Goal: Information Seeking & Learning: Learn about a topic

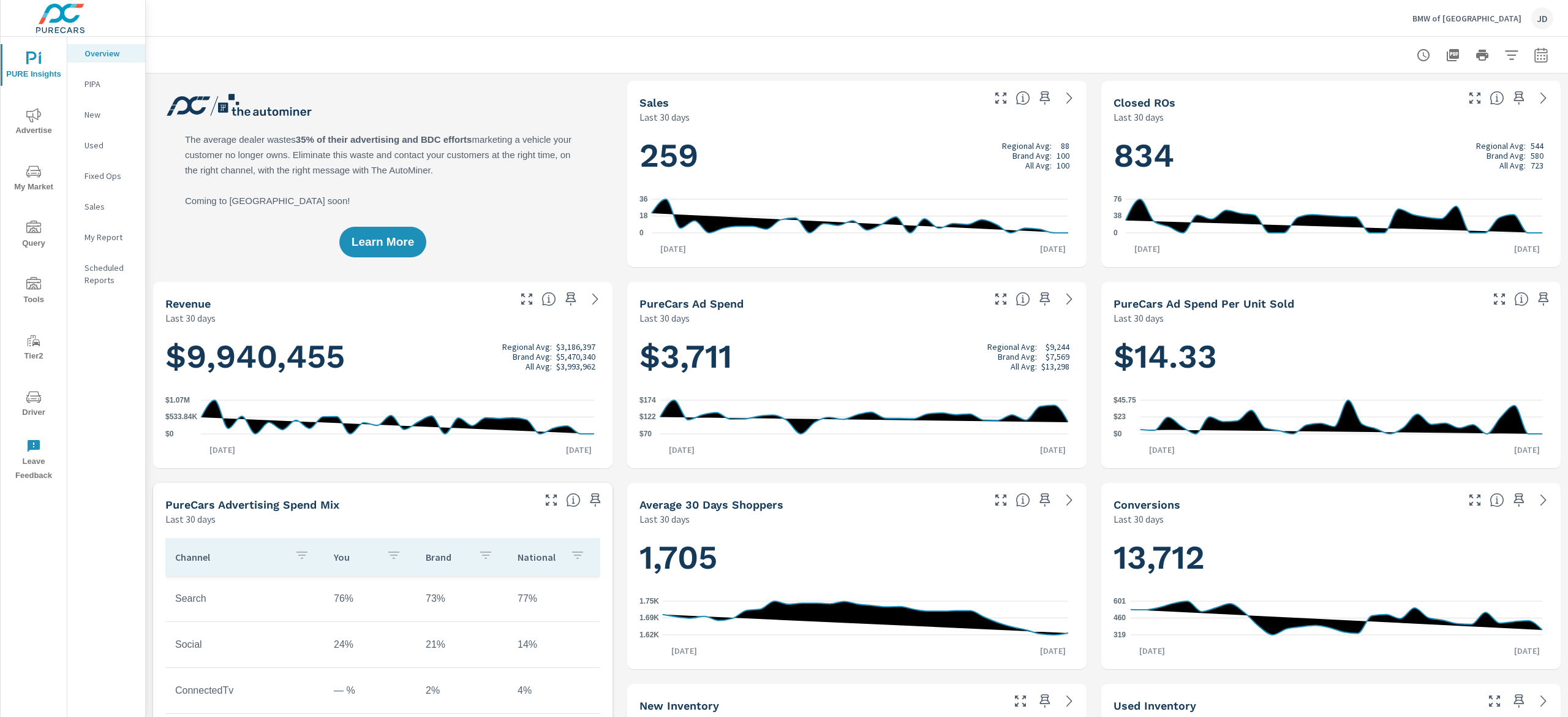
scroll to position [1, 0]
click at [40, 181] on span "My Market" at bounding box center [34, 179] width 58 height 30
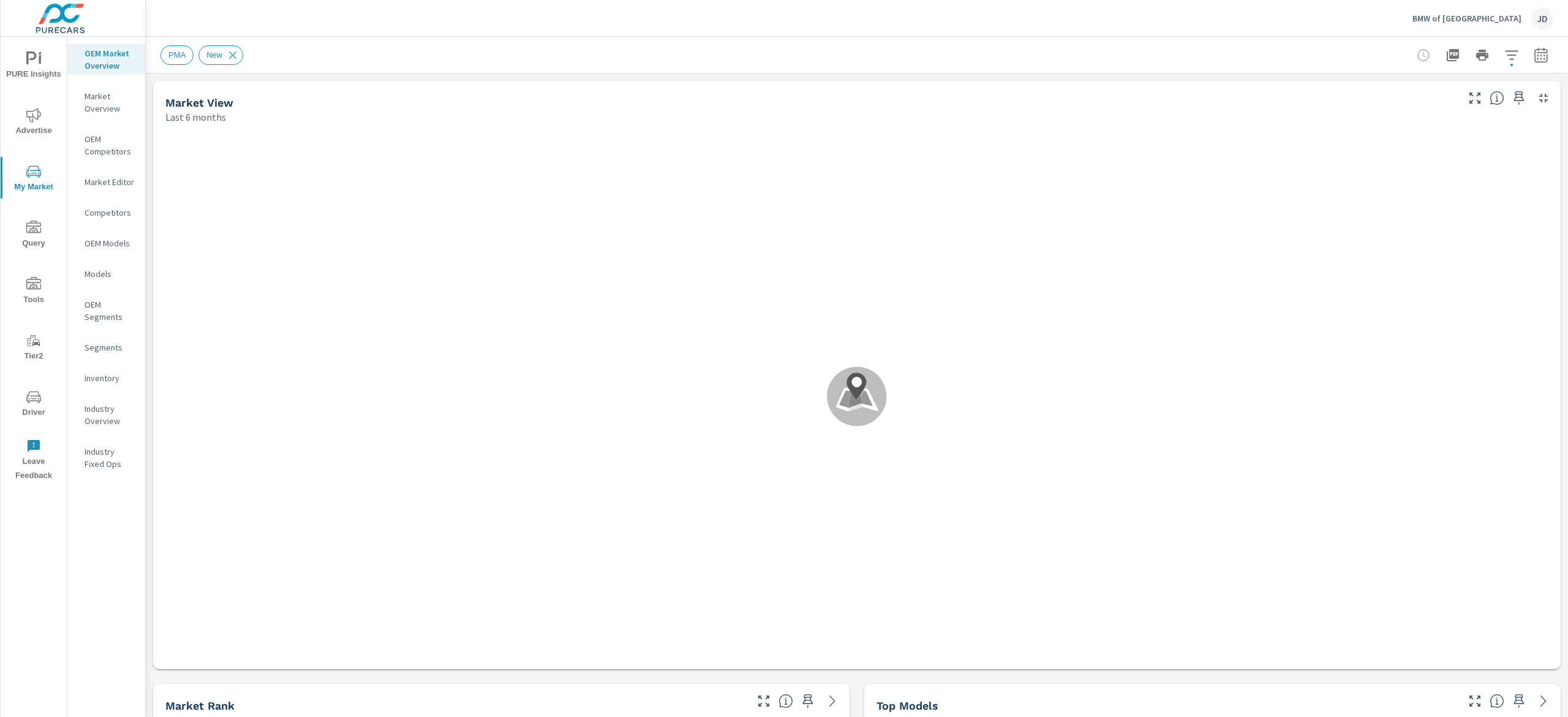
scroll to position [1, 0]
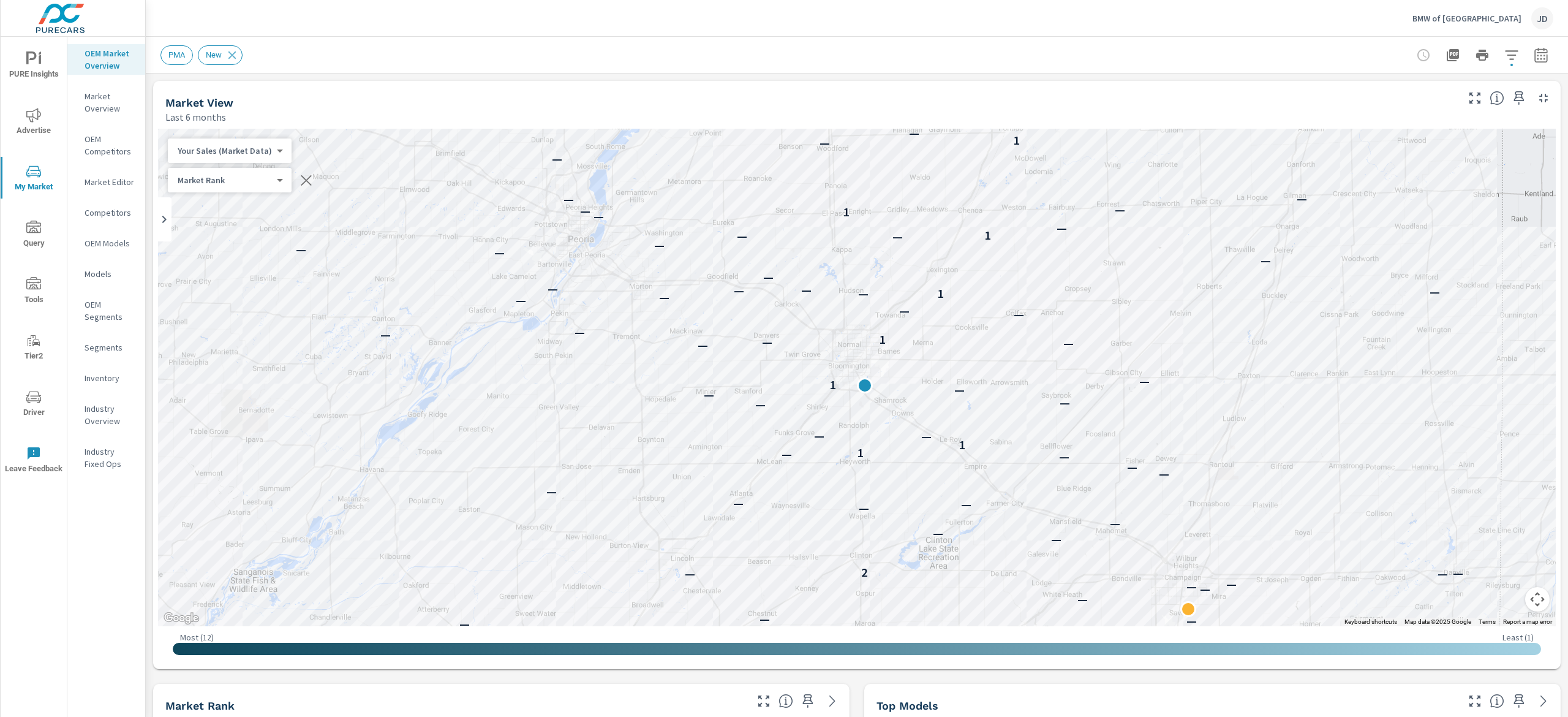
click at [1533, 49] on icon "button" at bounding box center [1541, 55] width 15 height 15
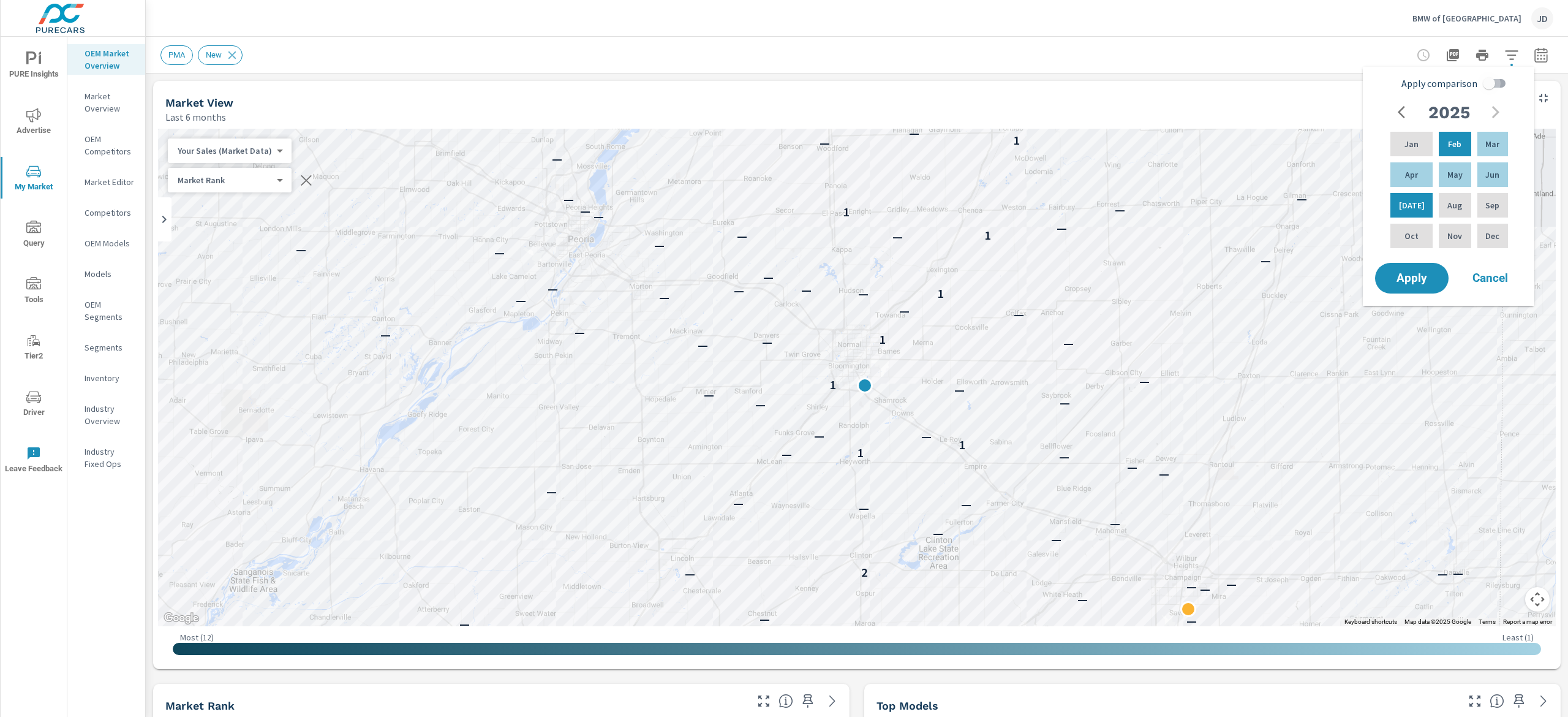
click at [1492, 87] on input "Apply comparison" at bounding box center [1489, 82] width 69 height 23
checkbox input "true"
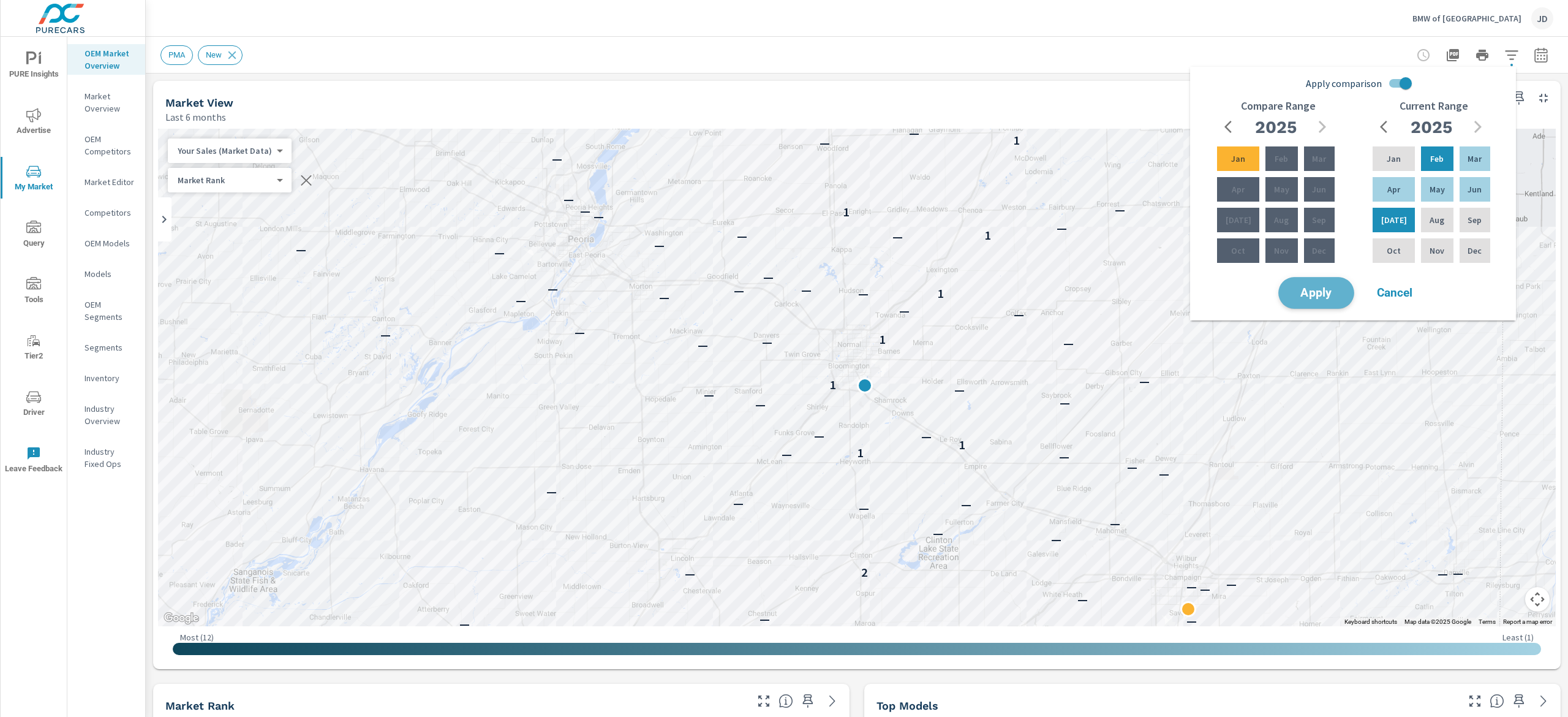
click at [1329, 283] on button "Apply" at bounding box center [1316, 292] width 76 height 32
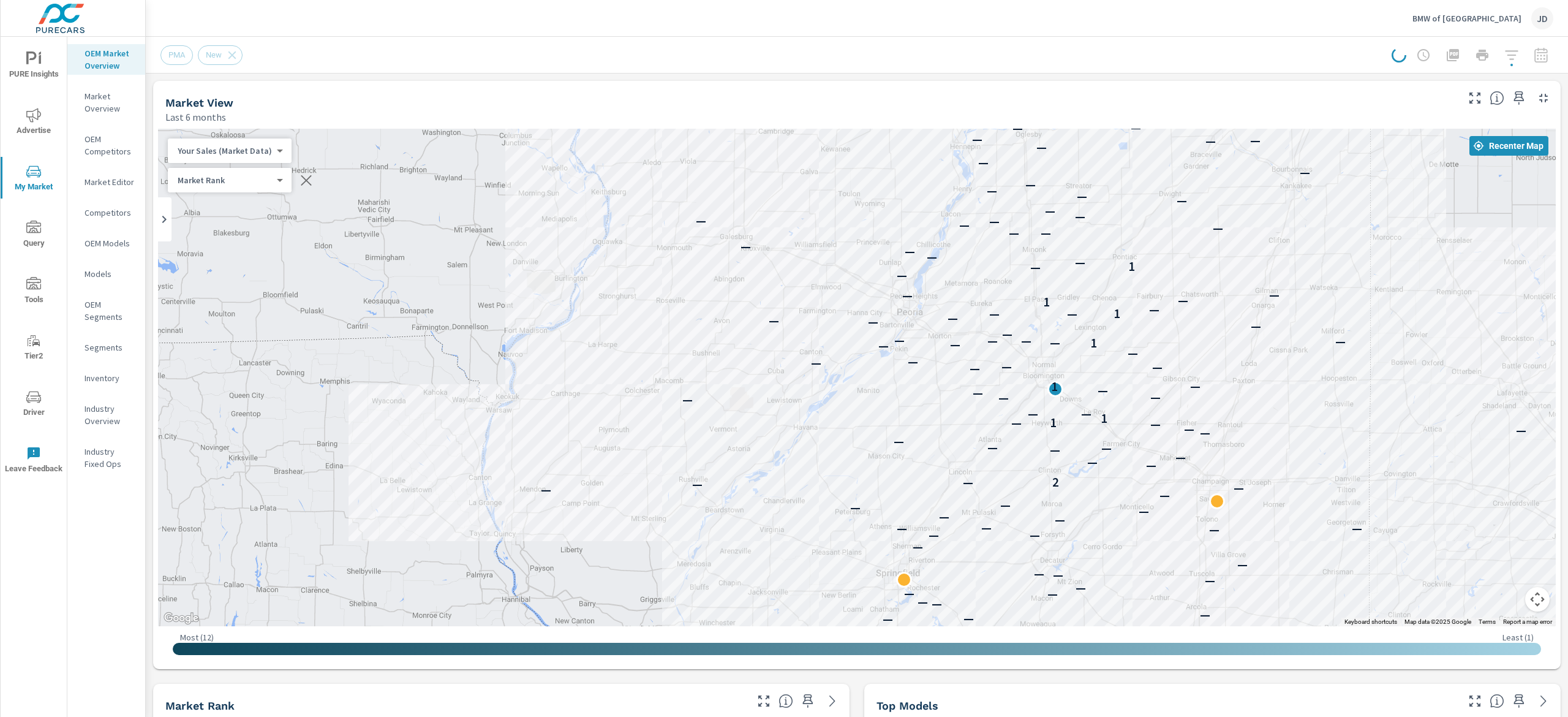
scroll to position [79, 0]
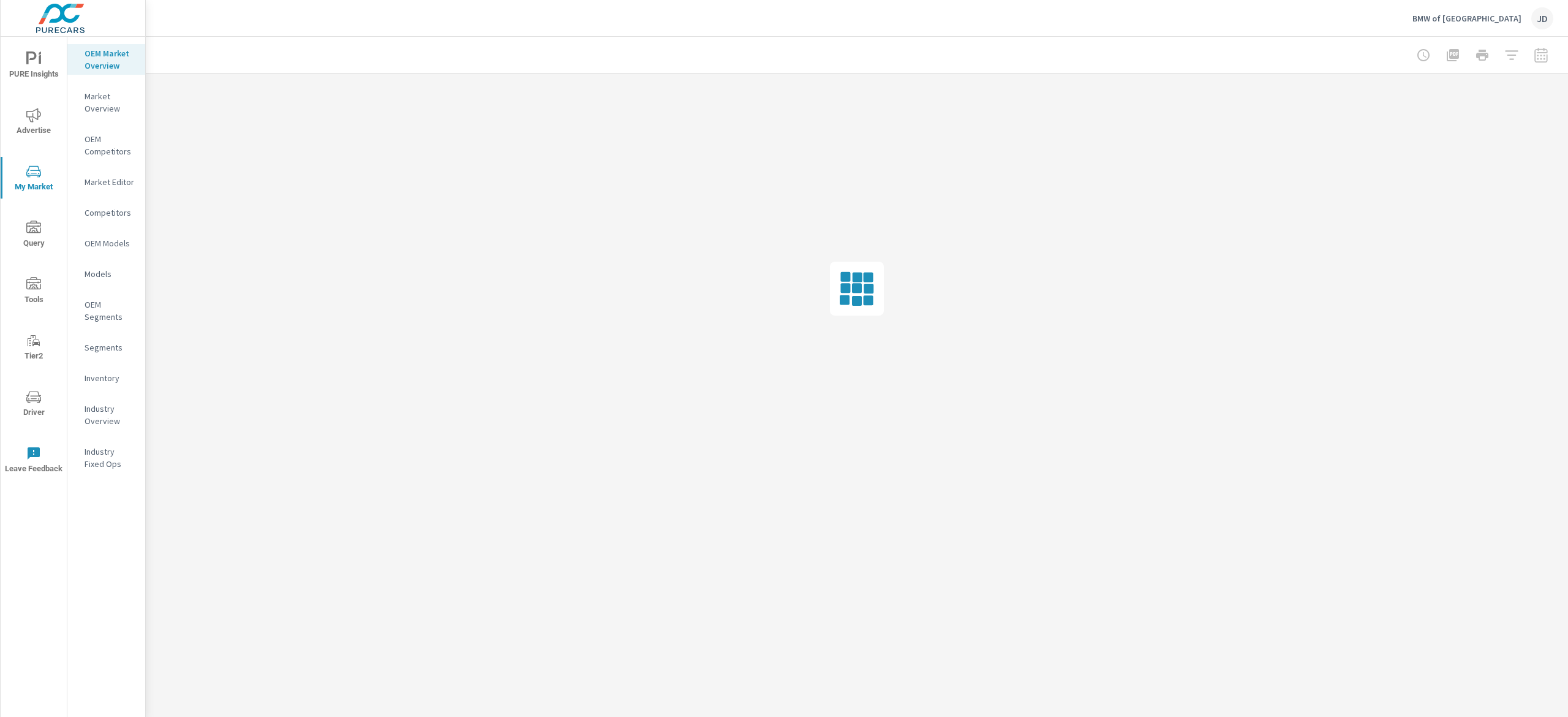
drag, startPoint x: 1562, startPoint y: 176, endPoint x: 1531, endPoint y: 350, distance: 176.7
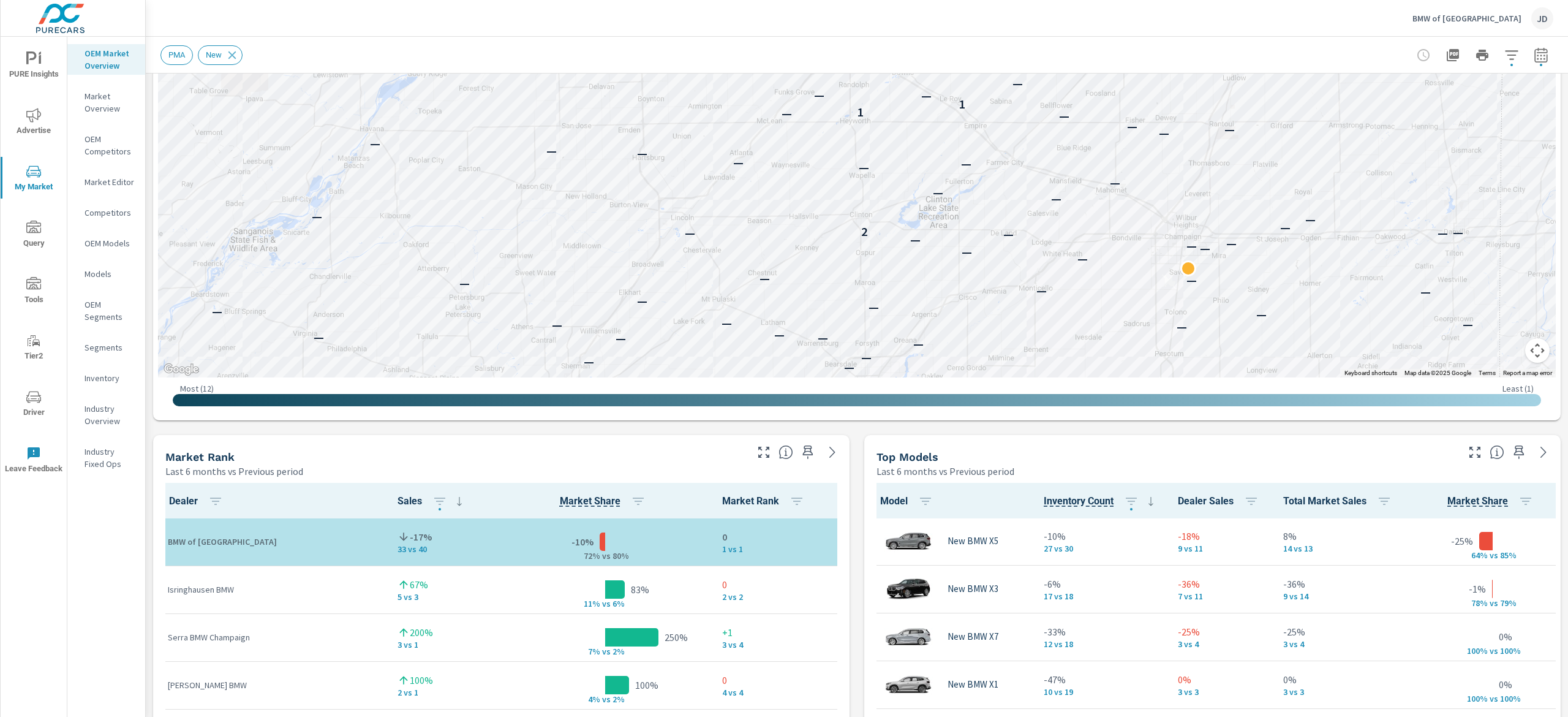
scroll to position [425, 0]
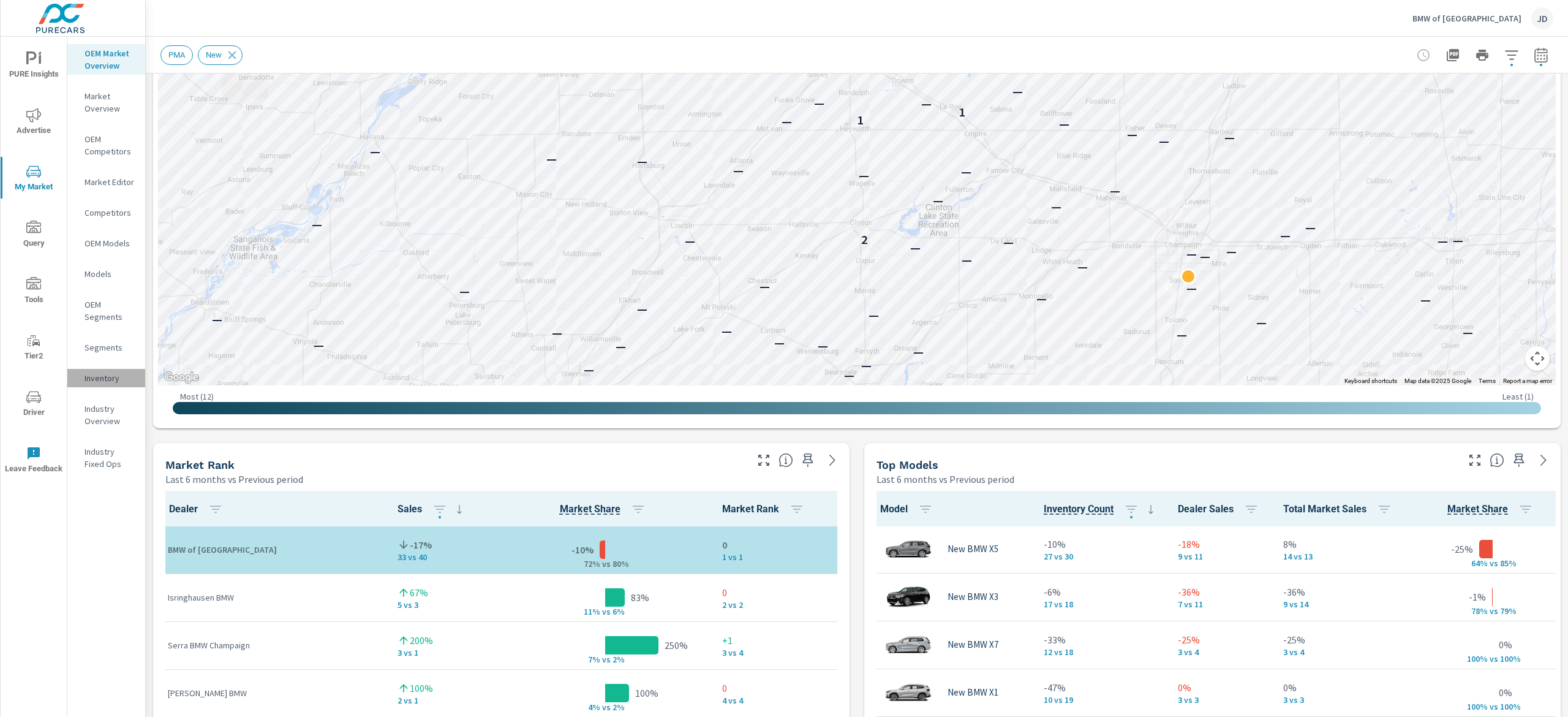
click at [106, 374] on p "Inventory" at bounding box center [110, 377] width 51 height 12
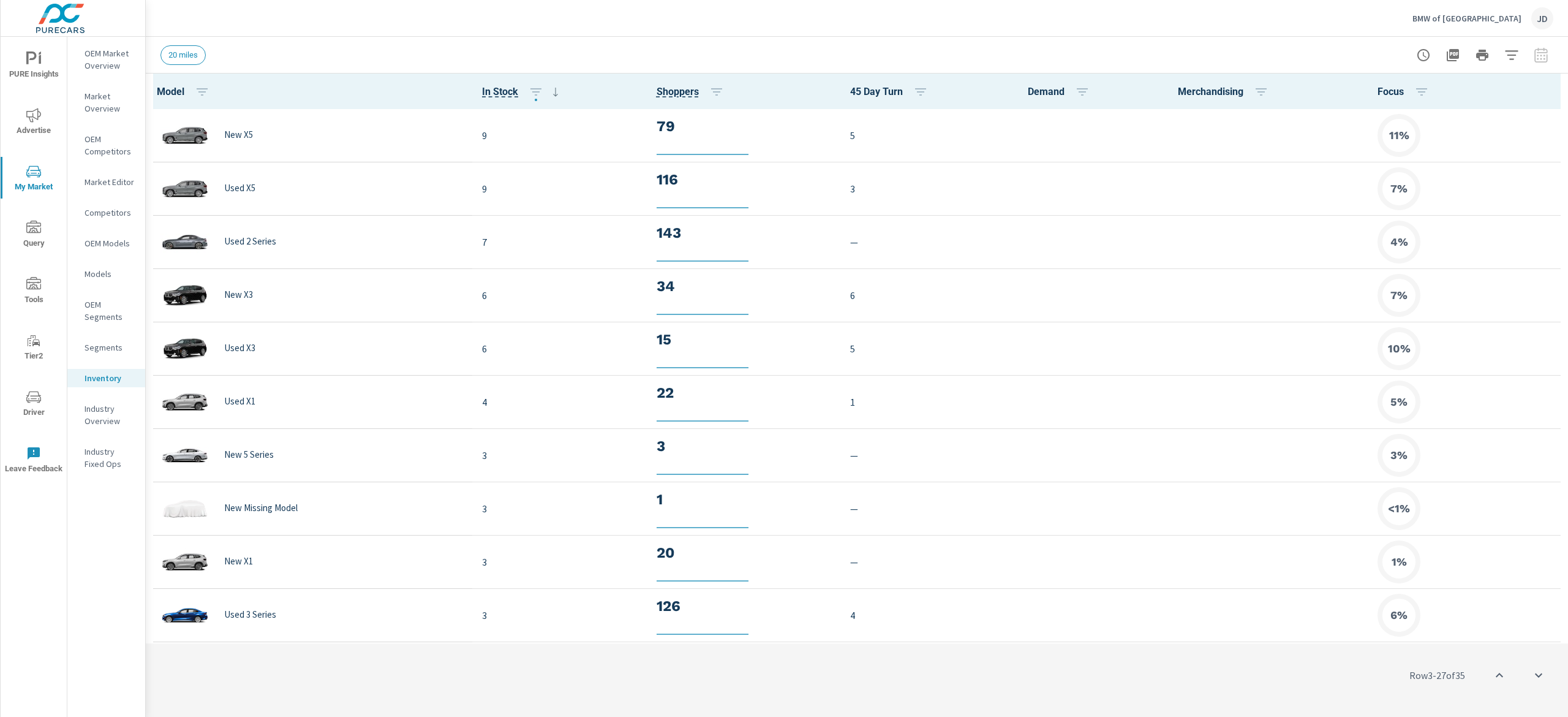
scroll to position [107, 0]
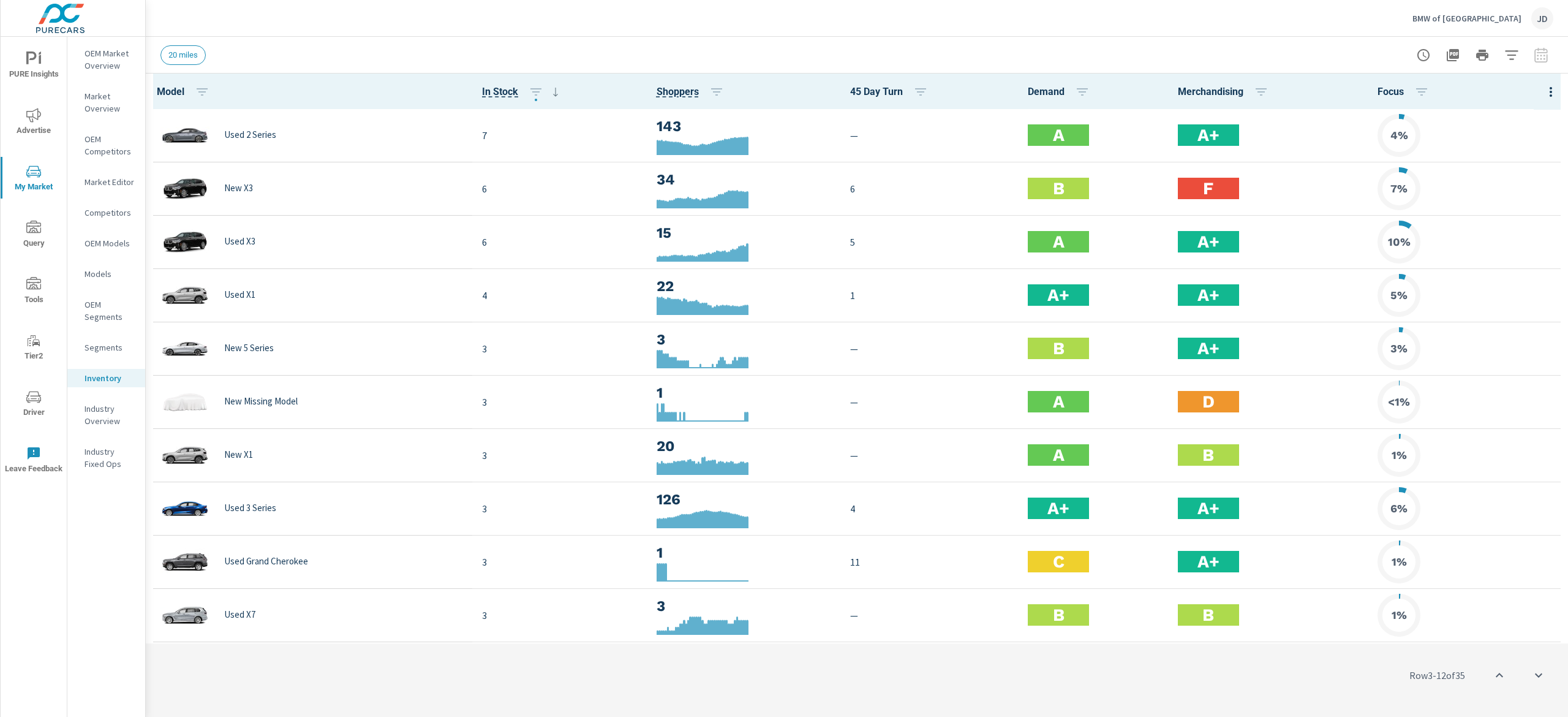
click at [1501, 38] on div "20 miles" at bounding box center [857, 55] width 1393 height 37
click at [1505, 47] on icon "button" at bounding box center [1511, 55] width 15 height 15
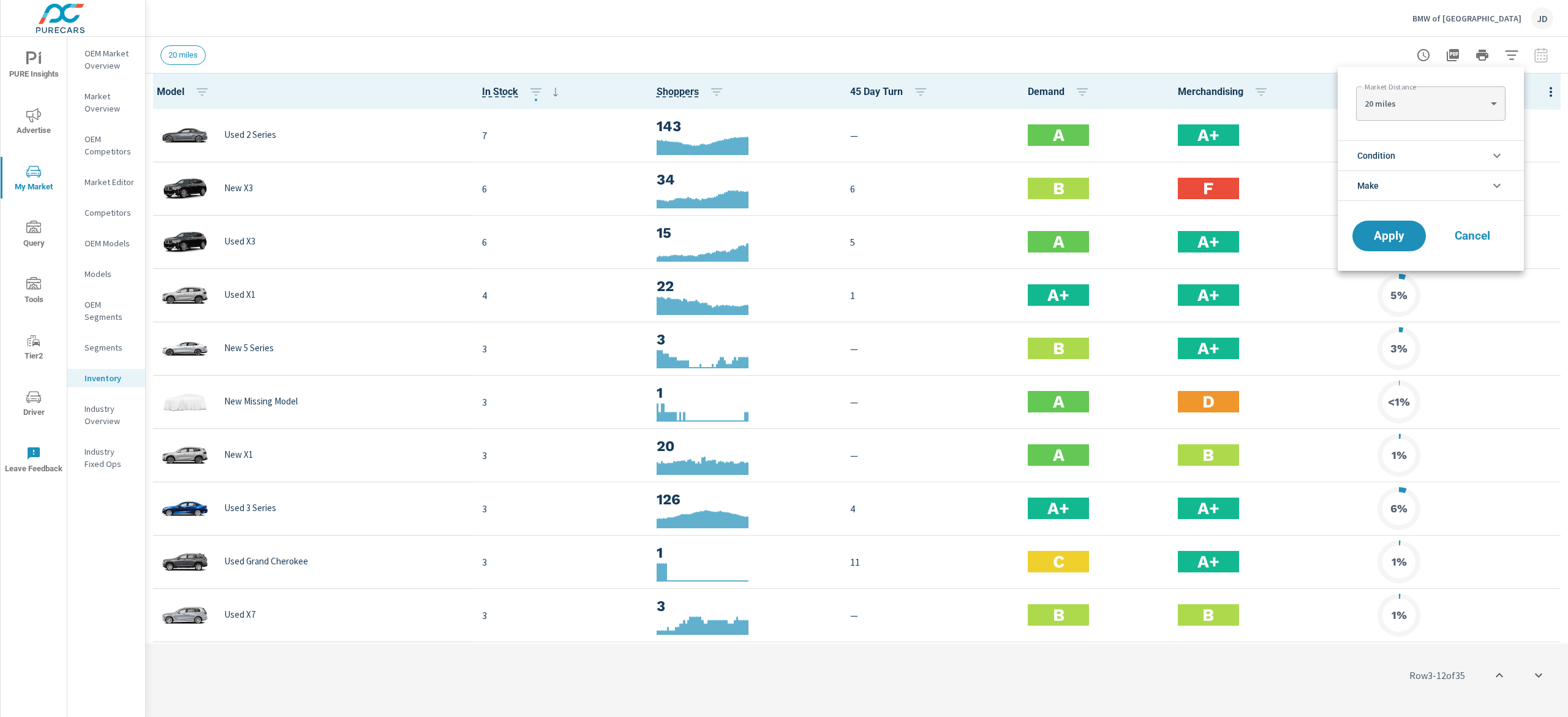
click at [1533, 56] on div at bounding box center [784, 358] width 1568 height 717
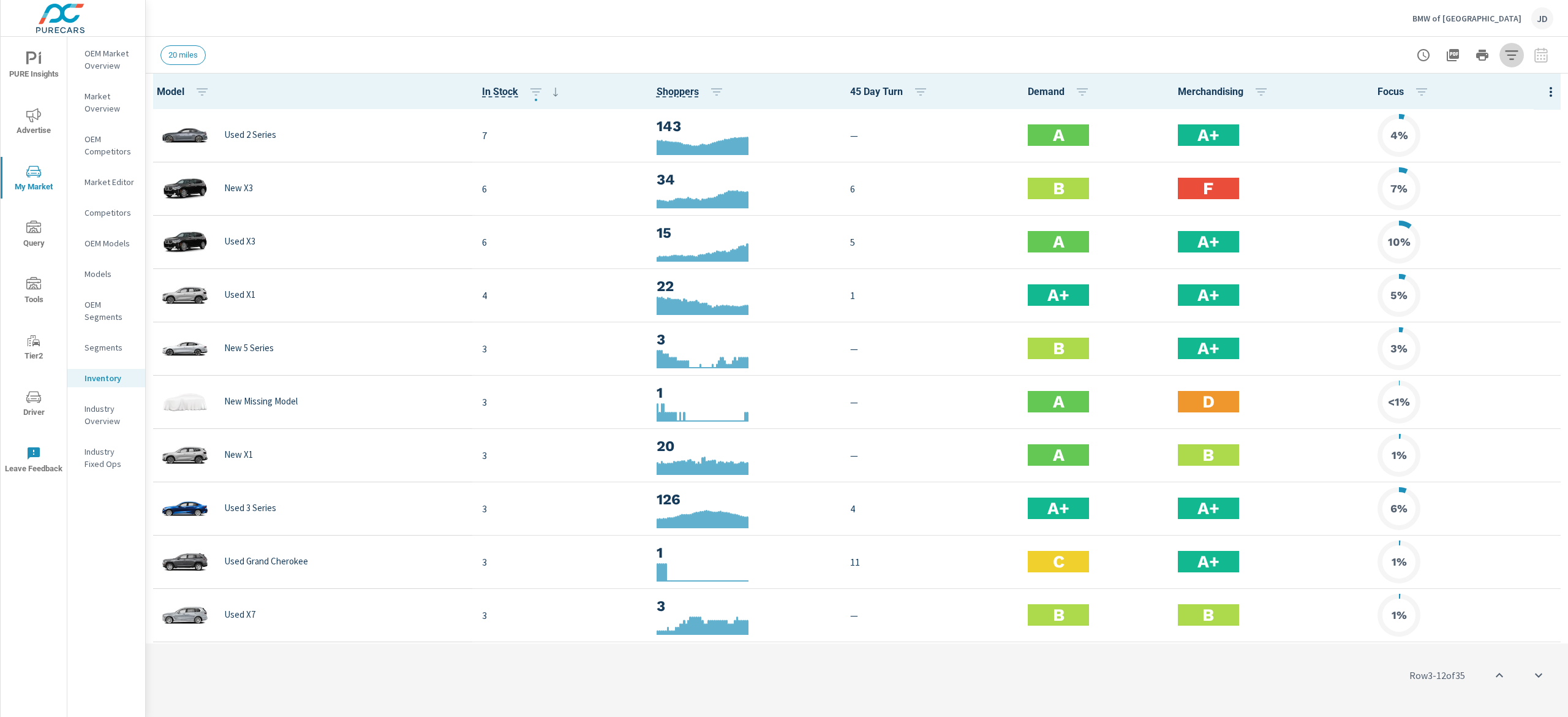
click at [1514, 56] on icon "button" at bounding box center [1511, 55] width 15 height 15
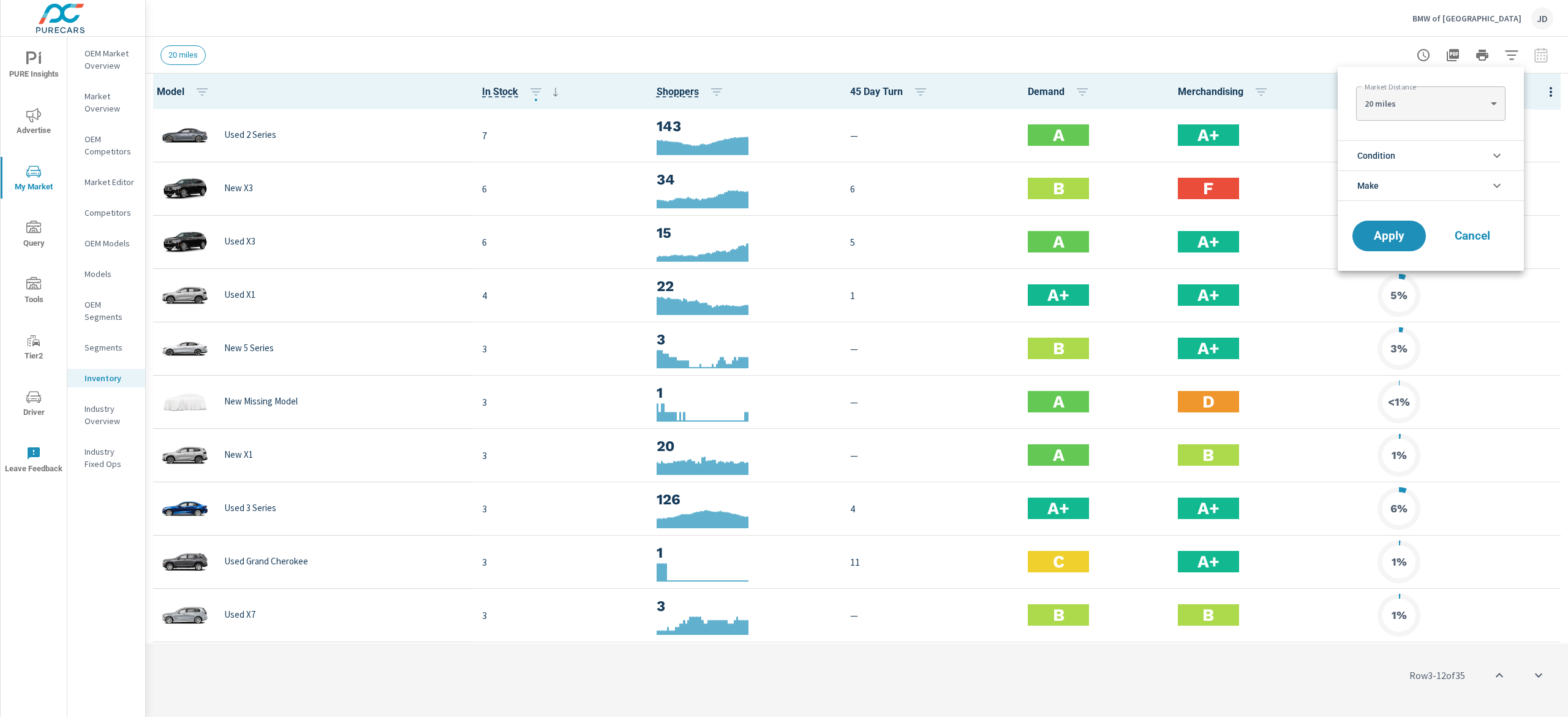
click at [1489, 153] on li "Condition" at bounding box center [1431, 155] width 186 height 30
click at [1372, 185] on input "filter options" at bounding box center [1364, 185] width 26 height 26
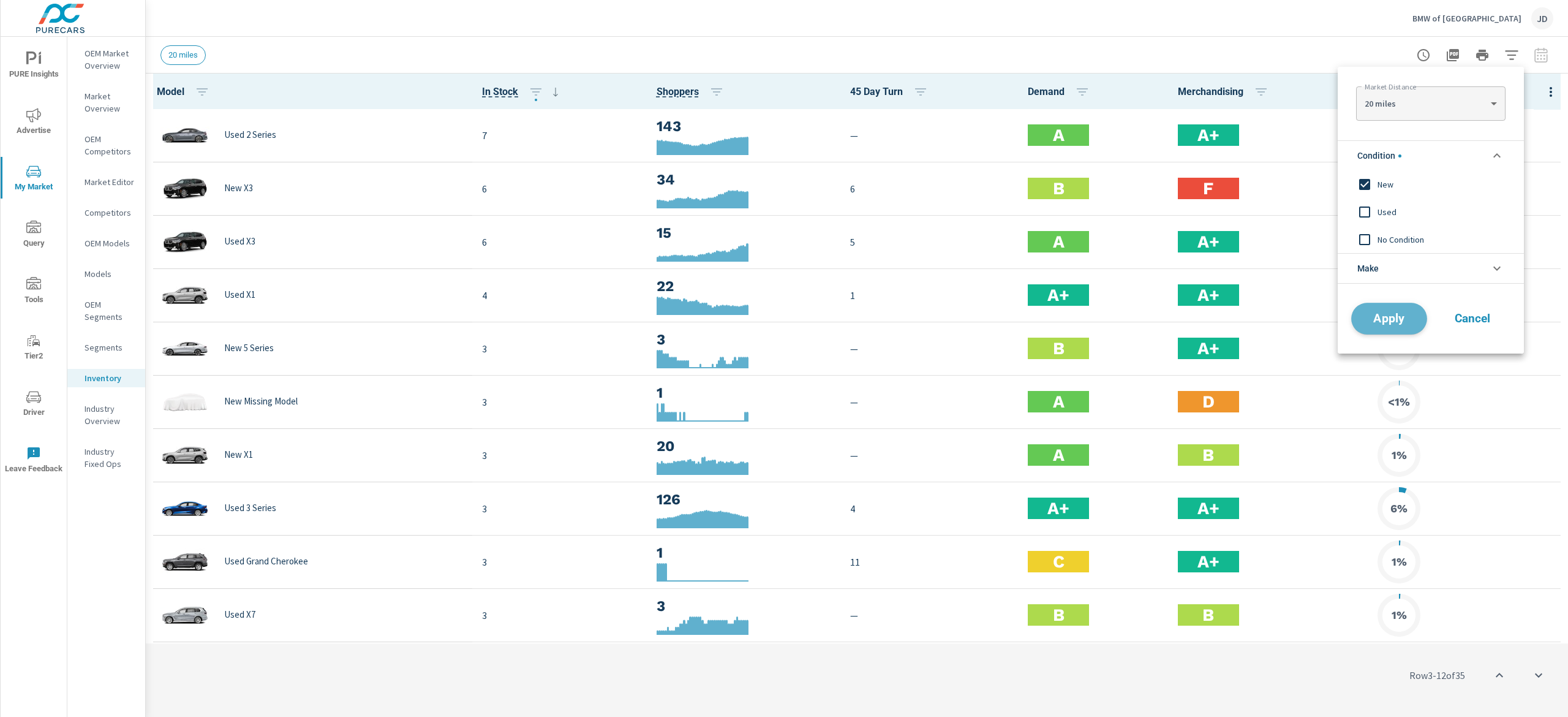
click at [1389, 327] on button "Apply" at bounding box center [1388, 318] width 76 height 32
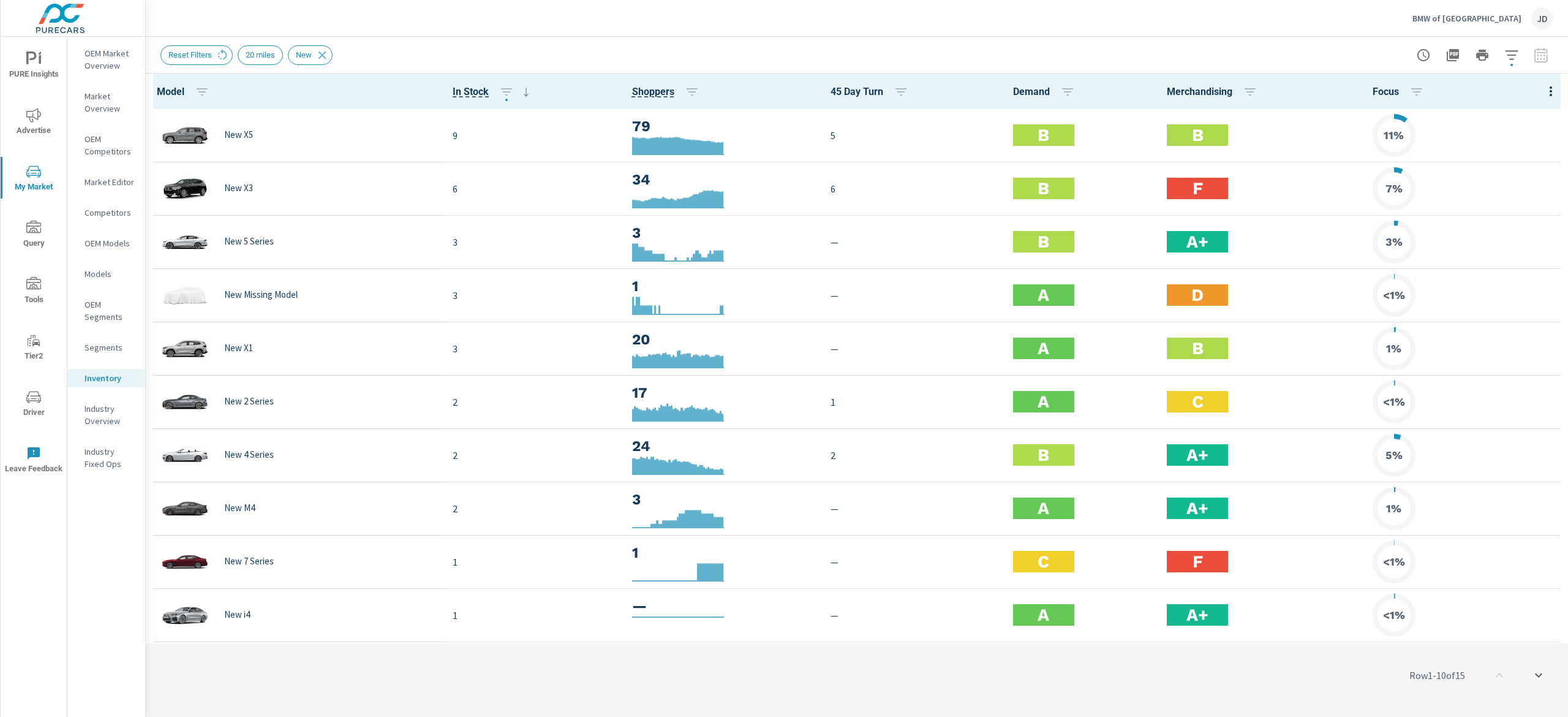
click at [104, 58] on p "OEM Market Overview" at bounding box center [110, 59] width 51 height 25
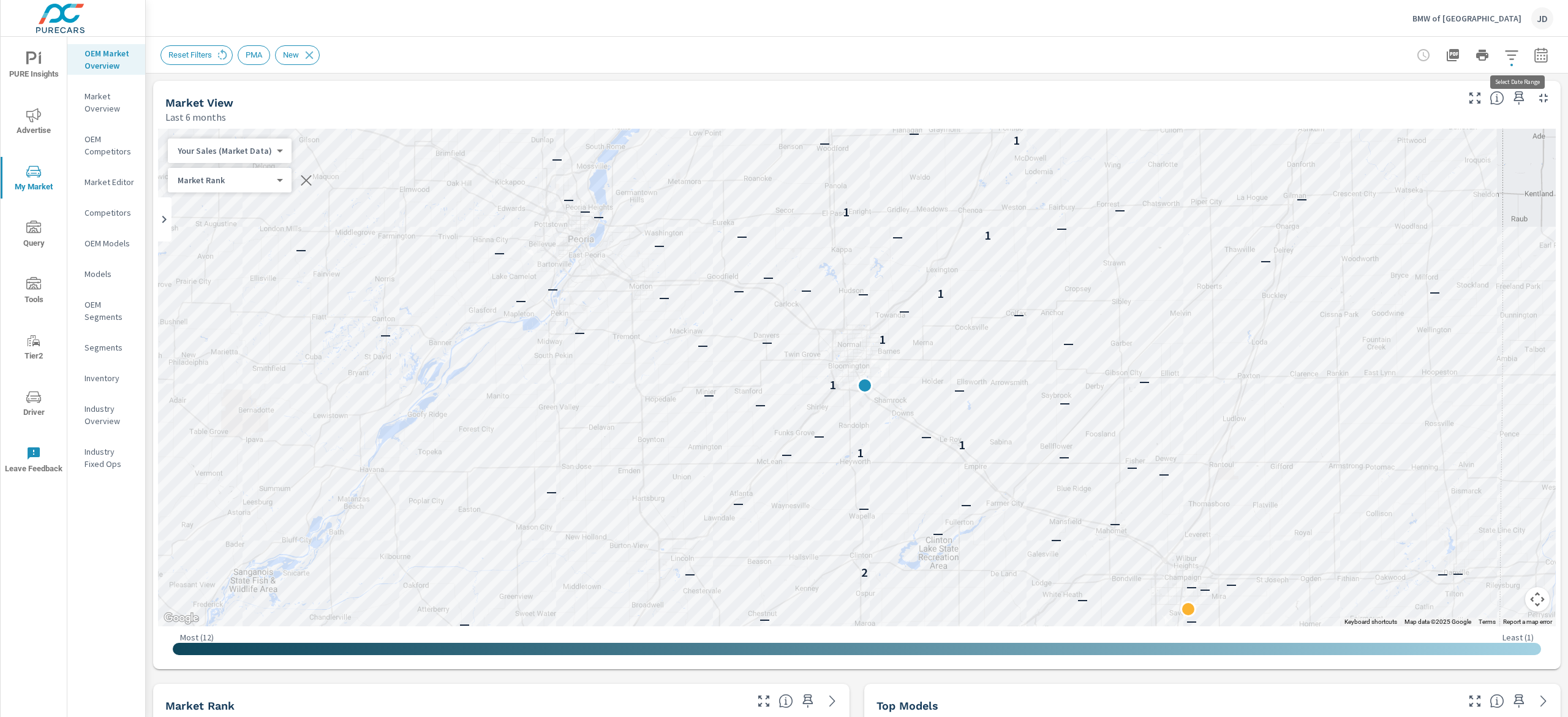
click at [1534, 51] on icon "button" at bounding box center [1541, 55] width 13 height 15
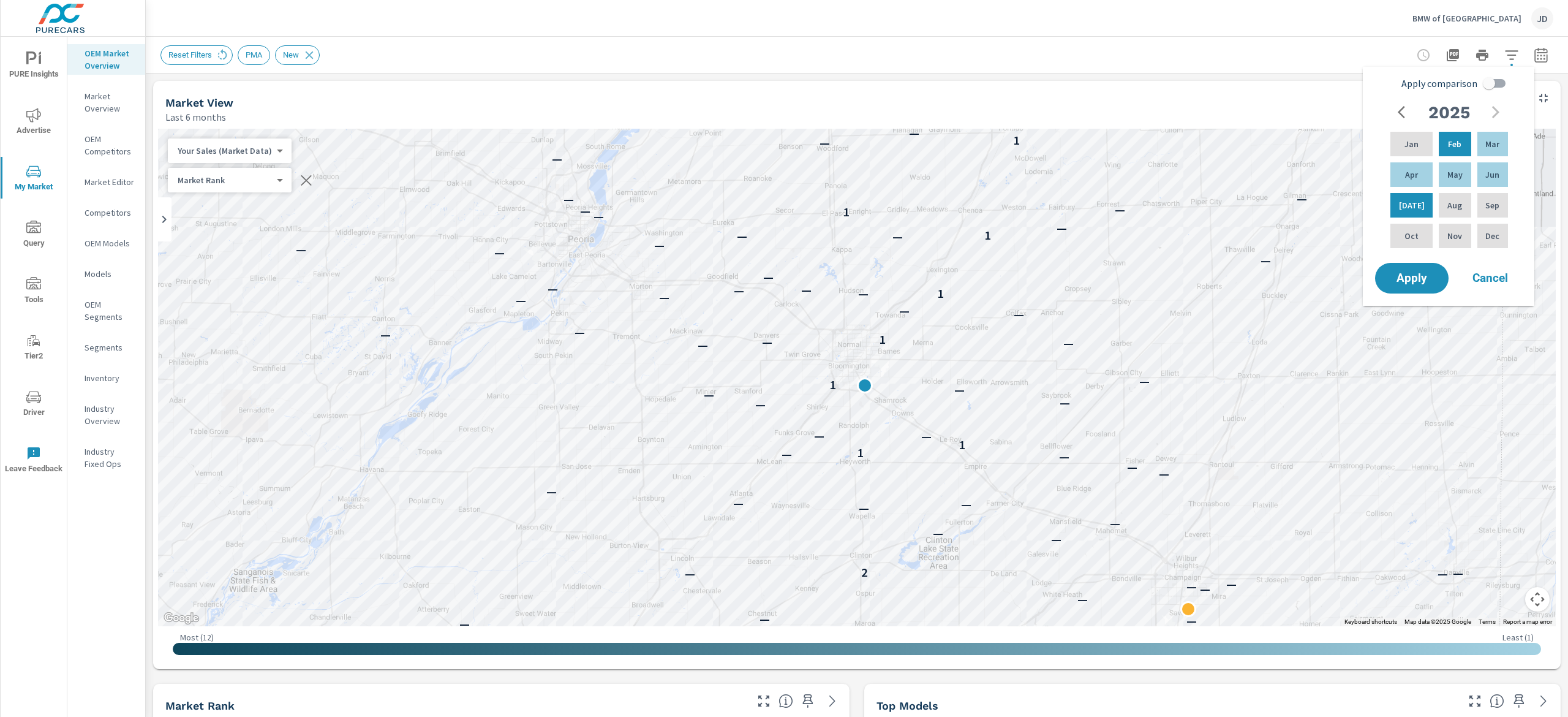
click at [1485, 81] on input "Apply comparison" at bounding box center [1489, 82] width 69 height 23
checkbox input "true"
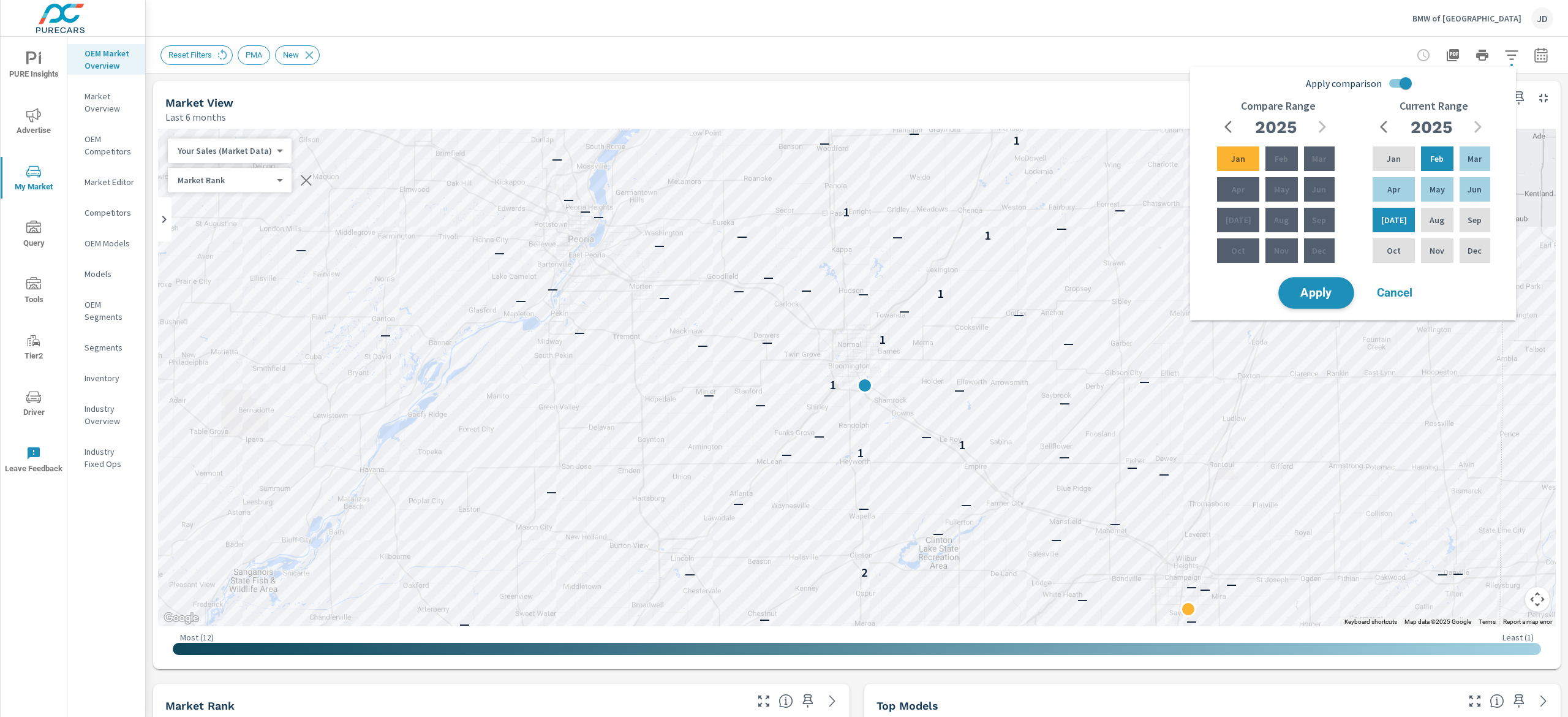
click at [1309, 289] on span "Apply" at bounding box center [1316, 293] width 50 height 12
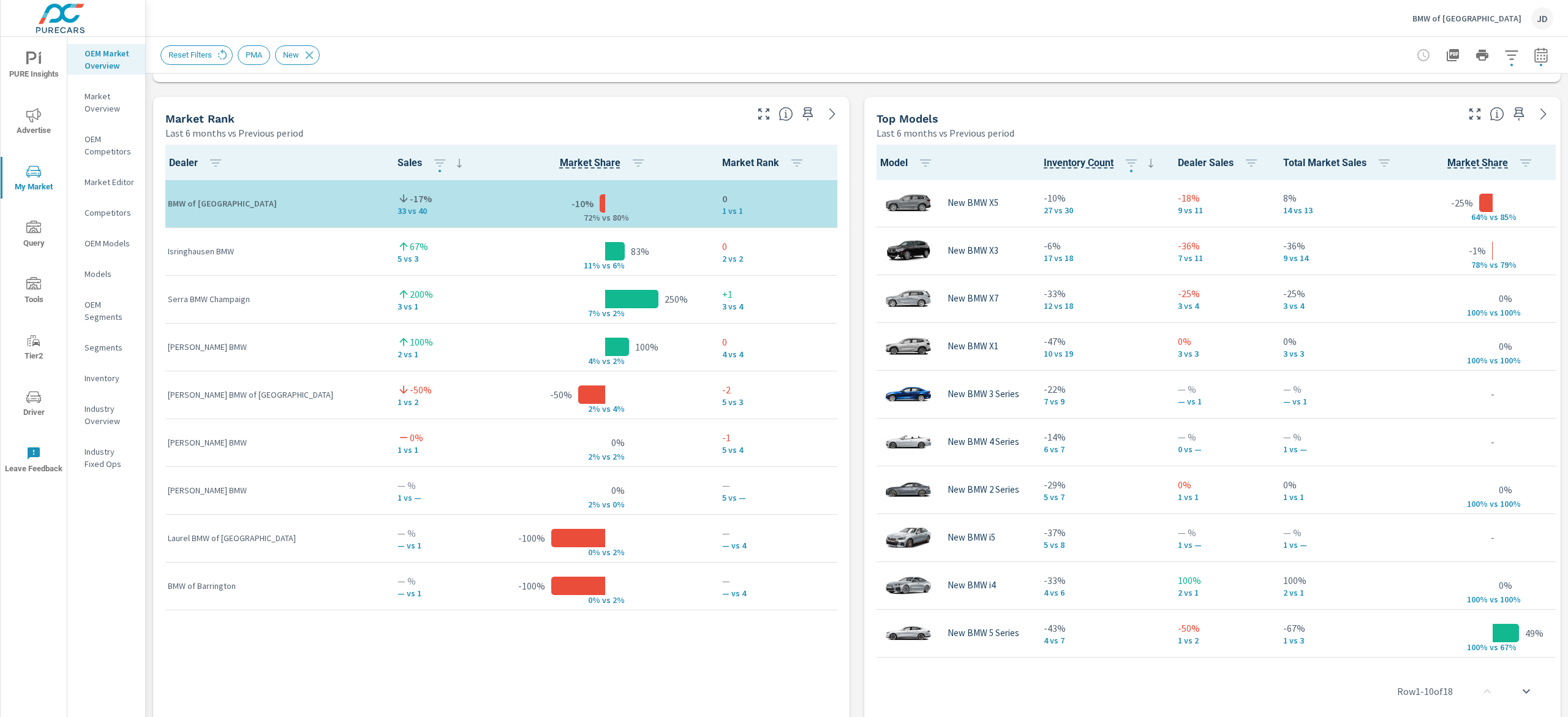
scroll to position [773, 0]
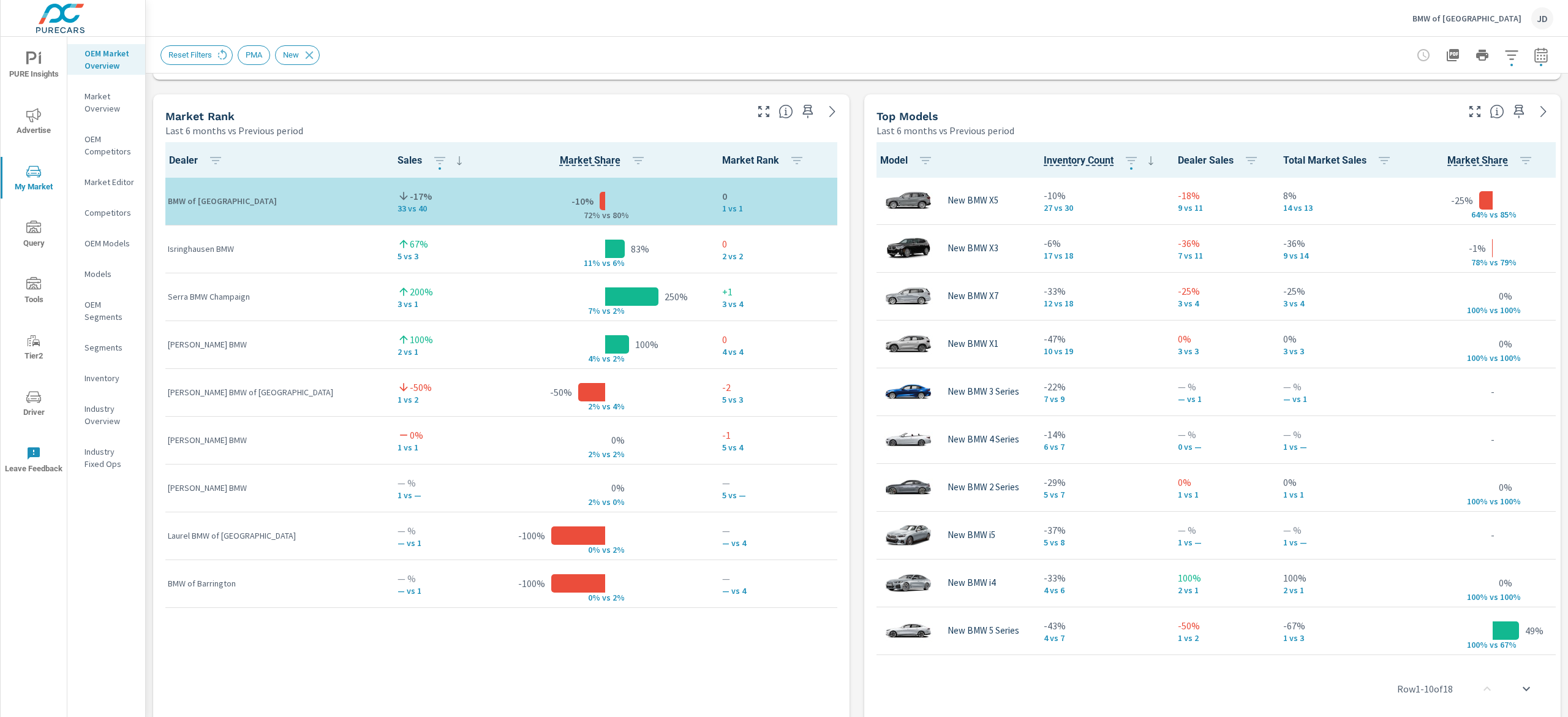
click at [1476, 56] on div at bounding box center [1482, 55] width 142 height 25
click at [1504, 56] on icon "button" at bounding box center [1511, 55] width 15 height 15
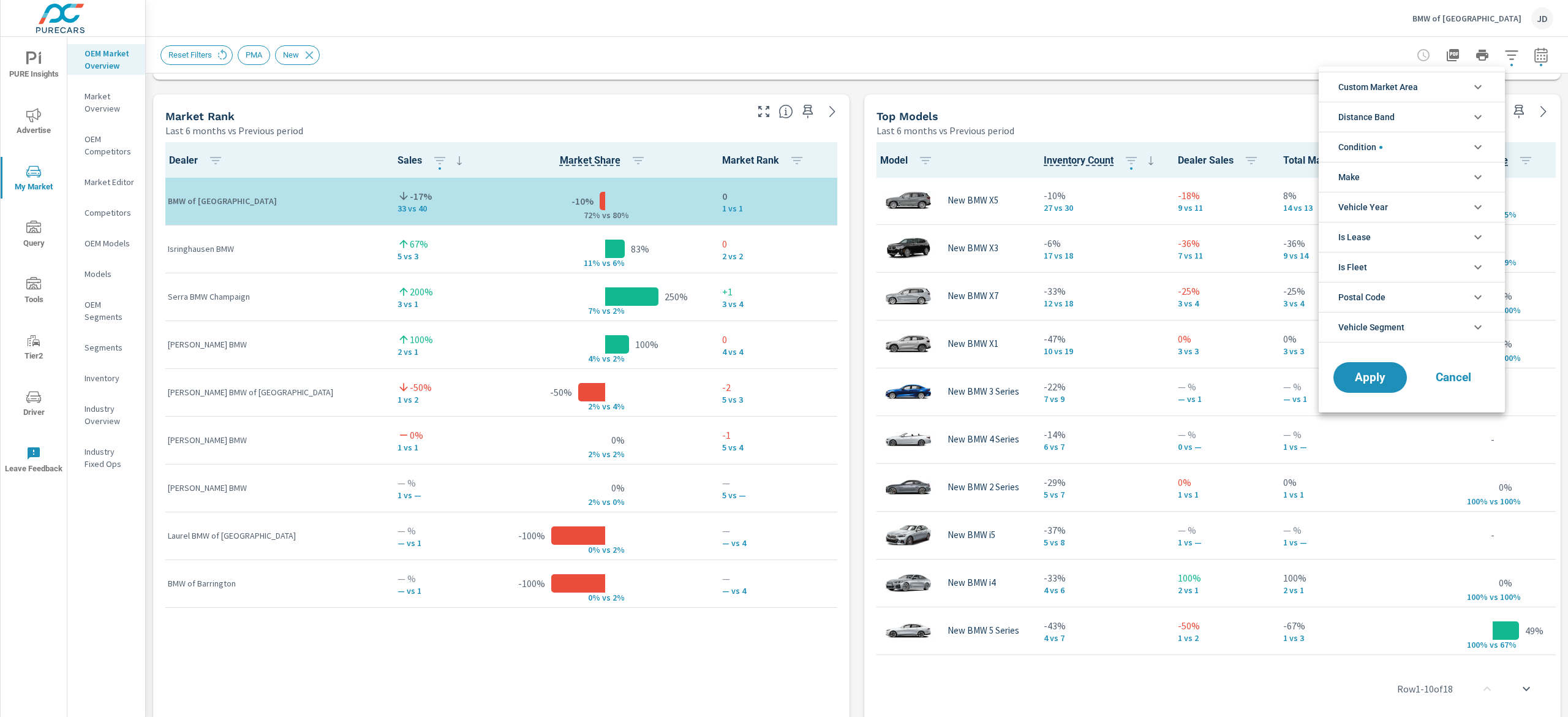
click at [1434, 56] on div at bounding box center [784, 358] width 1568 height 717
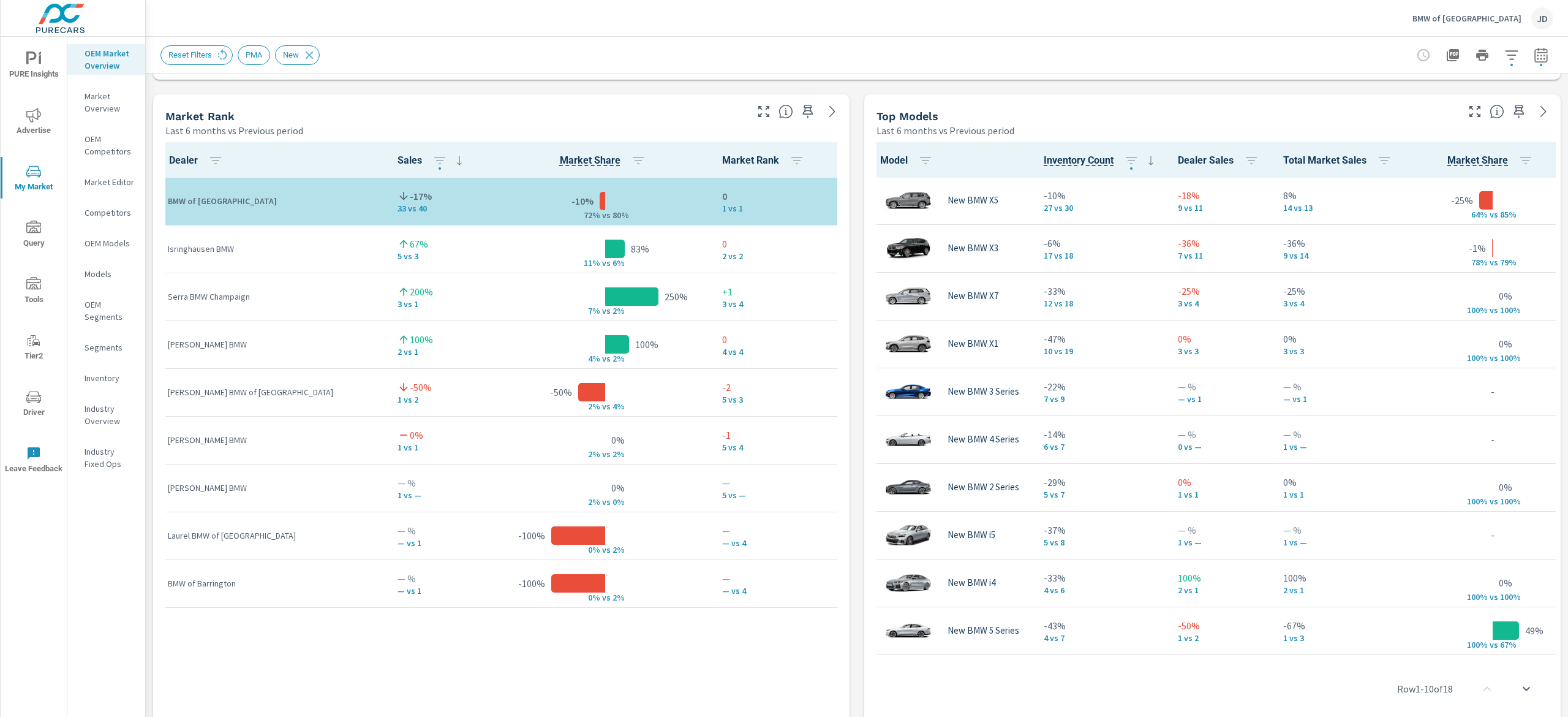
click at [1447, 49] on icon "button" at bounding box center [1452, 55] width 12 height 12
click at [30, 125] on span "Advertise" at bounding box center [34, 122] width 58 height 30
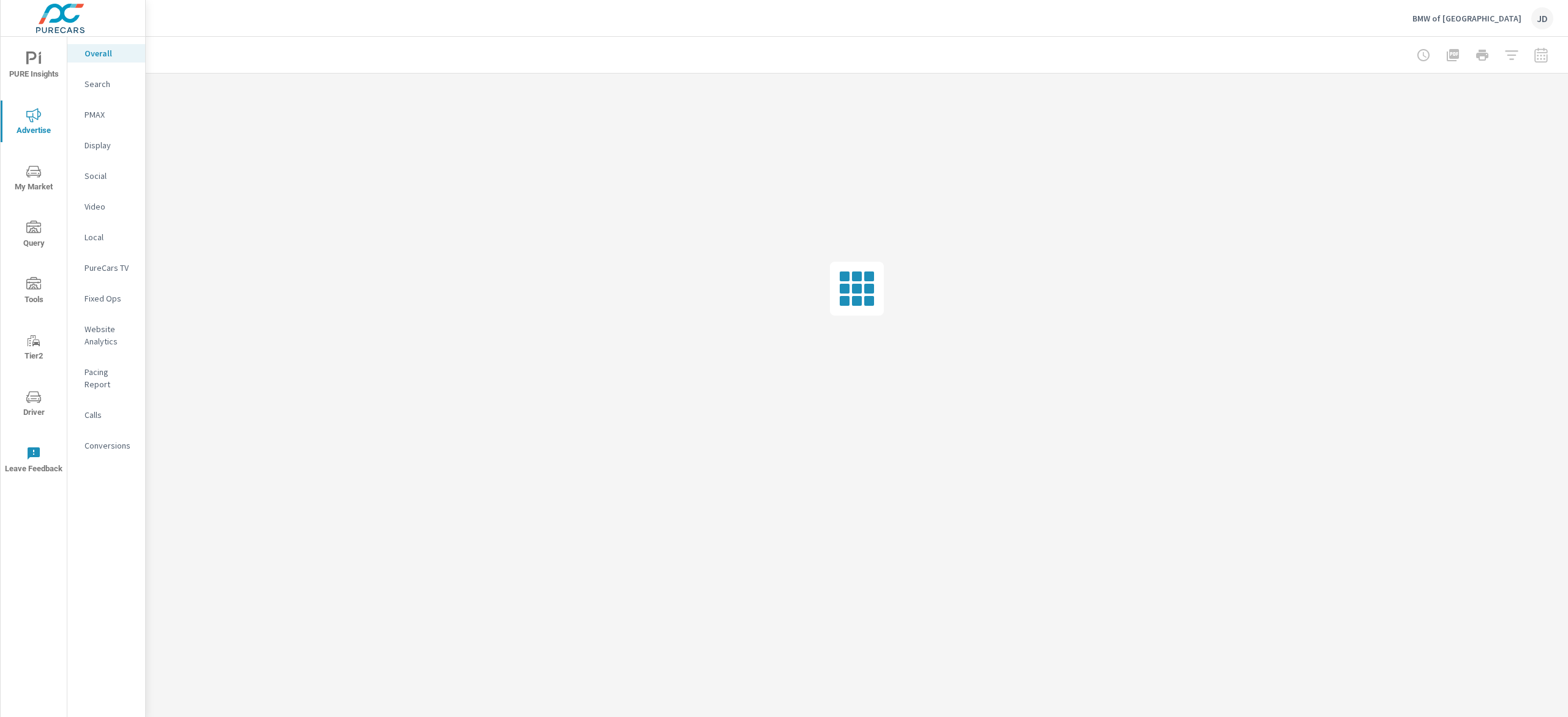
click at [109, 82] on p "Search" at bounding box center [110, 83] width 51 height 12
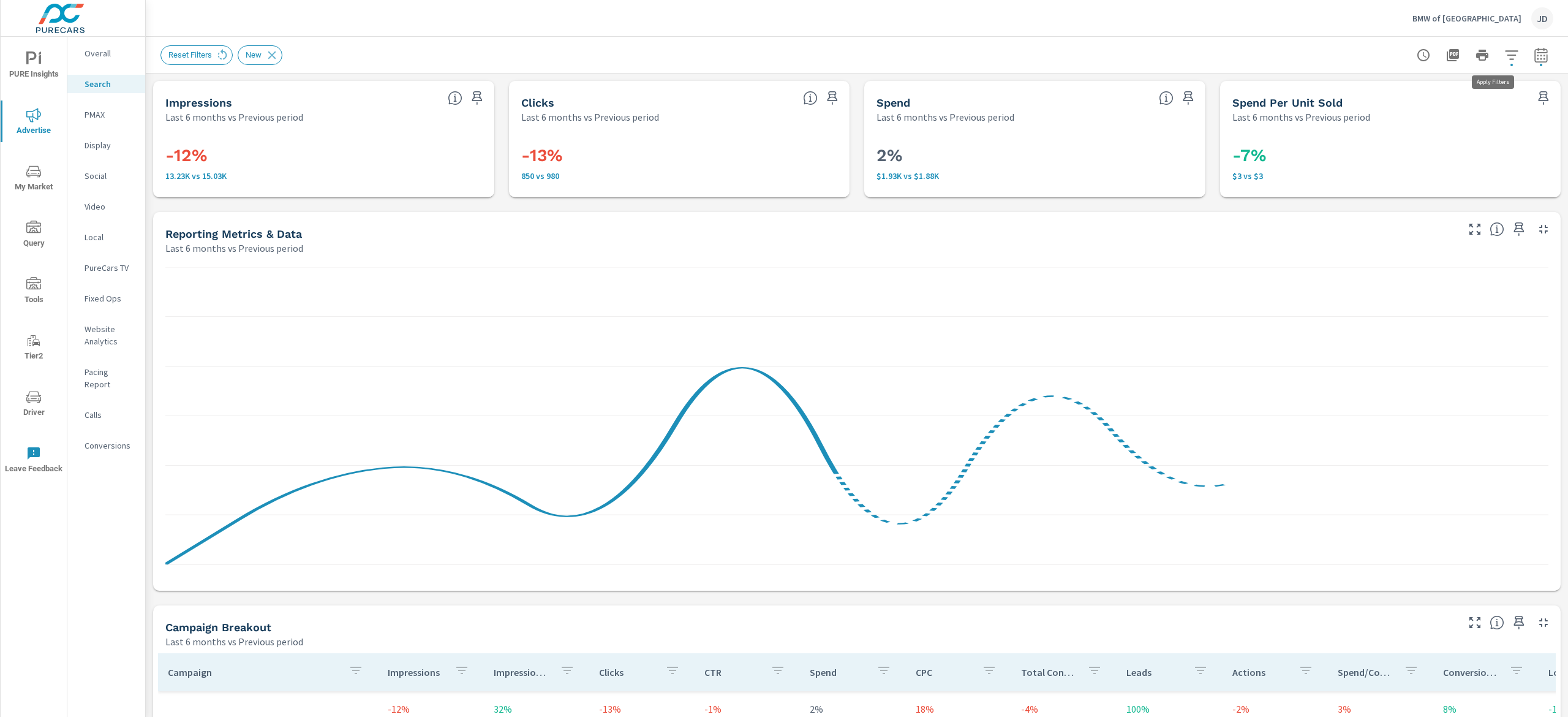
click at [1505, 54] on icon "button" at bounding box center [1511, 55] width 13 height 9
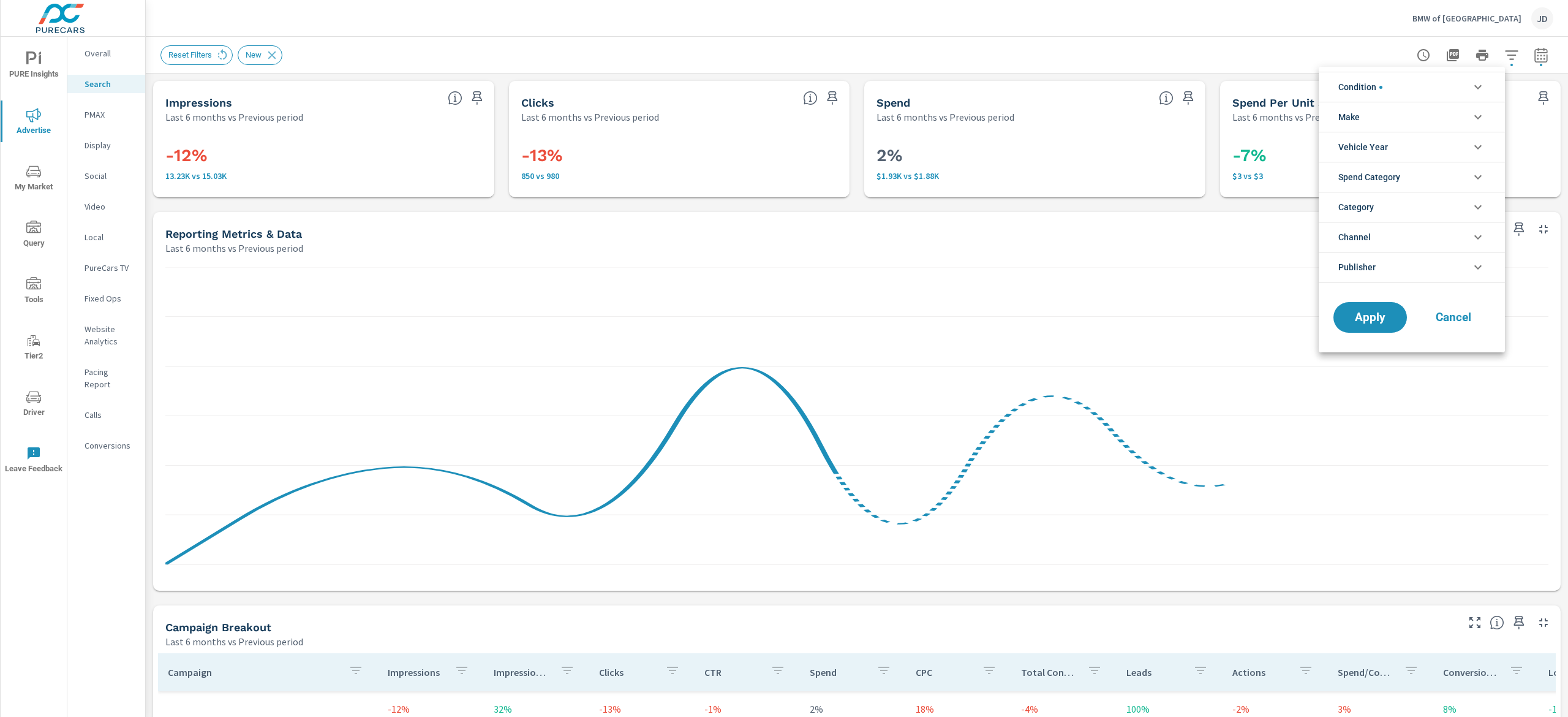
click at [1468, 90] on li "Condition" at bounding box center [1412, 86] width 186 height 30
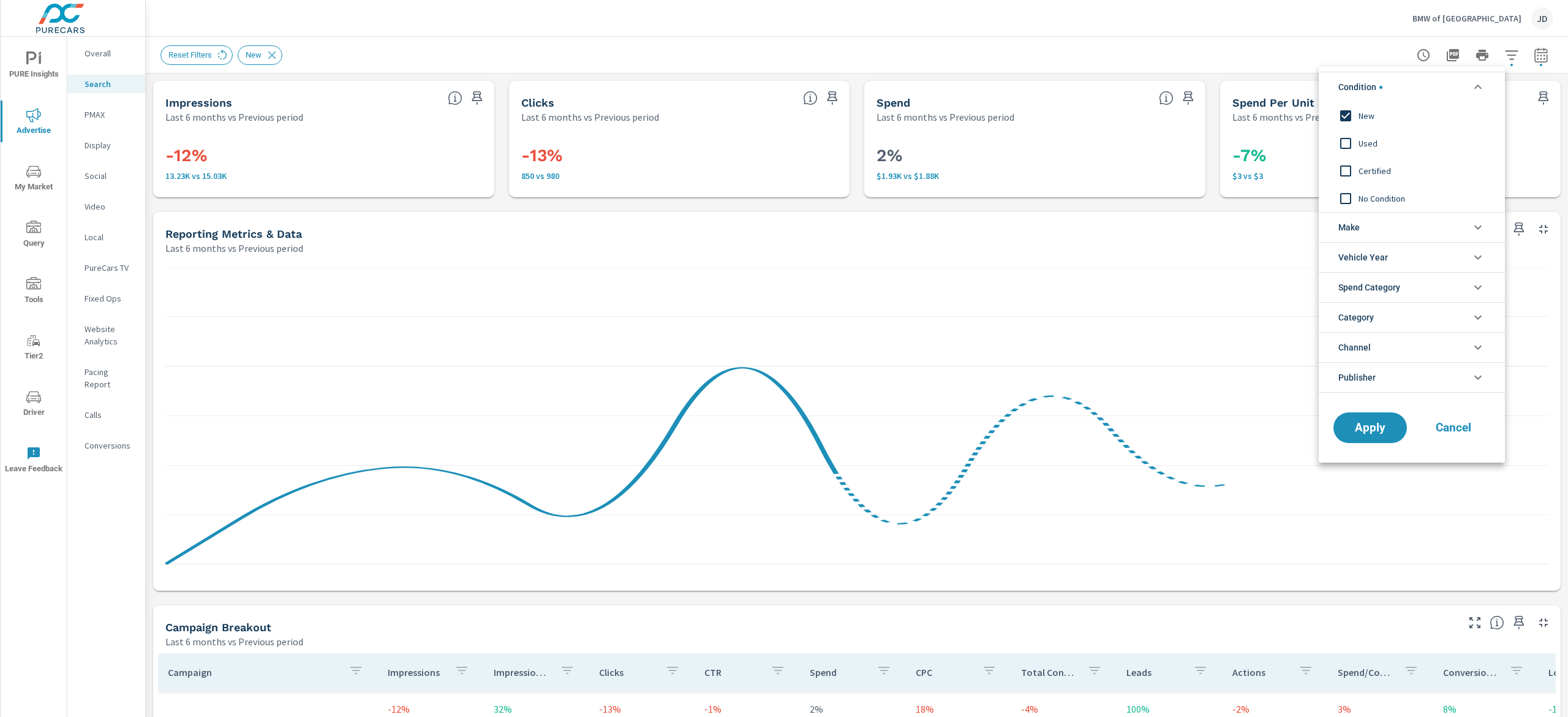
click at [1468, 85] on li "Condition" at bounding box center [1412, 86] width 186 height 30
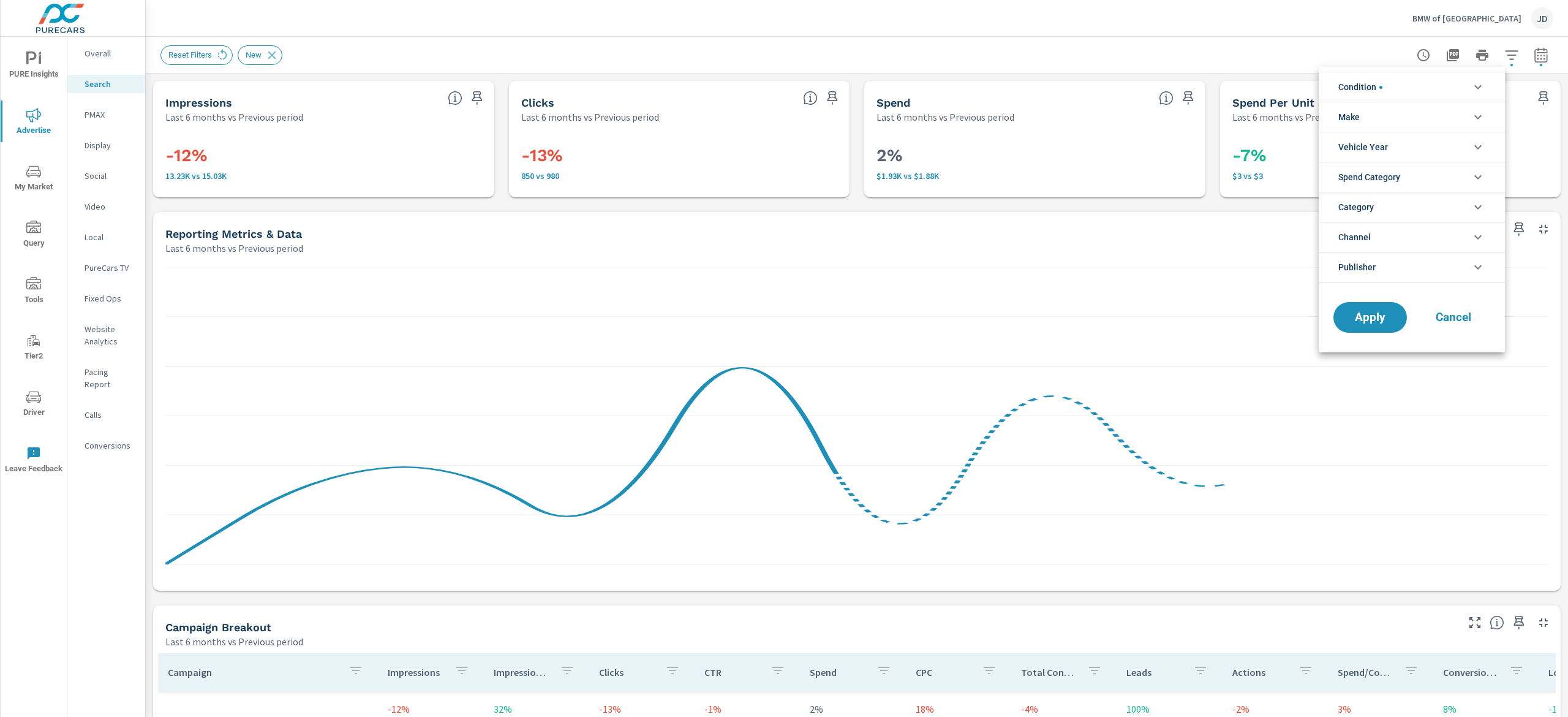
click at [1518, 55] on div at bounding box center [784, 358] width 1568 height 717
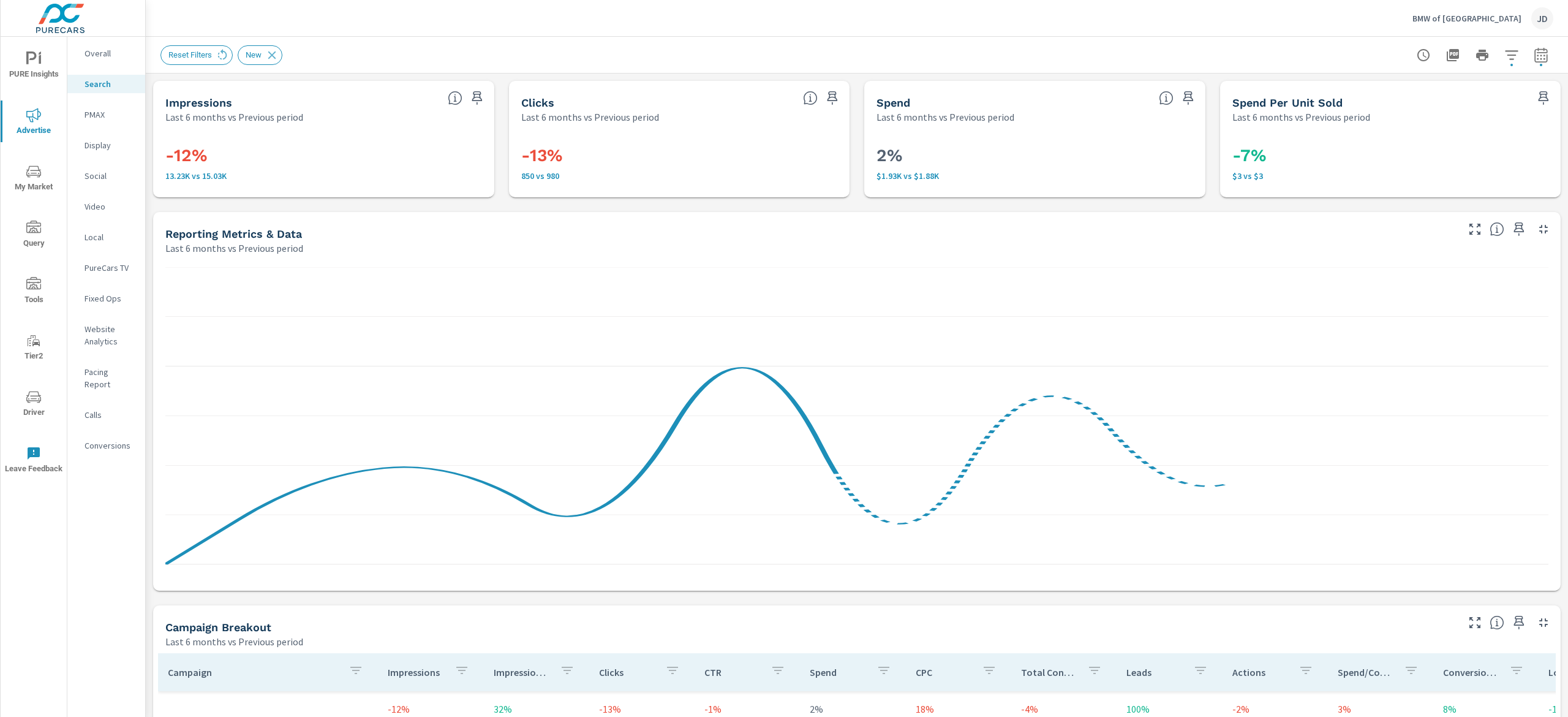
click at [1531, 53] on button "button" at bounding box center [1541, 55] width 25 height 25
select select "Last 6 months"
select select "Previous period"
click at [1475, 115] on select "Custom Yesterday Last week Last 7 days Last 14 days Last 30 days Last 45 days L…" at bounding box center [1424, 106] width 122 height 25
click at [1363, 94] on select "Custom Yesterday Last week Last 7 days Last 14 days Last 30 days Last 45 days L…" at bounding box center [1424, 106] width 122 height 25
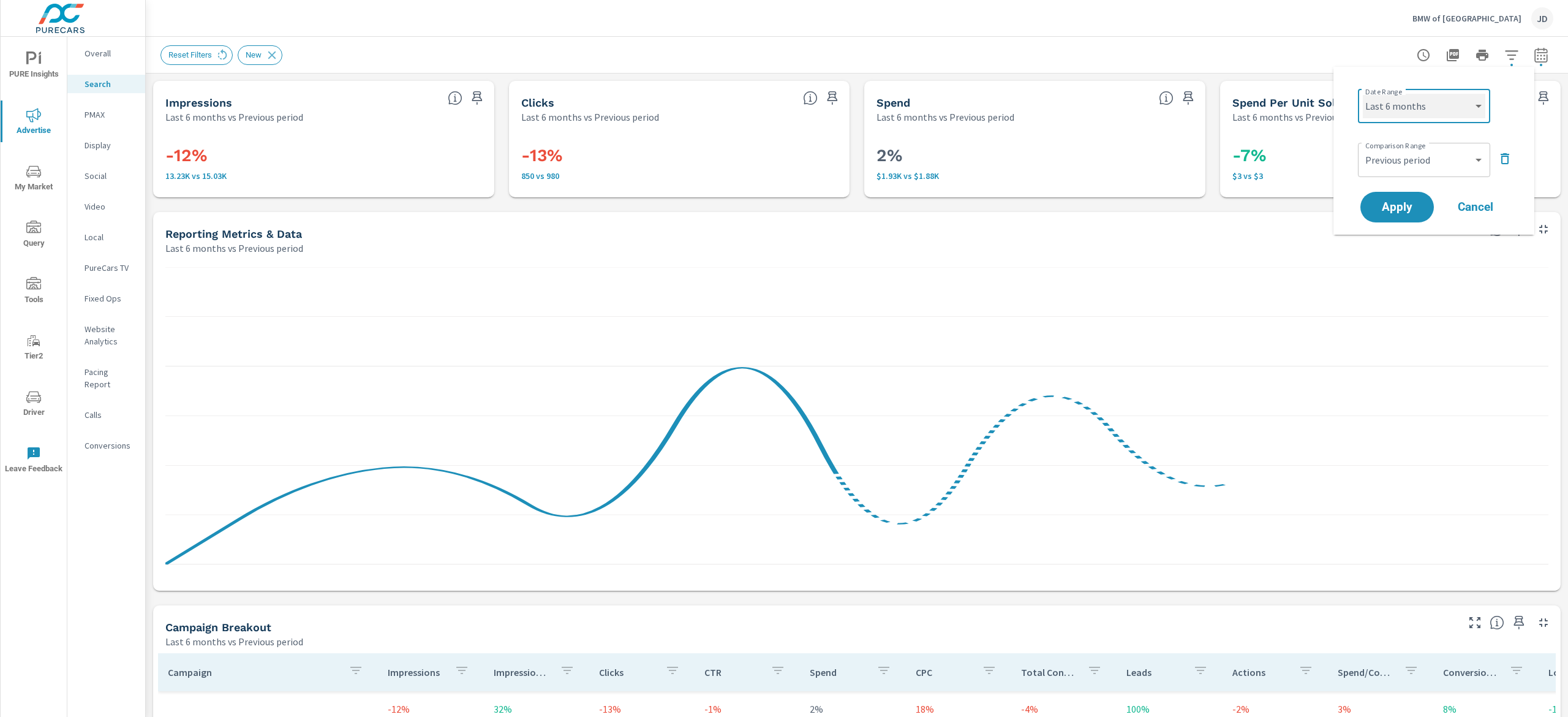
select select "Month to date"
click at [1414, 204] on span "Apply" at bounding box center [1396, 207] width 50 height 12
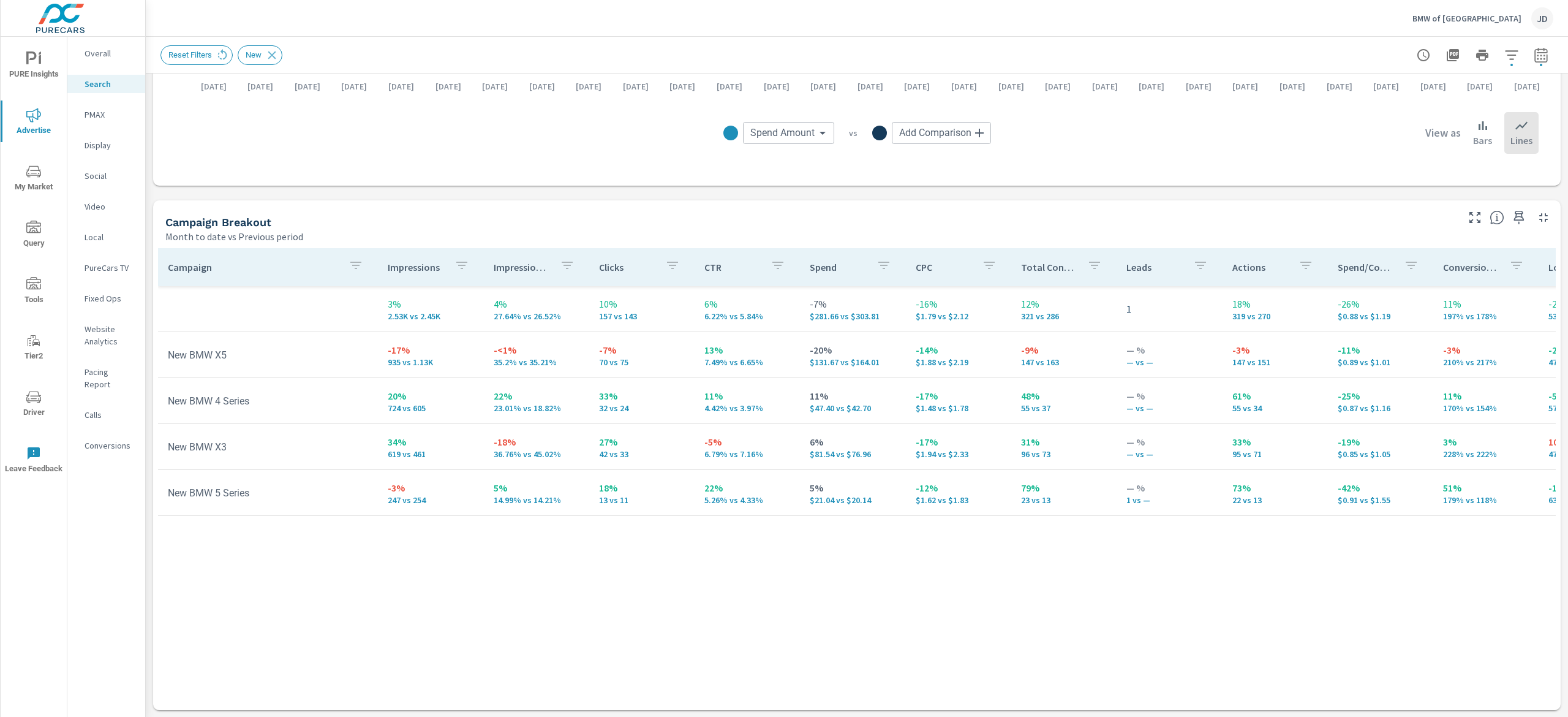
click at [1512, 16] on p "BMW of Bloomington" at bounding box center [1466, 18] width 109 height 11
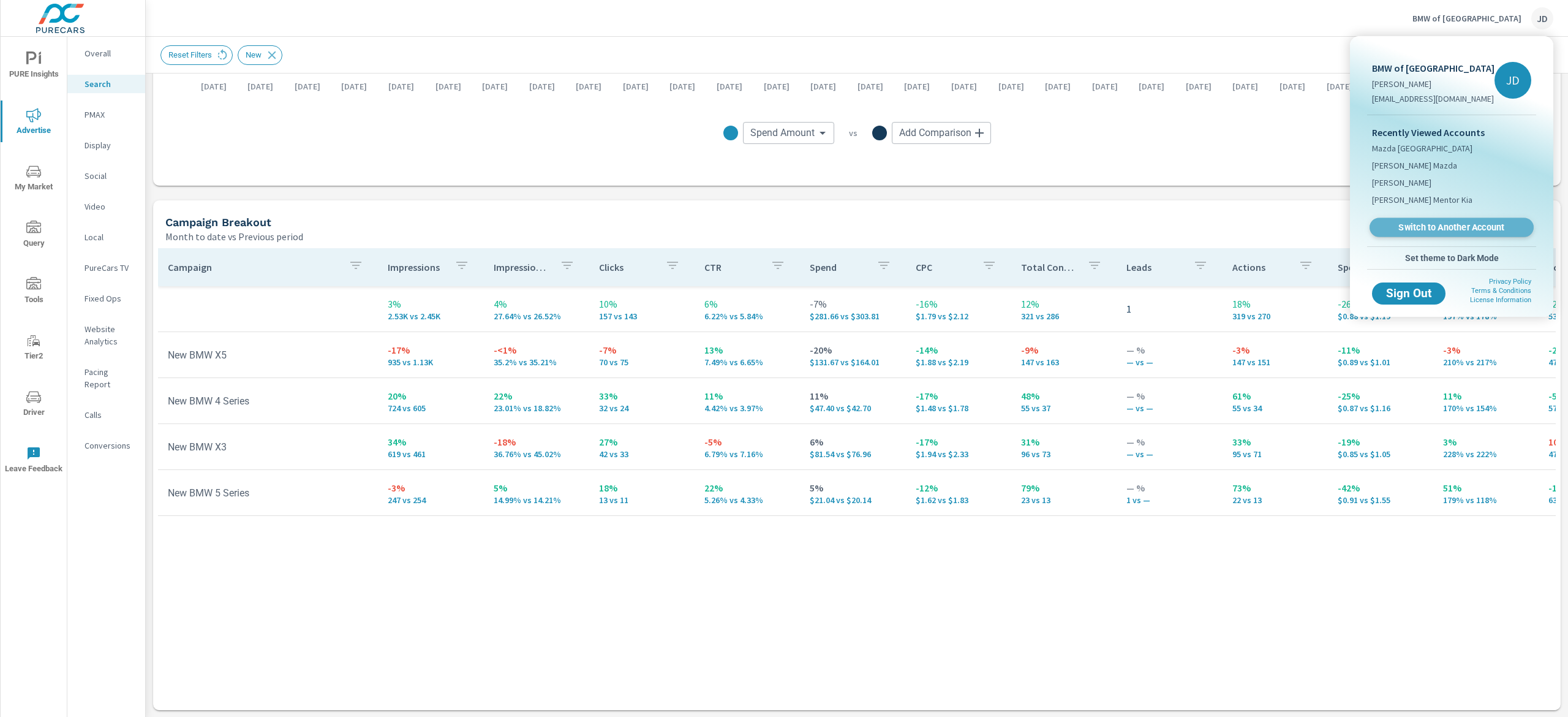
click at [1489, 224] on span "Switch to Another Account" at bounding box center [1451, 227] width 150 height 12
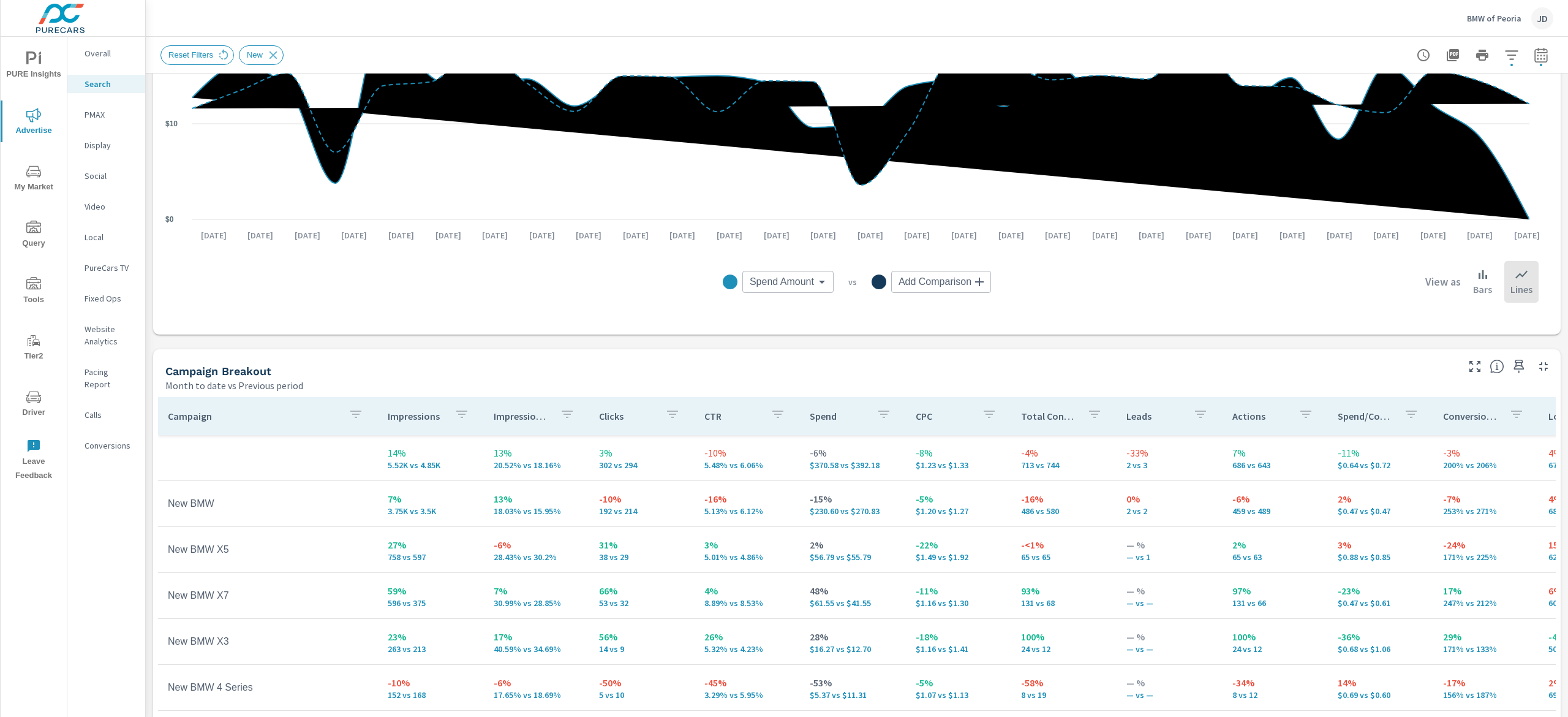
scroll to position [385, 0]
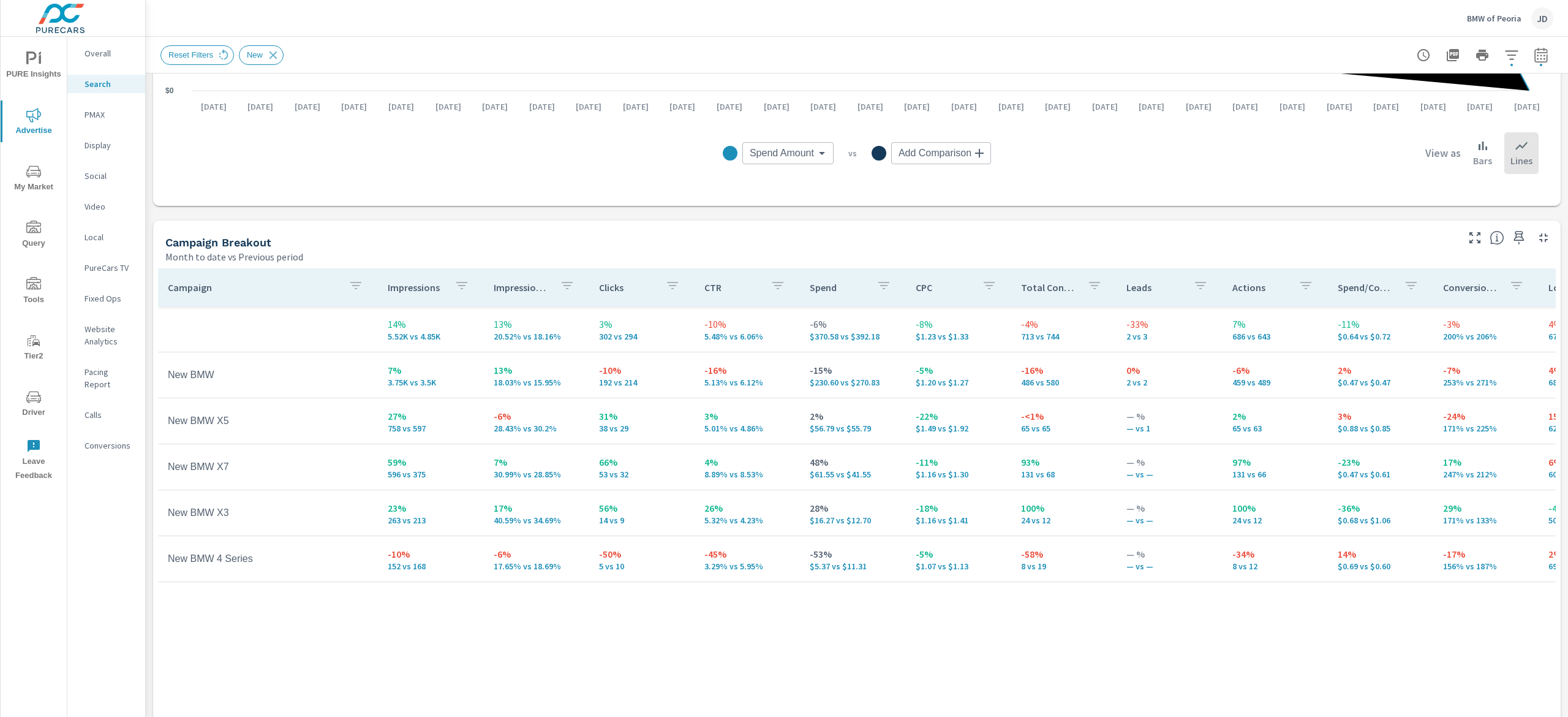
click at [99, 119] on p "PMAX" at bounding box center [110, 114] width 51 height 12
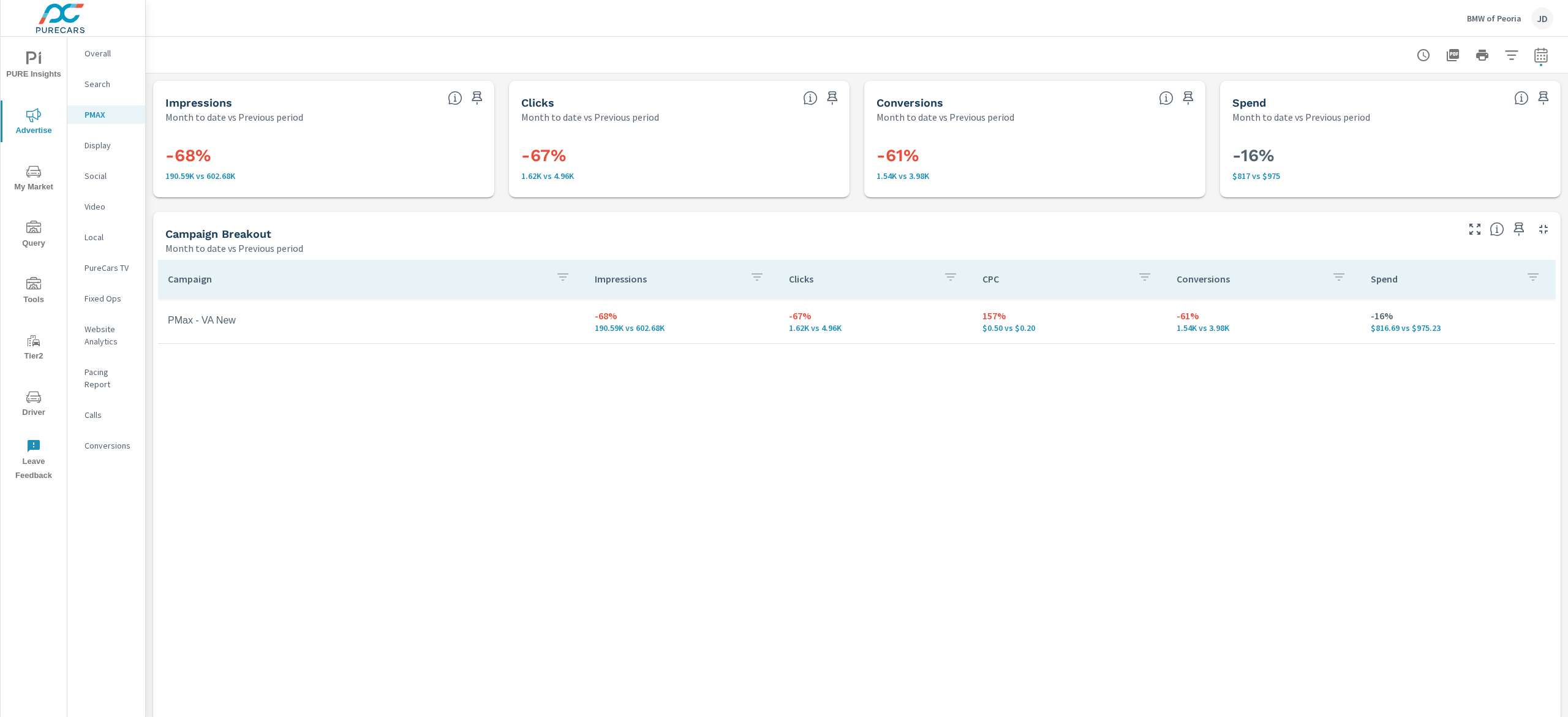
click at [106, 177] on p "Social" at bounding box center [110, 175] width 51 height 12
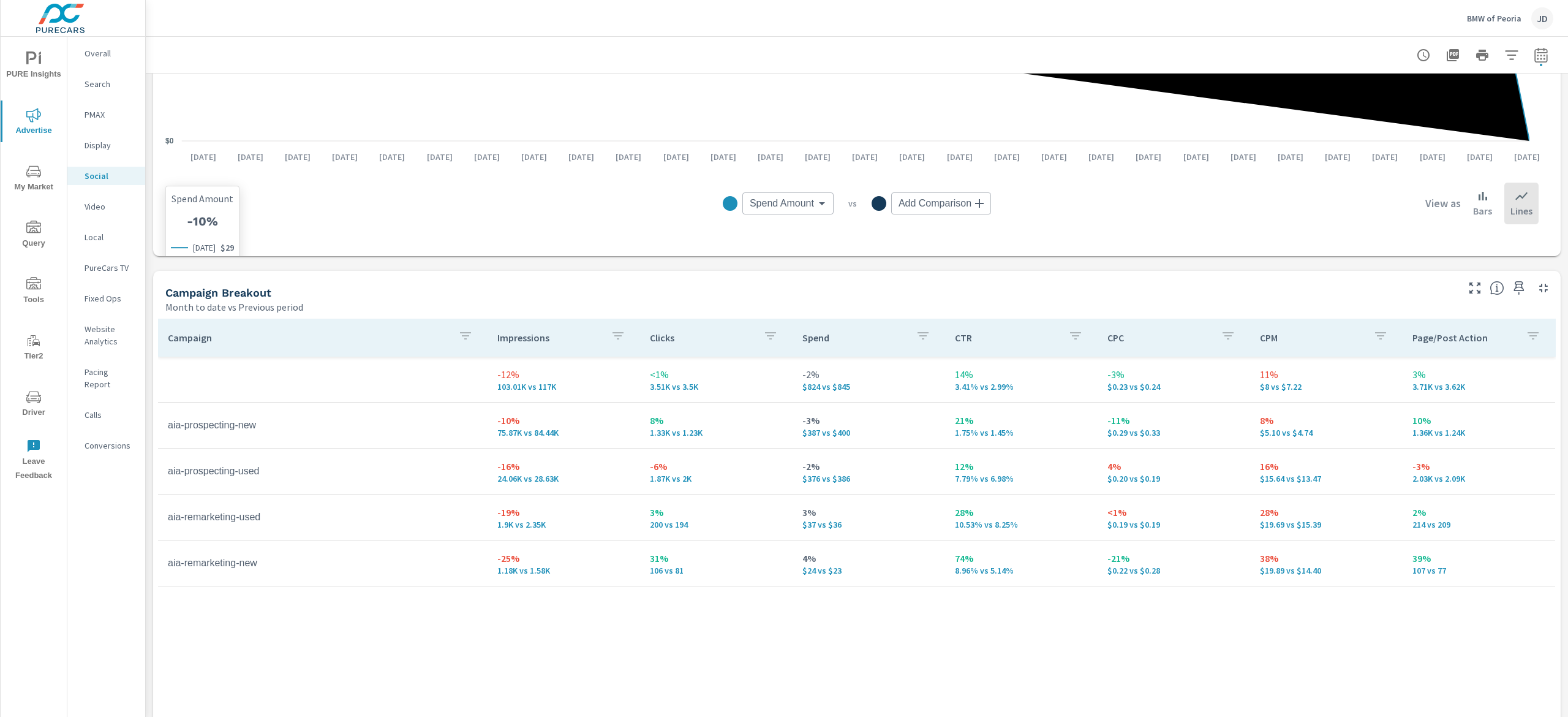
scroll to position [367, 0]
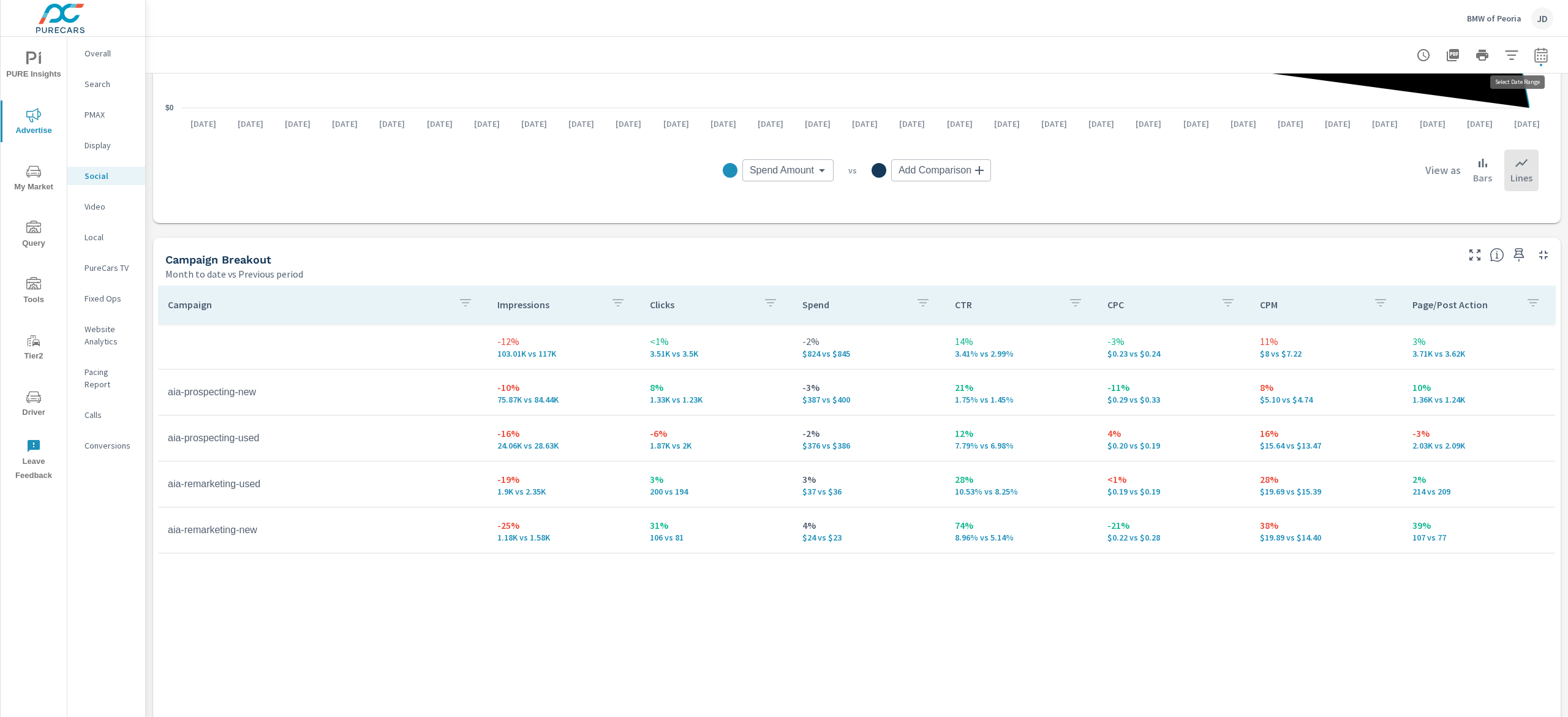
click at [1533, 58] on icon "button" at bounding box center [1541, 55] width 15 height 15
select select "Month to date"
select select "Previous period"
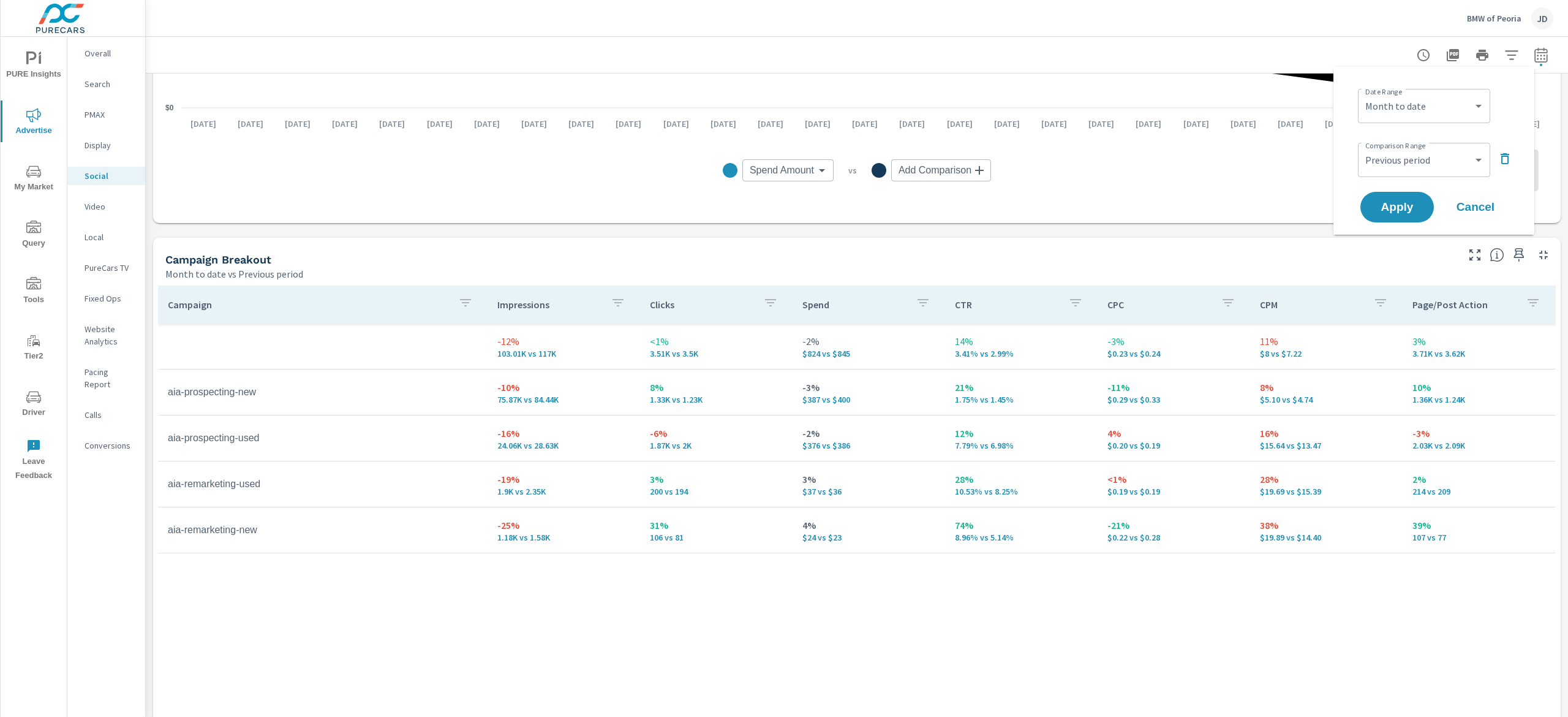
click at [1306, 56] on div at bounding box center [857, 55] width 1393 height 37
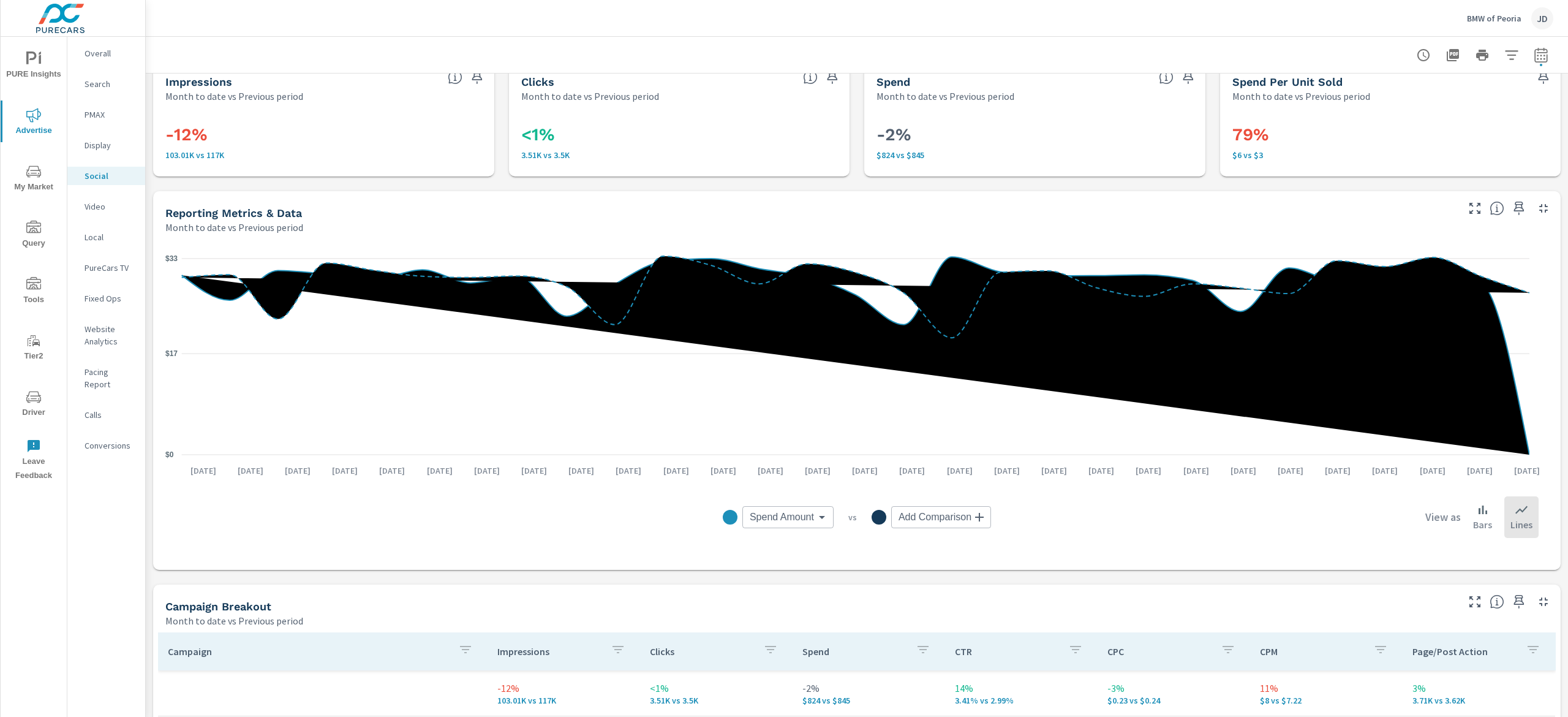
scroll to position [0, 0]
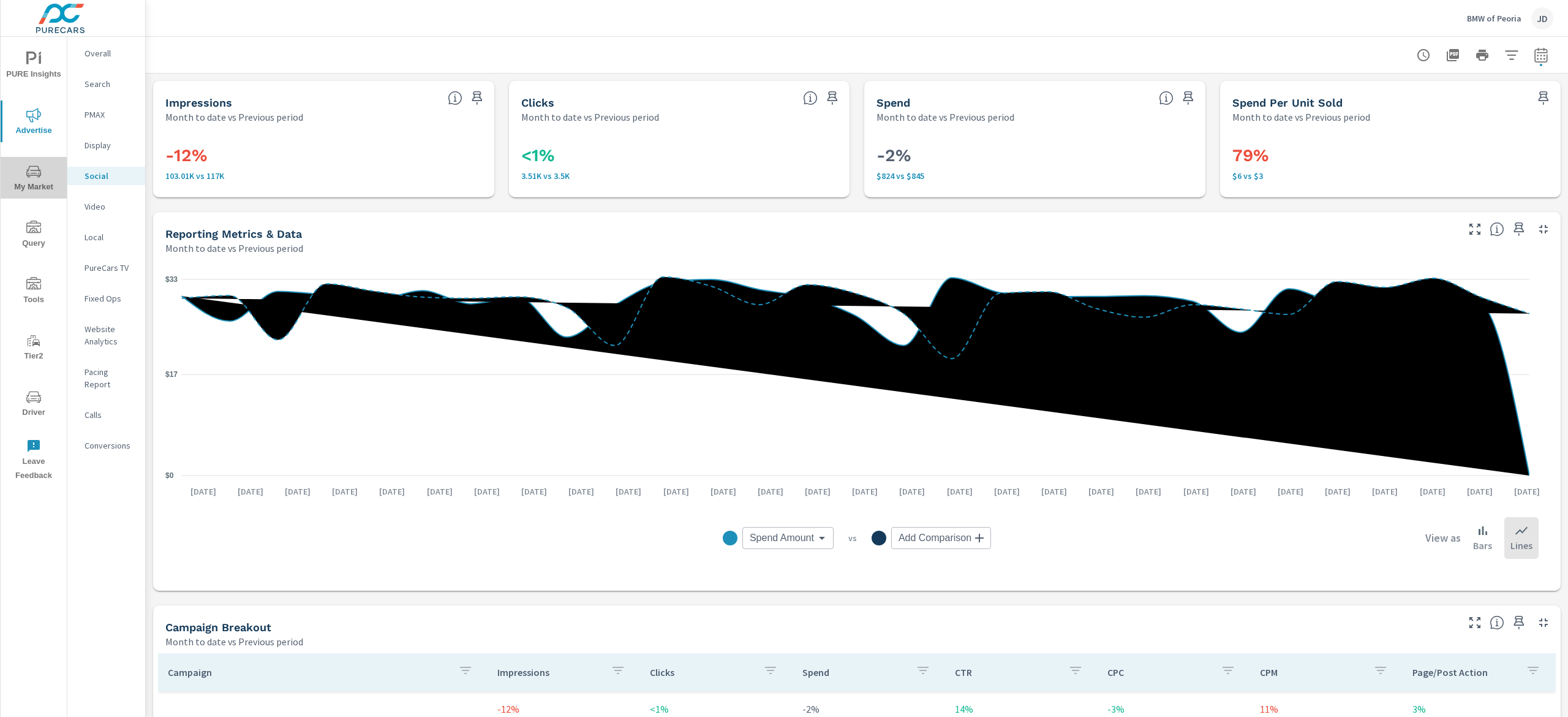
click at [35, 184] on span "My Market" at bounding box center [34, 179] width 58 height 30
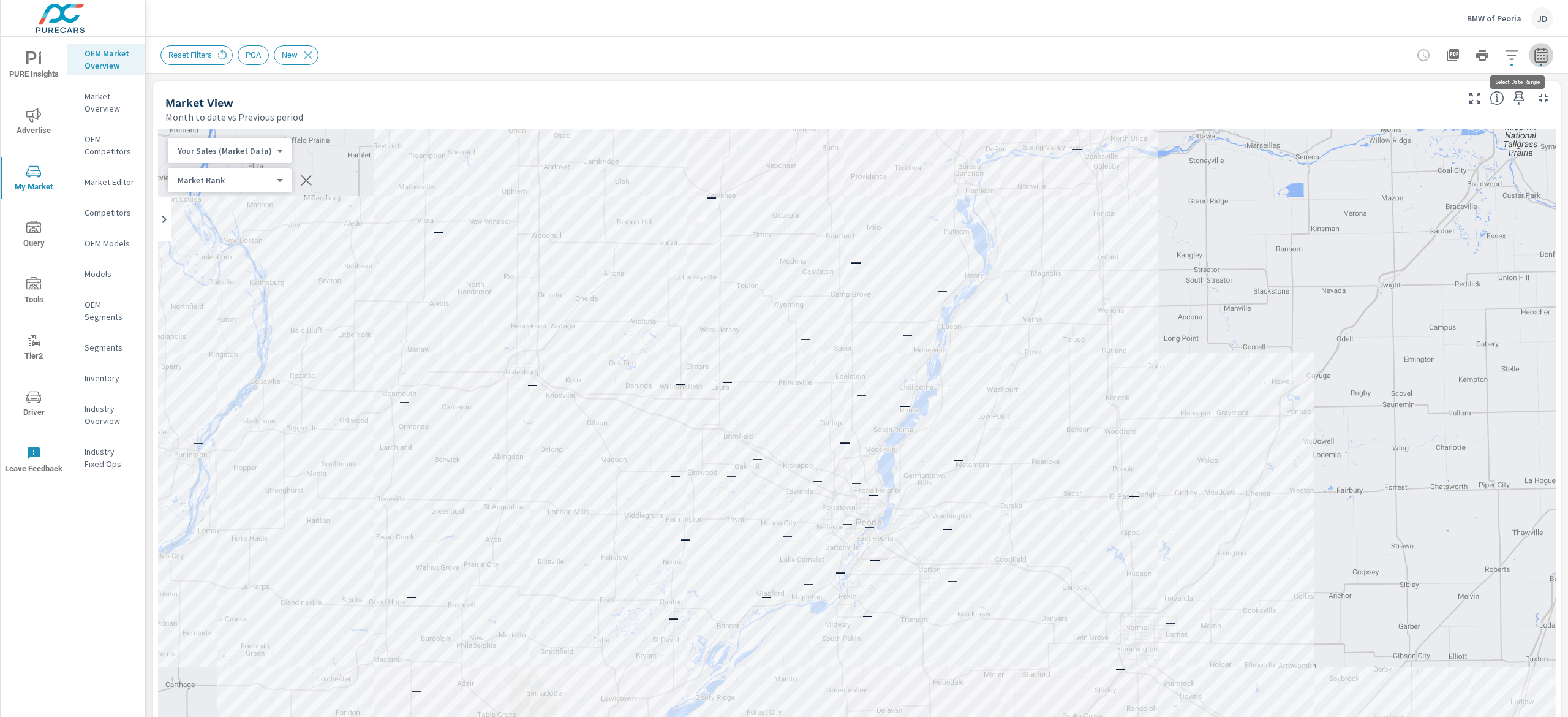
click at [1533, 55] on icon "button" at bounding box center [1541, 55] width 15 height 15
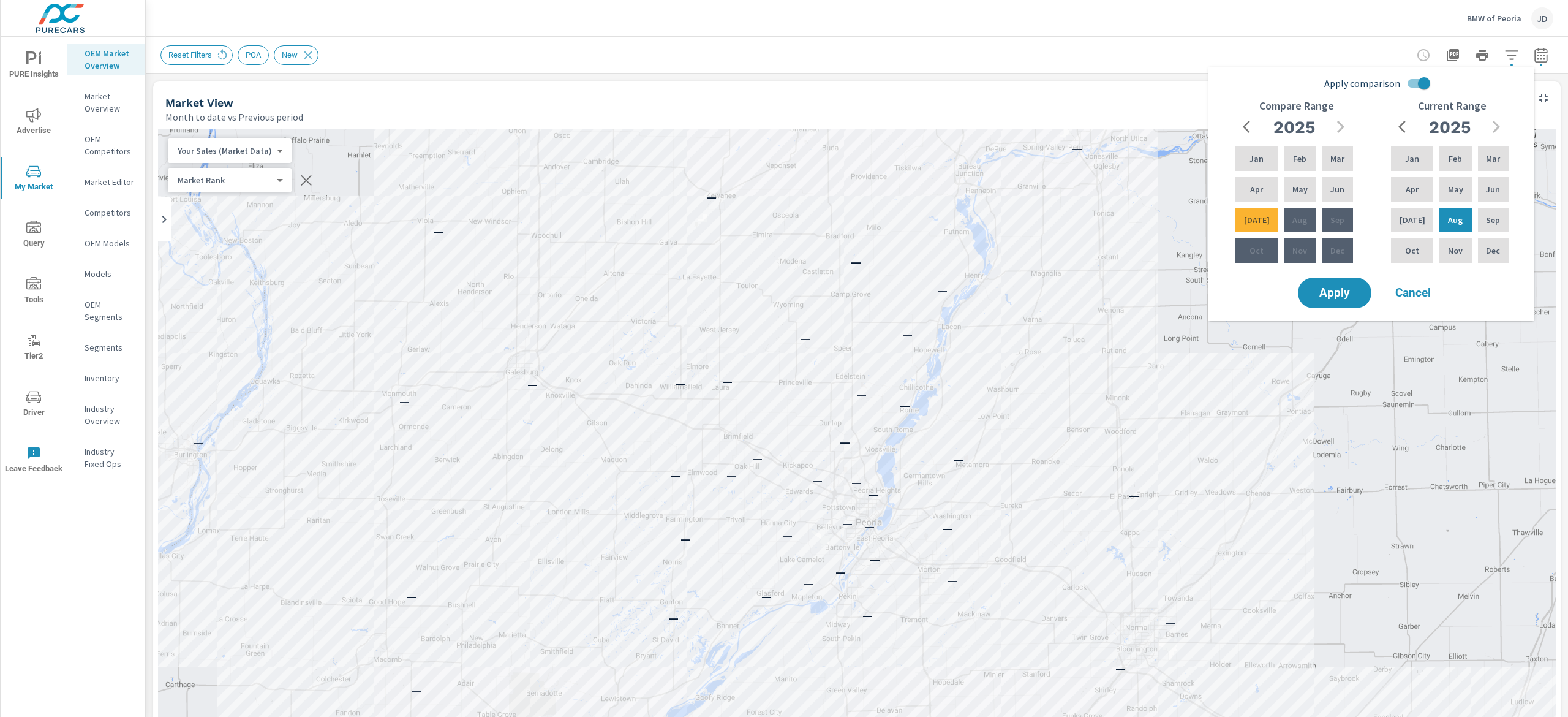
click at [1210, 36] on div "BMW of Peoria JD" at bounding box center [857, 18] width 1393 height 37
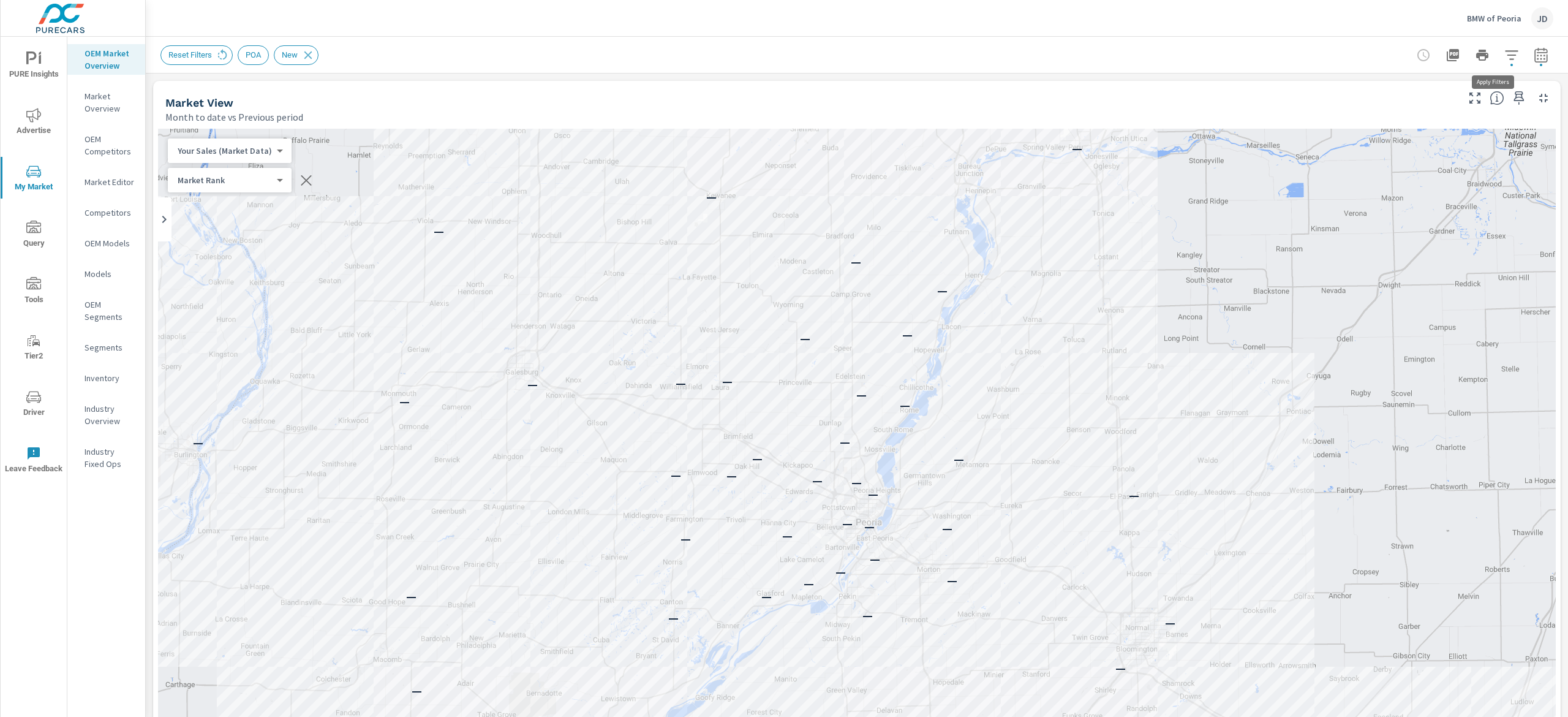
click at [1500, 57] on button "button" at bounding box center [1511, 55] width 25 height 25
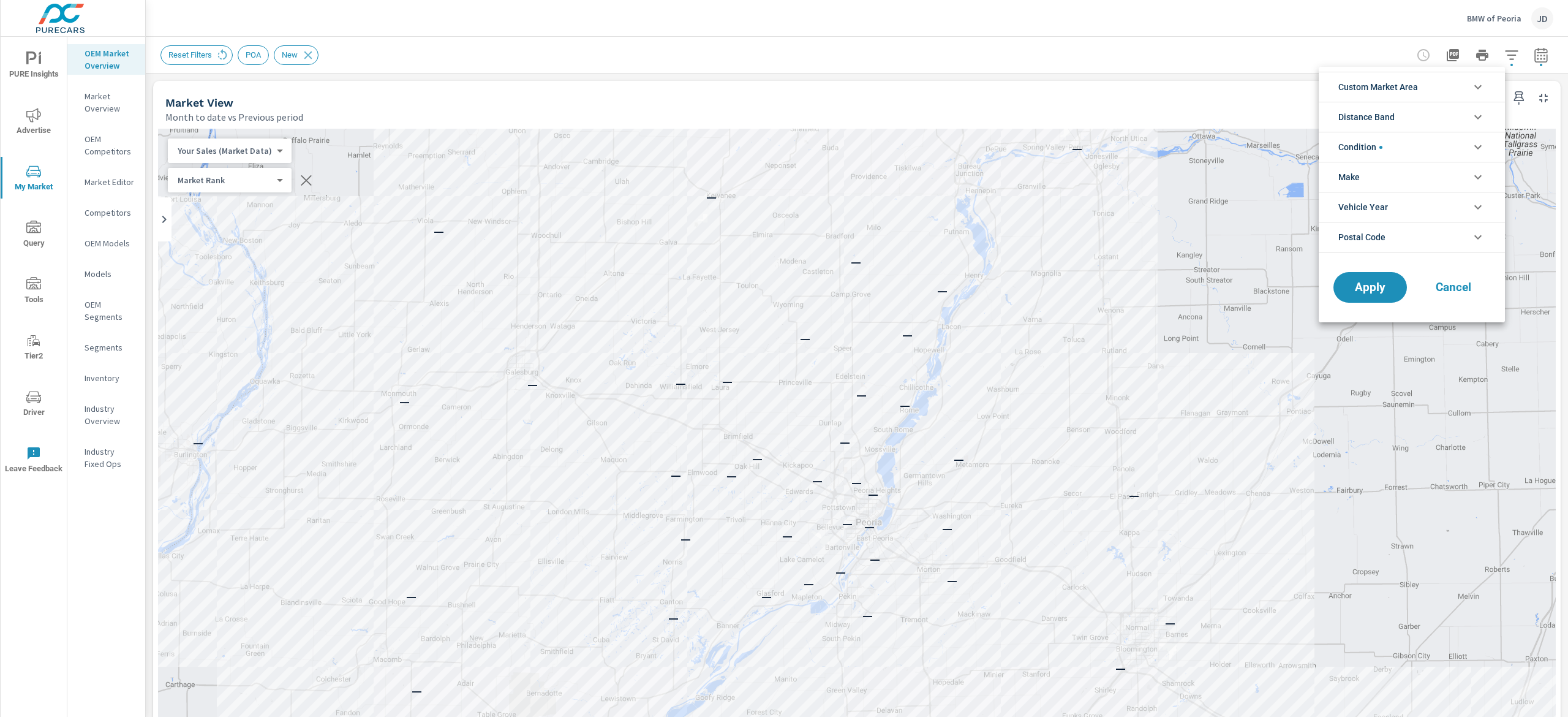
click at [1478, 149] on icon "filter options" at bounding box center [1478, 147] width 7 height 5
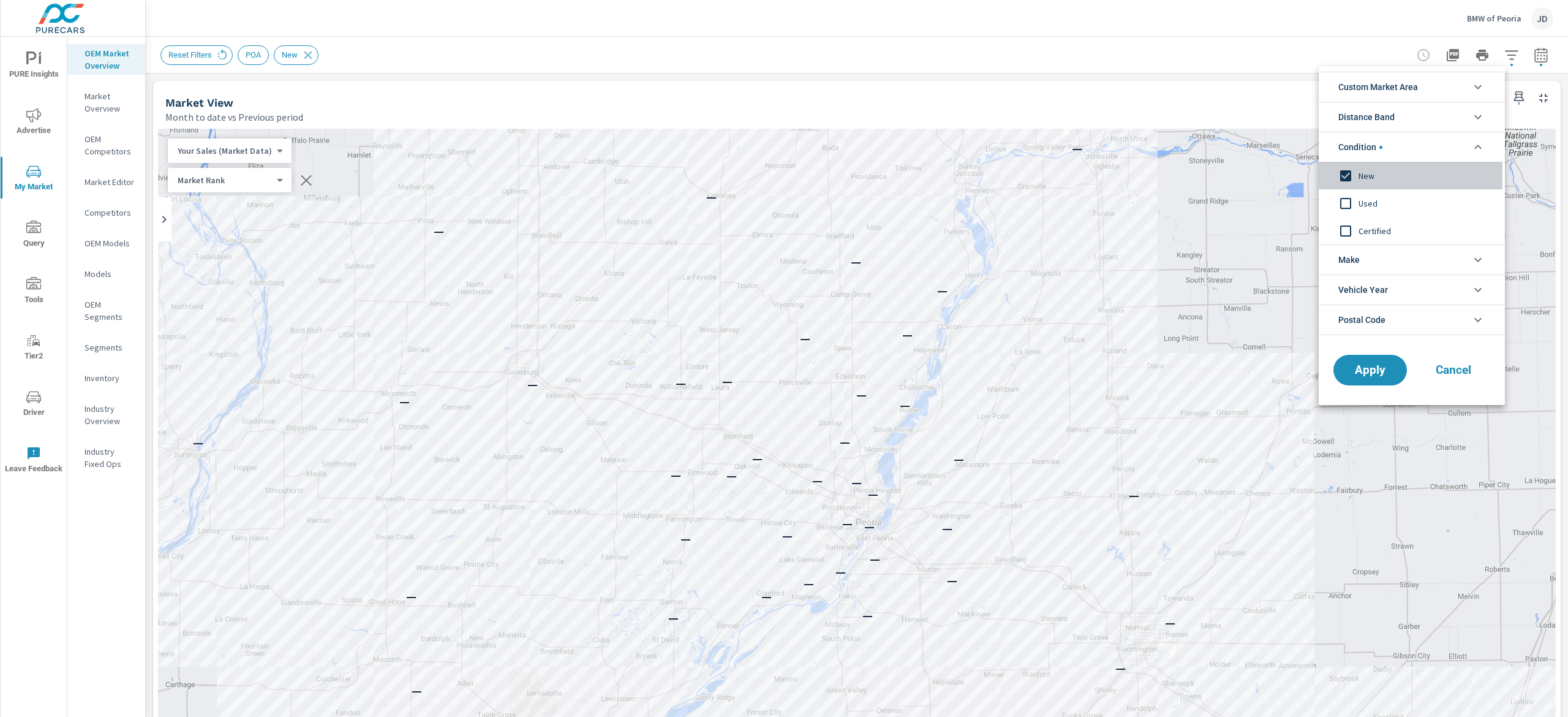
click at [1336, 170] on input "filter options" at bounding box center [1345, 175] width 26 height 26
click at [1365, 374] on span "Apply" at bounding box center [1370, 370] width 50 height 12
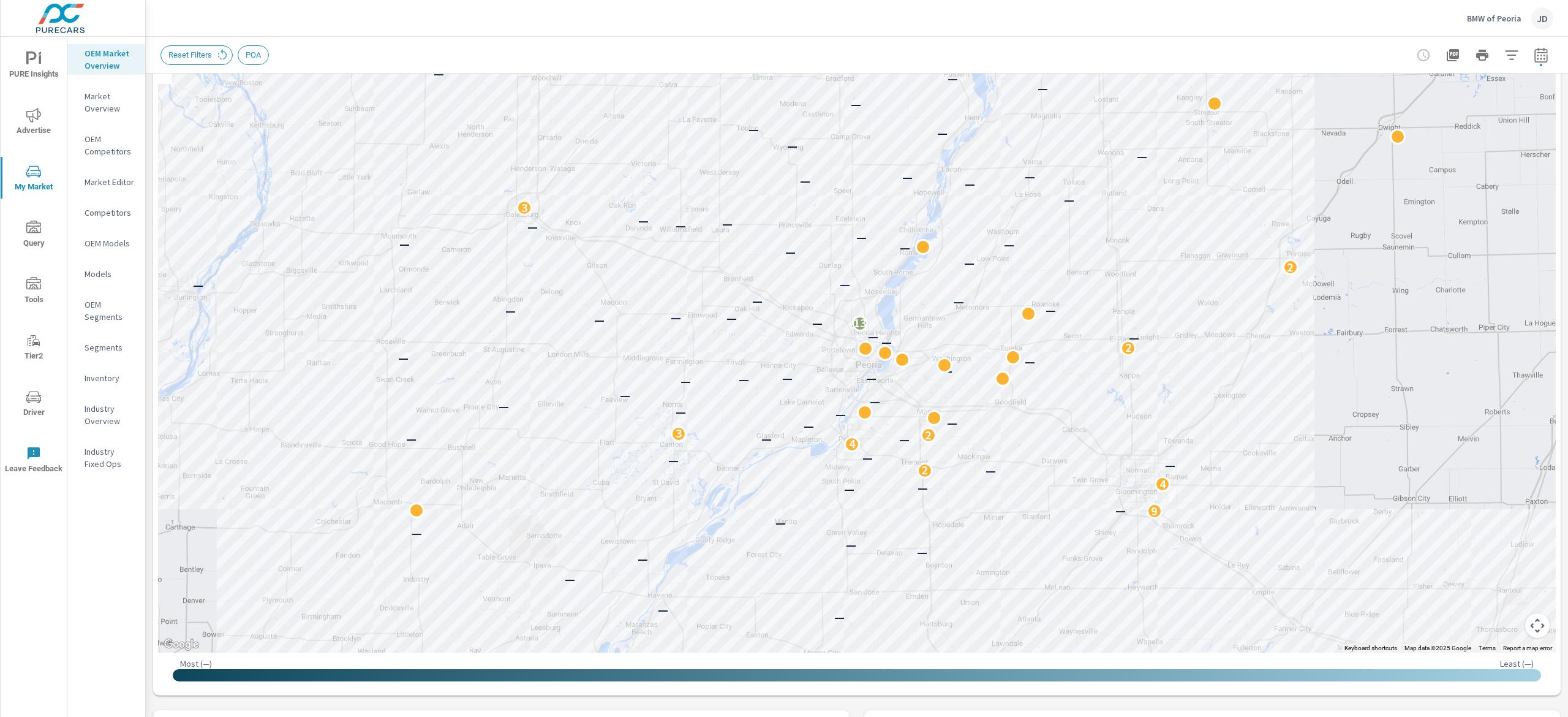
scroll to position [122, 0]
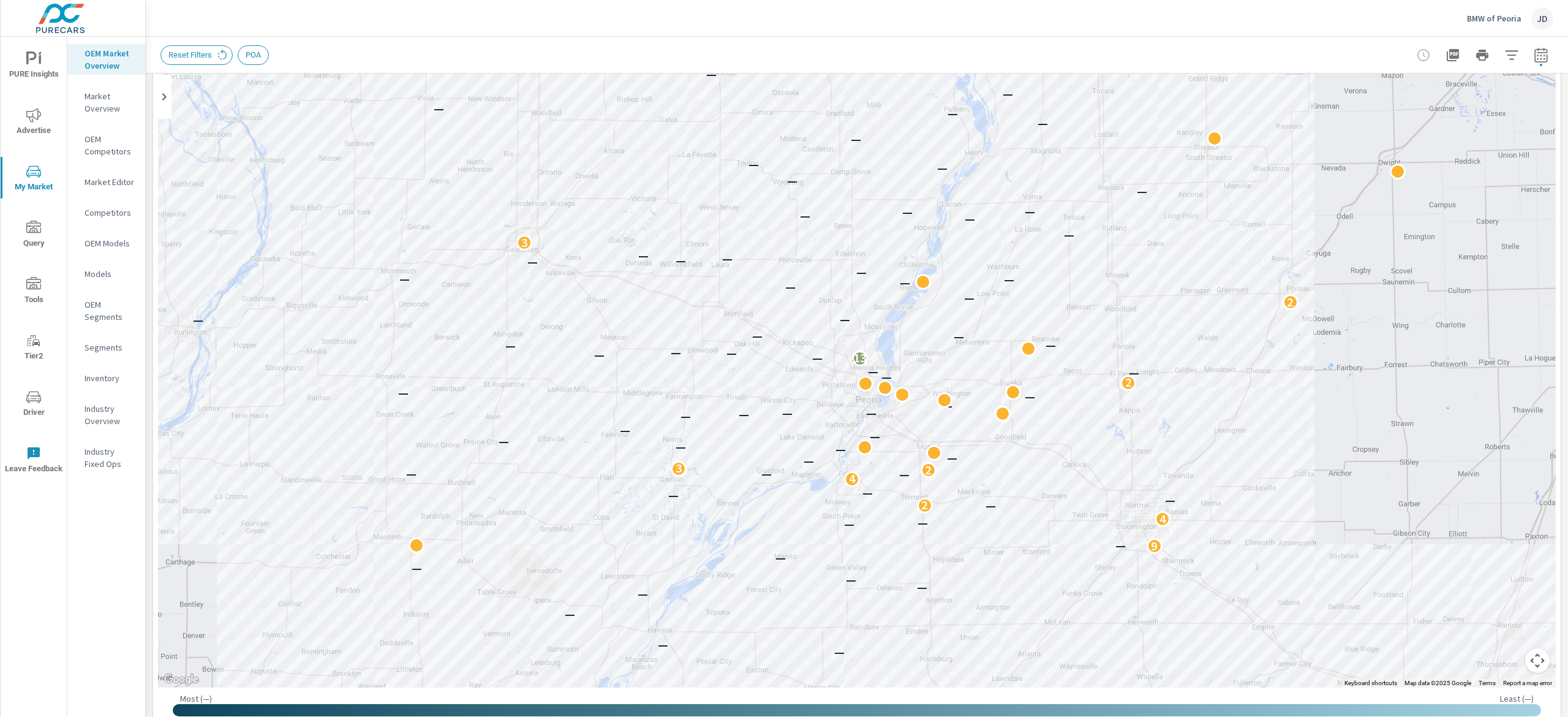
click at [96, 58] on p "OEM Market Overview" at bounding box center [110, 59] width 51 height 25
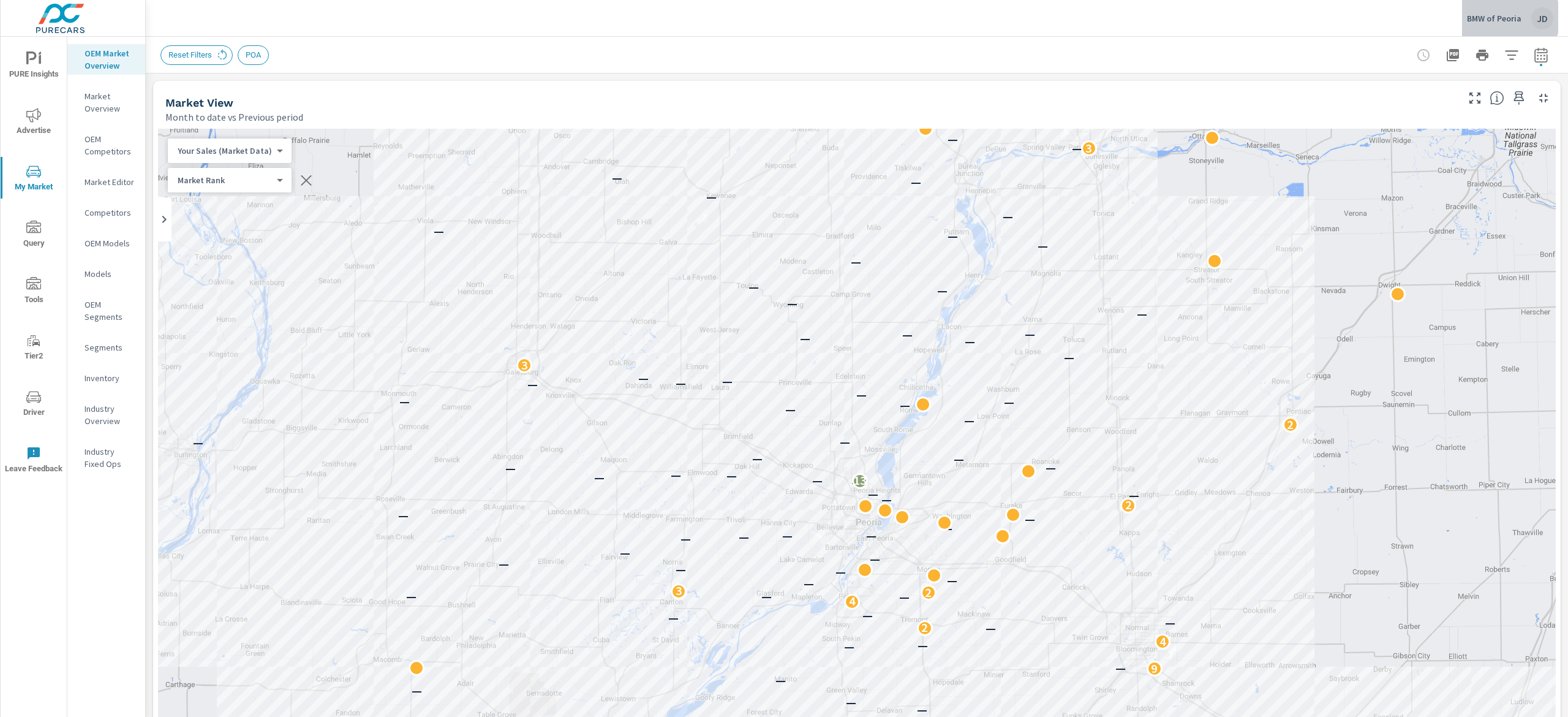
click at [1498, 17] on p "BMW of Peoria" at bounding box center [1494, 18] width 55 height 11
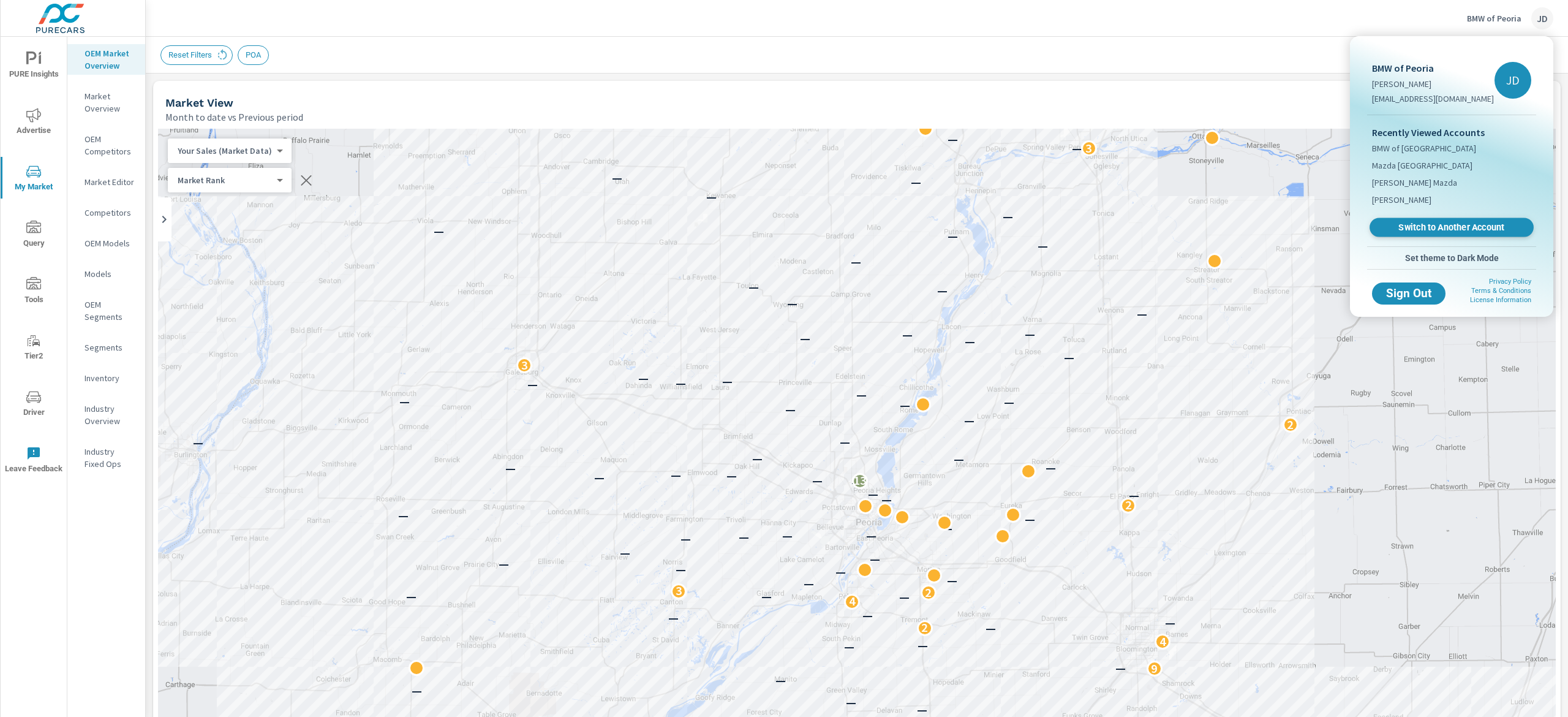
click at [1441, 233] on link "Switch to Another Account" at bounding box center [1451, 227] width 164 height 19
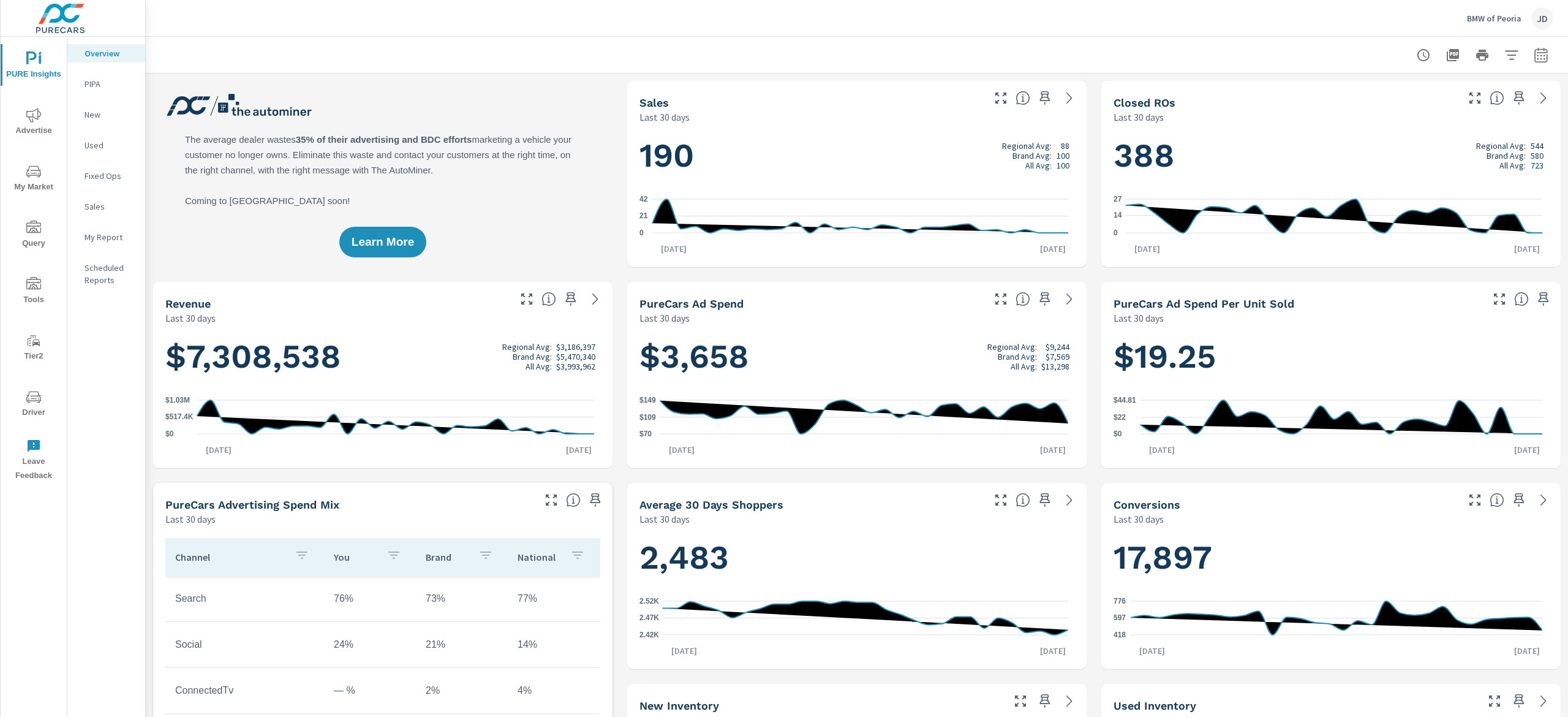
scroll to position [1, 0]
drag, startPoint x: 47, startPoint y: 178, endPoint x: 94, endPoint y: 195, distance: 50.0
click at [47, 177] on span "My Market" at bounding box center [34, 179] width 58 height 30
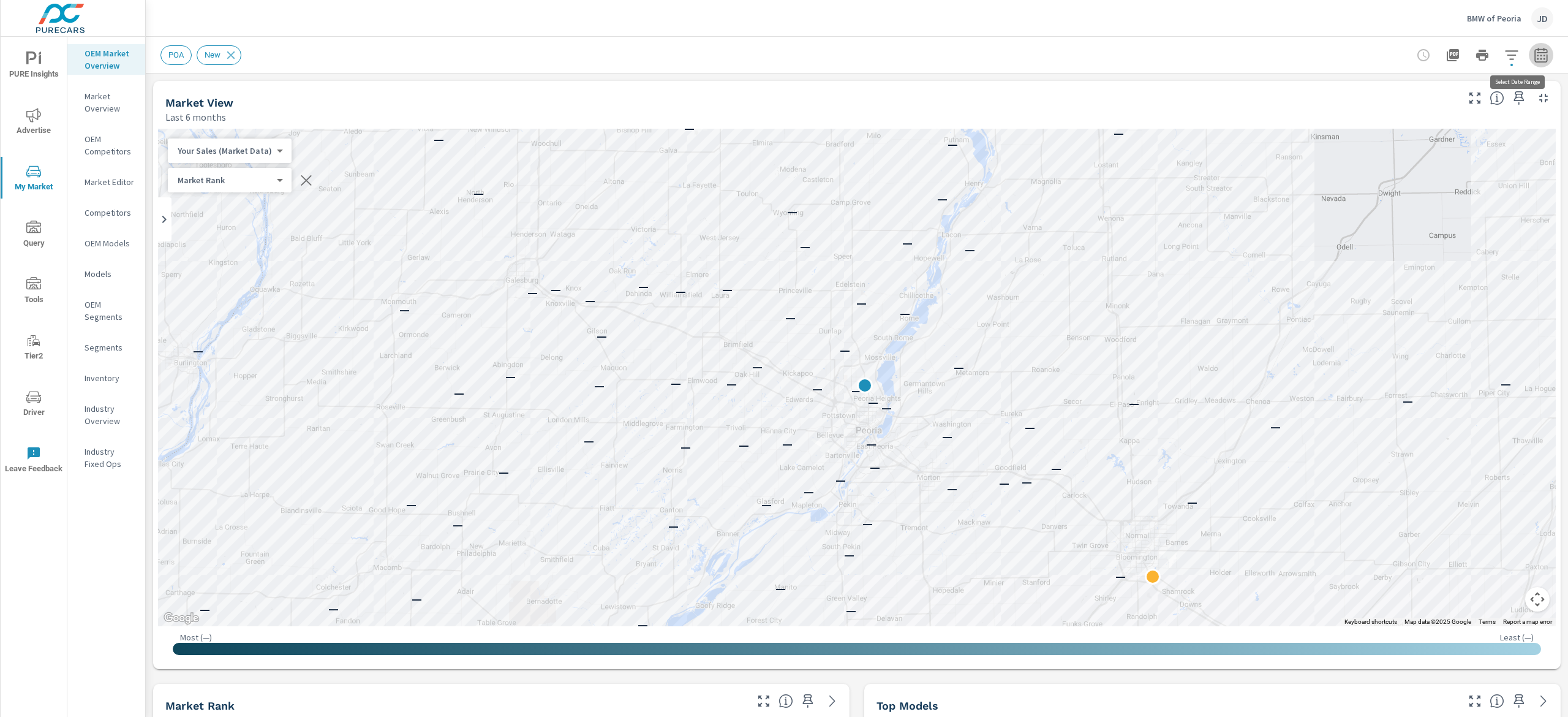
click at [1533, 48] on icon "button" at bounding box center [1541, 55] width 15 height 15
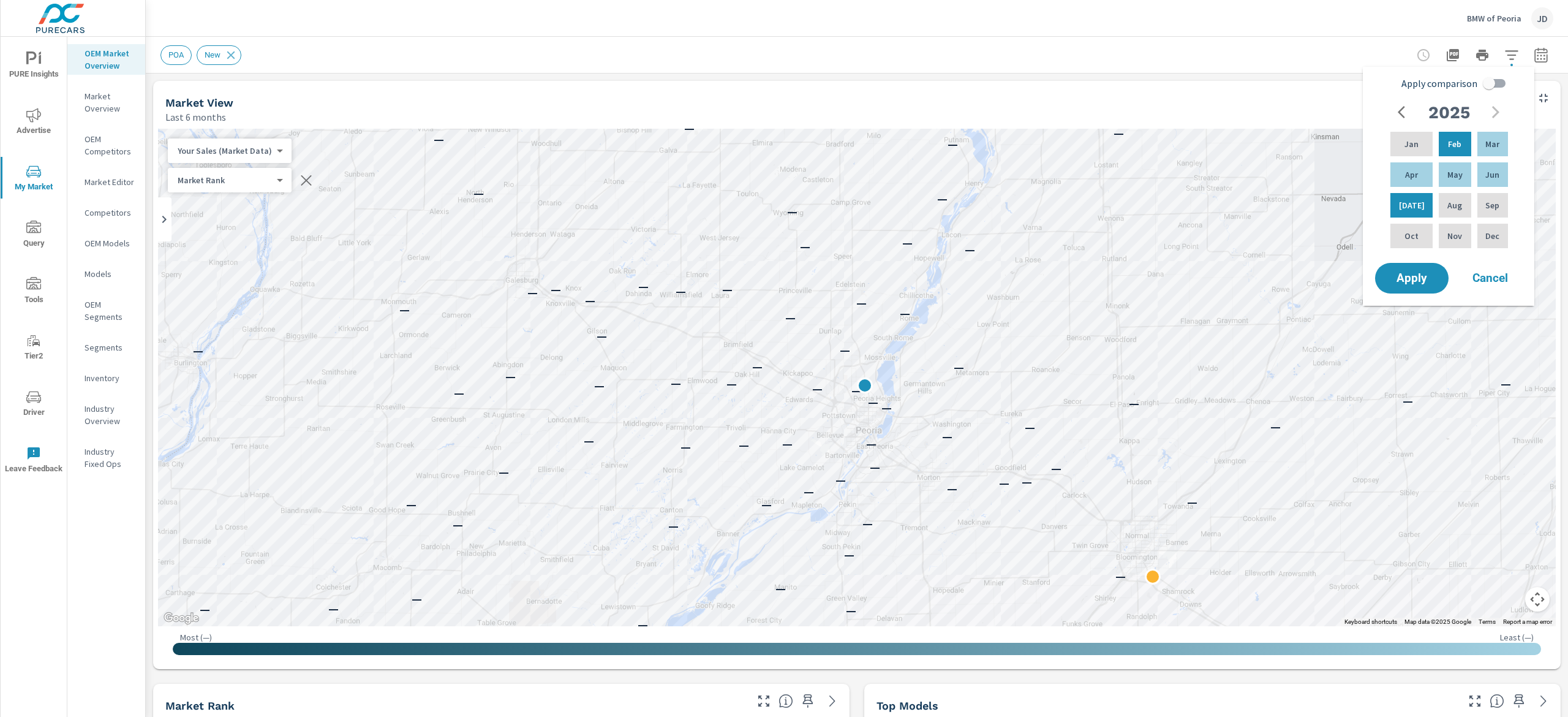
click at [1485, 85] on input "Apply comparison" at bounding box center [1489, 82] width 69 height 23
checkbox input "true"
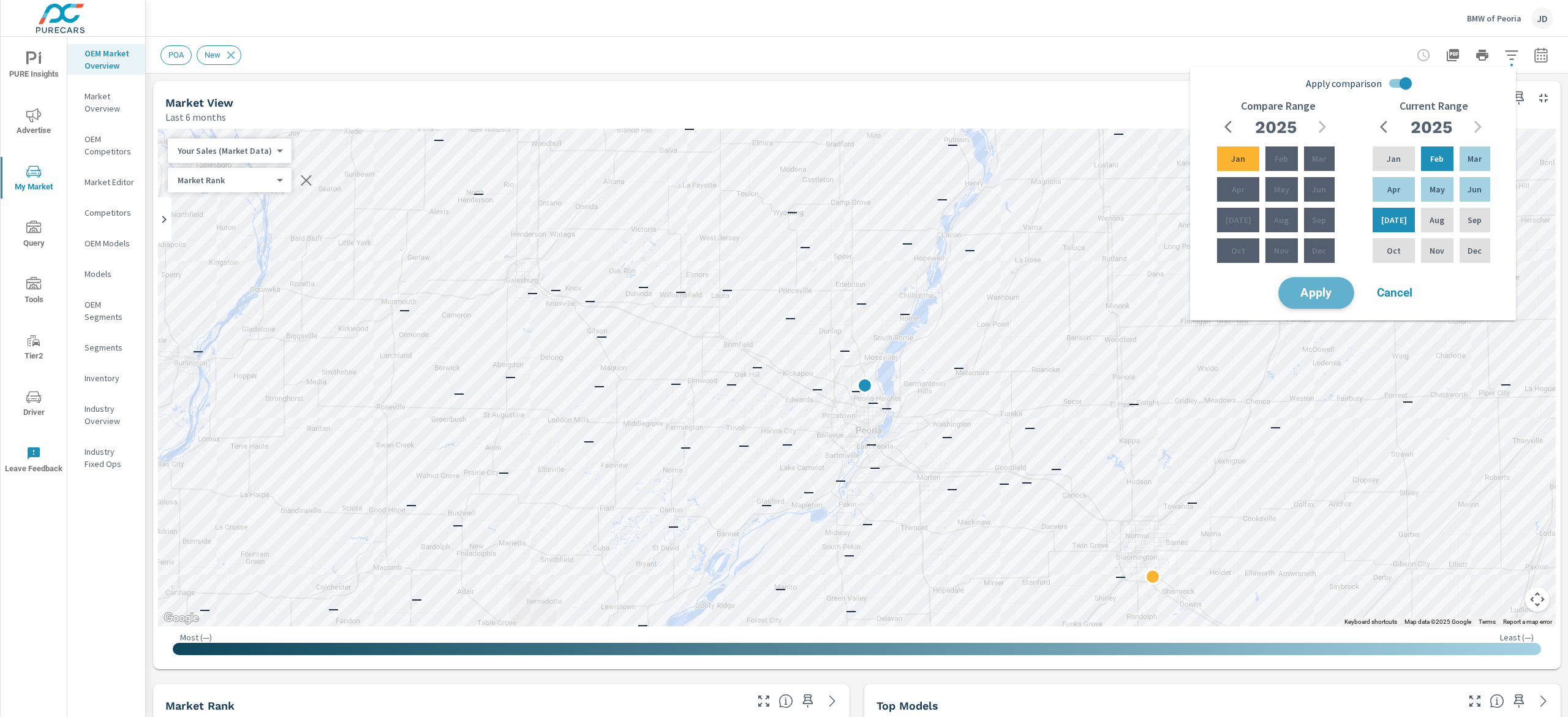
click at [1321, 293] on span "Apply" at bounding box center [1316, 293] width 50 height 12
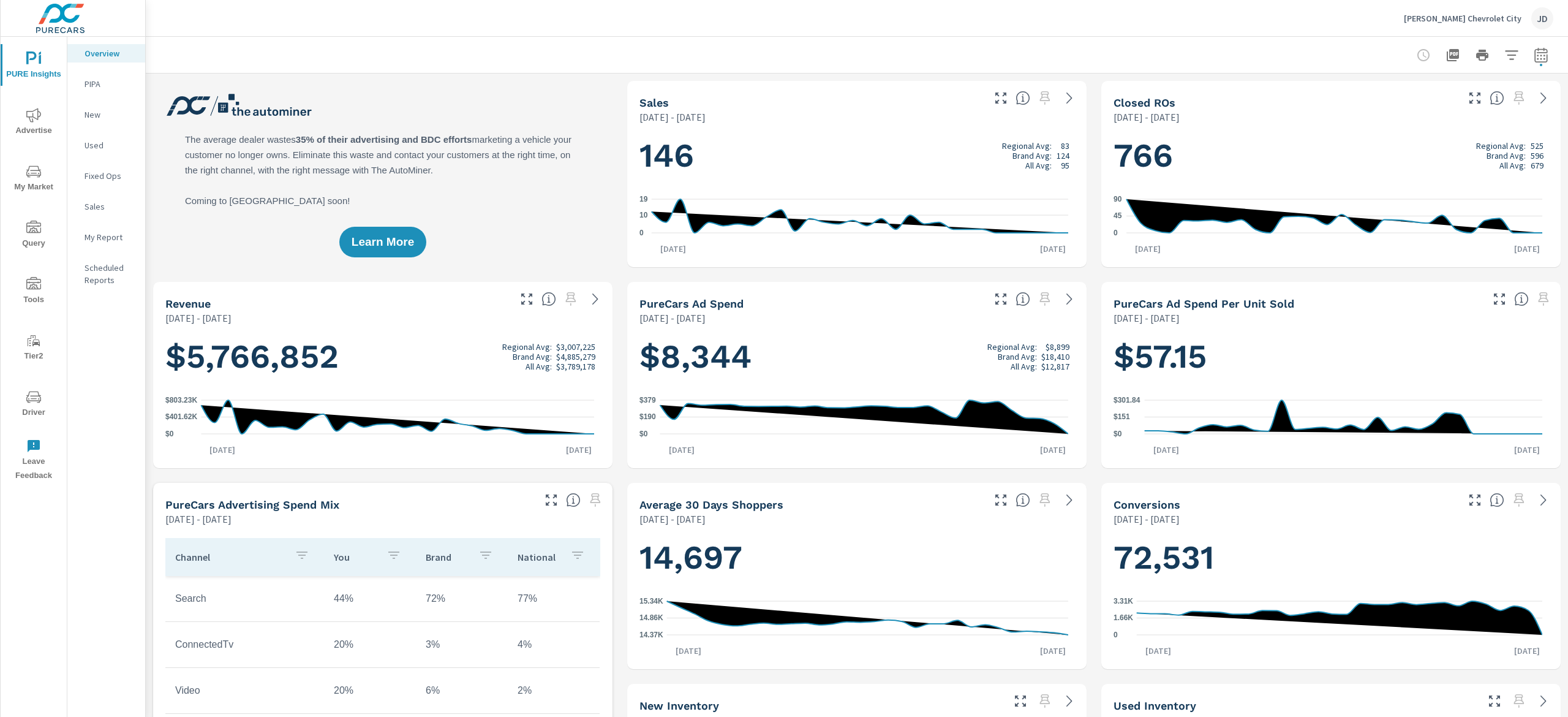
scroll to position [1, 0]
click at [37, 184] on span "My Market" at bounding box center [34, 179] width 58 height 30
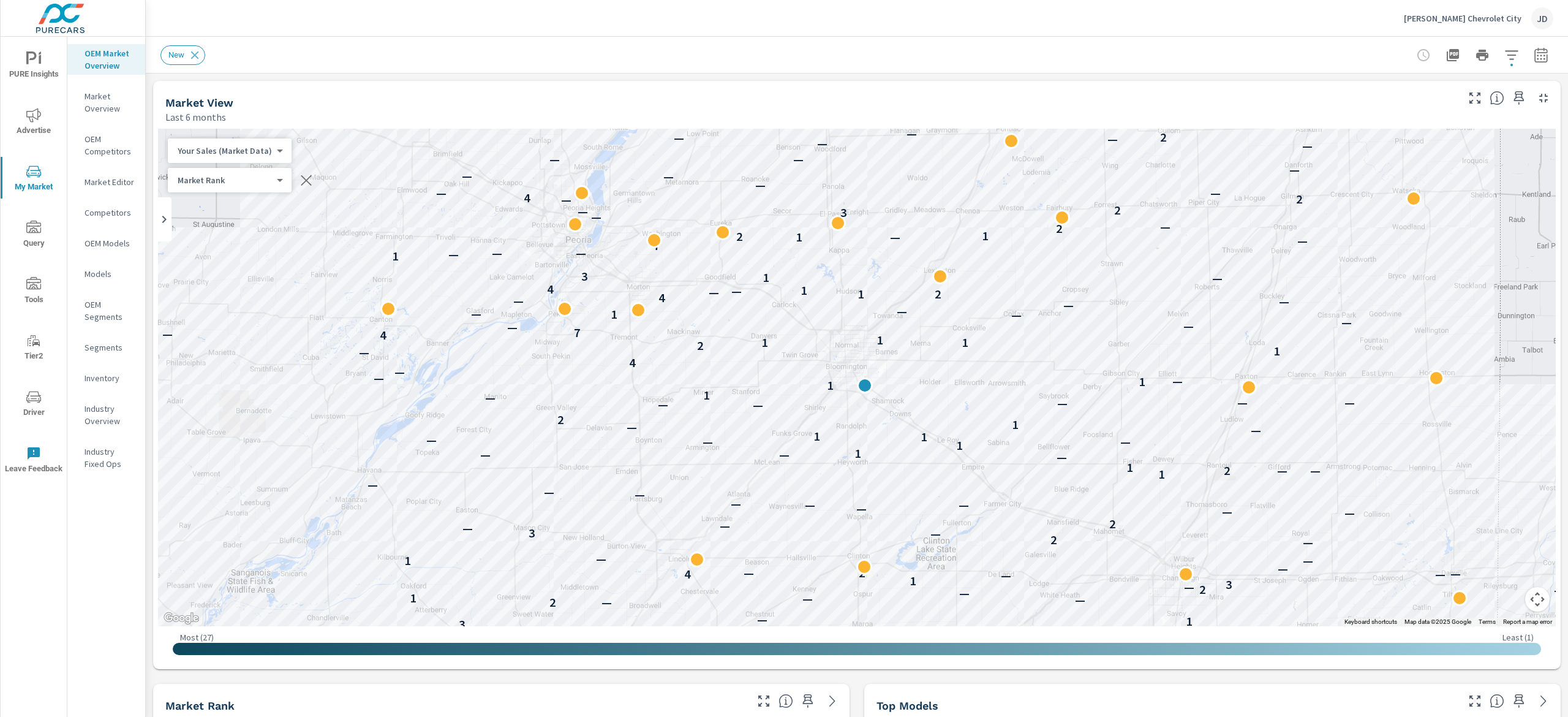
click at [1529, 53] on button "button" at bounding box center [1541, 55] width 25 height 25
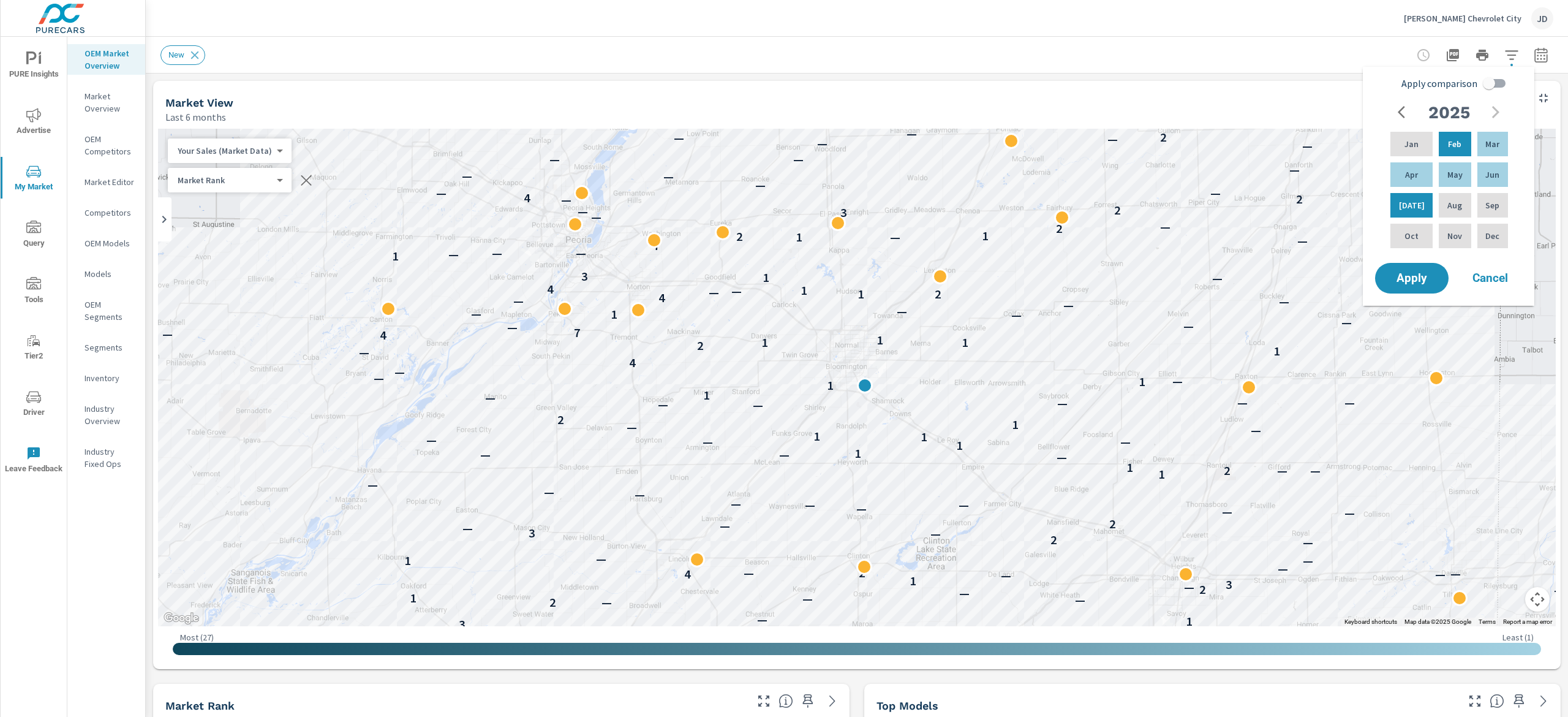
click at [1497, 80] on input "Apply comparison" at bounding box center [1489, 82] width 69 height 23
checkbox input "true"
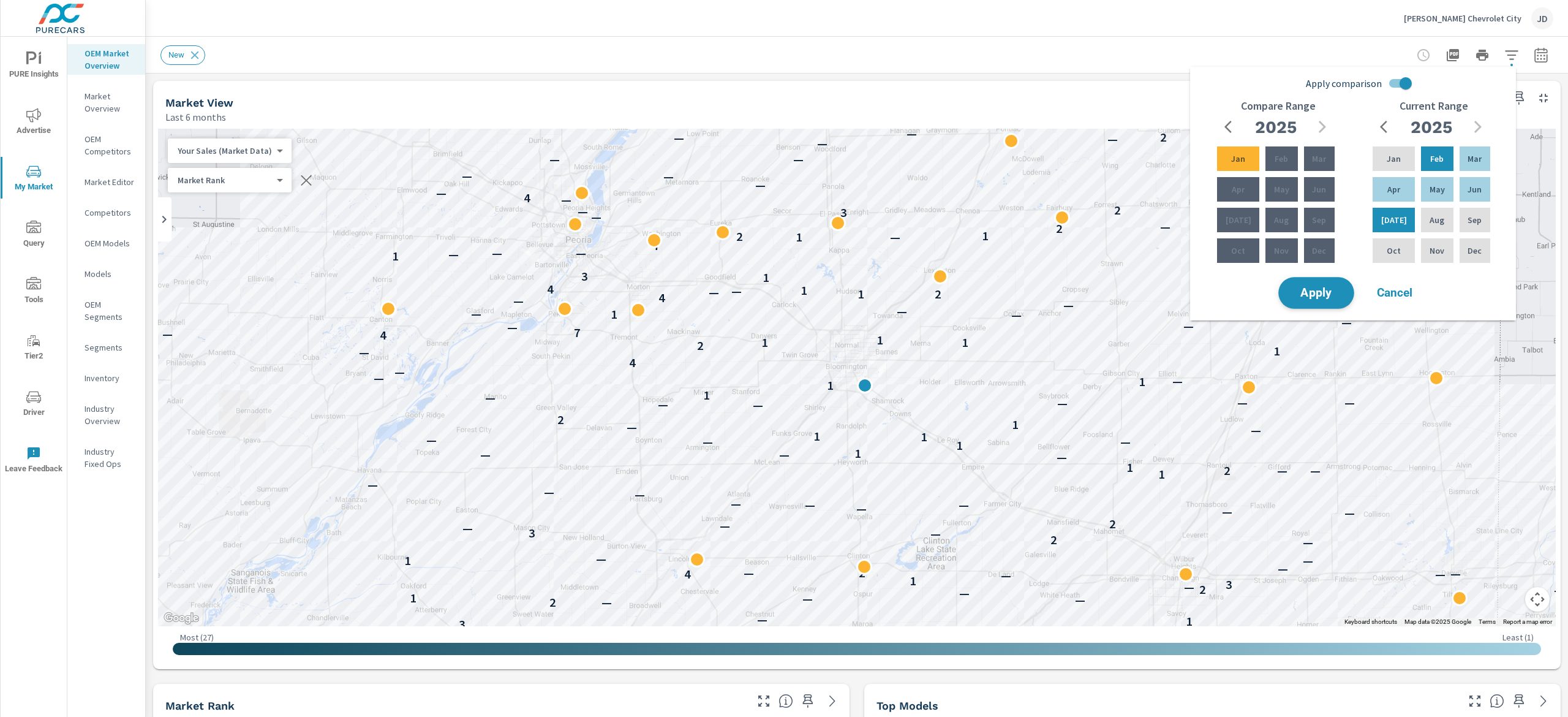
click at [1324, 294] on span "Apply" at bounding box center [1316, 293] width 50 height 12
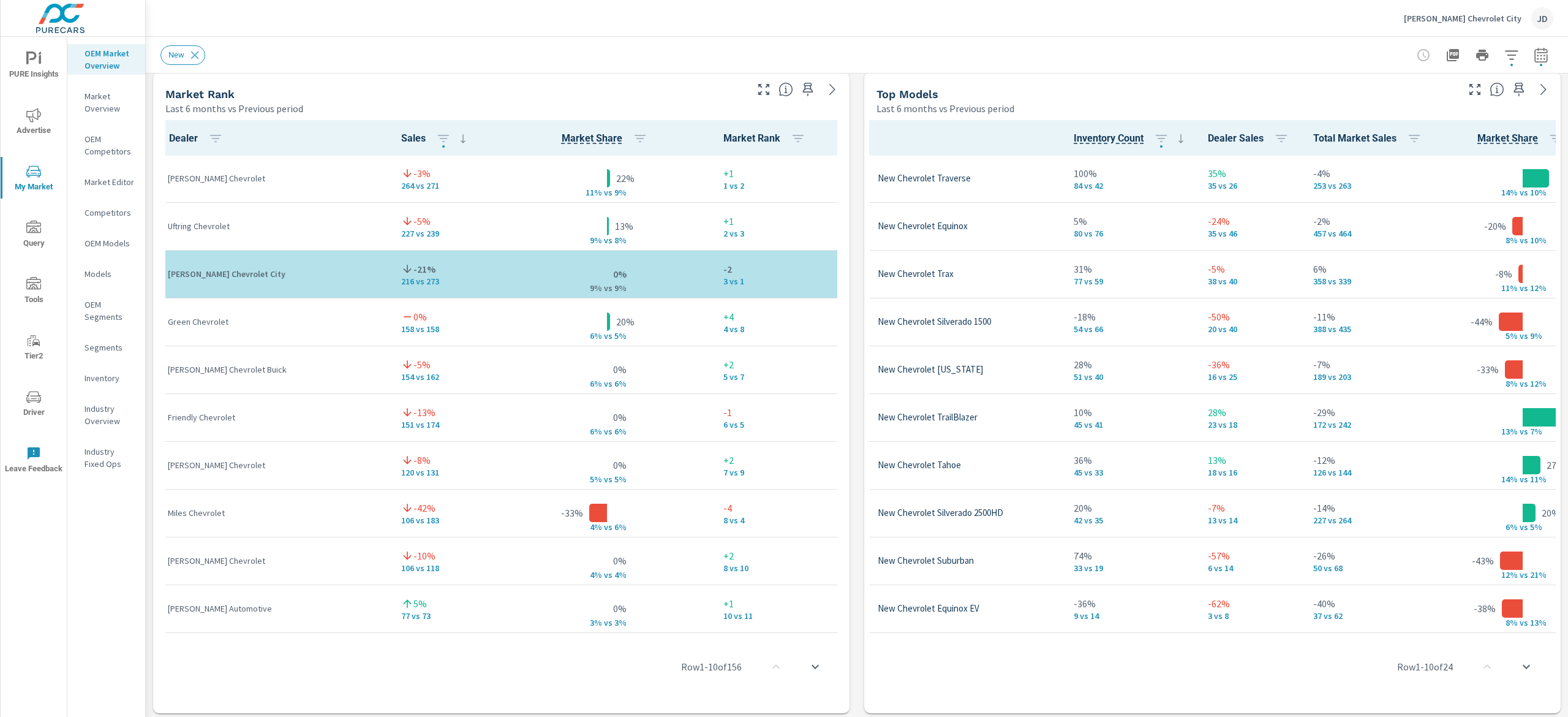
scroll to position [1, 71]
drag, startPoint x: 1173, startPoint y: 629, endPoint x: 1221, endPoint y: 628, distance: 48.0
click at [1221, 628] on div "Model Inventory Count Dealer Sales Total Market Sales Market Share Market Rank …" at bounding box center [1213, 414] width 687 height 588
click at [1508, 631] on div "Row 1 - 10 of 24" at bounding box center [1213, 666] width 687 height 73
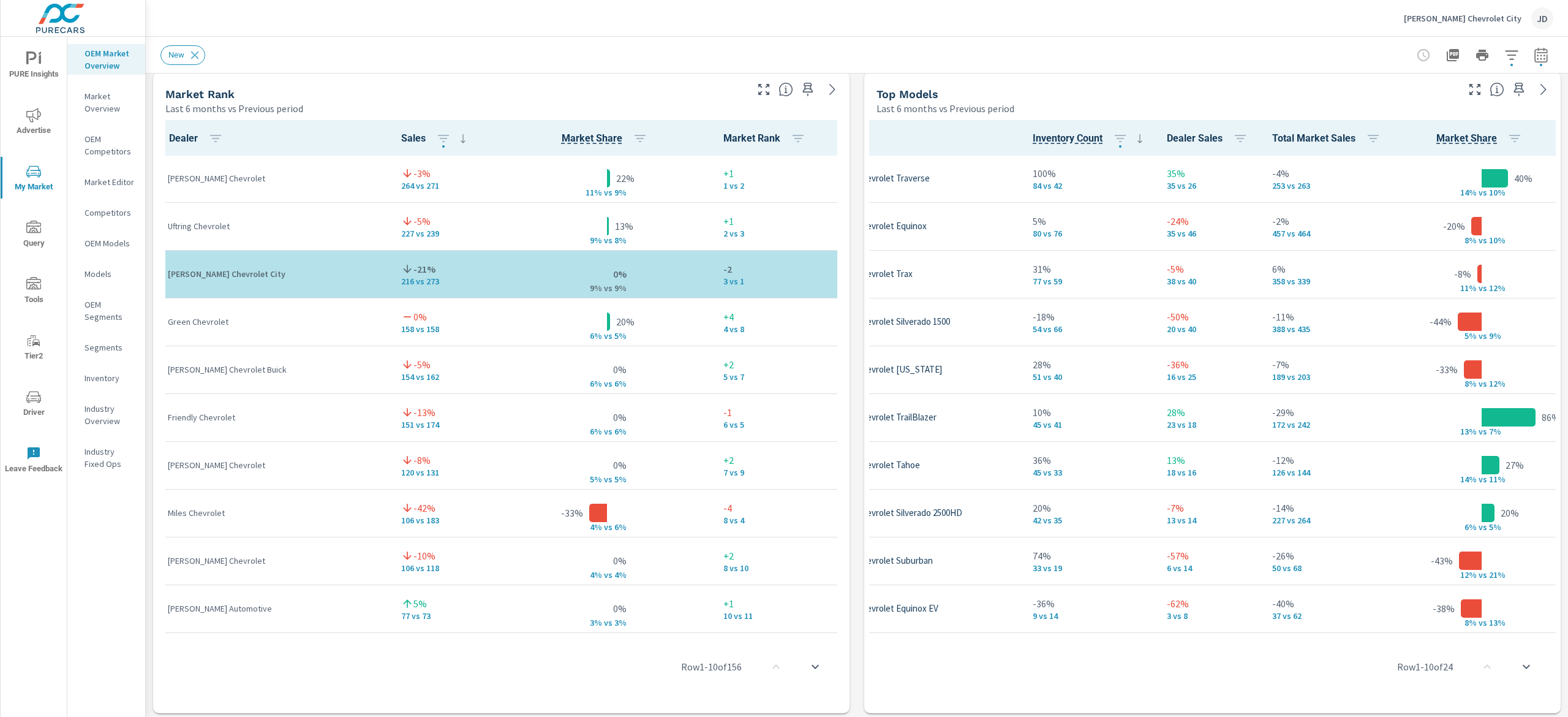
scroll to position [1, 109]
click at [106, 370] on div "Inventory" at bounding box center [106, 378] width 78 height 18
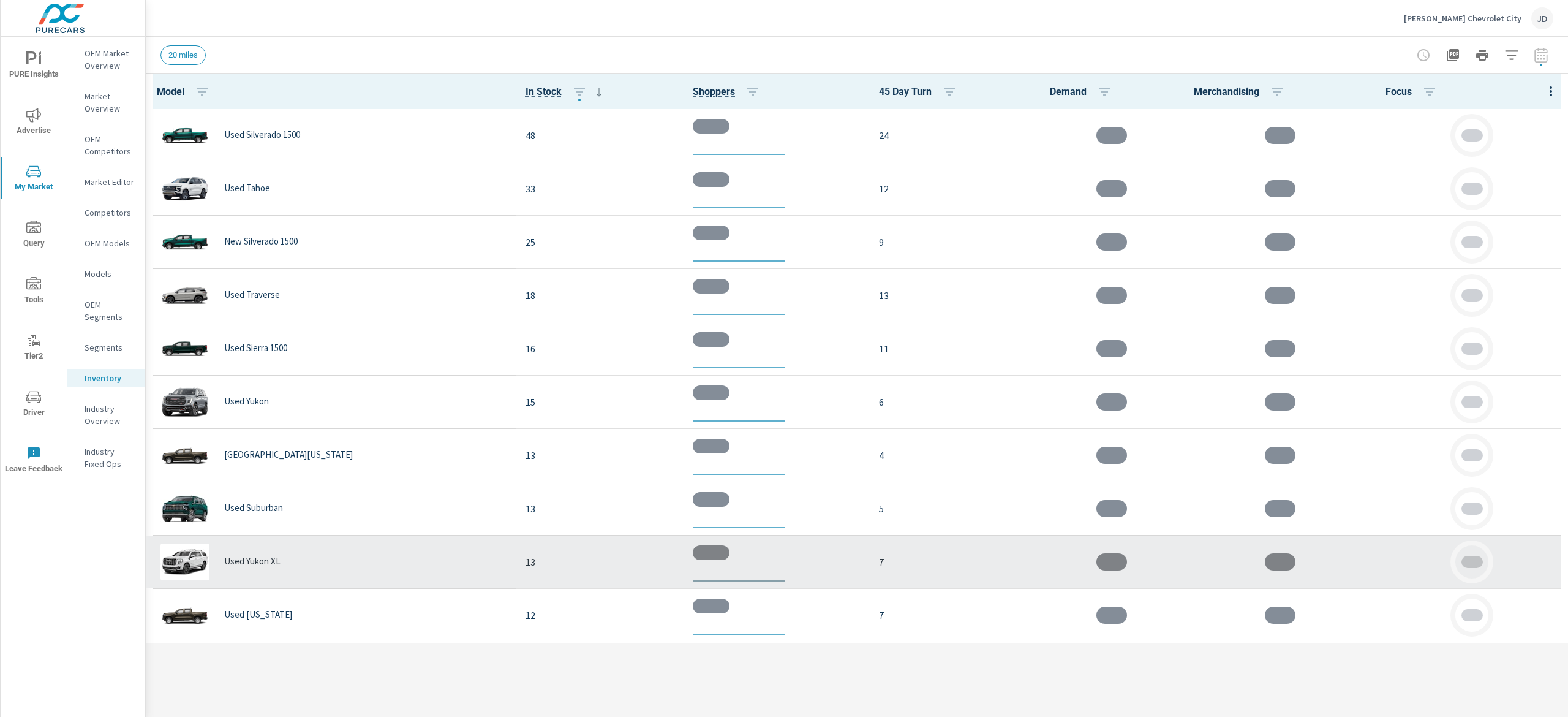
click at [599, 538] on td "13" at bounding box center [600, 561] width 168 height 53
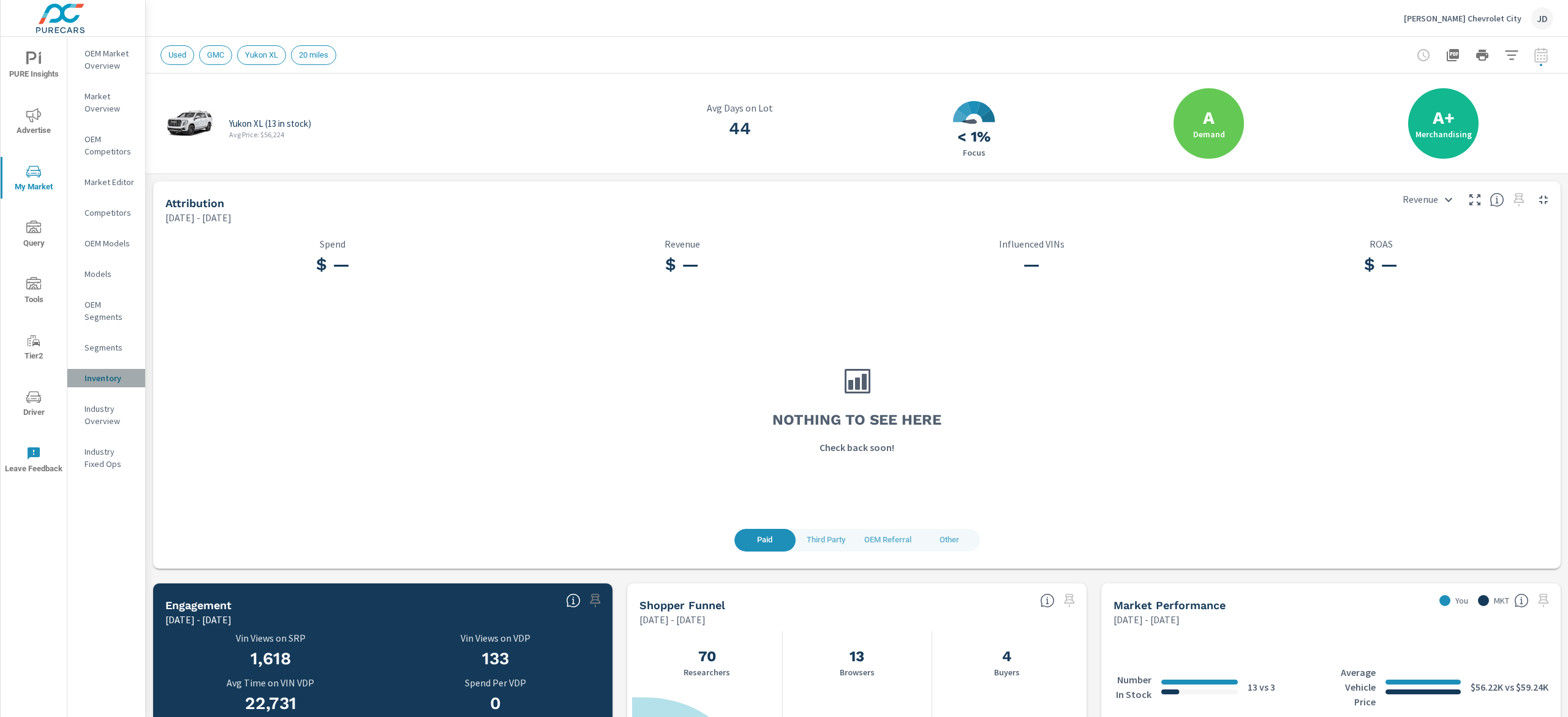
click at [85, 377] on p "Inventory" at bounding box center [110, 377] width 51 height 12
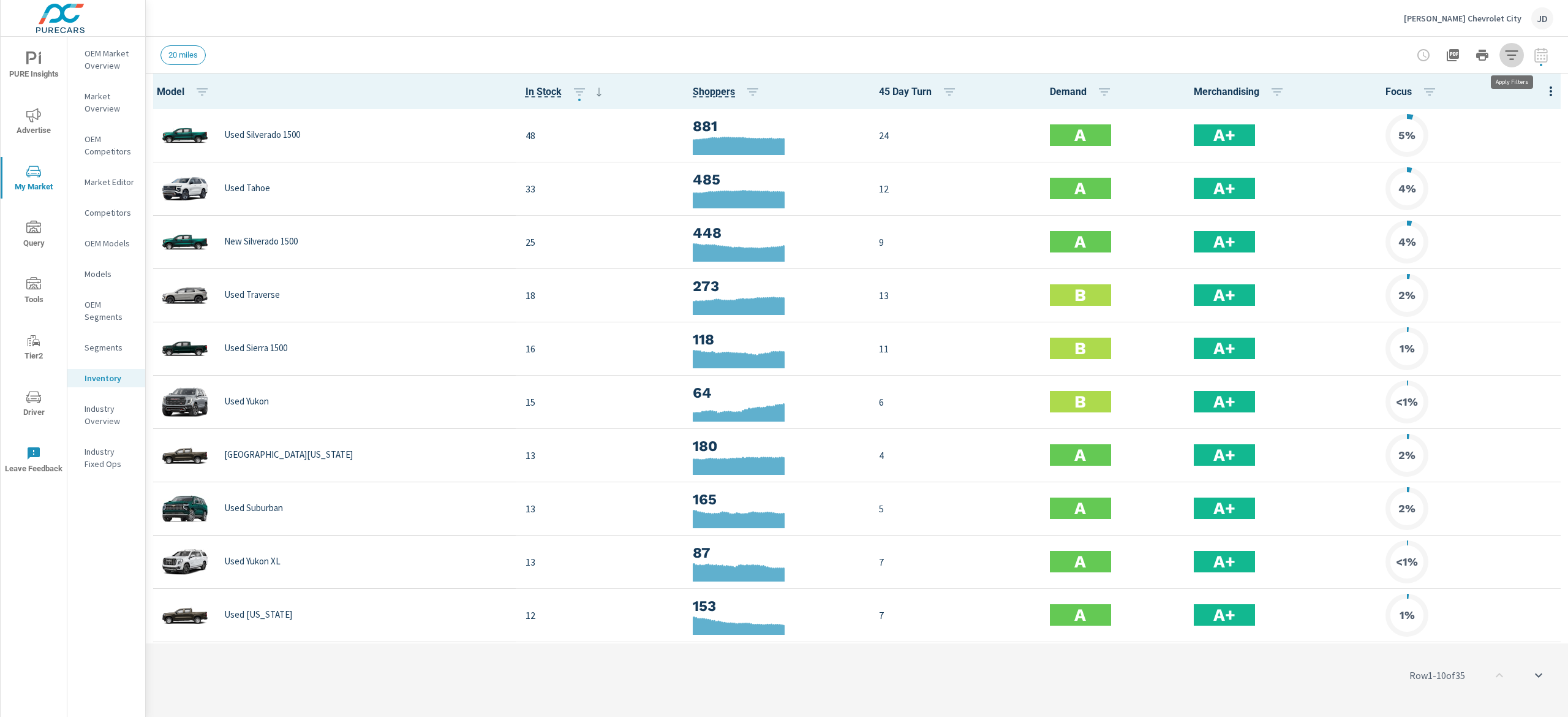
click at [1520, 53] on button "button" at bounding box center [1511, 55] width 25 height 25
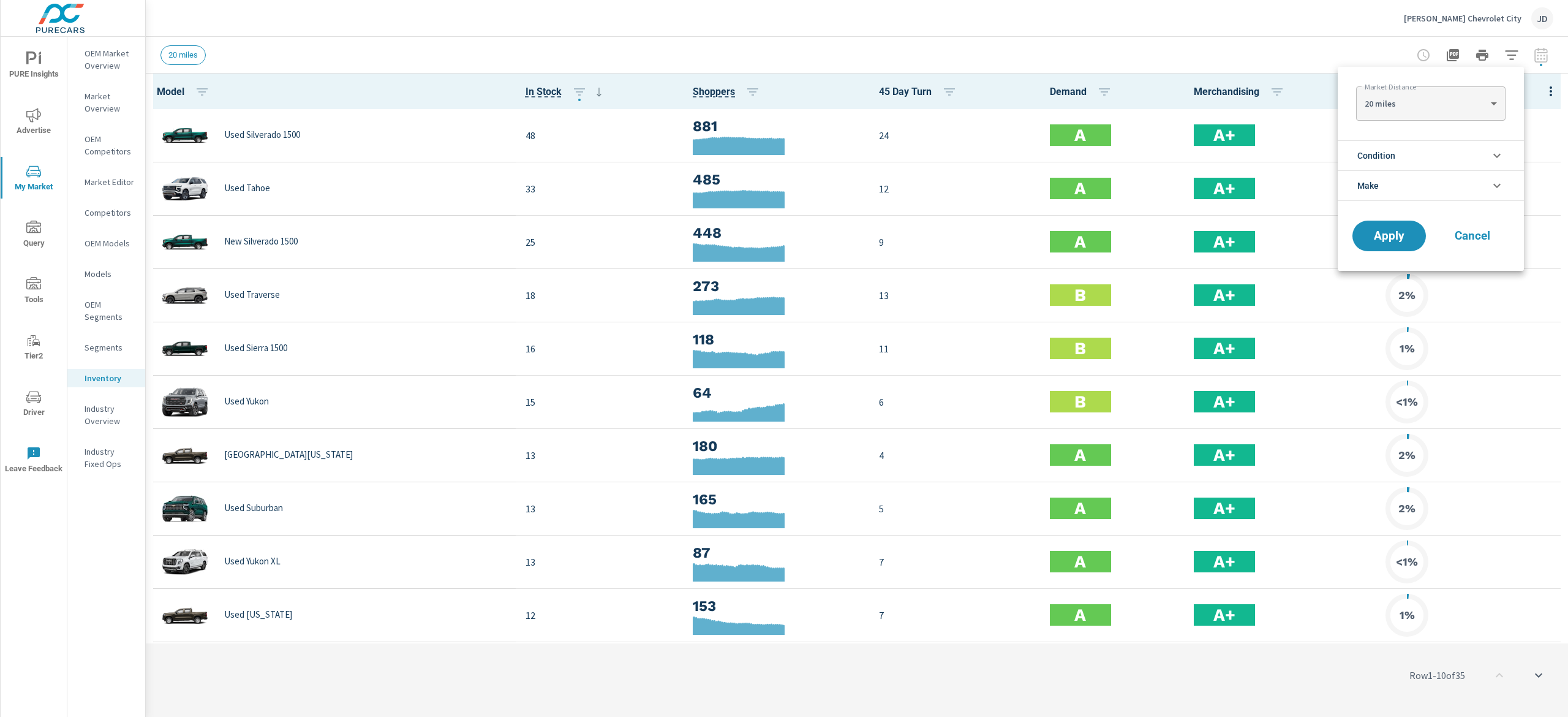
click at [1393, 158] on span "Condition" at bounding box center [1376, 155] width 38 height 29
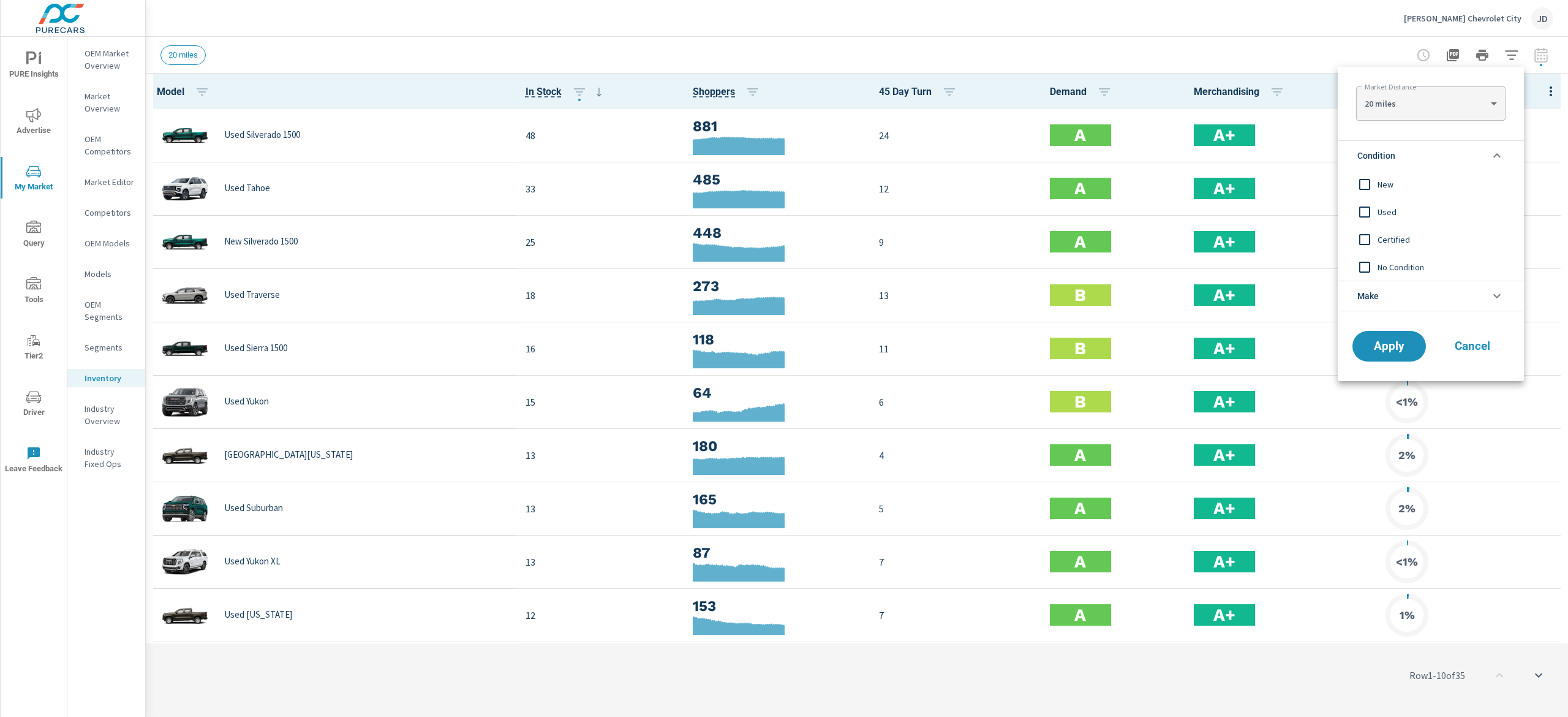
click at [1377, 190] on span "New" at bounding box center [1444, 185] width 134 height 15
click at [1385, 345] on span "Apply" at bounding box center [1388, 346] width 50 height 12
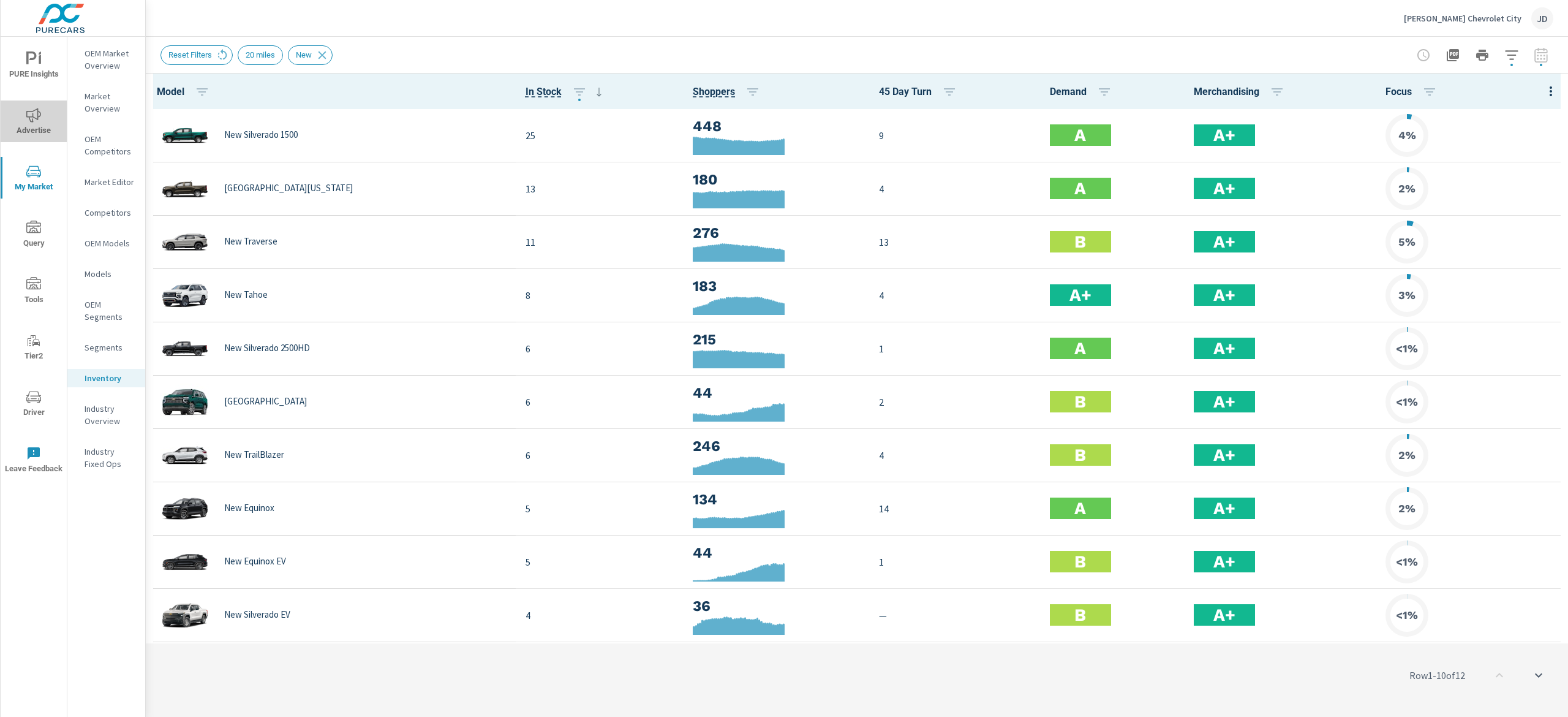
click at [26, 118] on icon "nav menu" at bounding box center [34, 115] width 15 height 15
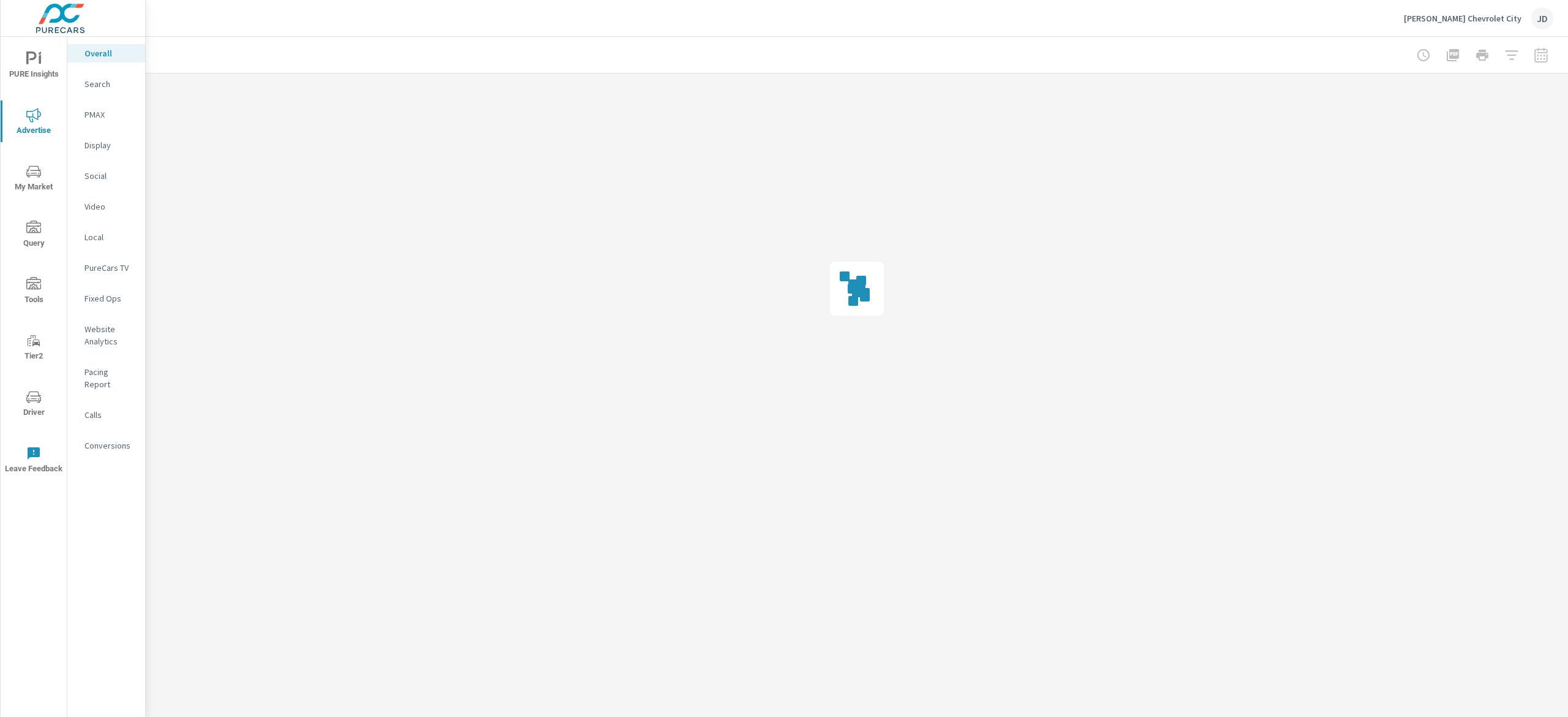
click at [110, 176] on p "Social" at bounding box center [110, 175] width 51 height 12
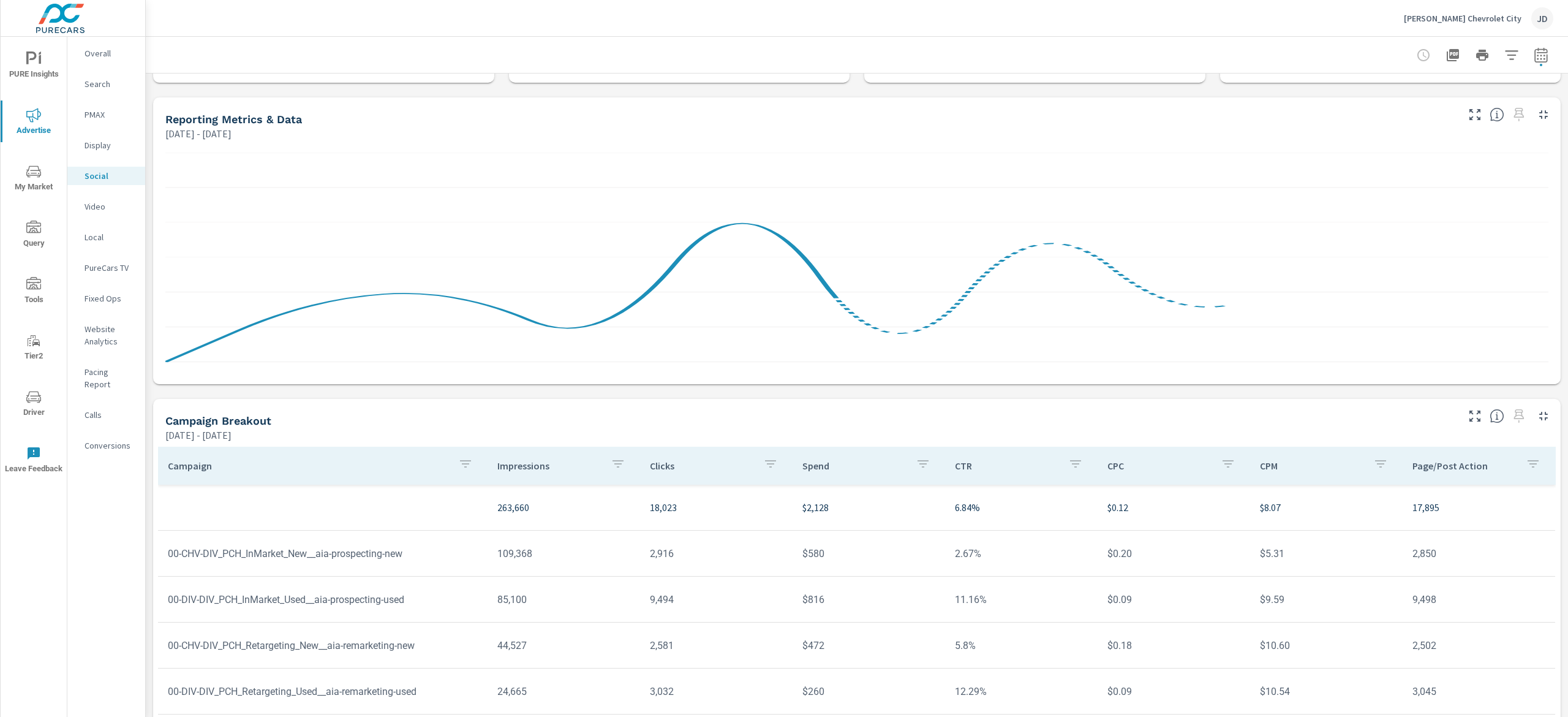
scroll to position [160, 0]
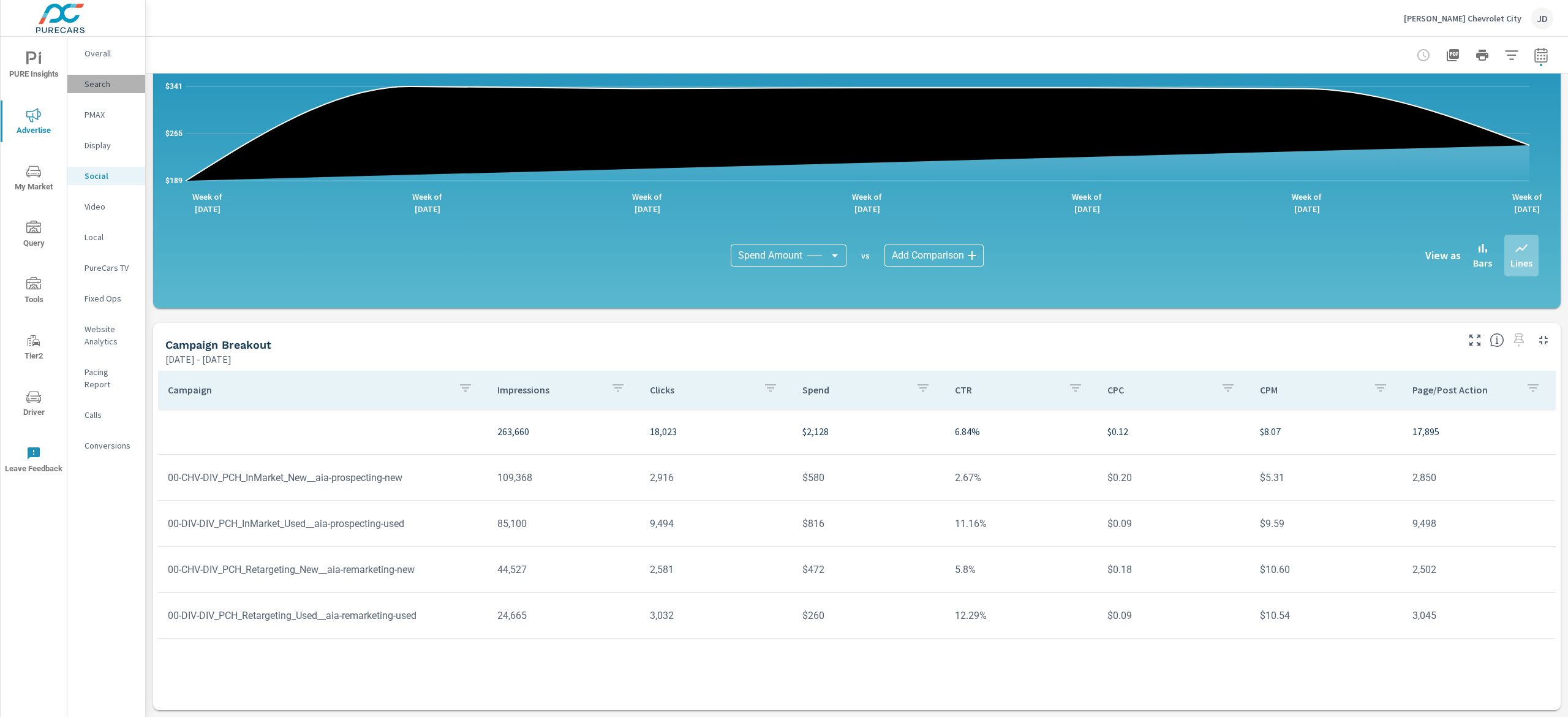
click at [103, 85] on p "Search" at bounding box center [110, 83] width 51 height 12
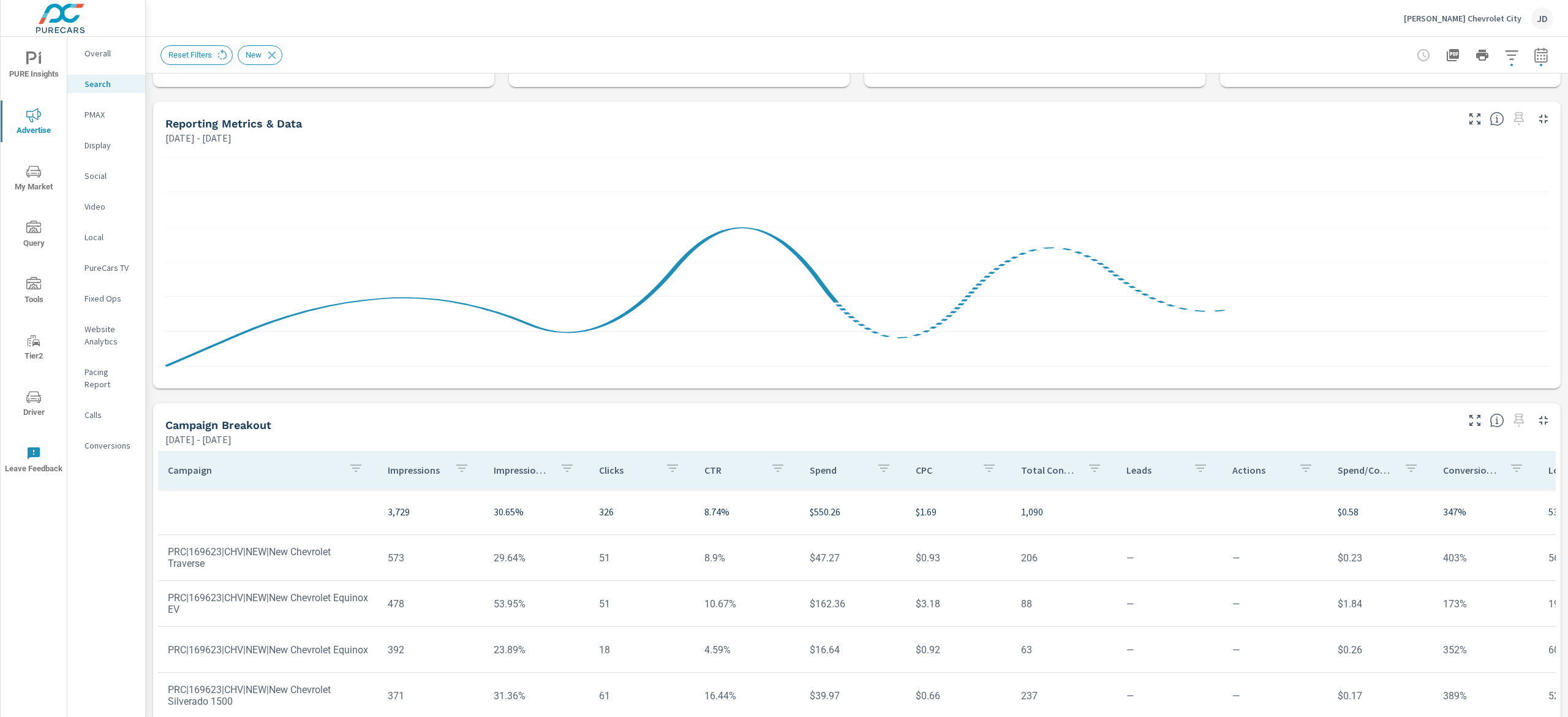
scroll to position [160, 0]
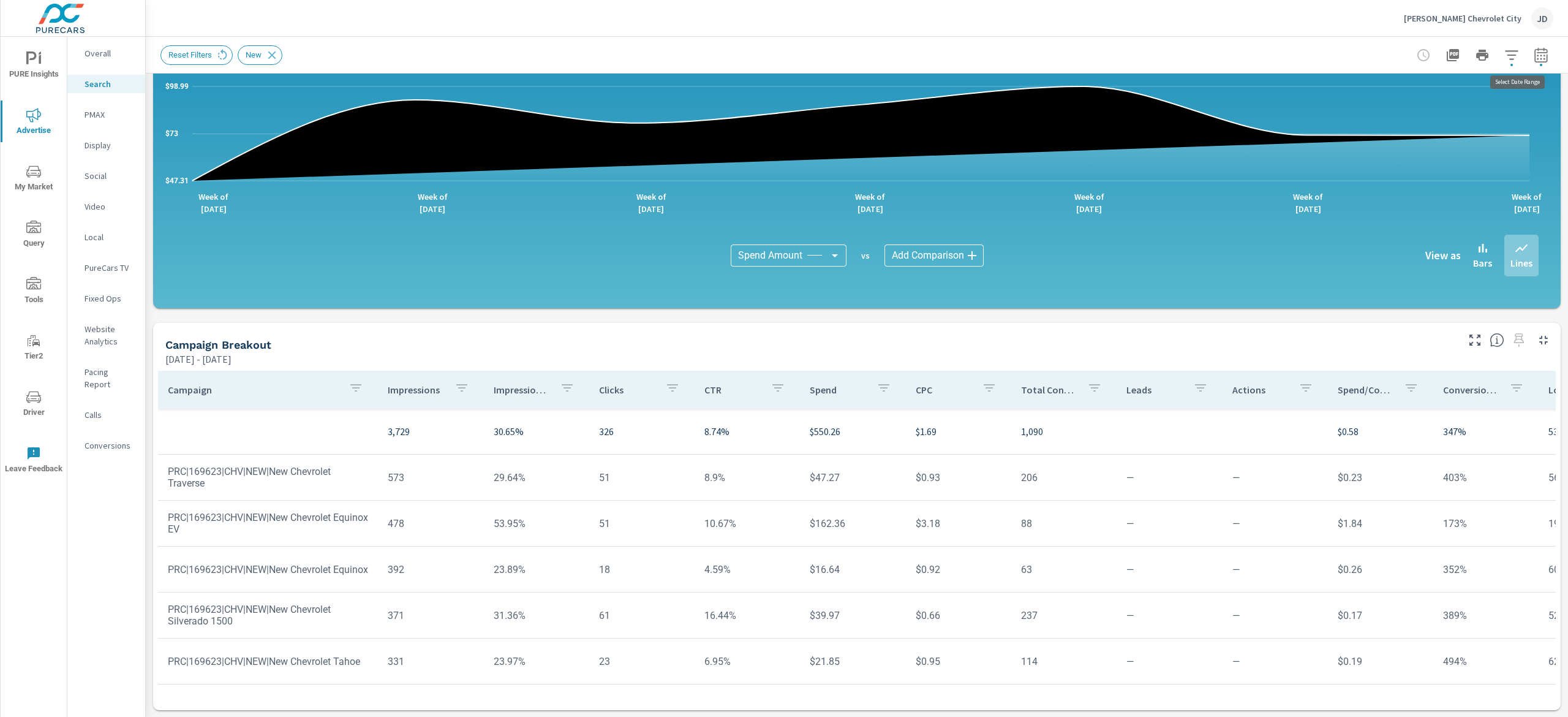
click at [1533, 47] on icon "button" at bounding box center [1541, 55] width 15 height 15
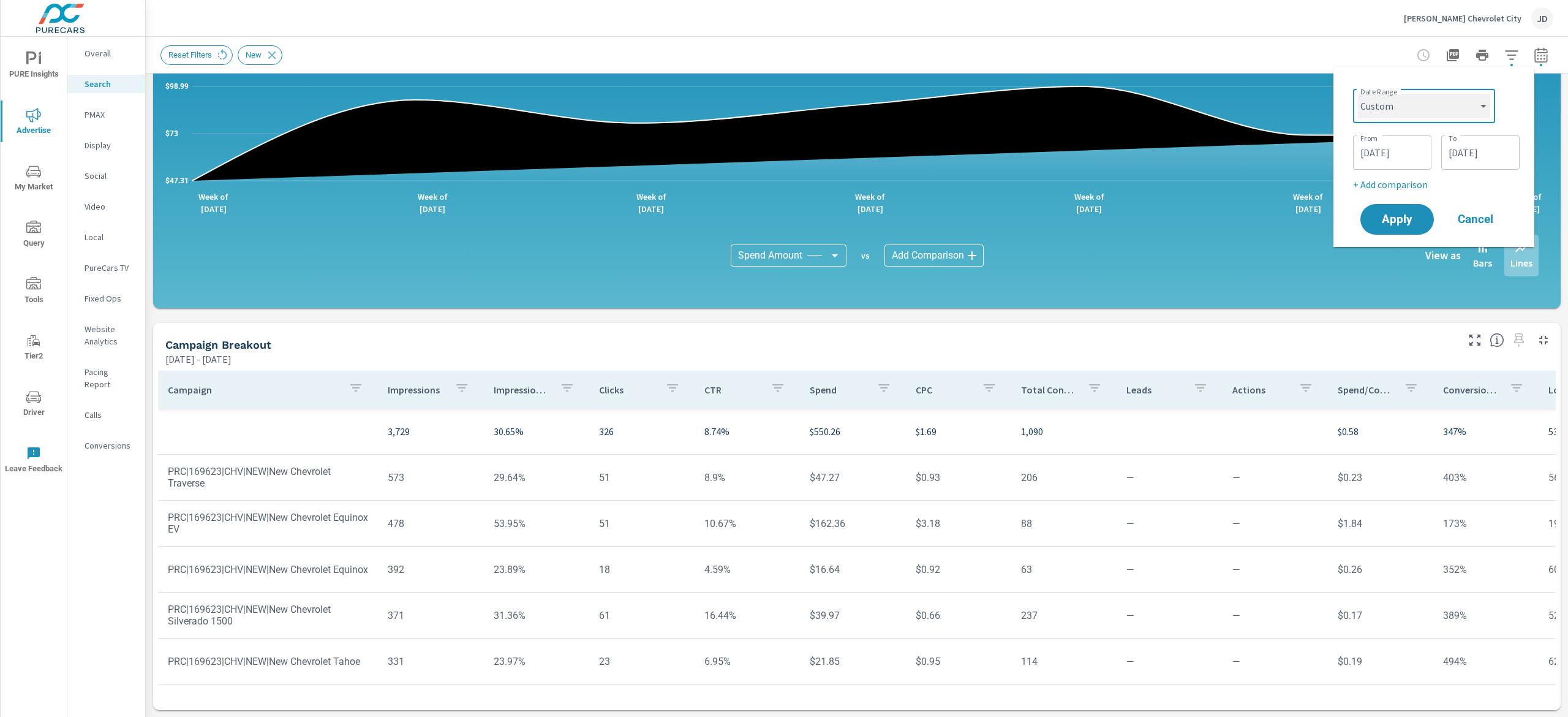
click at [1479, 109] on select "Custom Yesterday Last week Last 7 days Last 14 days Last 30 days Last 45 days L…" at bounding box center [1424, 106] width 132 height 25
click at [1358, 94] on select "Custom Yesterday Last week Last 7 days Last 14 days Last 30 days Last 45 days L…" at bounding box center [1424, 106] width 132 height 25
select select "Month to date"
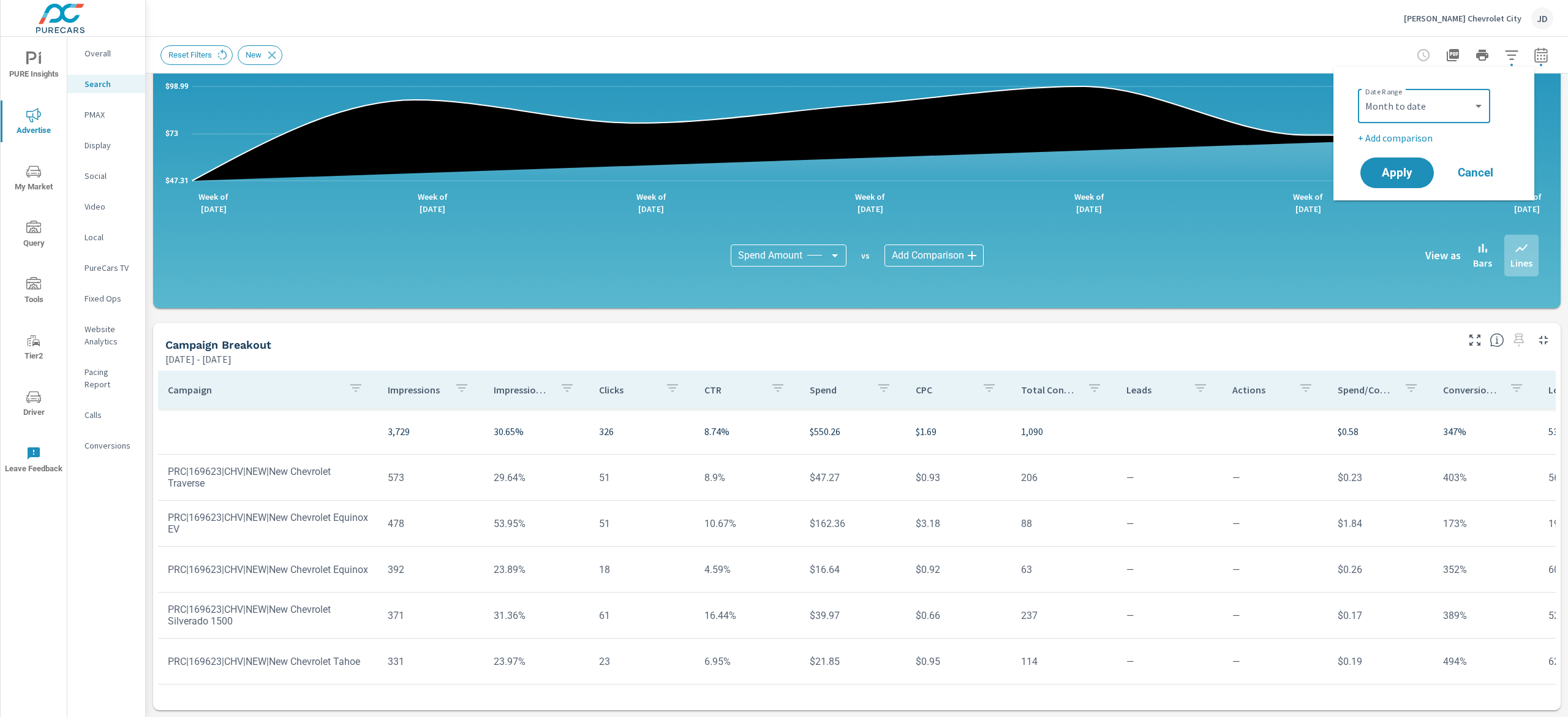
click at [1395, 152] on div "Date Range Custom Yesterday Last week Last 7 days Last 14 days Last 30 days Las…" at bounding box center [1434, 133] width 172 height 114
click at [1395, 173] on span "Apply" at bounding box center [1396, 173] width 50 height 12
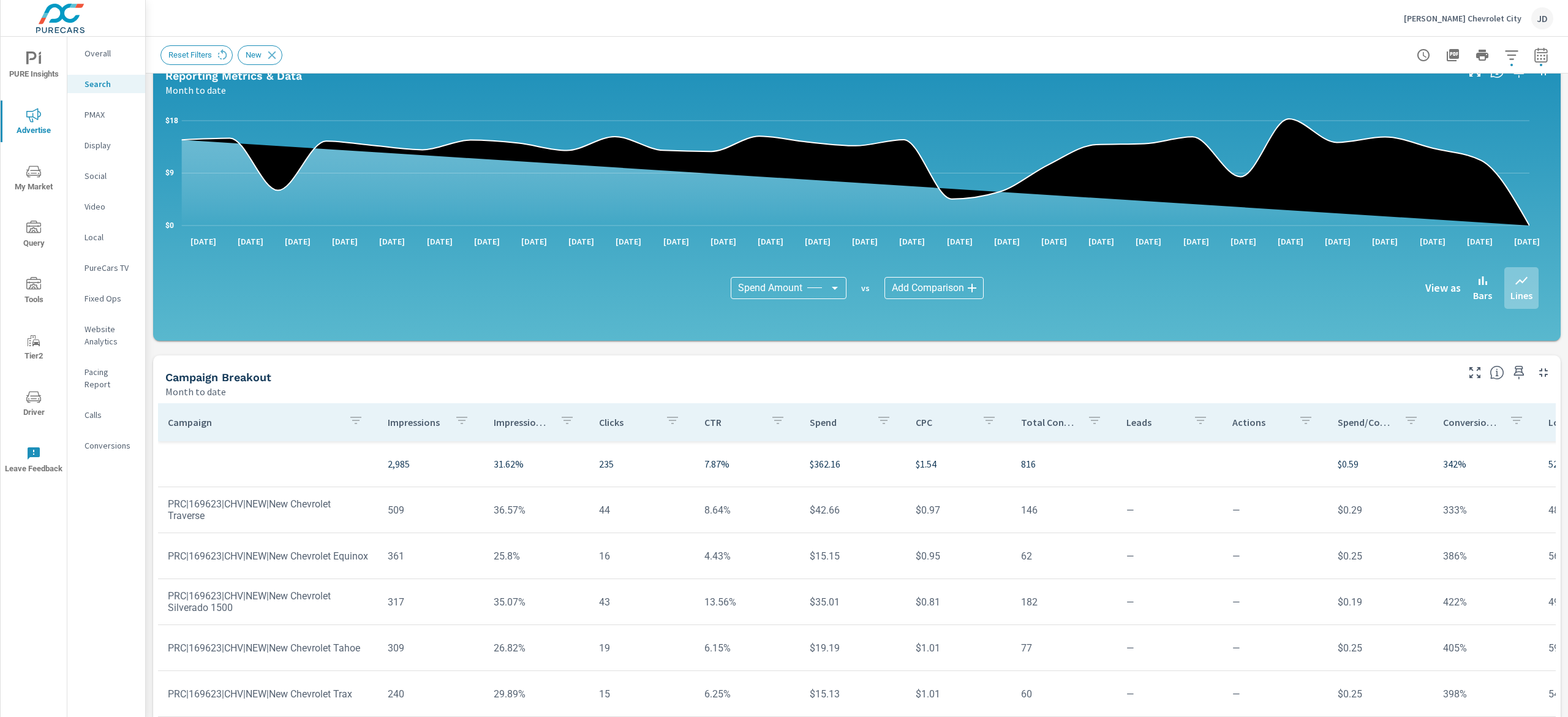
scroll to position [160, 0]
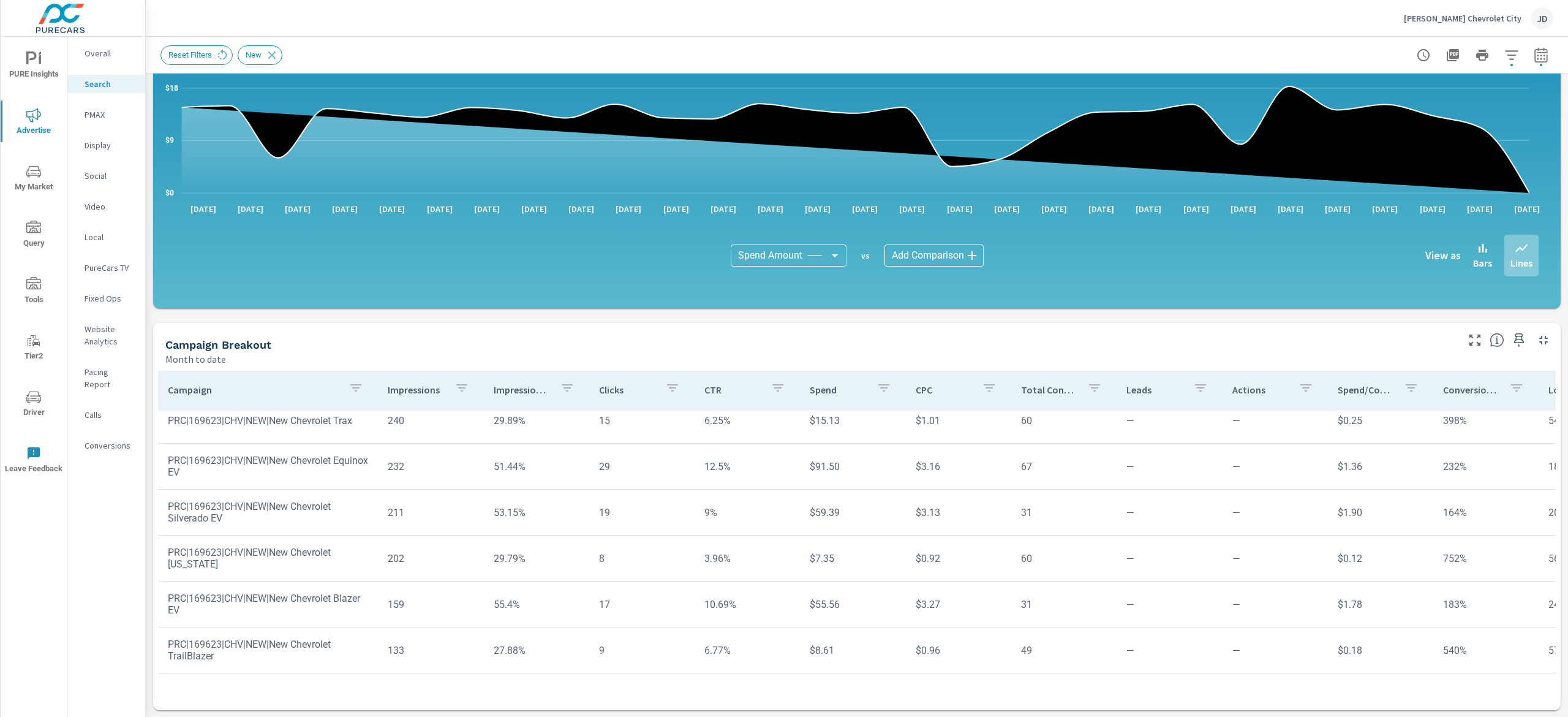
scroll to position [319, 0]
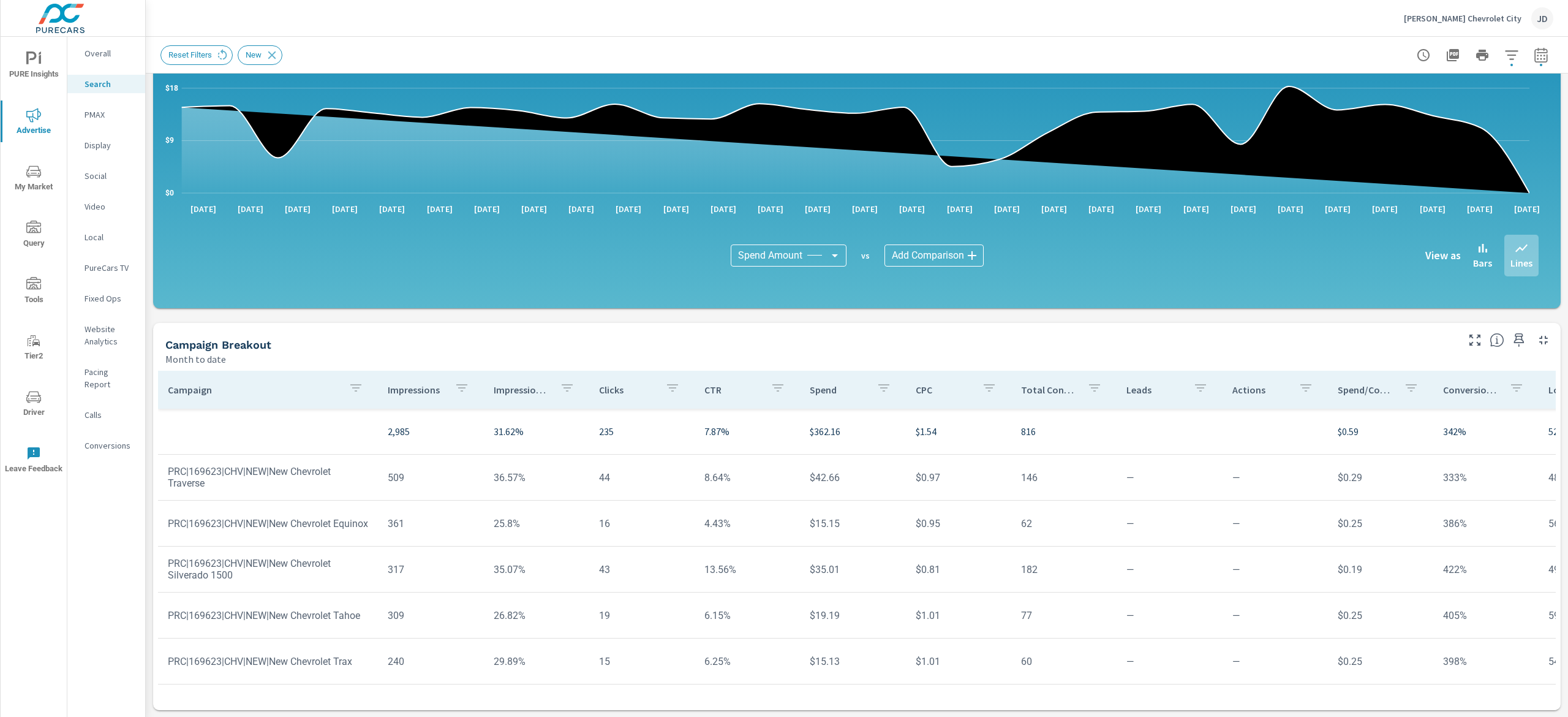
click at [1539, 337] on icon "button" at bounding box center [1542, 339] width 8 height 8
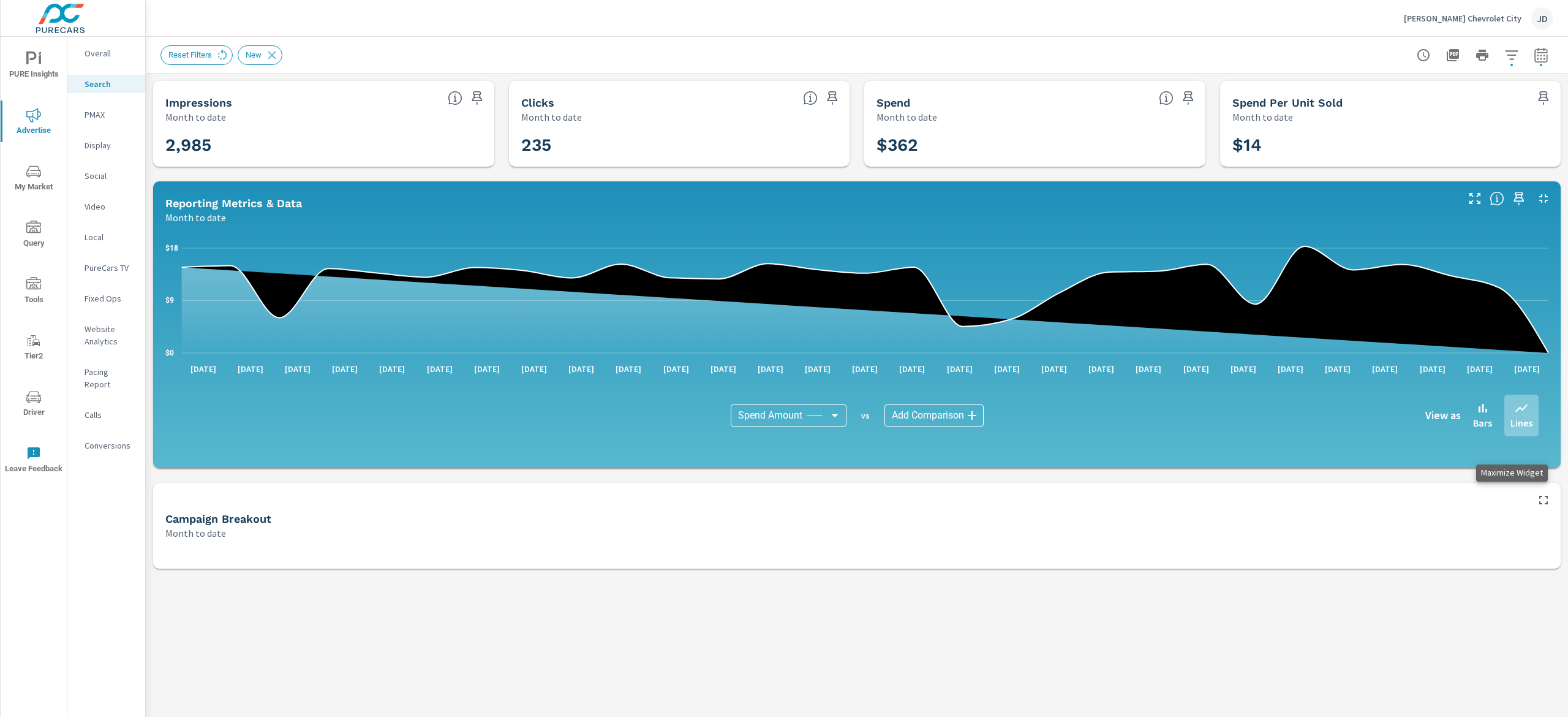
click at [1546, 501] on icon "button" at bounding box center [1542, 500] width 8 height 8
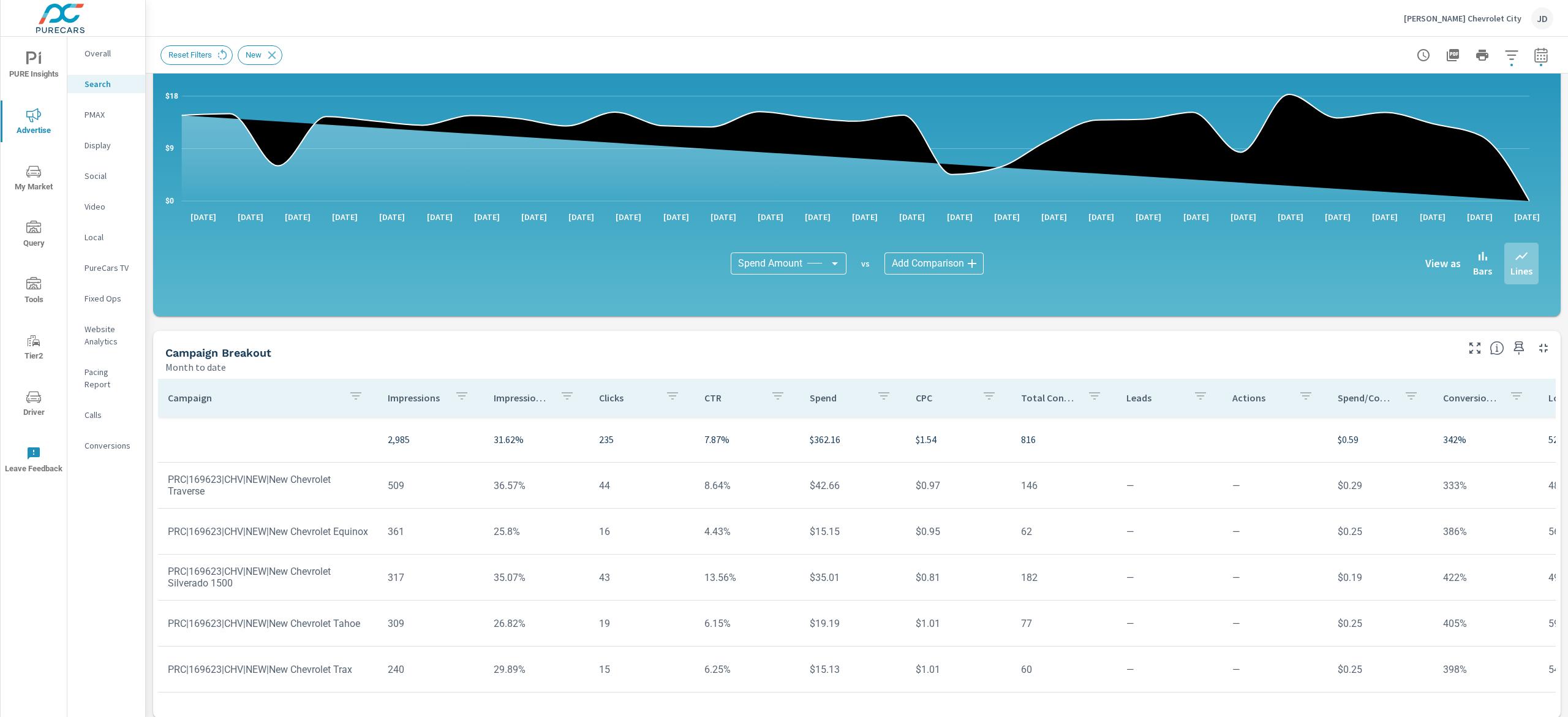
scroll to position [160, 0]
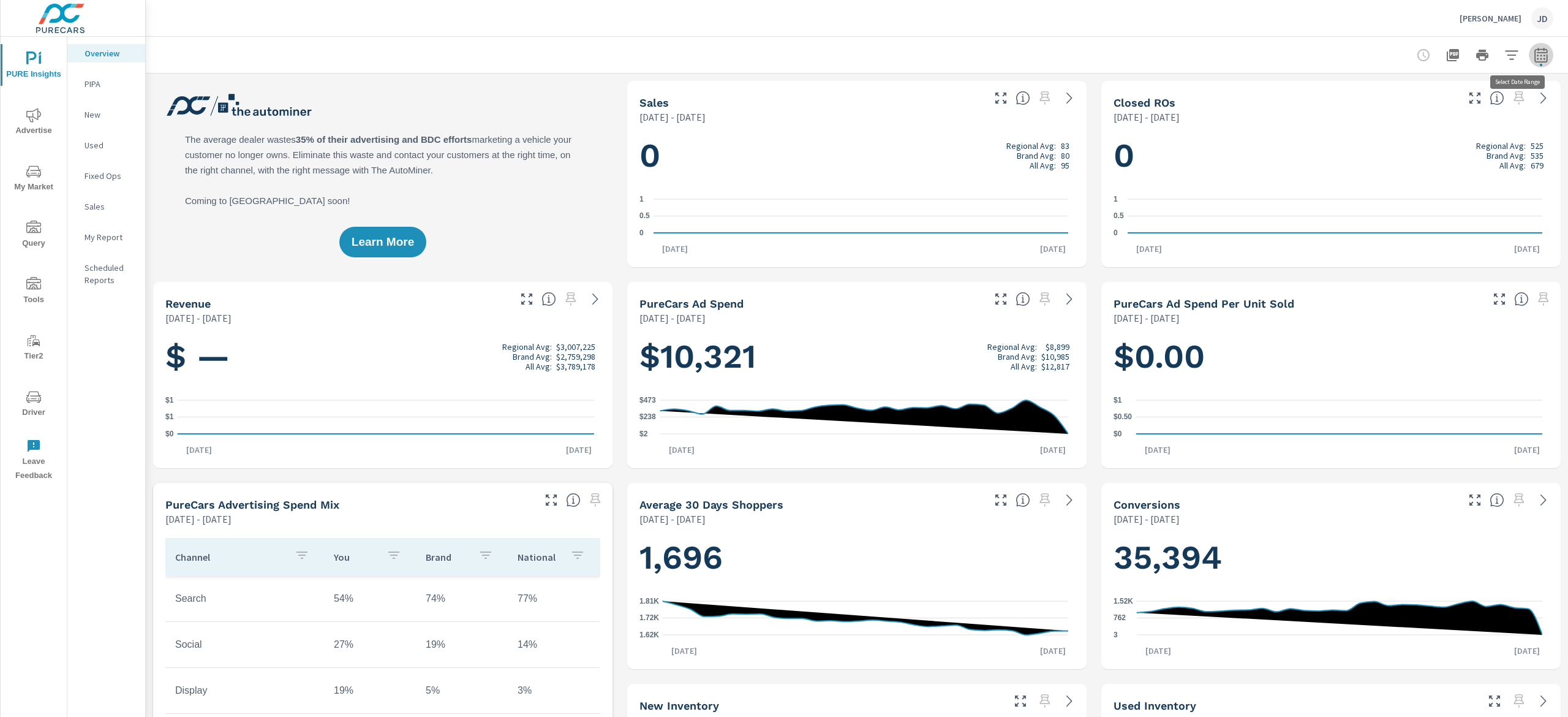
click at [1529, 46] on button "button" at bounding box center [1541, 55] width 25 height 25
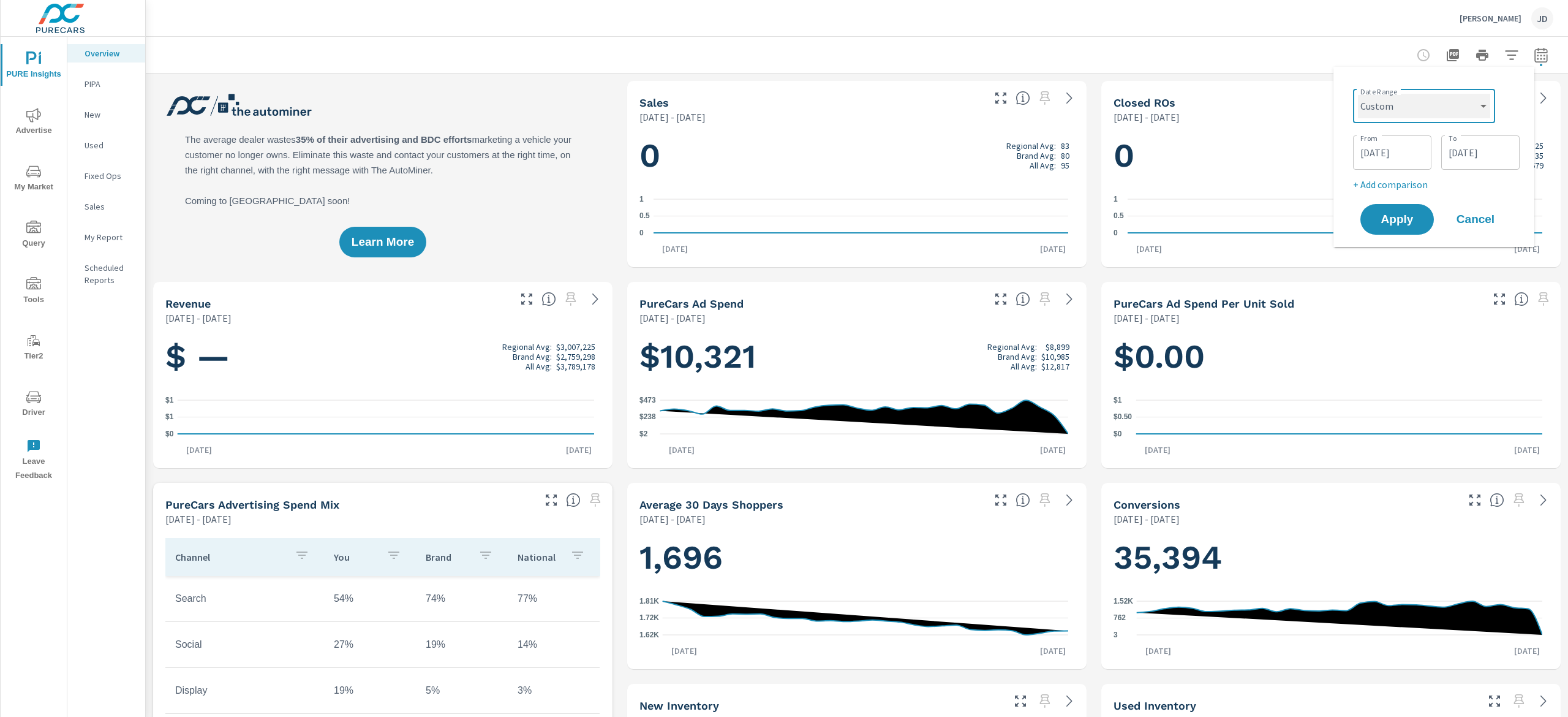
click at [1468, 103] on select "Custom [DATE] Last week Last 7 days Last 14 days Last 30 days Last 45 days Last…" at bounding box center [1424, 106] width 132 height 25
click at [1358, 94] on select "Custom [DATE] Last week Last 7 days Last 14 days Last 30 days Last 45 days Last…" at bounding box center [1424, 106] width 132 height 25
select select "Month to date"
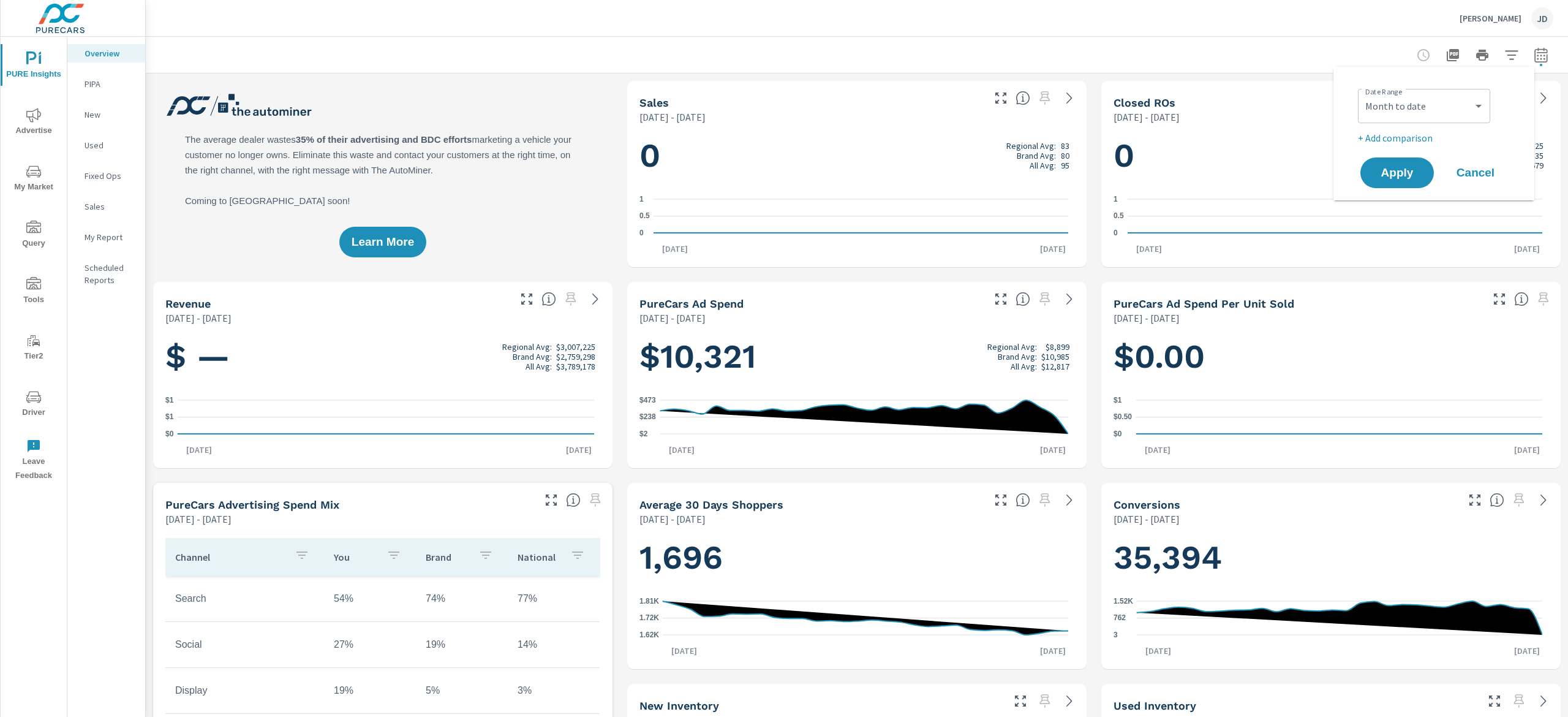
click at [1405, 135] on p "+ Add comparison" at bounding box center [1436, 138] width 157 height 15
select select "Previous period"
drag, startPoint x: 1403, startPoint y: 208, endPoint x: 1402, endPoint y: 216, distance: 8.1
click at [1402, 216] on button "Apply" at bounding box center [1396, 206] width 76 height 32
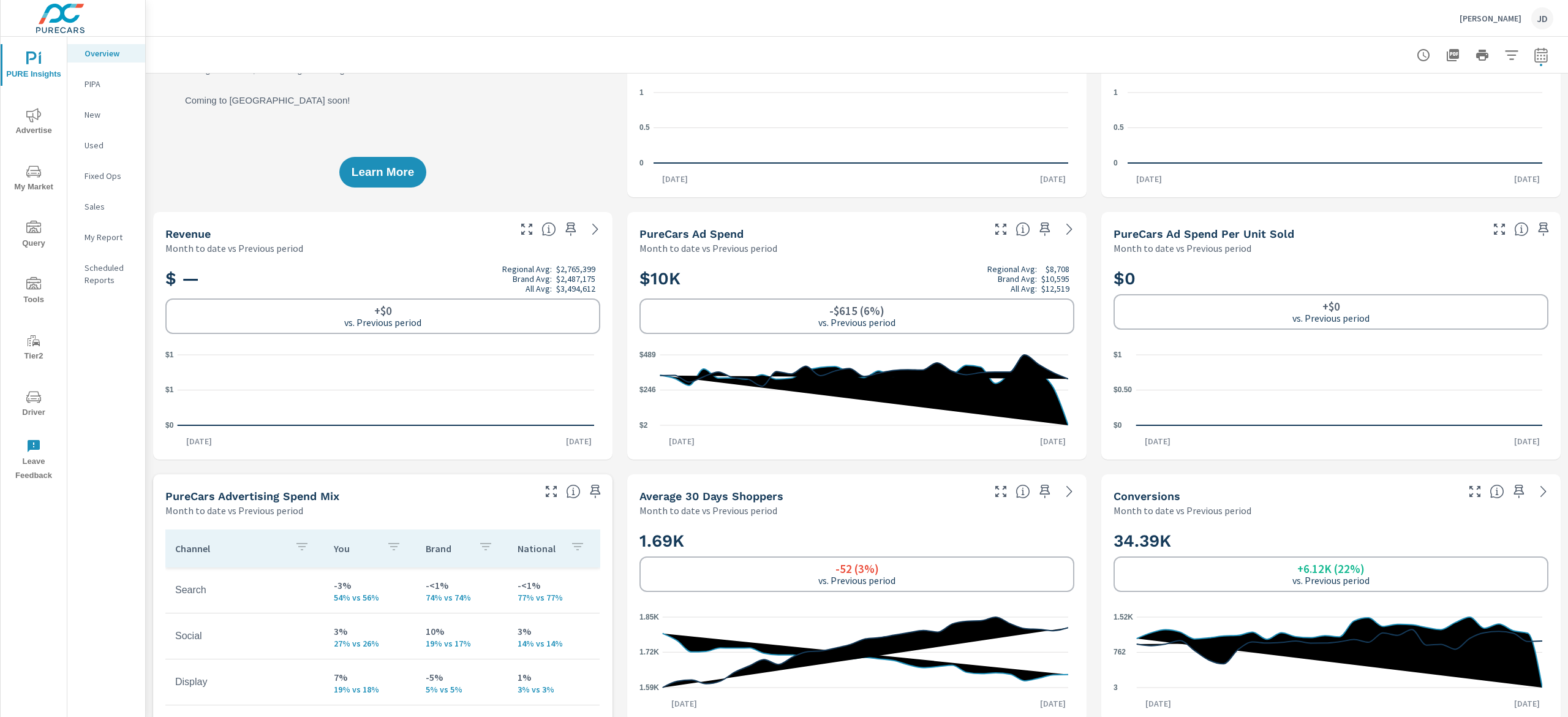
scroll to position [122, 0]
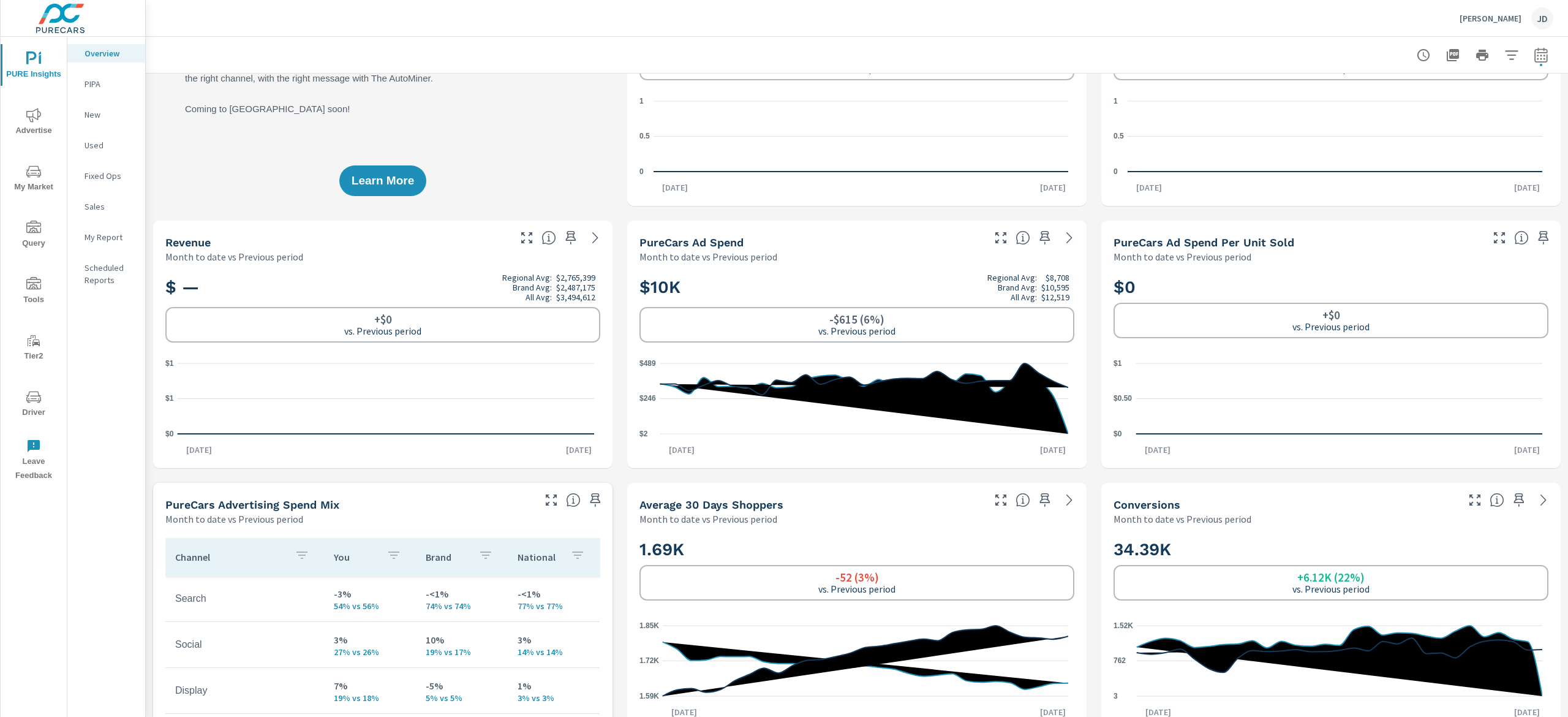
click at [71, 203] on div "Sales" at bounding box center [106, 206] width 78 height 18
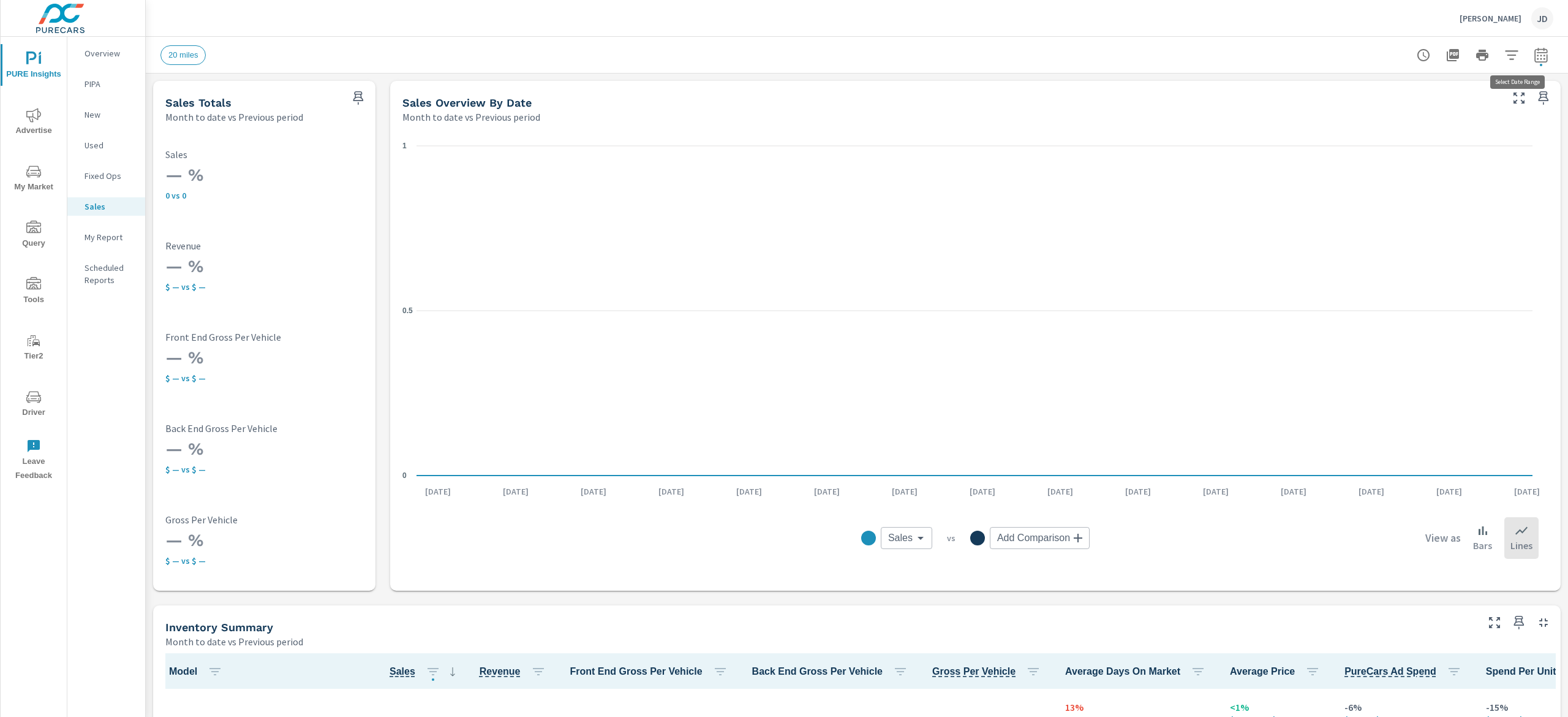
click at [1504, 55] on icon "button" at bounding box center [1511, 55] width 15 height 15
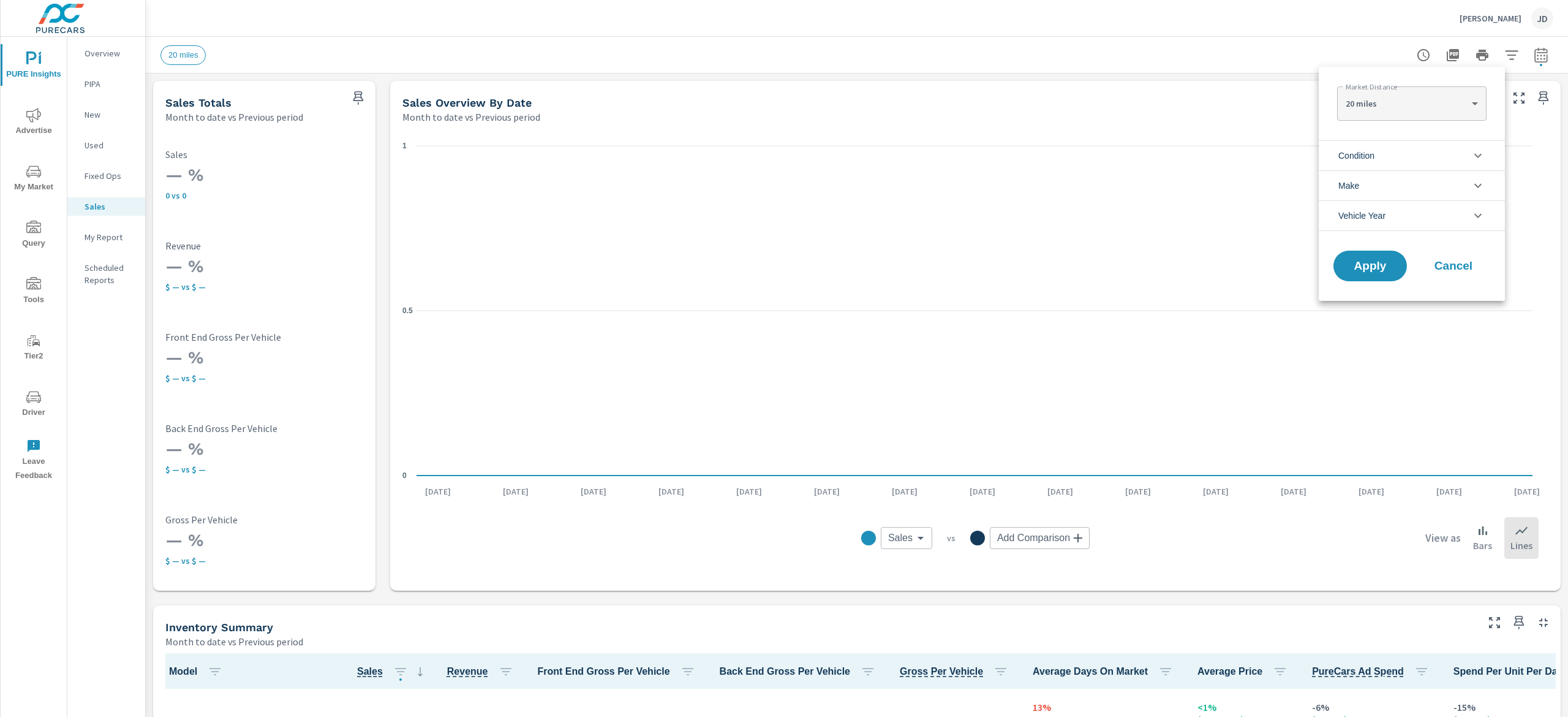
scroll to position [1, 0]
click at [1404, 159] on li "Condition" at bounding box center [1412, 155] width 186 height 30
click at [1383, 188] on span "New" at bounding box center [1425, 185] width 134 height 15
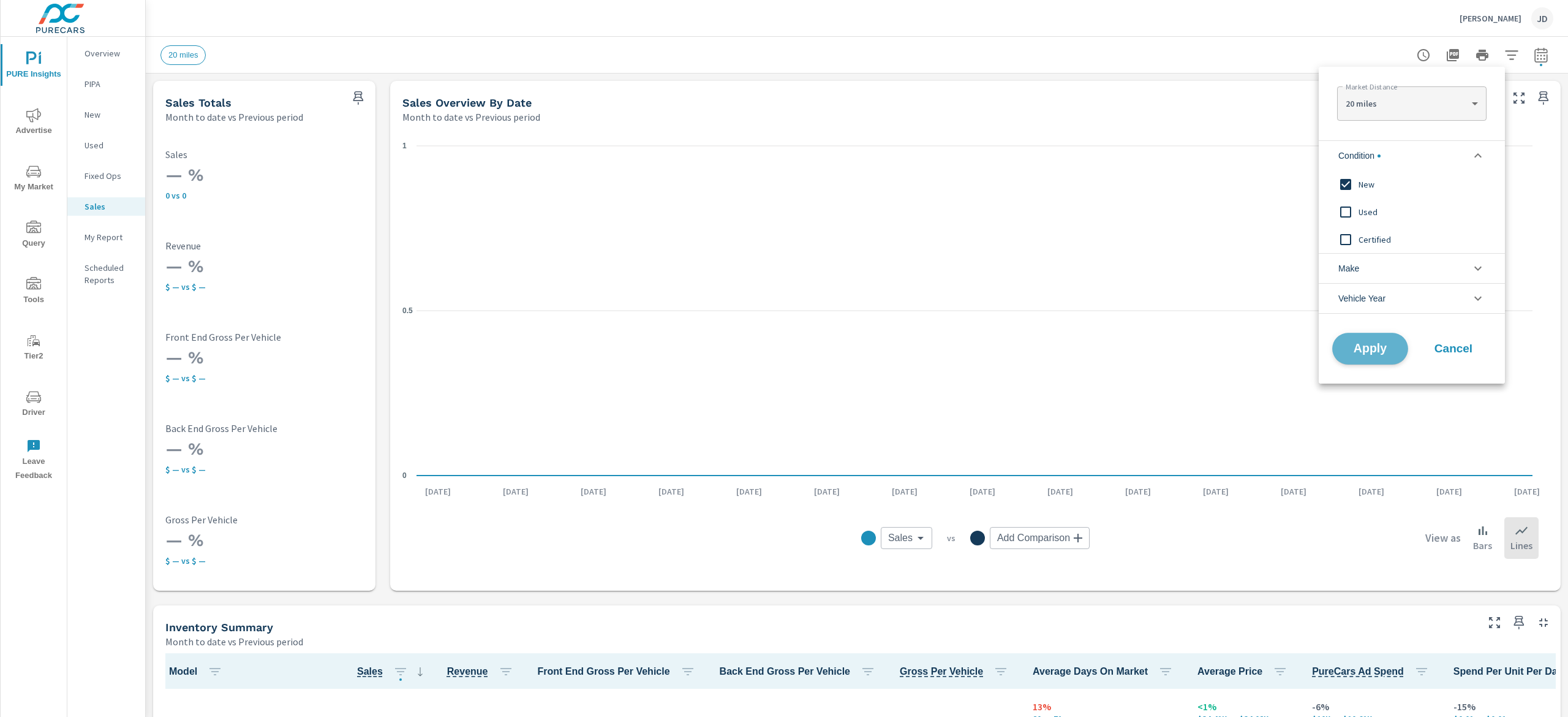
click at [1369, 353] on span "Apply" at bounding box center [1370, 349] width 50 height 12
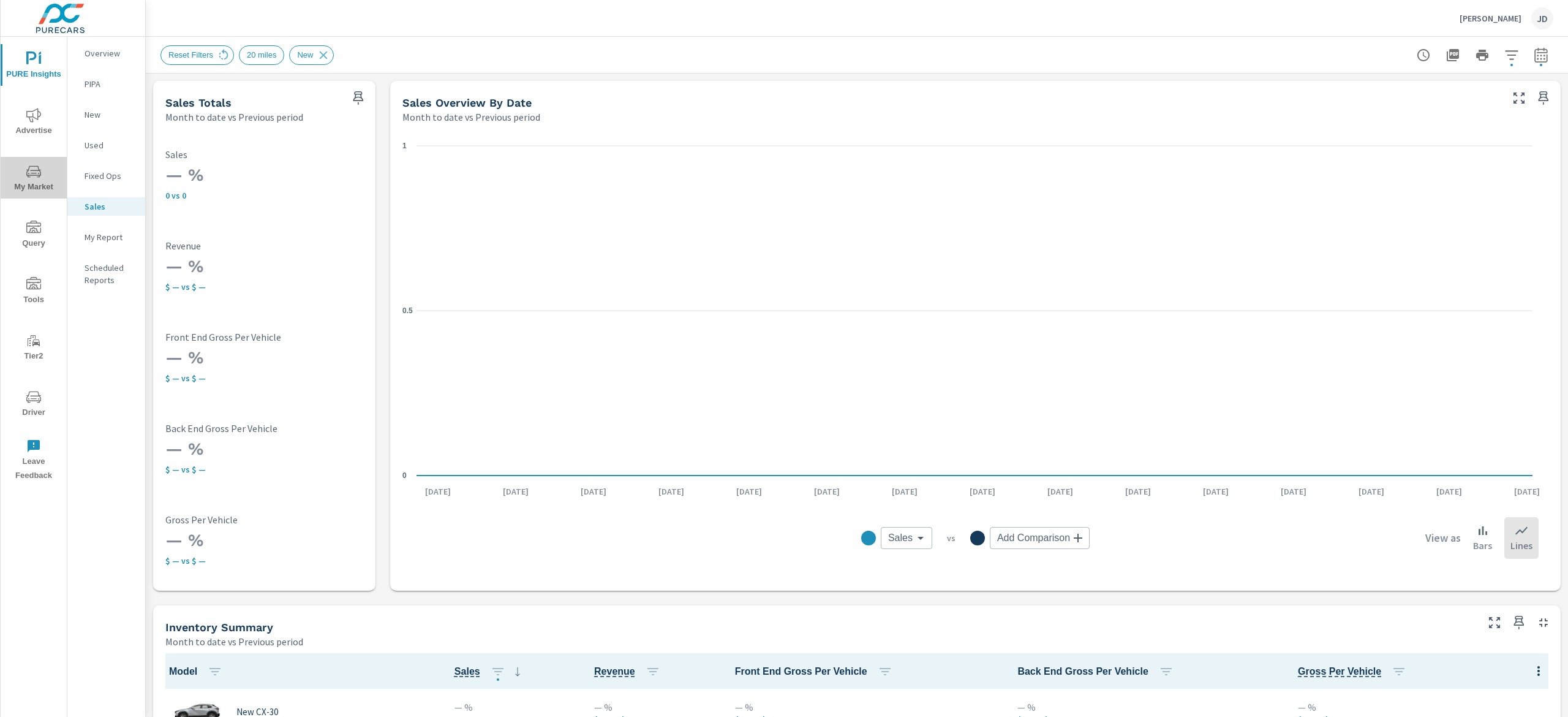
click at [19, 184] on span "My Market" at bounding box center [34, 179] width 58 height 30
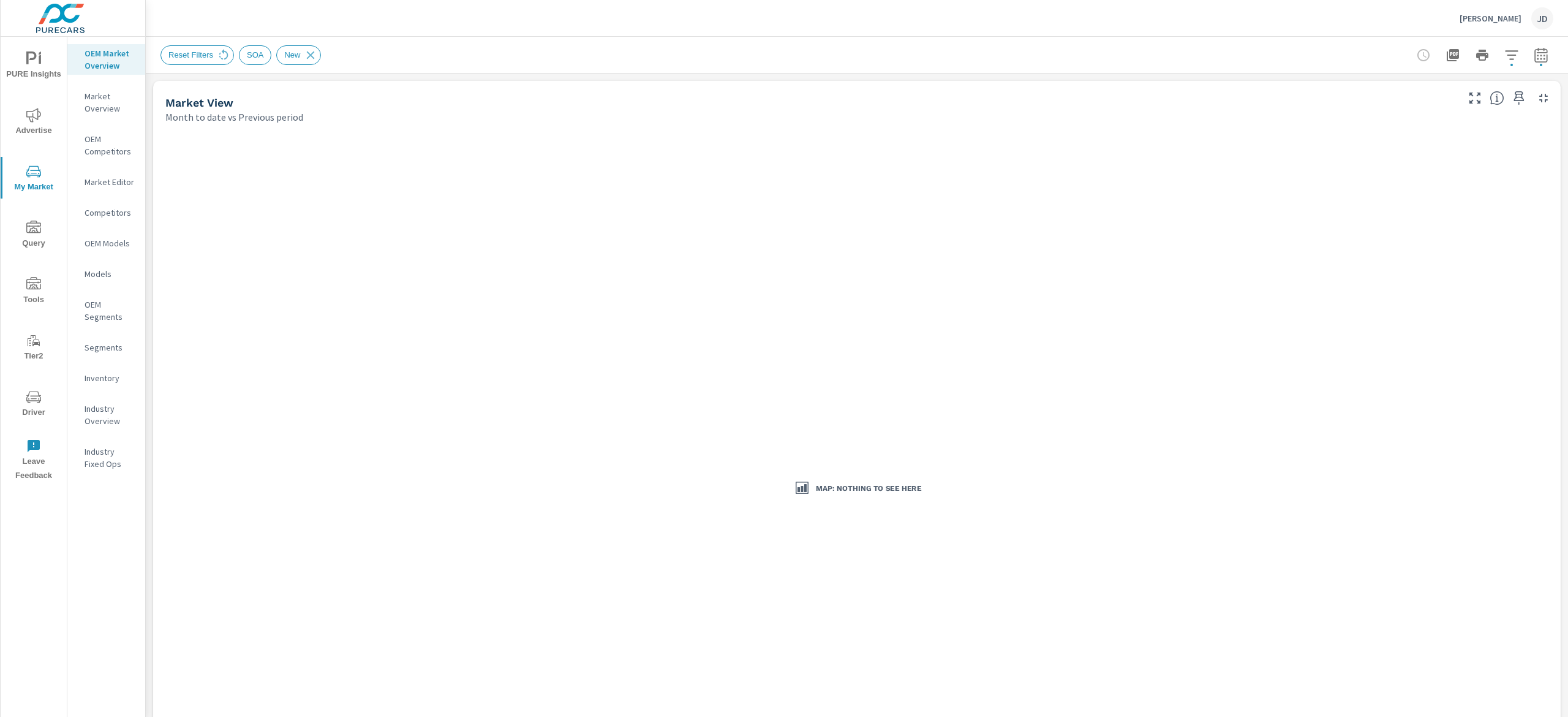
click at [1478, 51] on div at bounding box center [1482, 55] width 142 height 25
click at [1505, 55] on icon "button" at bounding box center [1511, 55] width 13 height 9
click at [488, 55] on div at bounding box center [784, 358] width 1568 height 717
click at [108, 104] on p "Market Overview" at bounding box center [110, 102] width 51 height 25
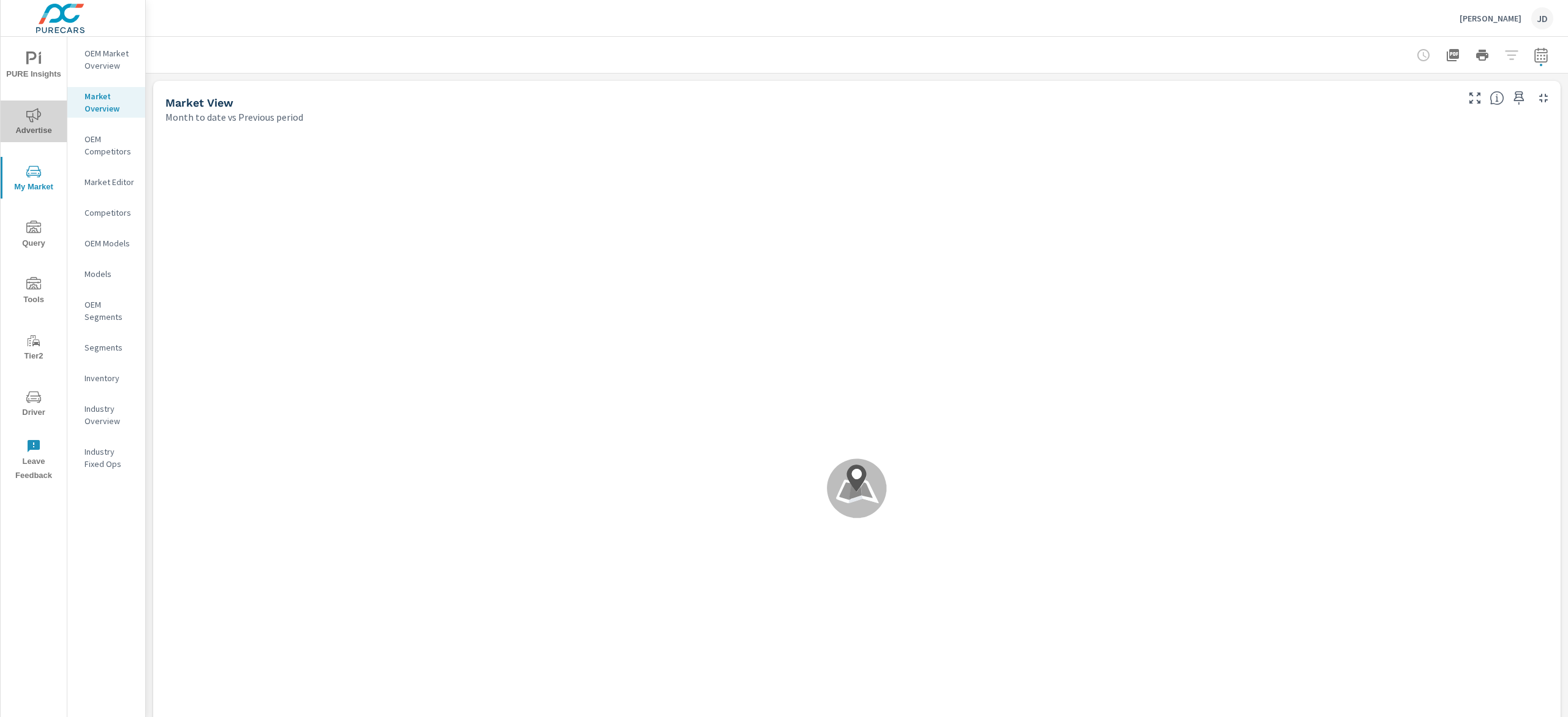
click at [33, 118] on icon "nav menu" at bounding box center [34, 115] width 15 height 15
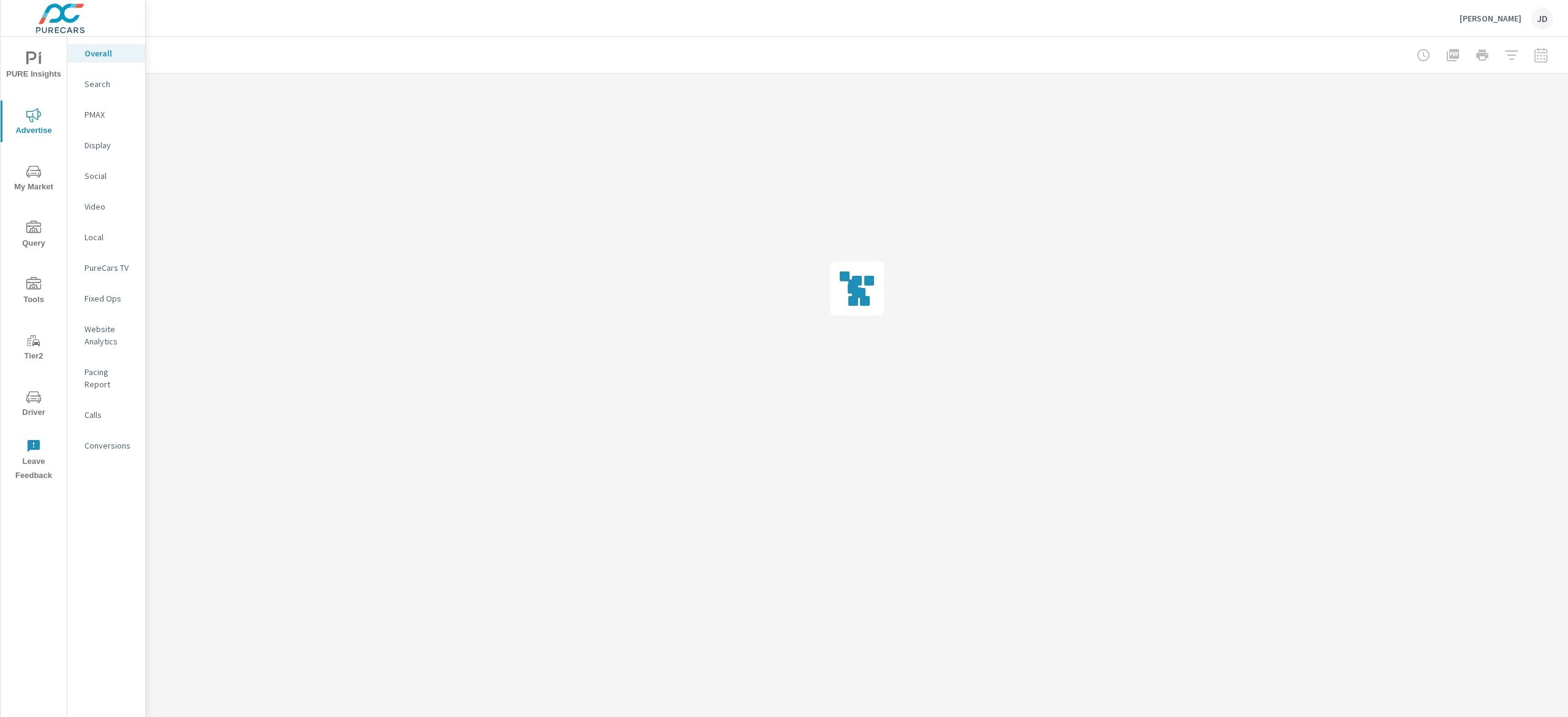
click at [109, 92] on div "Search" at bounding box center [106, 84] width 78 height 18
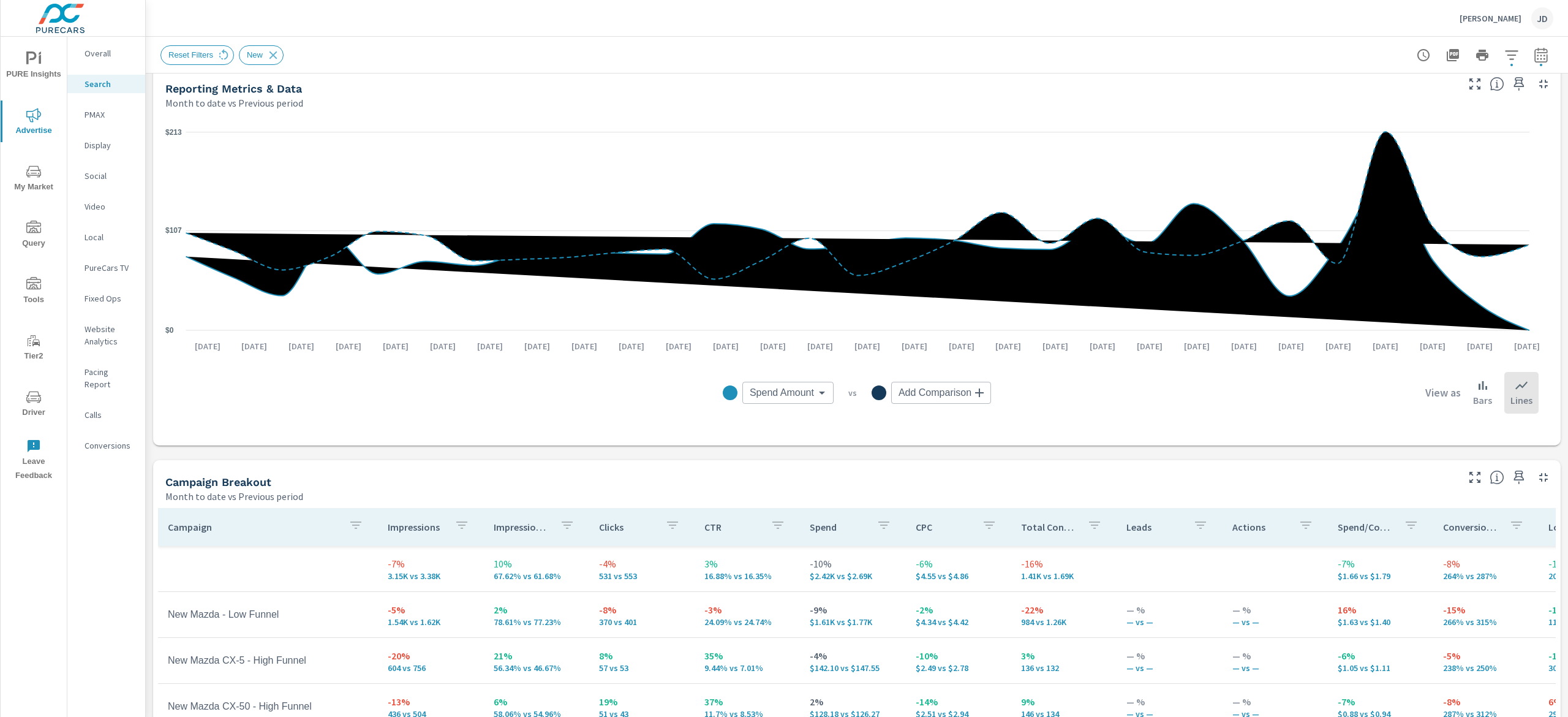
scroll to position [122, 0]
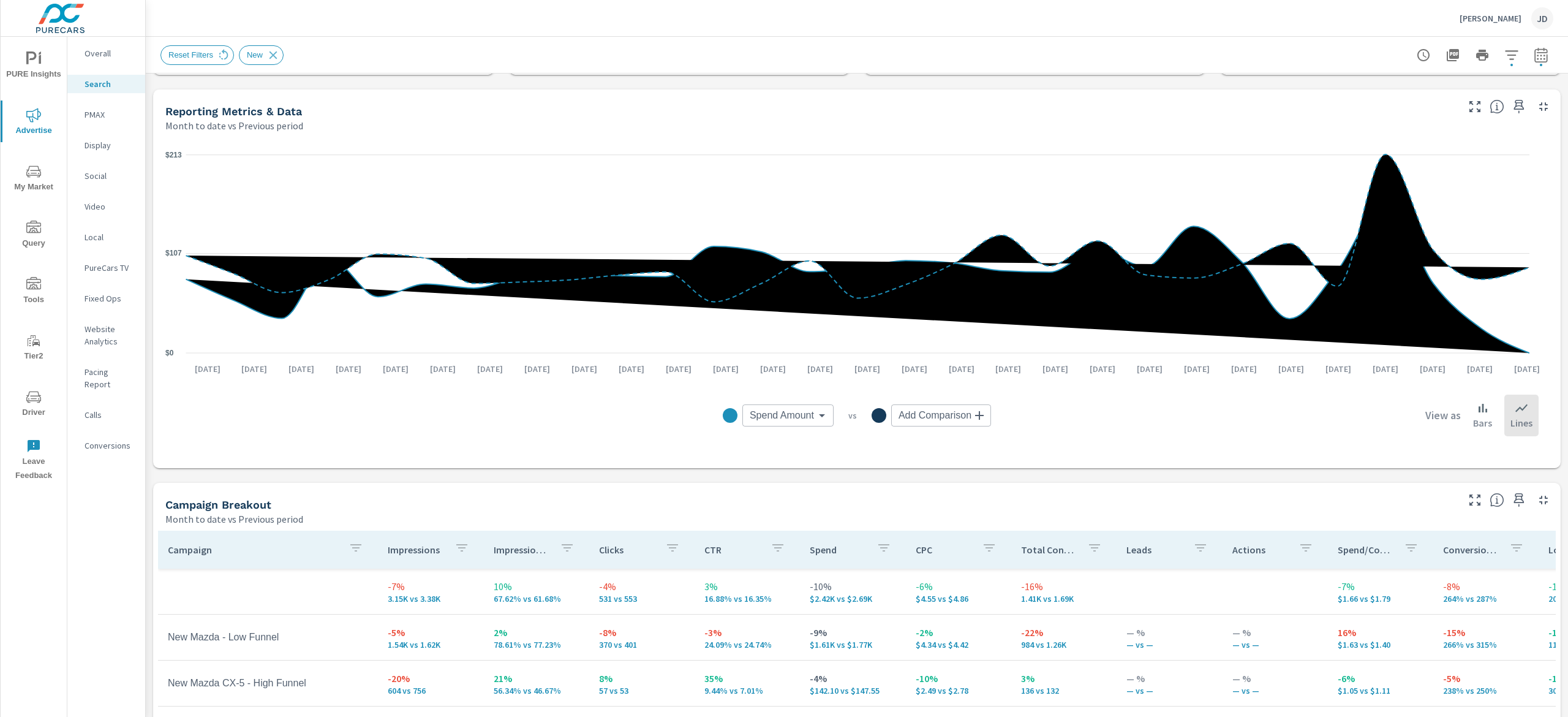
click at [29, 190] on span "My Market" at bounding box center [34, 179] width 58 height 30
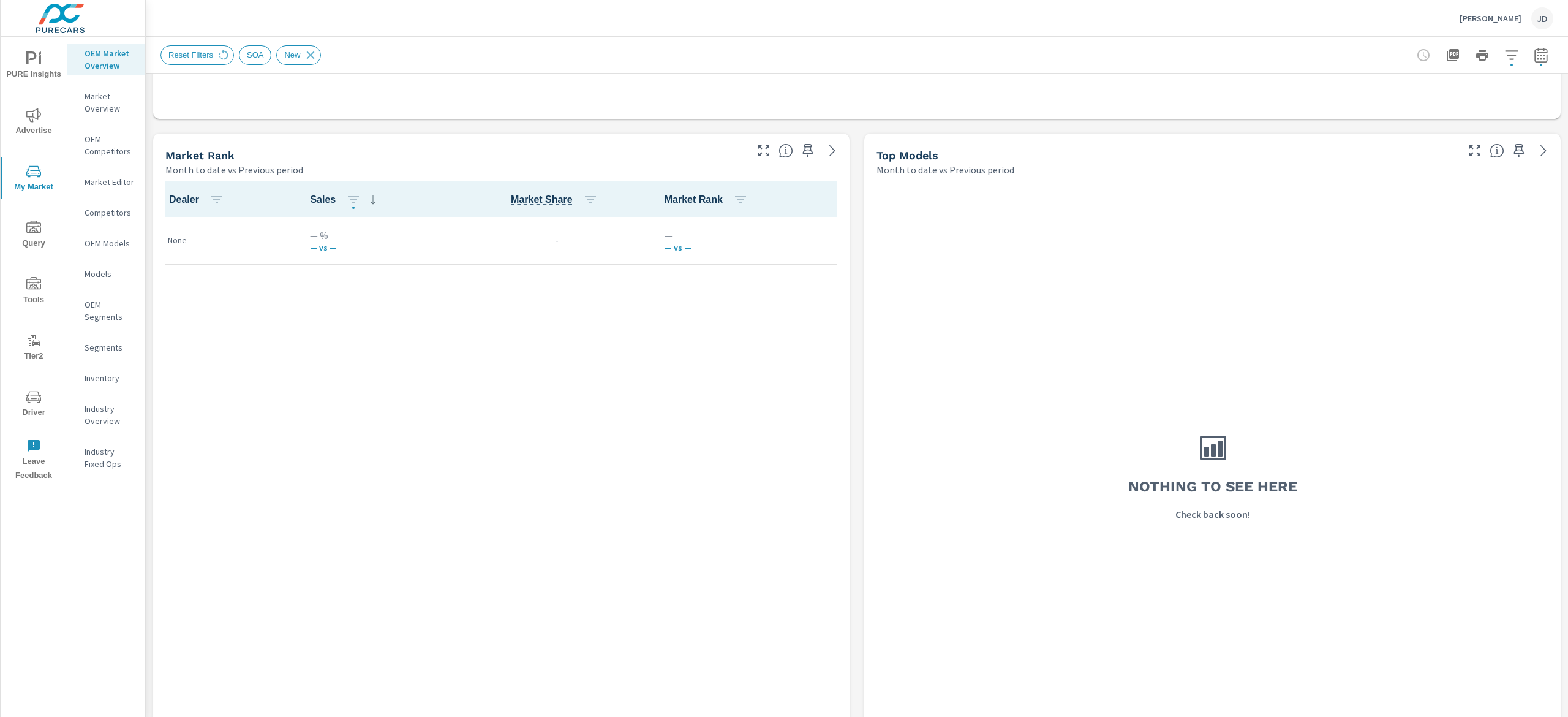
scroll to position [735, 0]
click at [304, 53] on icon at bounding box center [310, 55] width 14 height 14
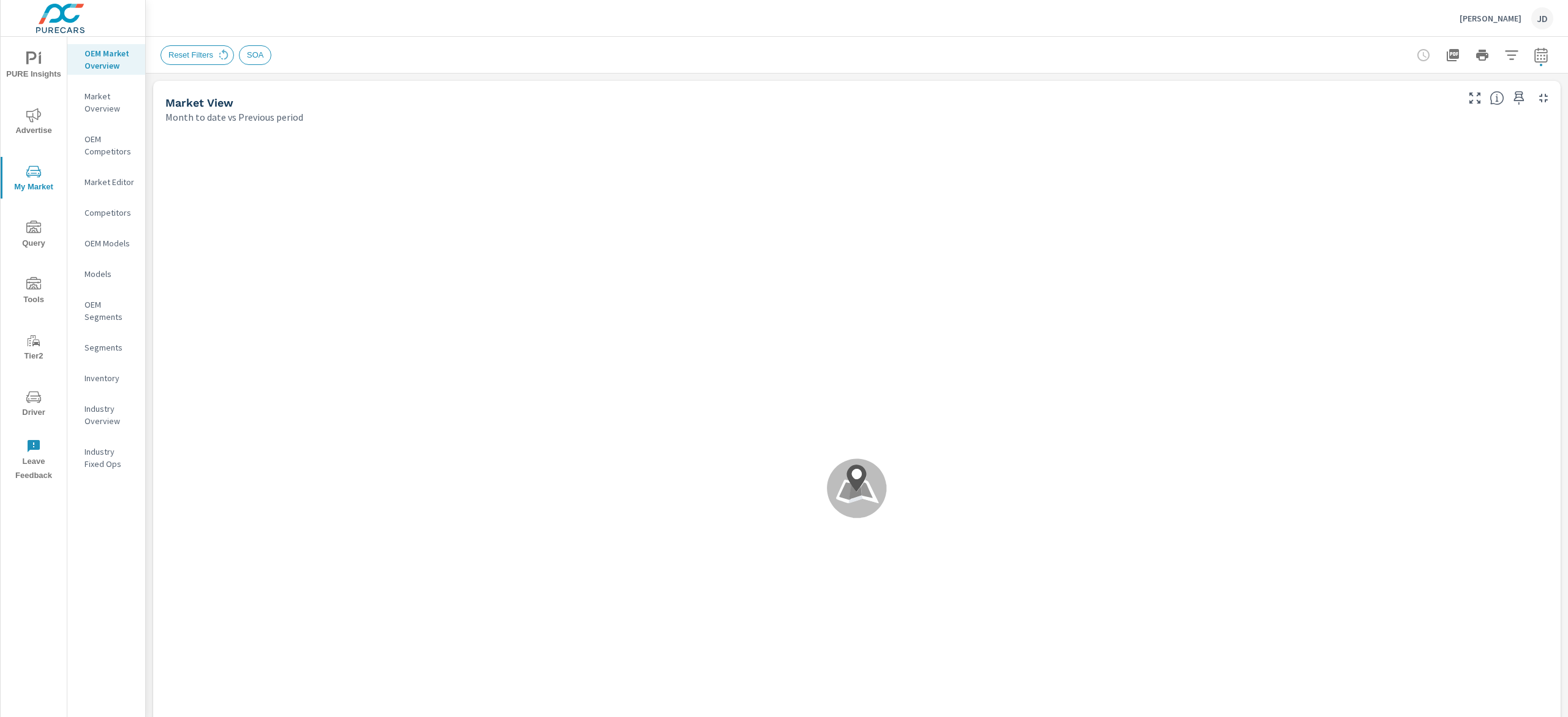
scroll to position [1, 0]
click at [1533, 50] on icon "button" at bounding box center [1541, 55] width 15 height 15
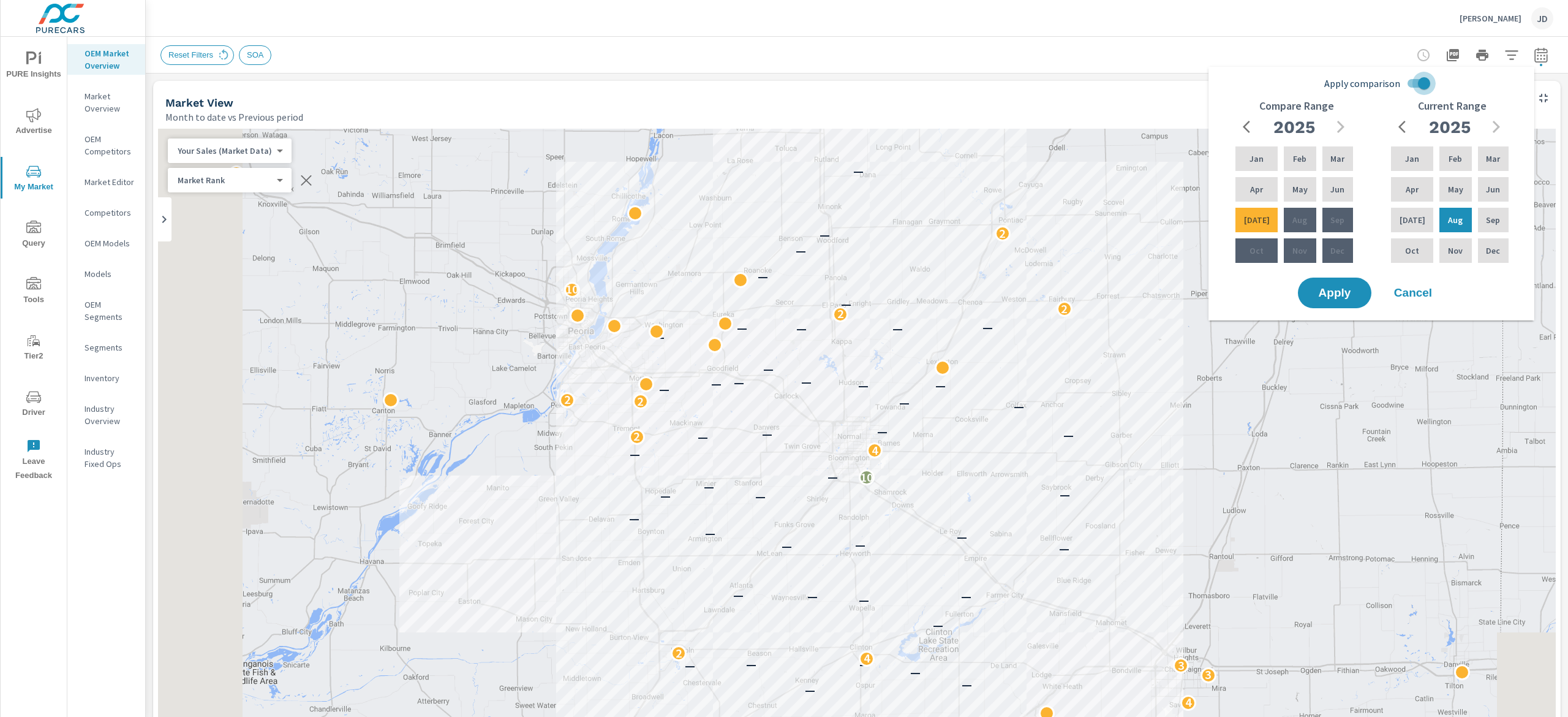
click at [1416, 77] on input "Apply comparison" at bounding box center [1424, 82] width 69 height 23
checkbox input "false"
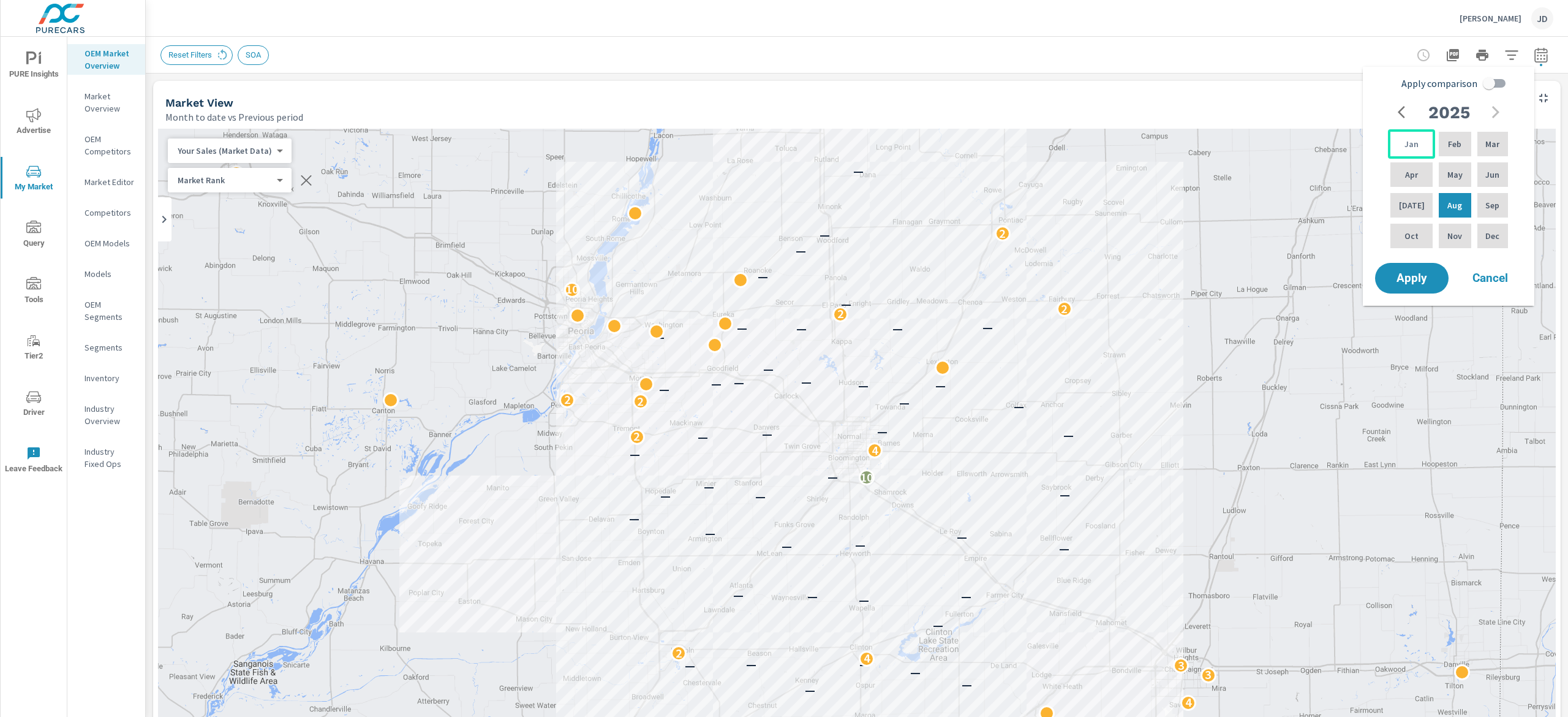
click at [1405, 144] on p "Jan" at bounding box center [1411, 143] width 14 height 12
click at [1405, 201] on p "[DATE]" at bounding box center [1412, 205] width 26 height 12
click at [1412, 277] on span "Apply" at bounding box center [1411, 278] width 50 height 12
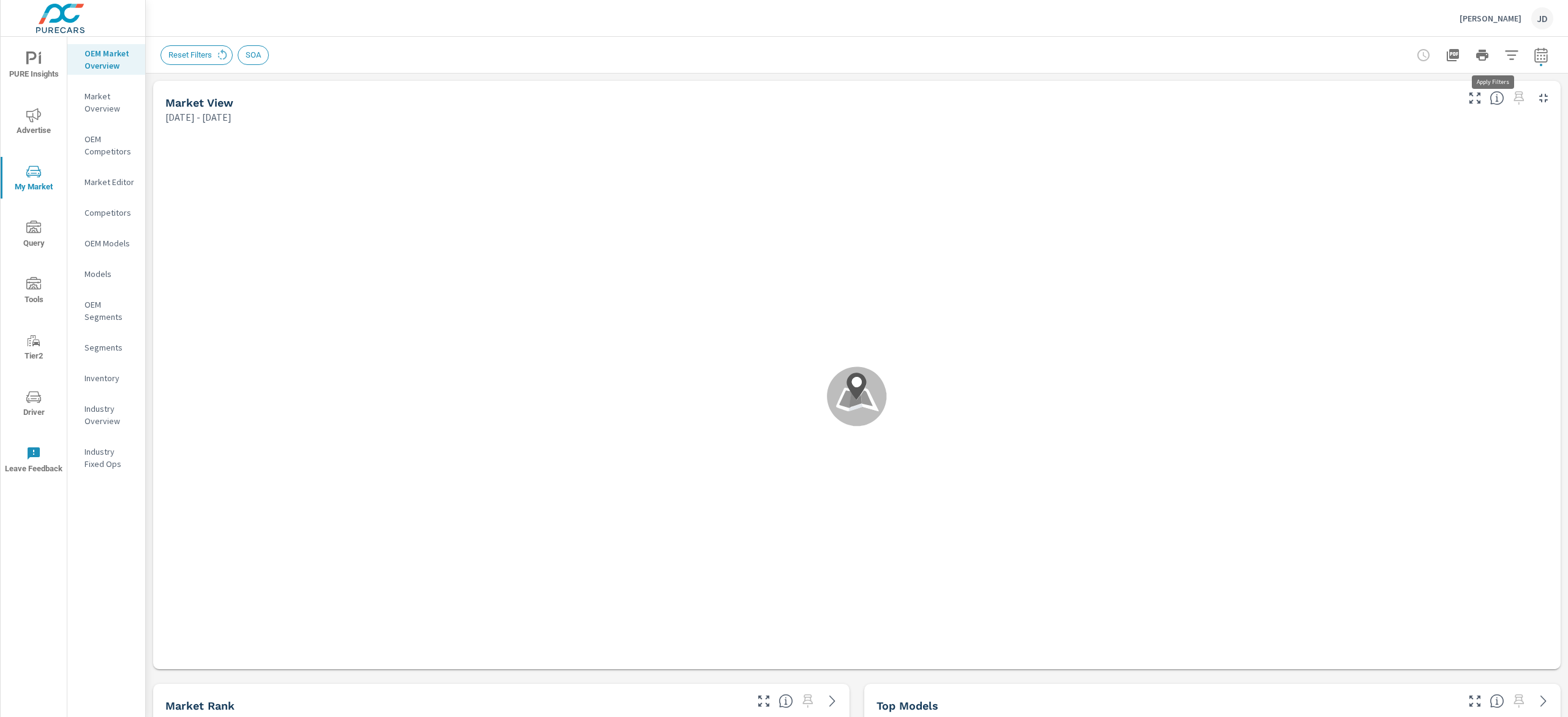
click at [1505, 55] on icon "button" at bounding box center [1511, 55] width 13 height 9
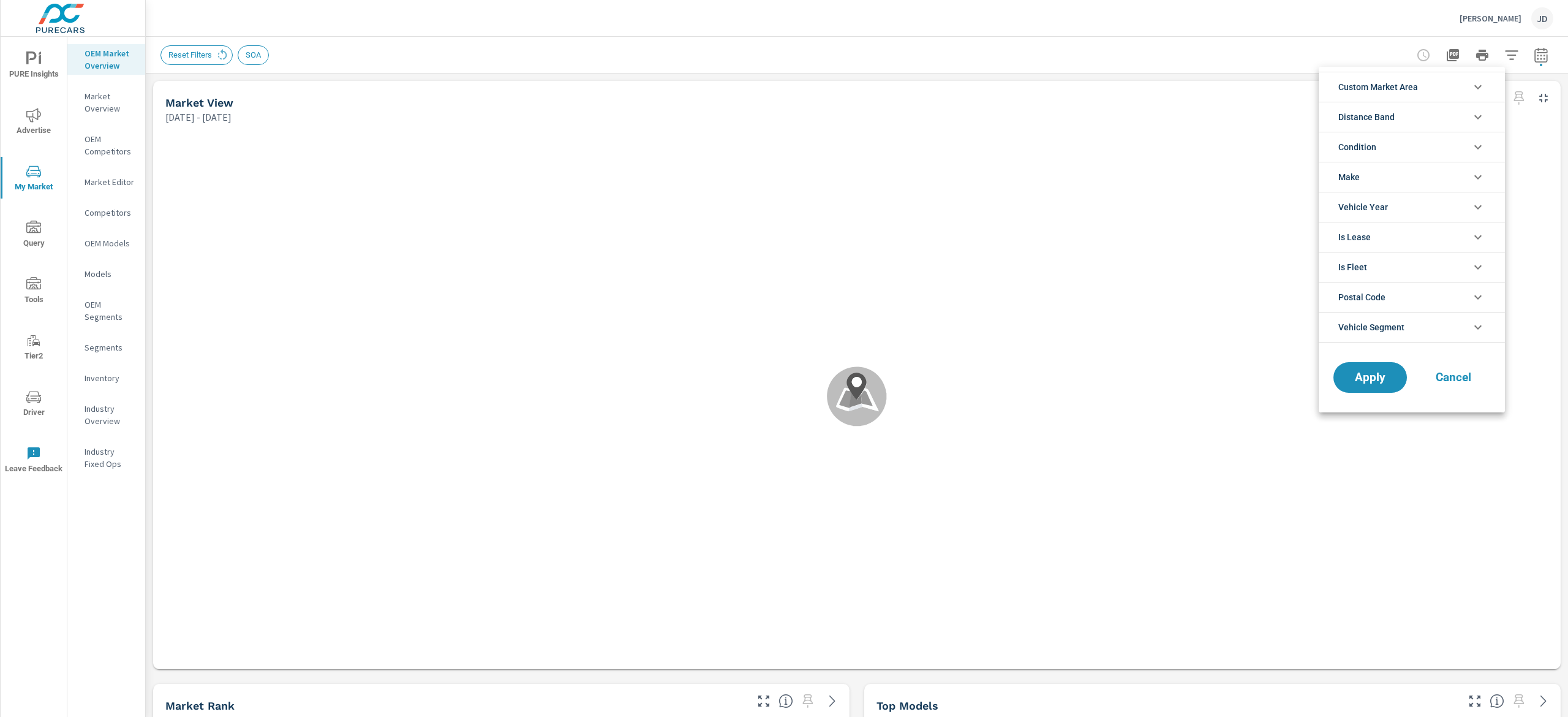
scroll to position [27, 0]
click at [1521, 56] on div at bounding box center [784, 358] width 1568 height 717
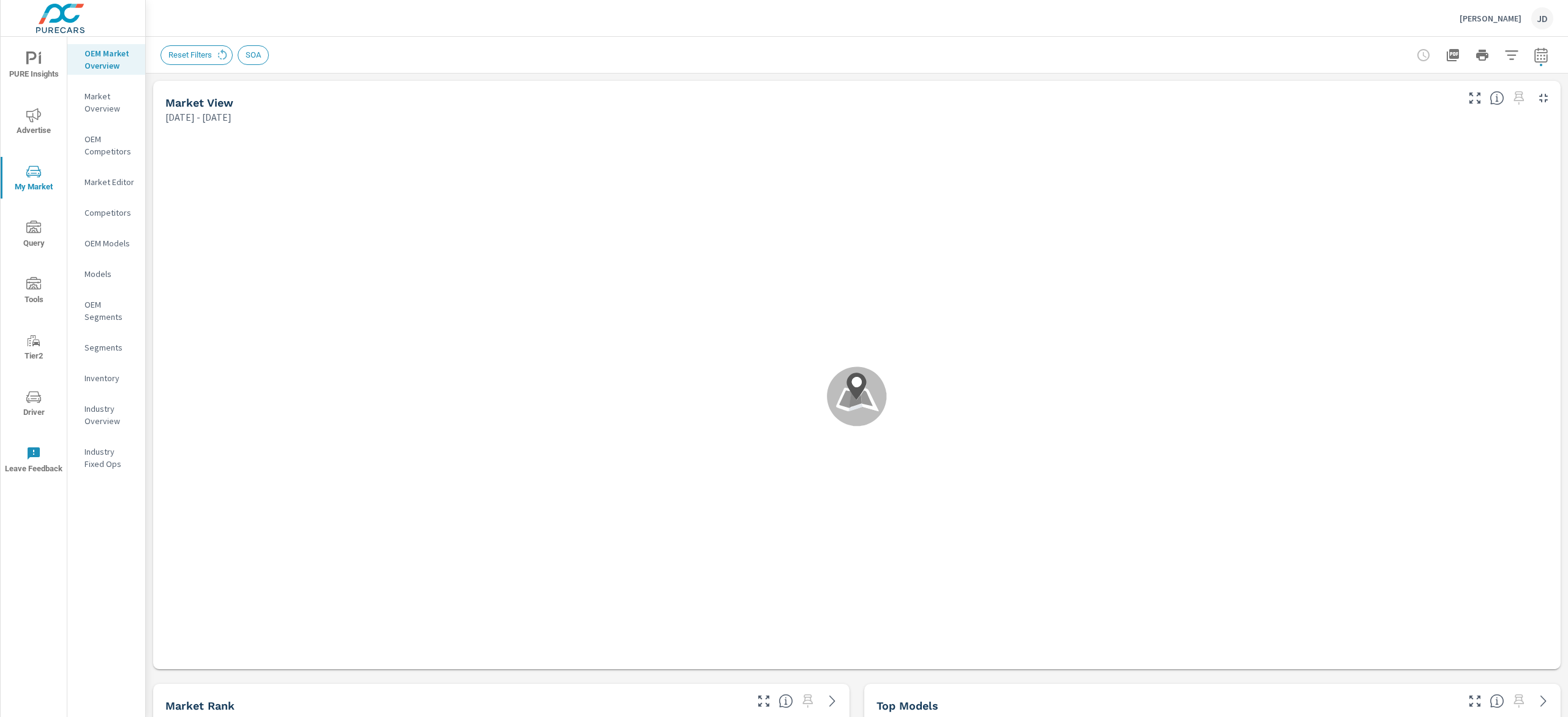
click at [1533, 56] on icon "button" at bounding box center [1541, 55] width 15 height 15
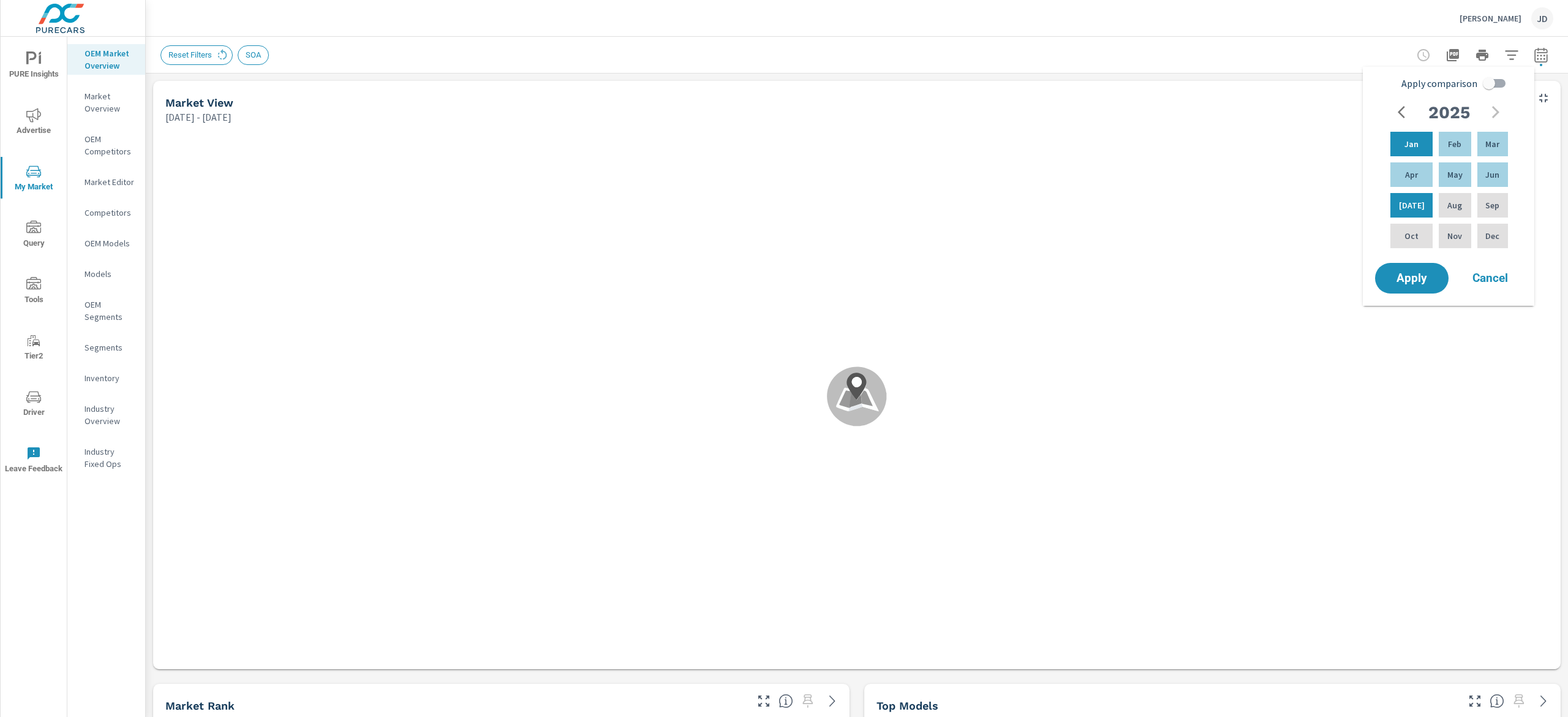
click at [1492, 83] on input "Apply comparison" at bounding box center [1489, 82] width 69 height 23
checkbox input "true"
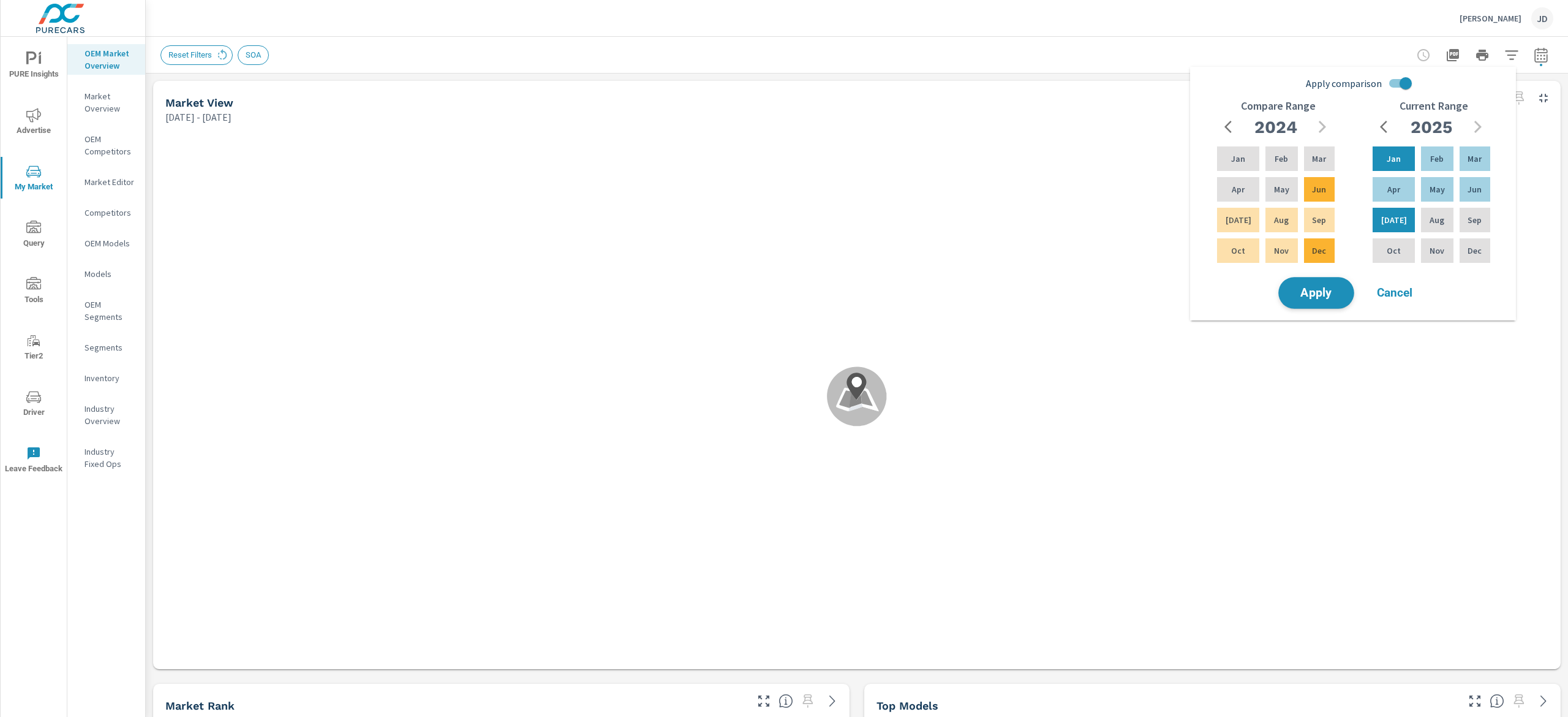
click at [1285, 301] on button "Apply" at bounding box center [1316, 292] width 76 height 32
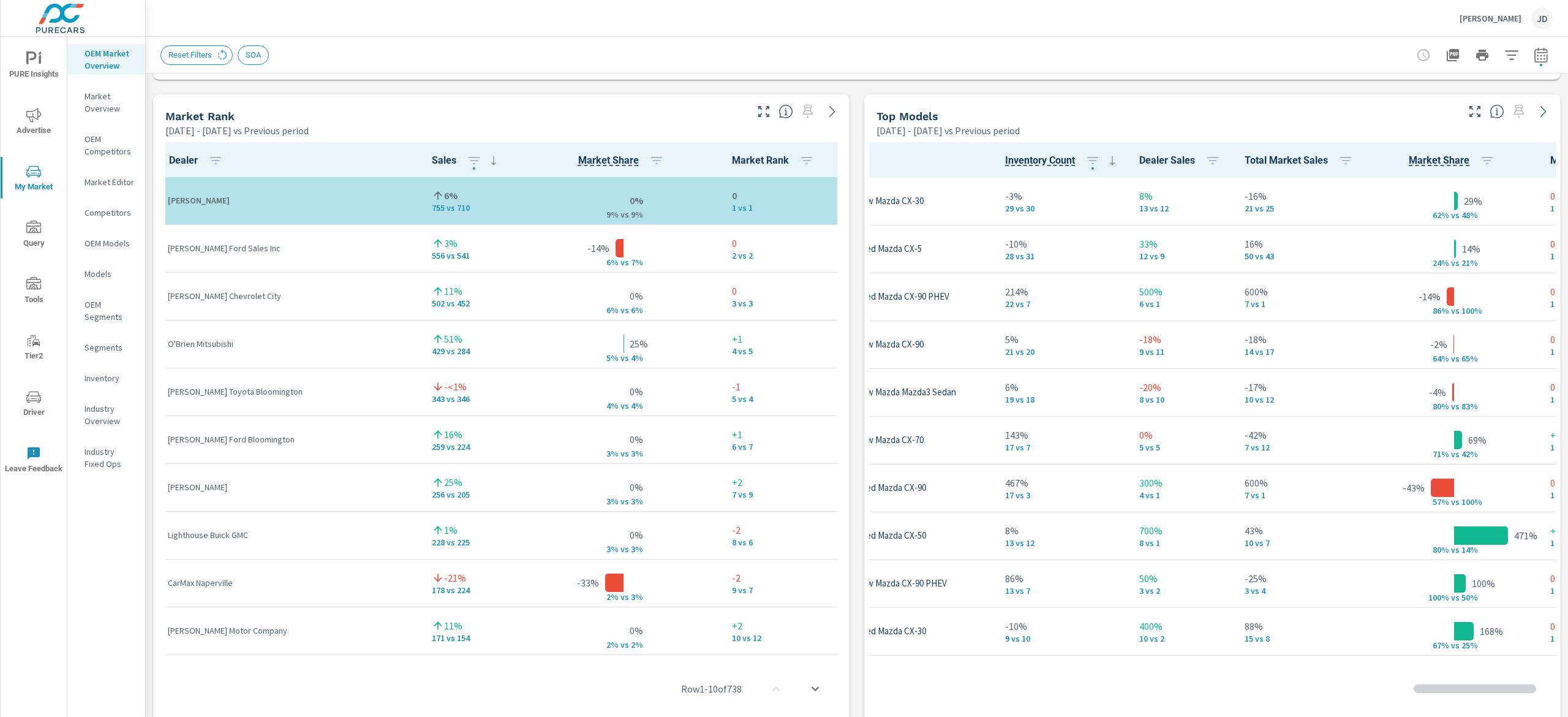
scroll to position [143, 106]
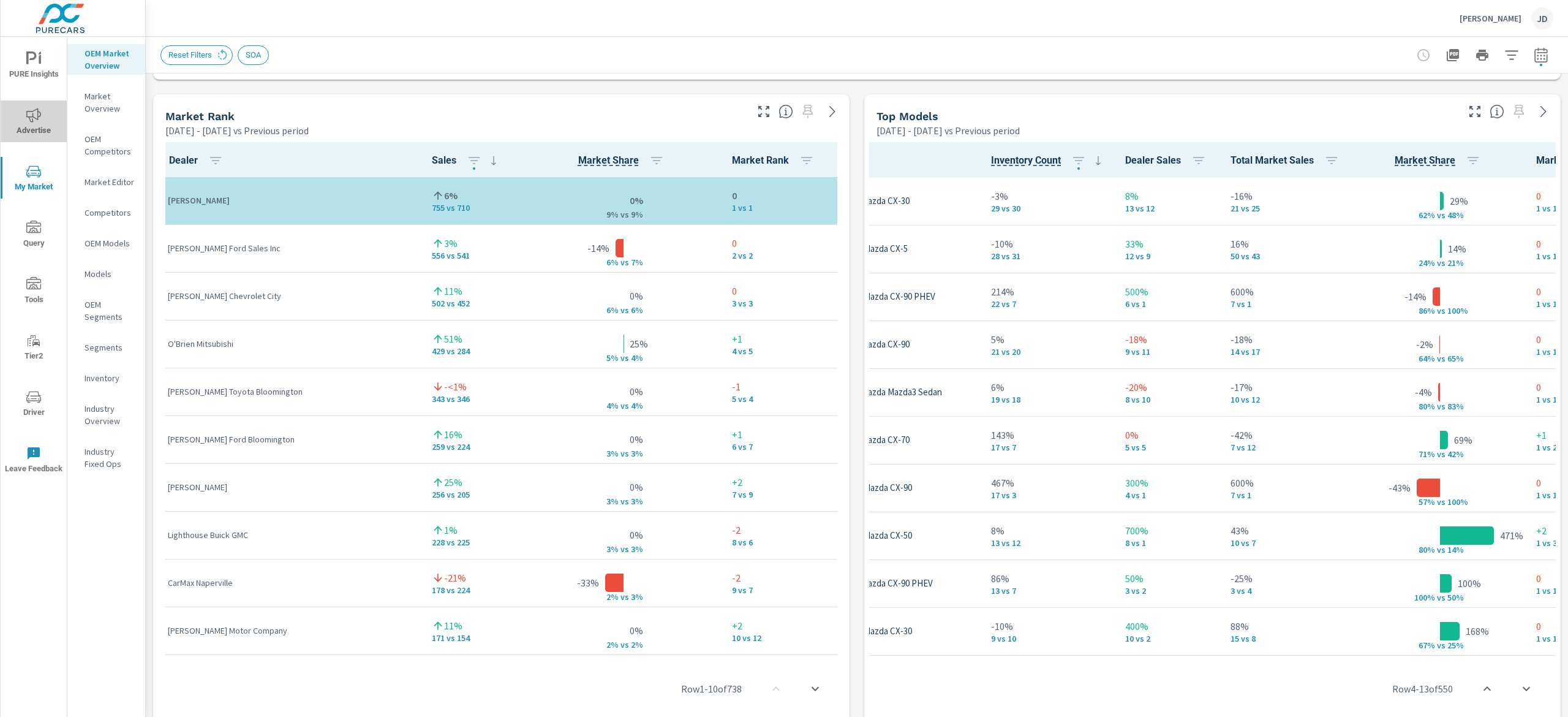
click at [37, 118] on icon "nav menu" at bounding box center [34, 114] width 15 height 14
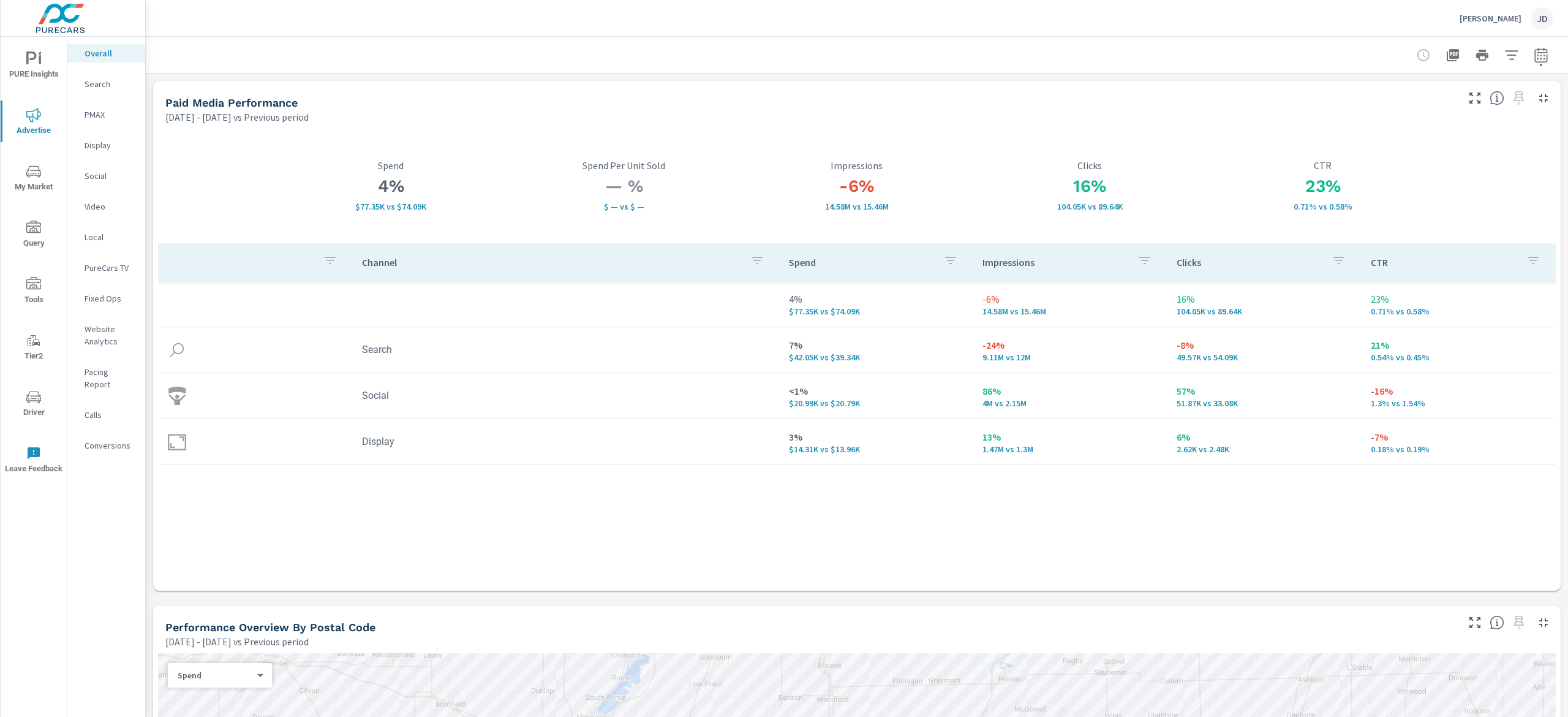
click at [100, 85] on p "Search" at bounding box center [110, 83] width 51 height 12
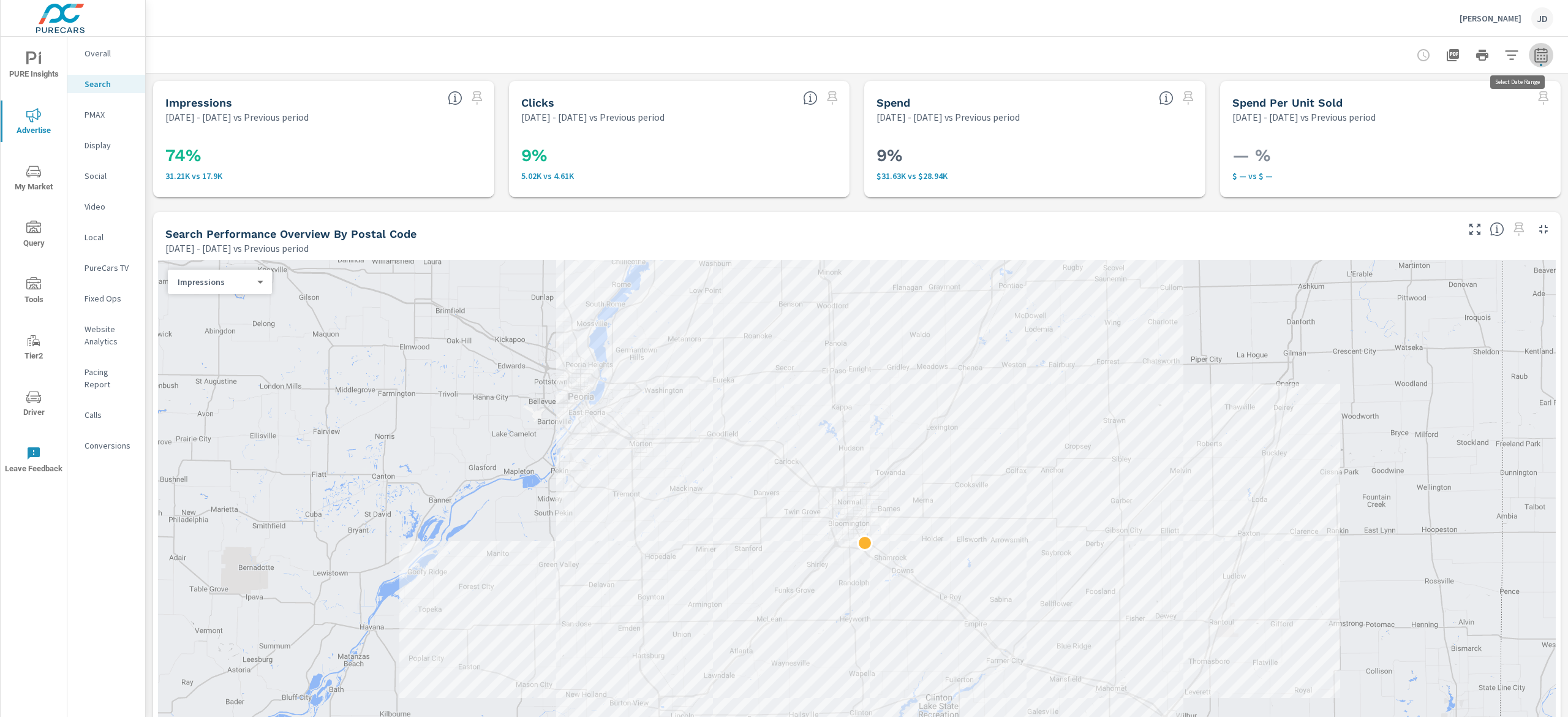
click at [1537, 58] on icon "button" at bounding box center [1541, 57] width 8 height 5
select select "Previous period"
click at [1477, 108] on select "Custom [DATE] Last week Last 7 days Last 14 days Last 30 days Last 45 days Last…" at bounding box center [1424, 106] width 132 height 25
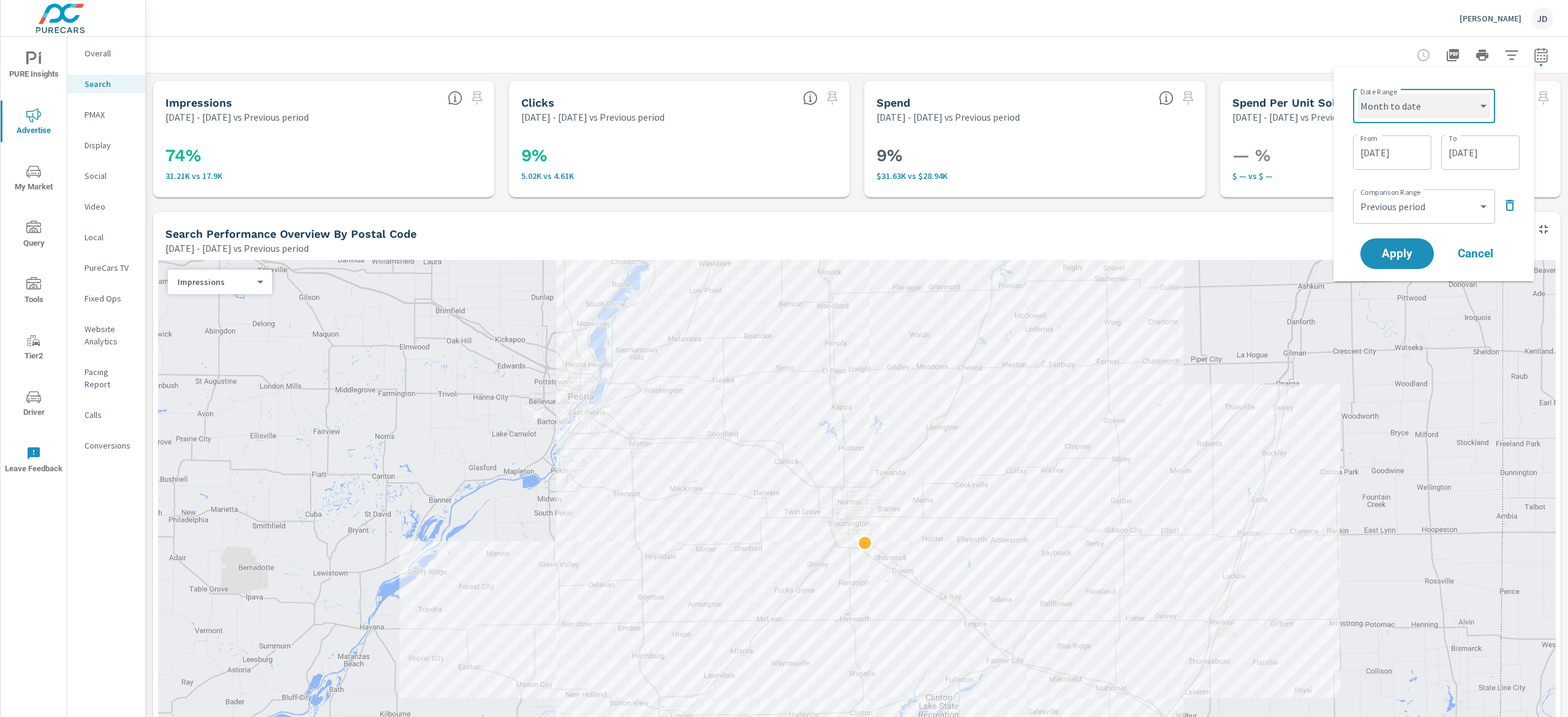
click at [1358, 94] on select "Custom [DATE] Last week Last 7 days Last 14 days Last 30 days Last 45 days Last…" at bounding box center [1424, 106] width 132 height 25
select select "Month to date"
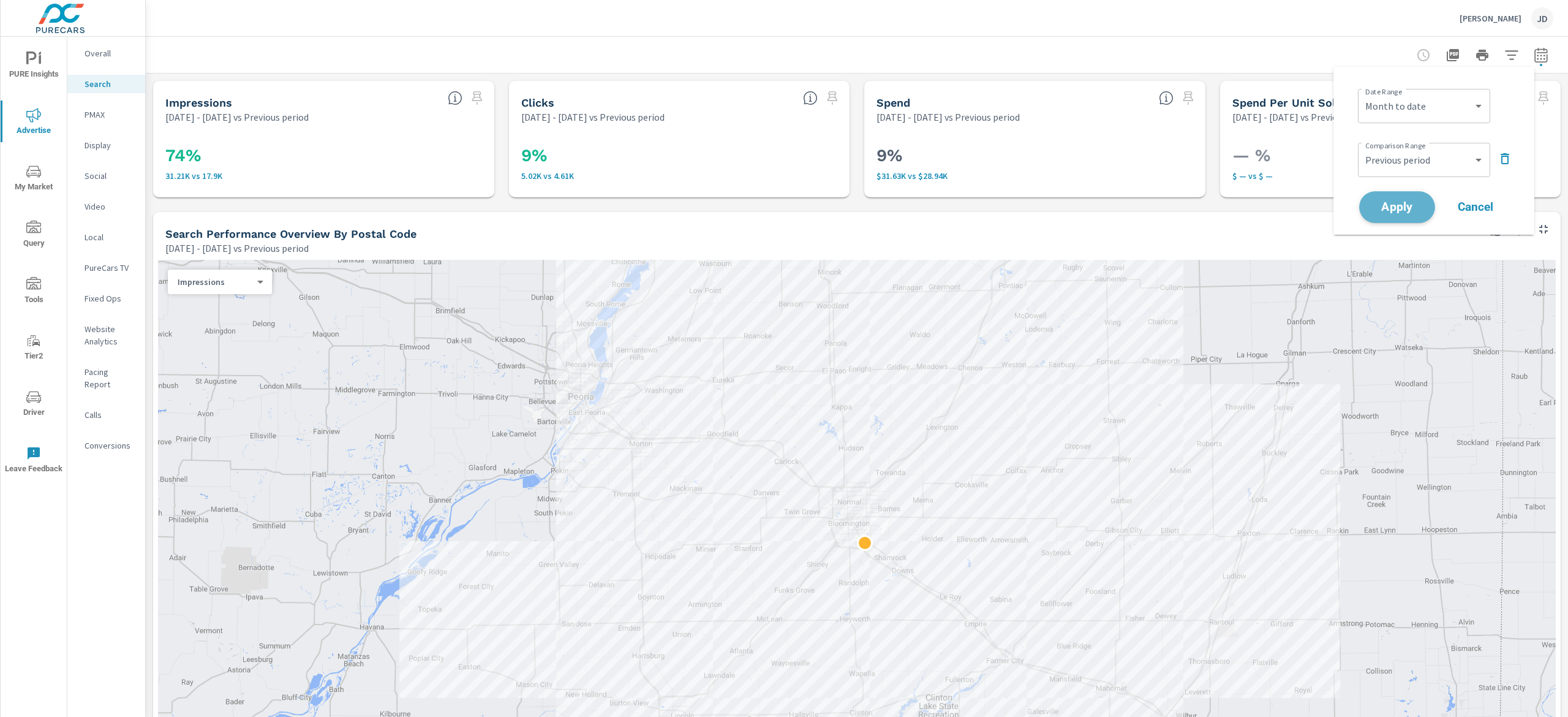
click at [1410, 202] on span "Apply" at bounding box center [1396, 207] width 50 height 12
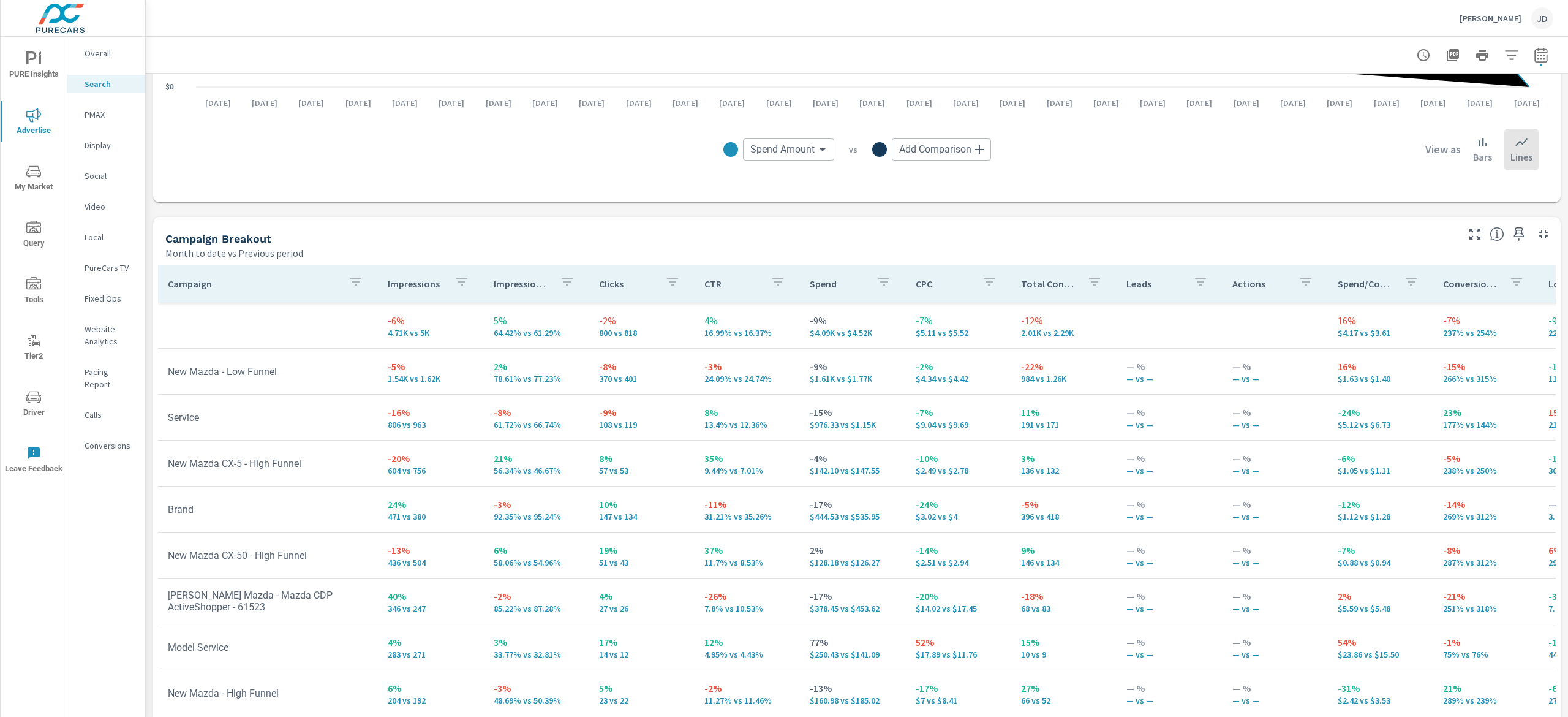
scroll to position [1060, 0]
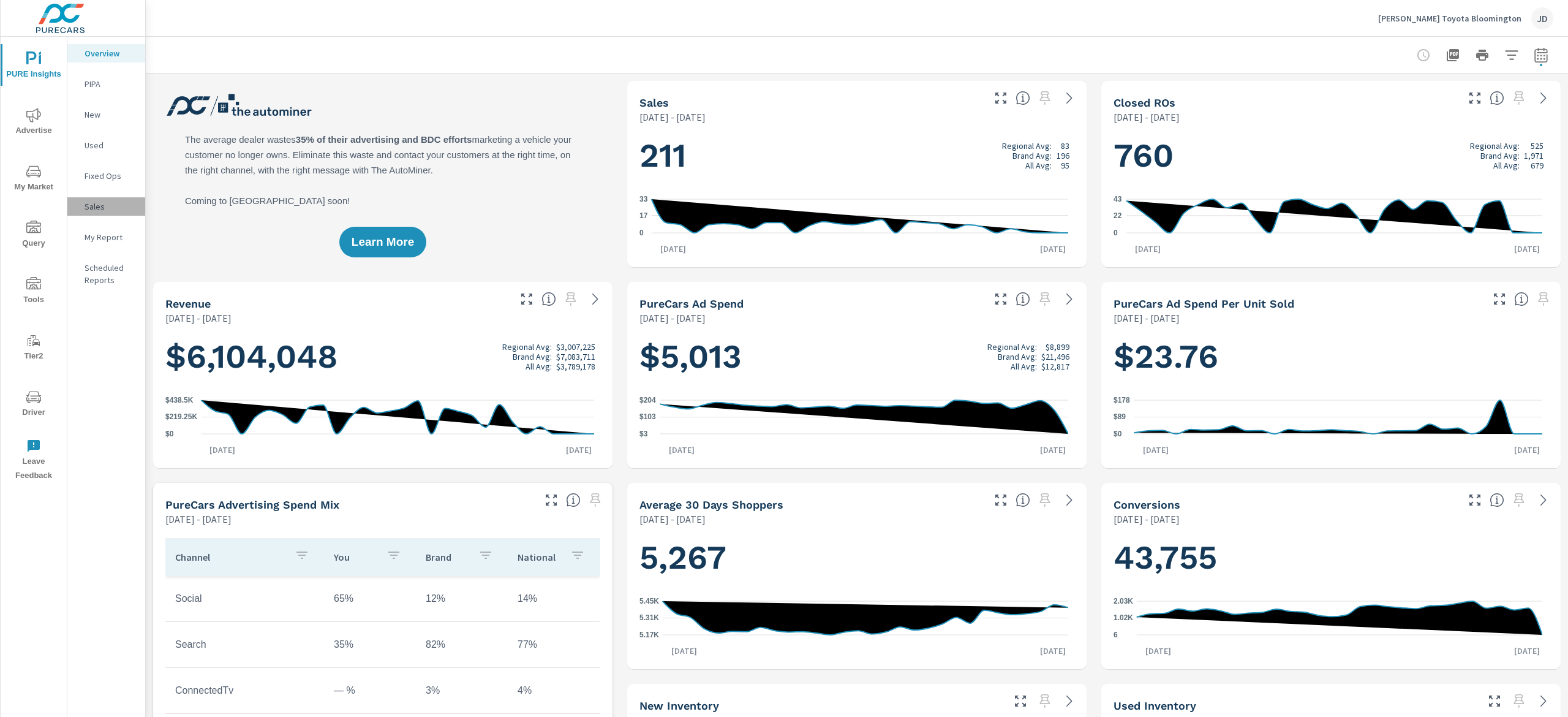
click at [106, 210] on p "Sales" at bounding box center [110, 206] width 51 height 12
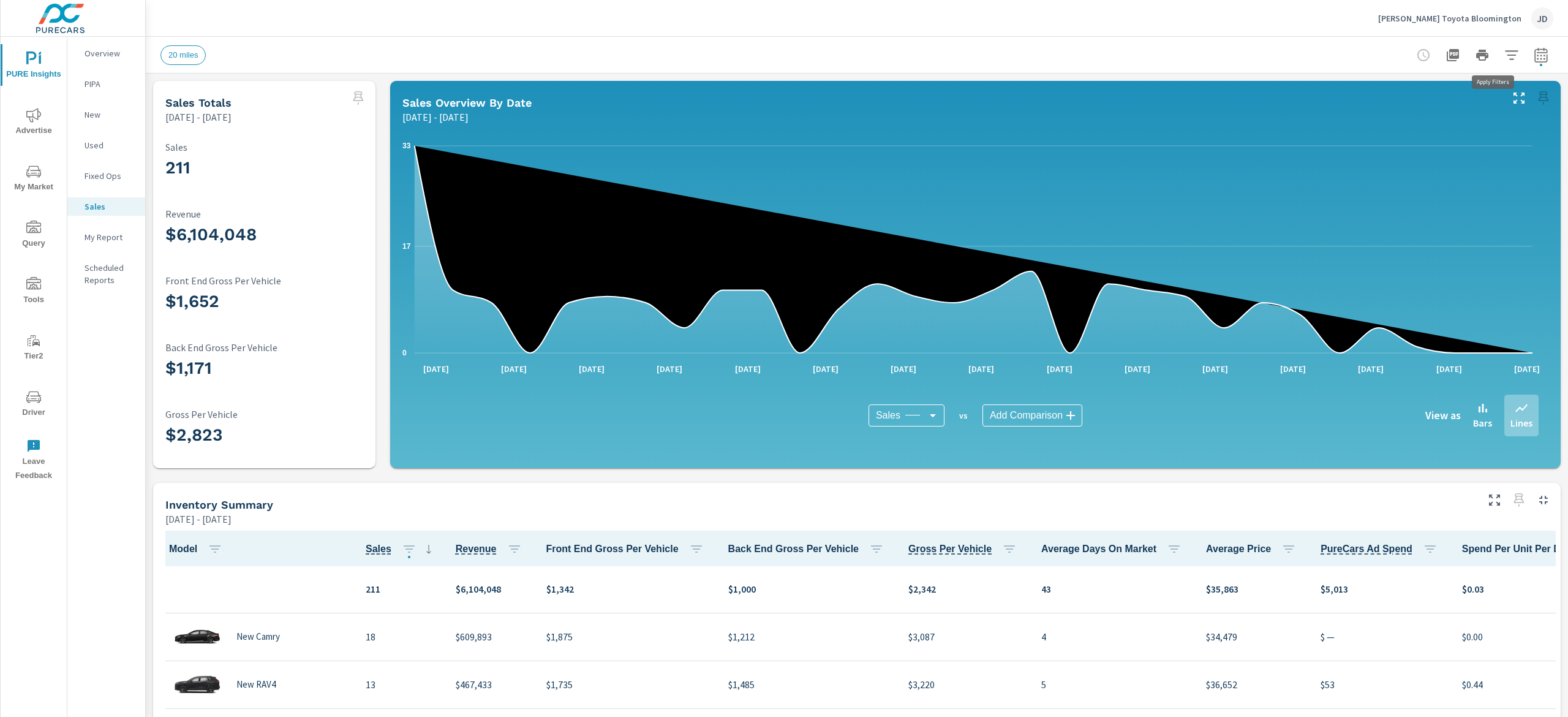
click at [784, 60] on icon "button" at bounding box center [1511, 55] width 15 height 15
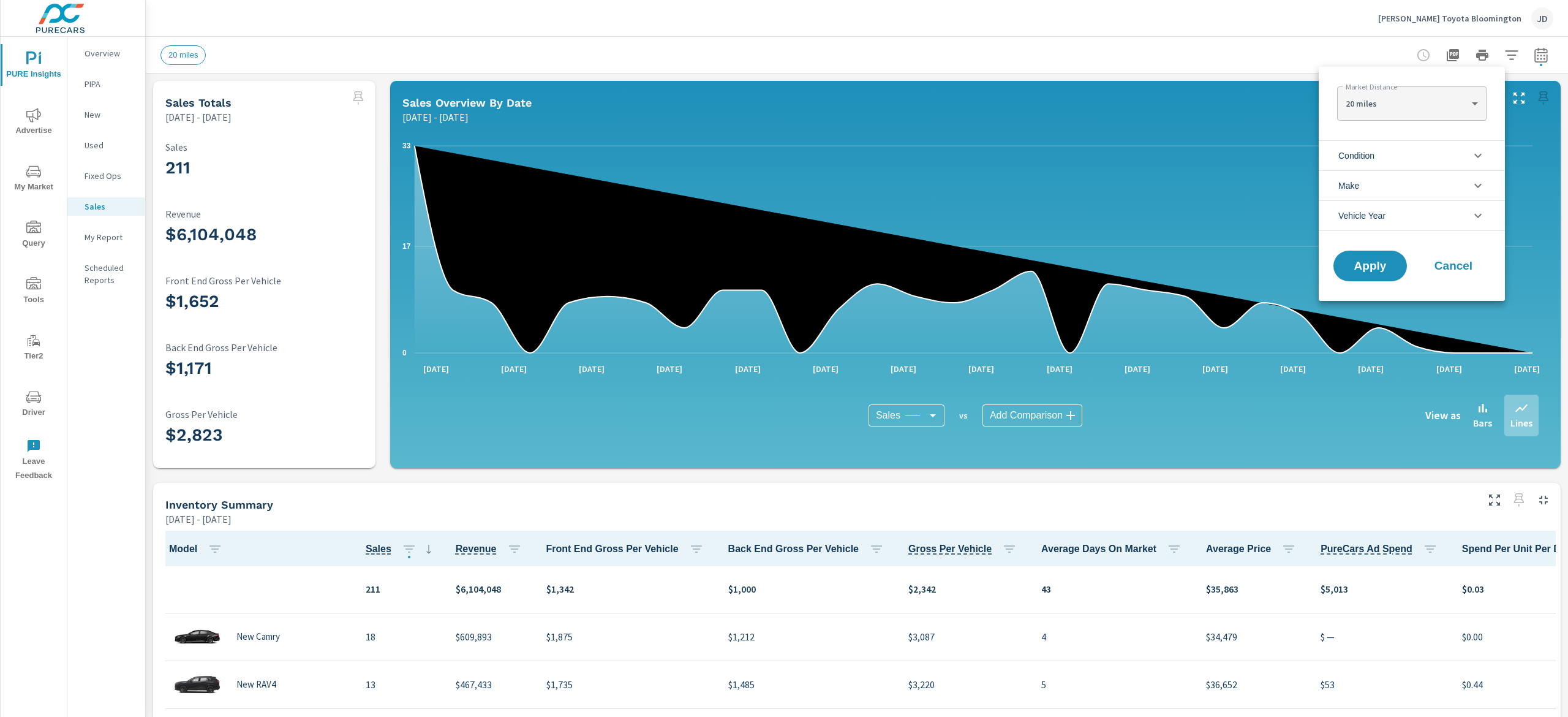
click at [784, 147] on li "Condition" at bounding box center [1412, 155] width 186 height 30
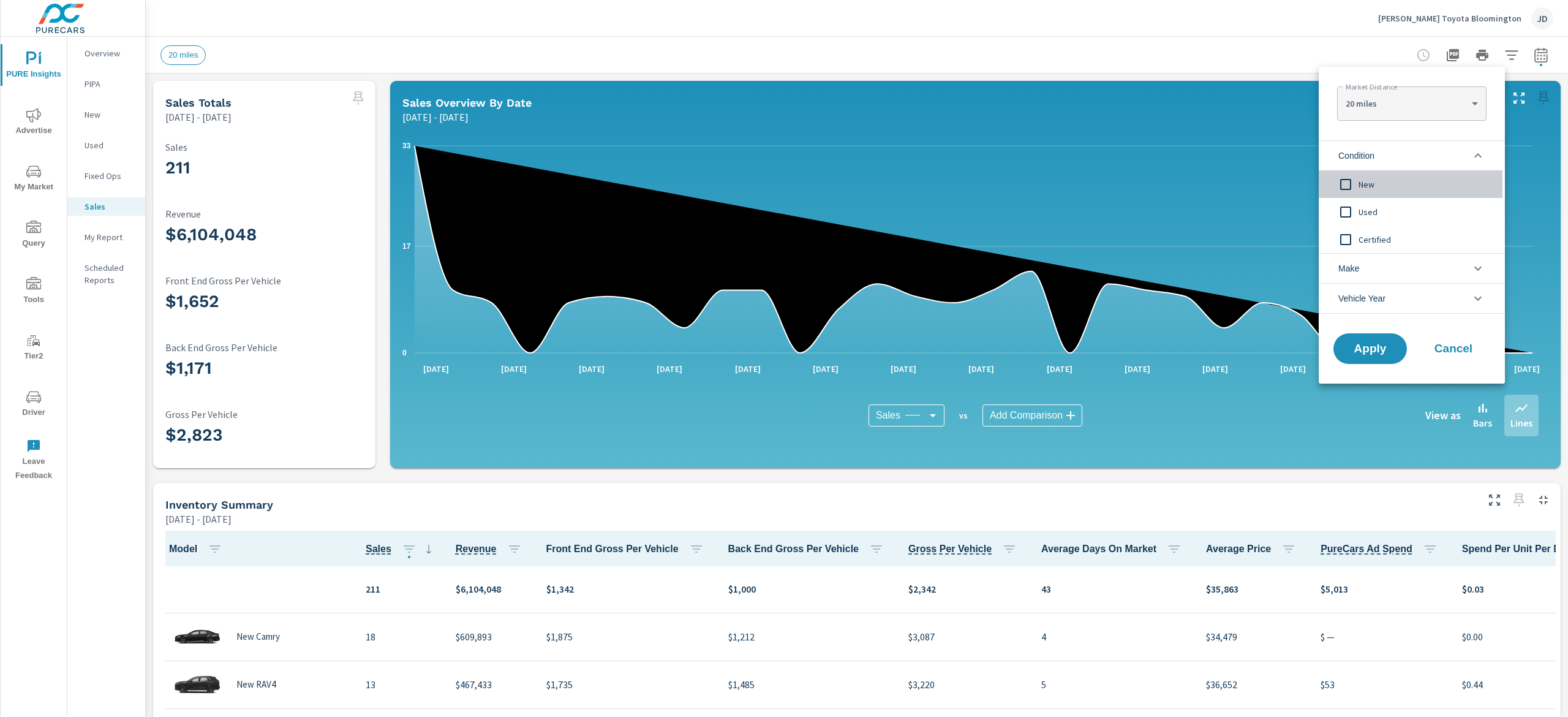
click at [784, 177] on input "filter options" at bounding box center [1345, 185] width 26 height 26
click at [784, 348] on span "Apply" at bounding box center [1370, 349] width 50 height 12
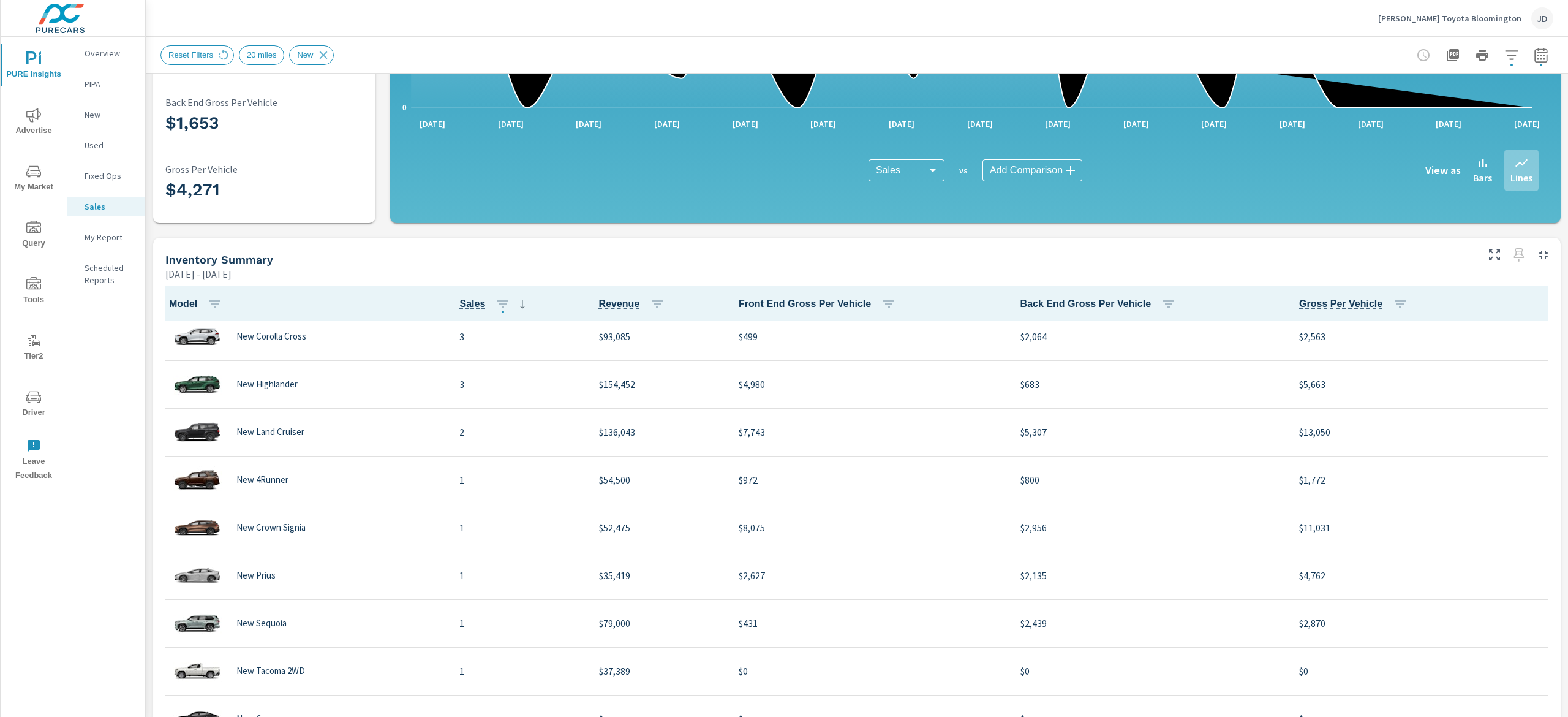
scroll to position [436, 0]
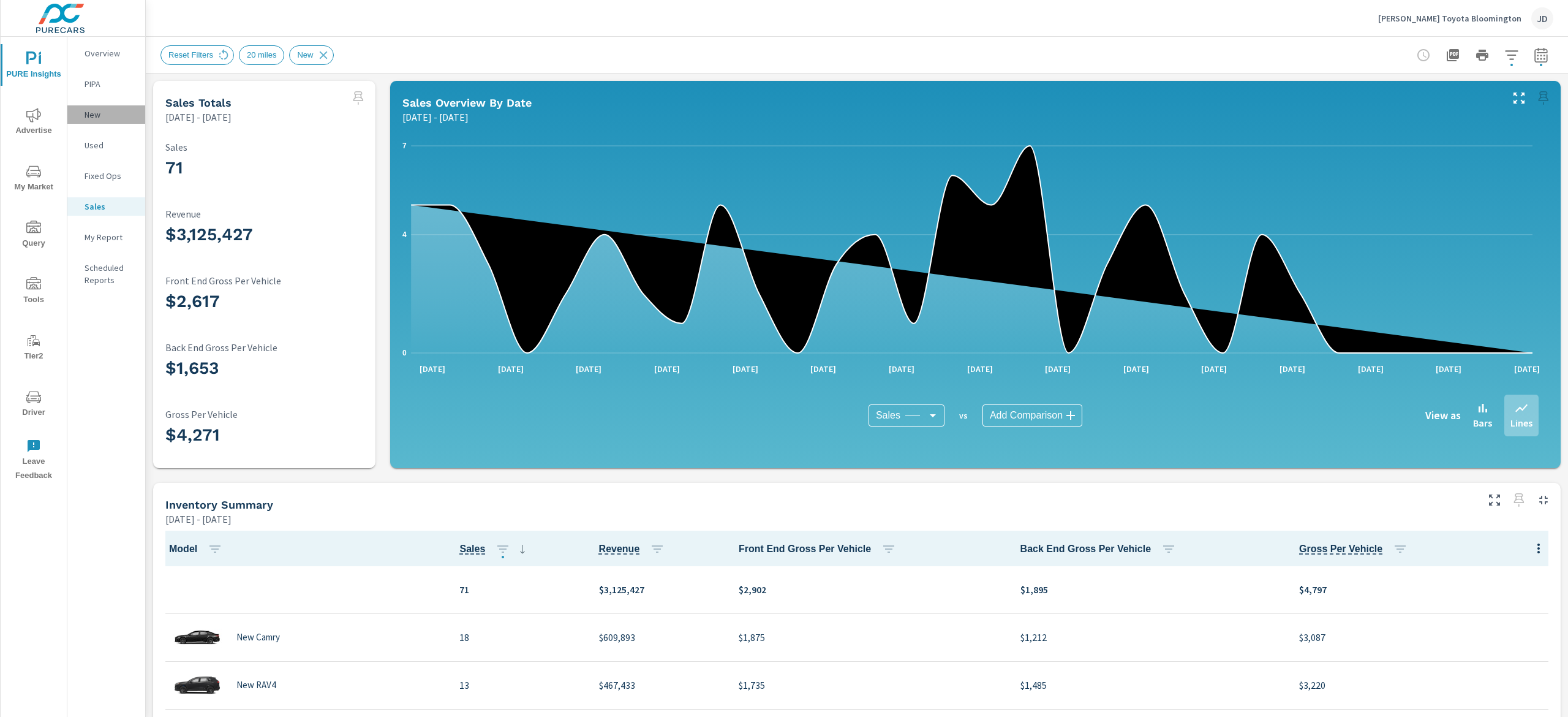
click at [101, 112] on p "New" at bounding box center [110, 114] width 51 height 12
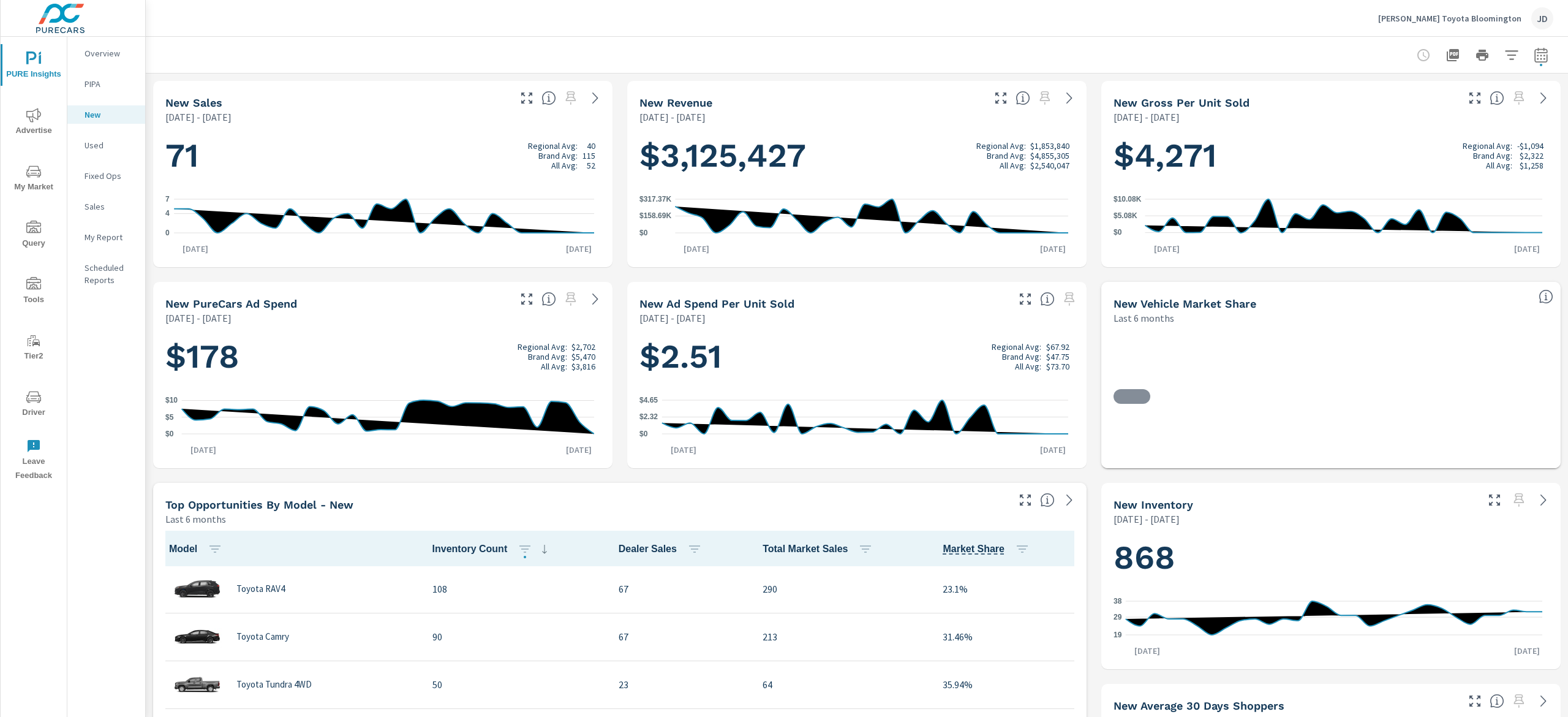
scroll to position [1, 0]
click at [784, 58] on icon "button" at bounding box center [1541, 55] width 15 height 15
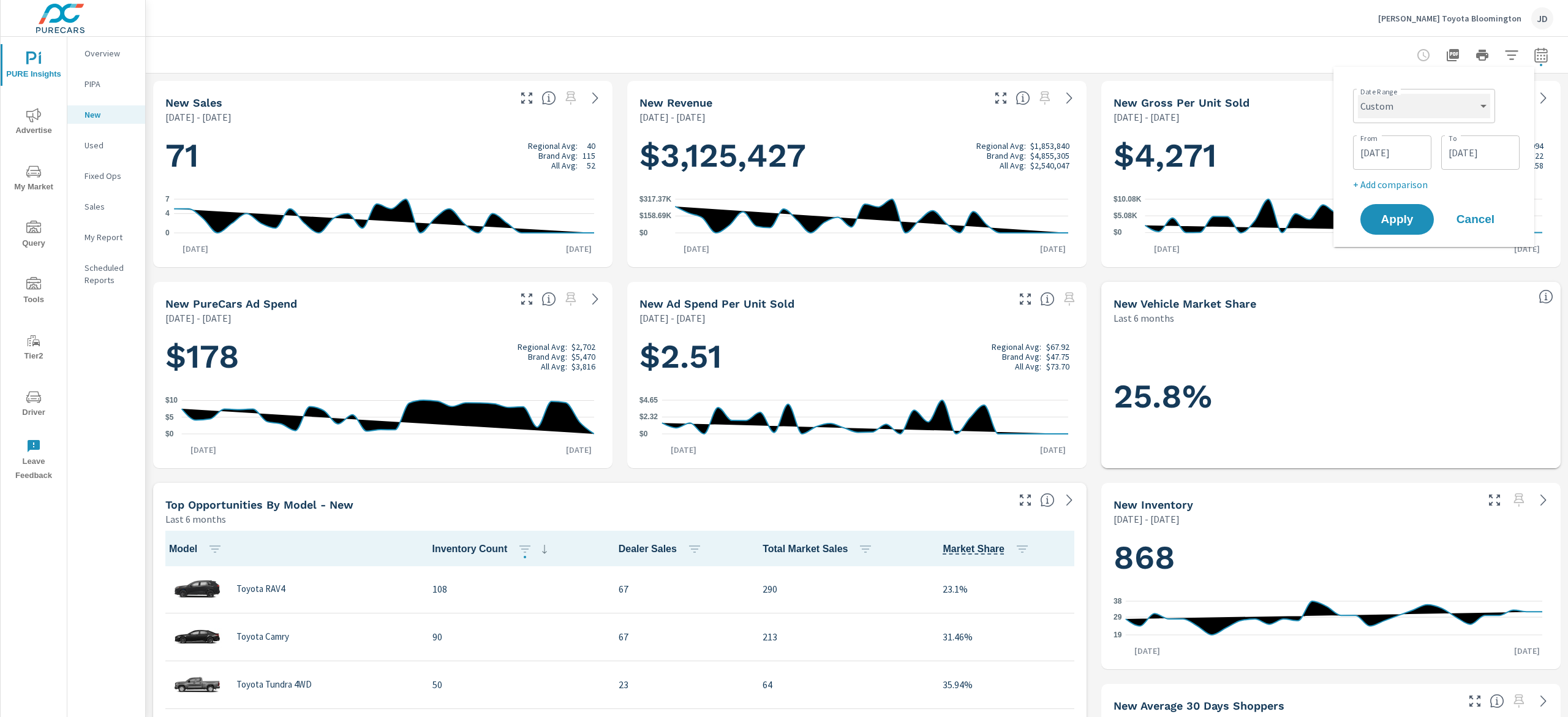
click at [784, 114] on select "Custom [DATE] Last week Last 7 days Last 14 days Last 30 days Last 45 days Last…" at bounding box center [1424, 106] width 132 height 25
click at [784, 94] on select "Custom [DATE] Last week Last 7 days Last 14 days Last 30 days Last 45 days Last…" at bounding box center [1424, 106] width 132 height 25
select select "Month to date"
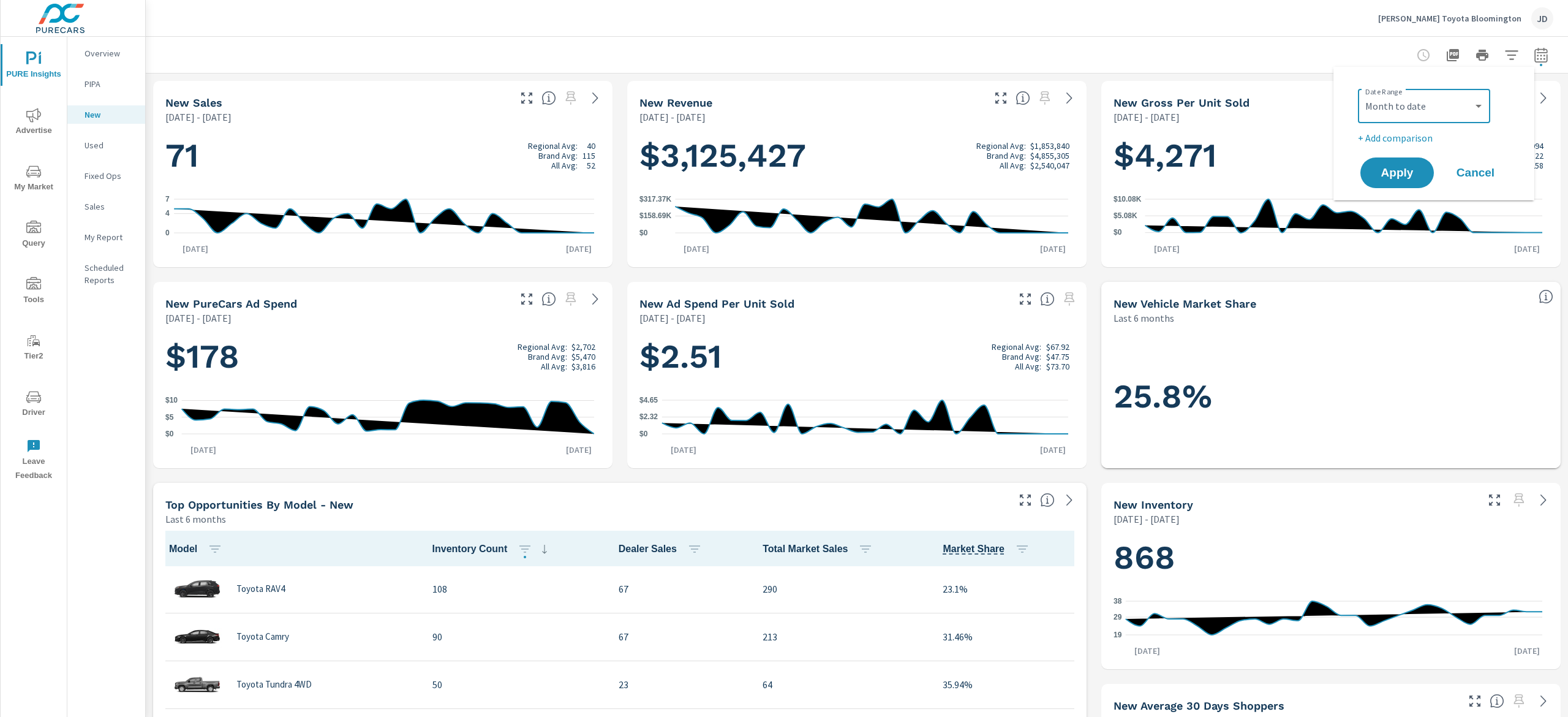
click at [784, 126] on div "Date Range Custom [DATE] Last week Last 7 days Last 14 days Last 30 days Last 4…" at bounding box center [1436, 114] width 157 height 61
click at [784, 144] on p "+ Add comparison" at bounding box center [1436, 138] width 157 height 15
select select "Previous period"
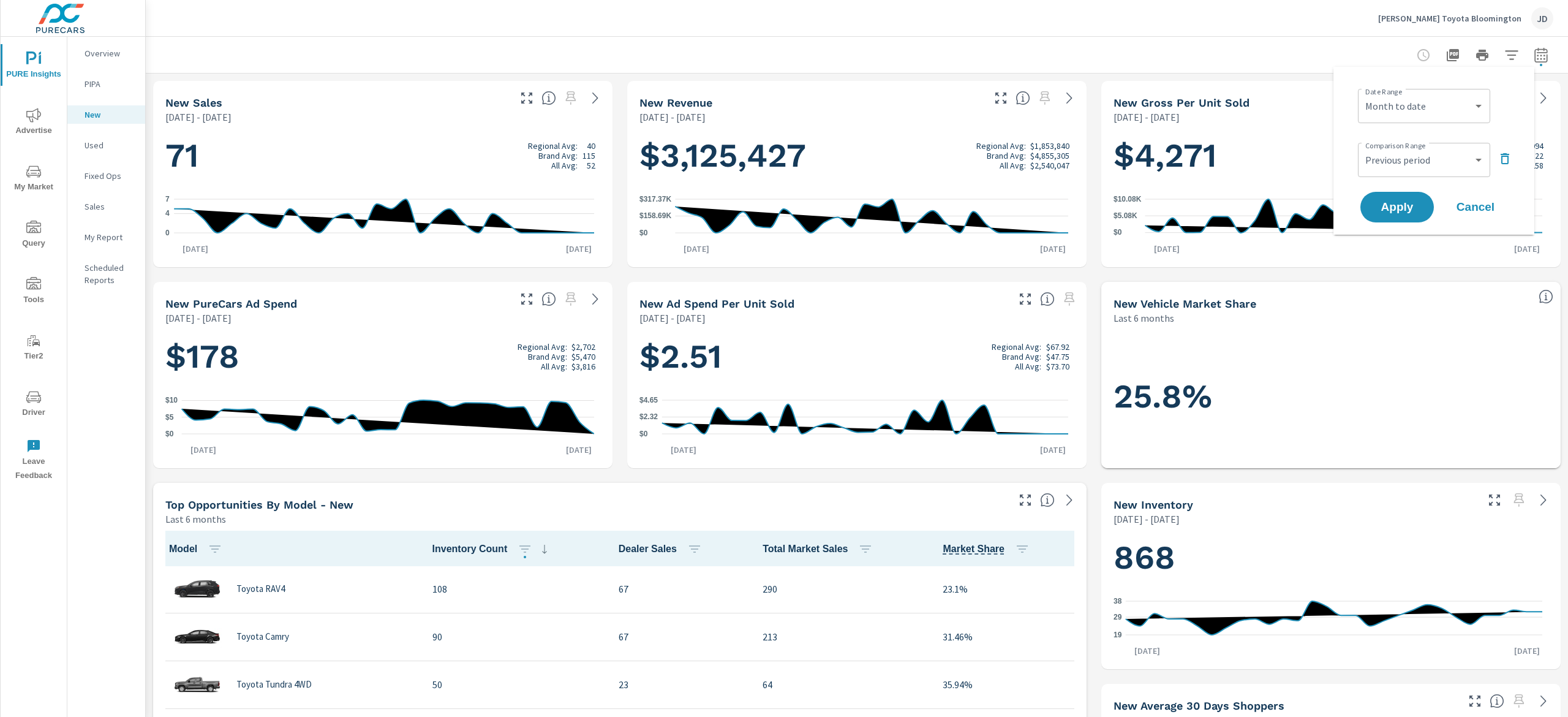
click at [784, 187] on div "Date Range Custom [DATE] Last week Last 7 days Last 14 days Last 30 days Last 4…" at bounding box center [1434, 151] width 172 height 148
click at [784, 212] on span "Apply" at bounding box center [1396, 207] width 50 height 12
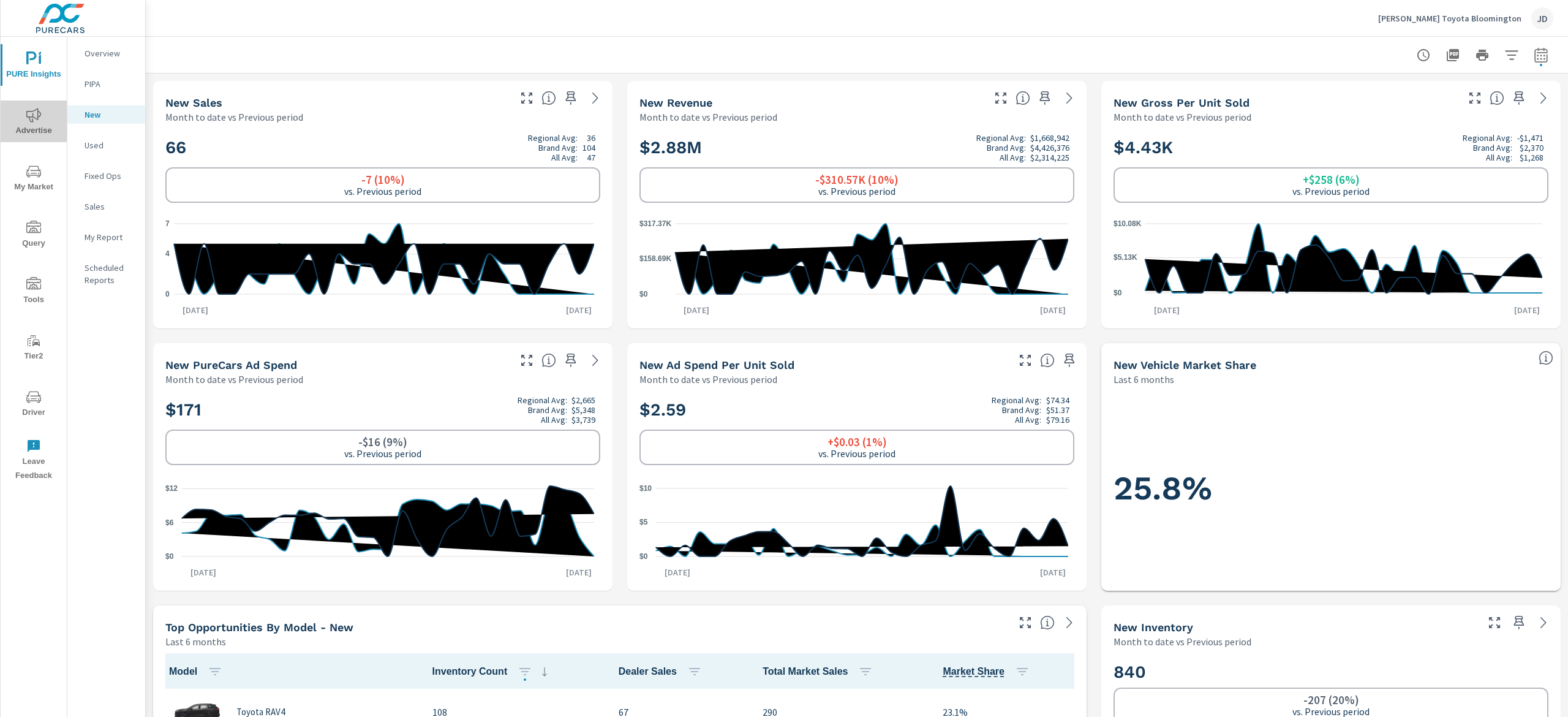
click at [22, 119] on span "Advertise" at bounding box center [34, 122] width 58 height 30
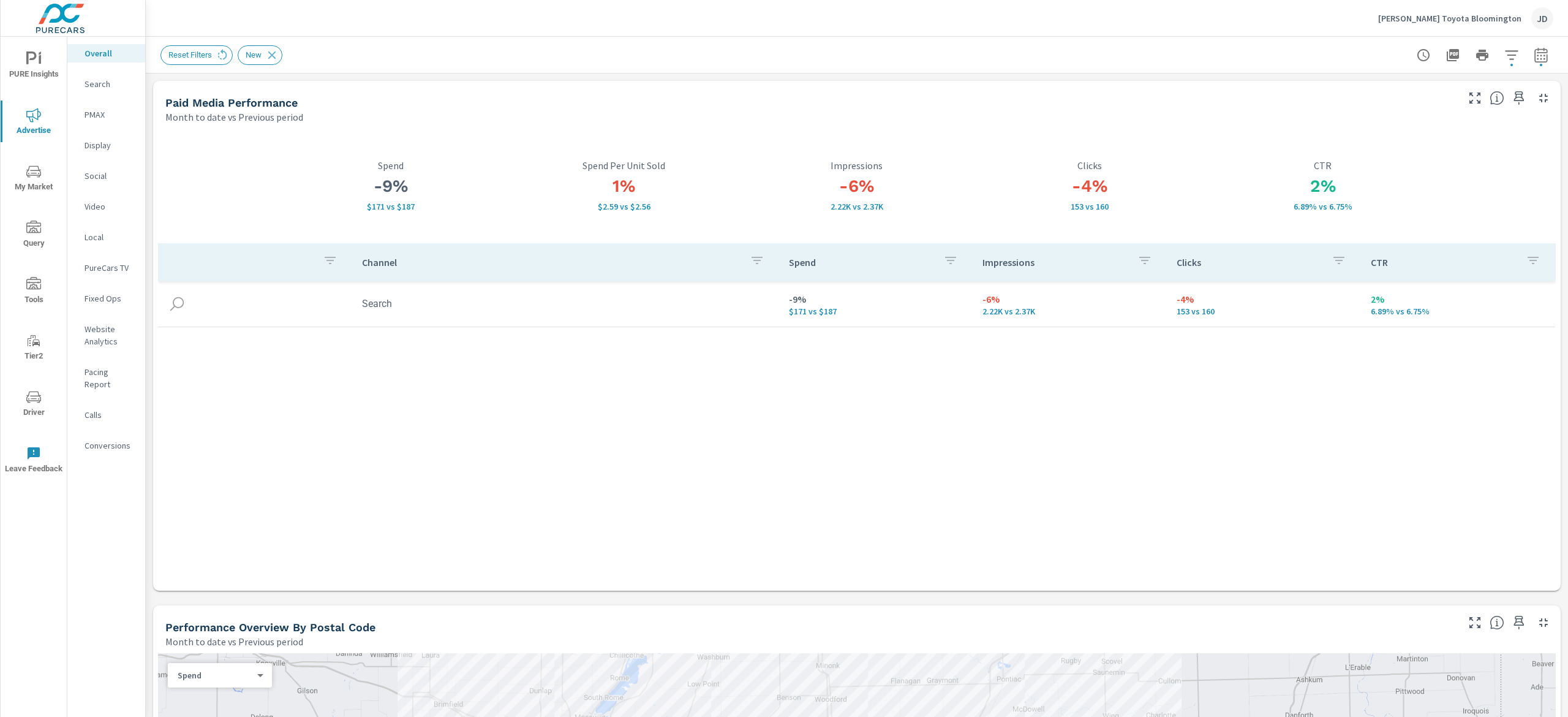
click at [784, 56] on icon "button" at bounding box center [1511, 55] width 15 height 15
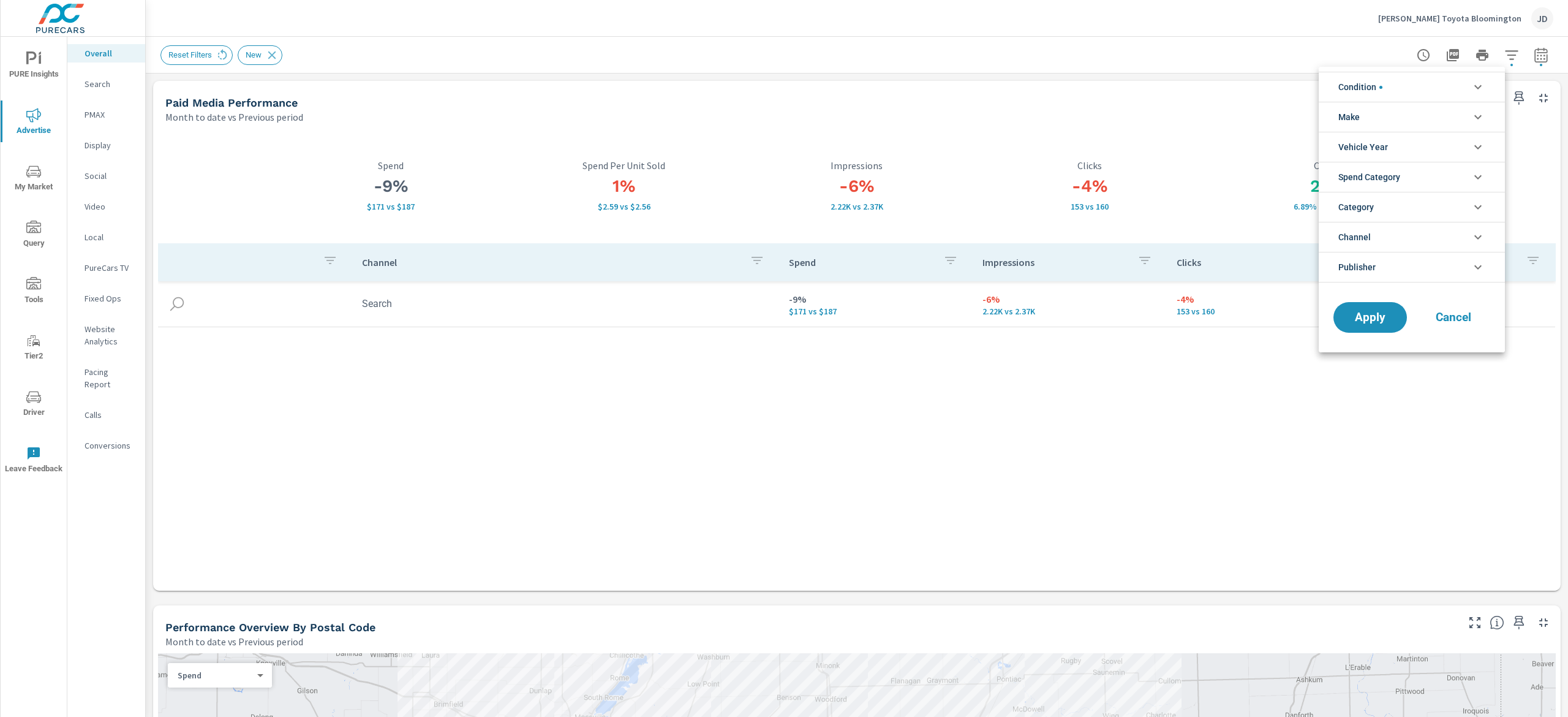
click at [784, 58] on div at bounding box center [784, 358] width 1568 height 717
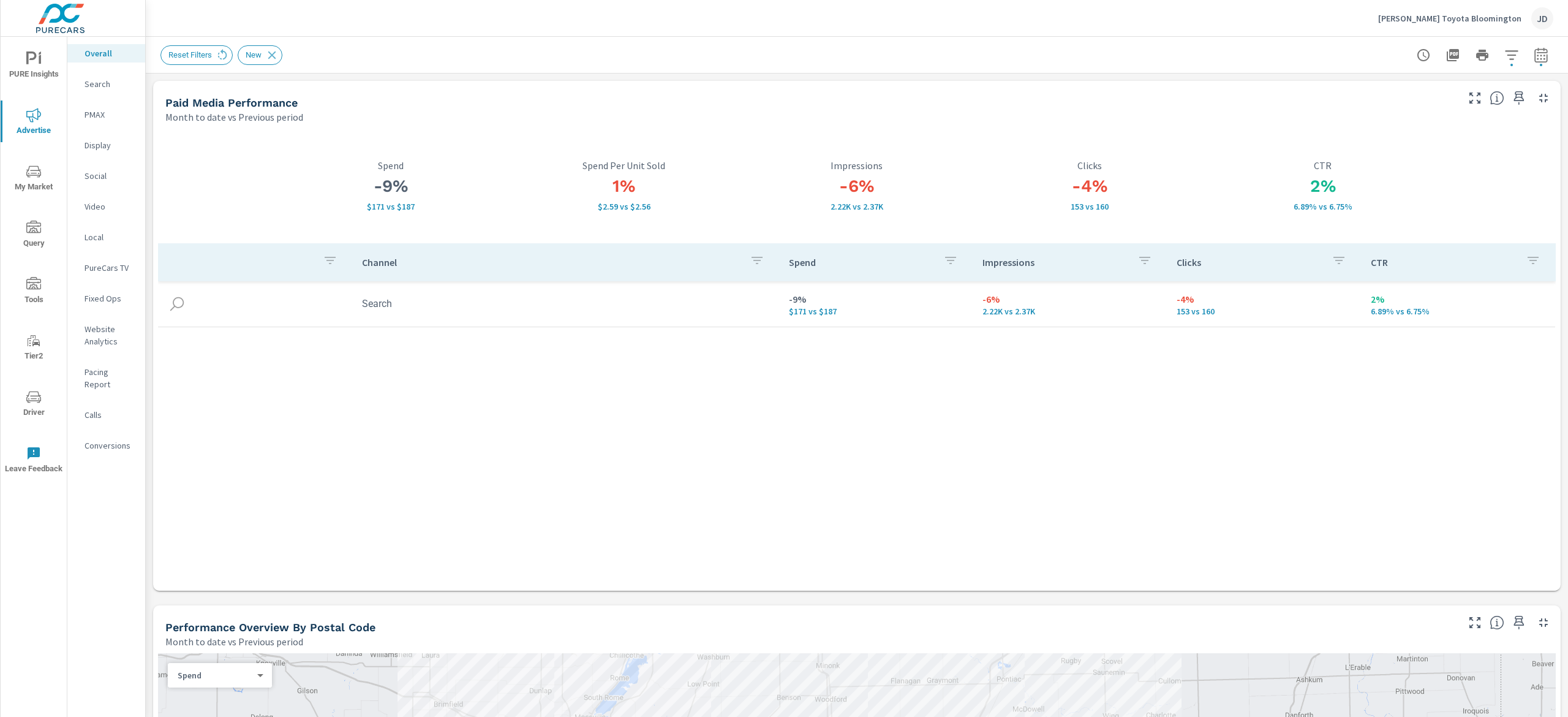
click at [784, 58] on icon "button" at bounding box center [1541, 55] width 15 height 15
select select "Month to date"
select select "Previous period"
click at [784, 358] on div "Channel Spend Impressions Clicks CTR Search -9% $171 vs $187 -6% 2.22K vs 2.37K…" at bounding box center [857, 405] width 1397 height 324
click at [94, 105] on div "PMAX" at bounding box center [106, 114] width 78 height 18
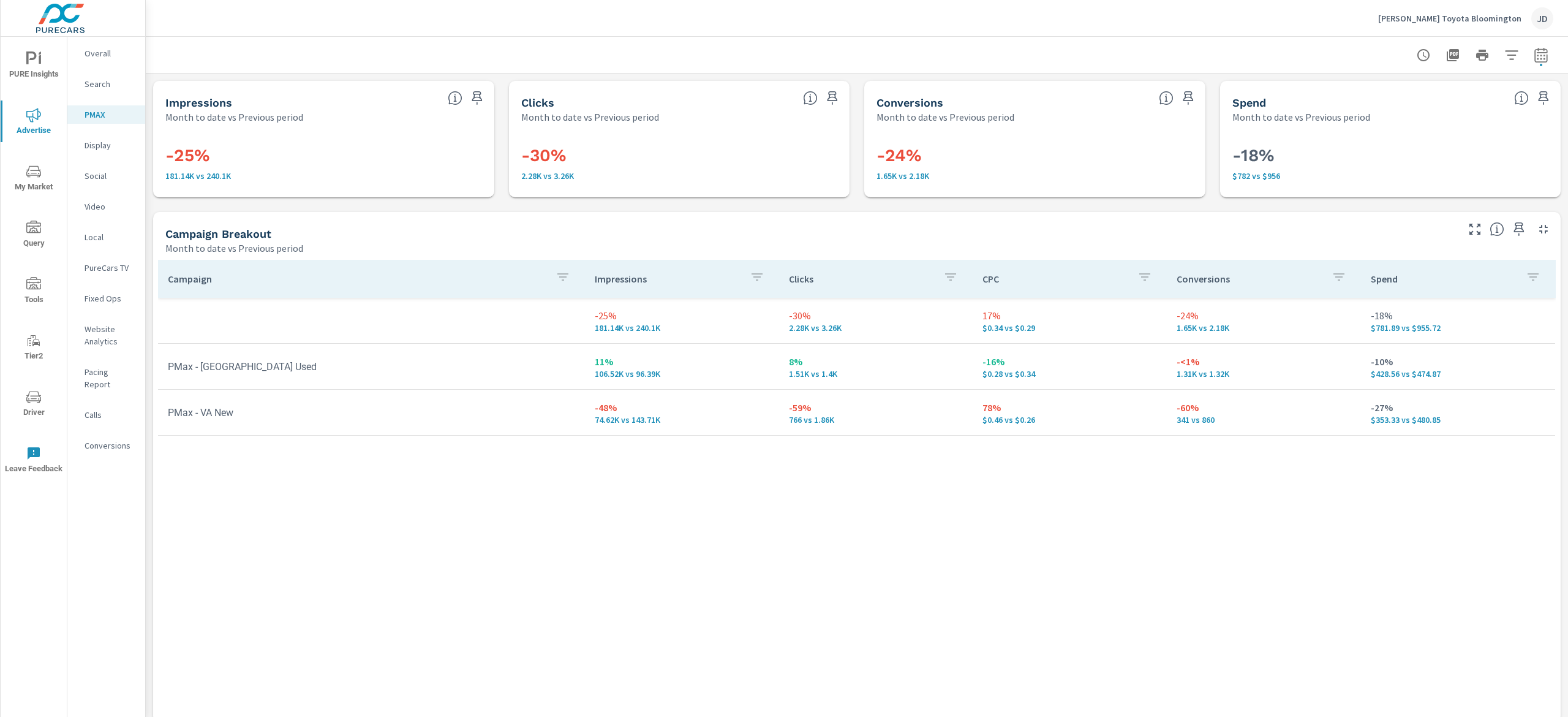
click at [110, 174] on p "Social" at bounding box center [110, 175] width 51 height 12
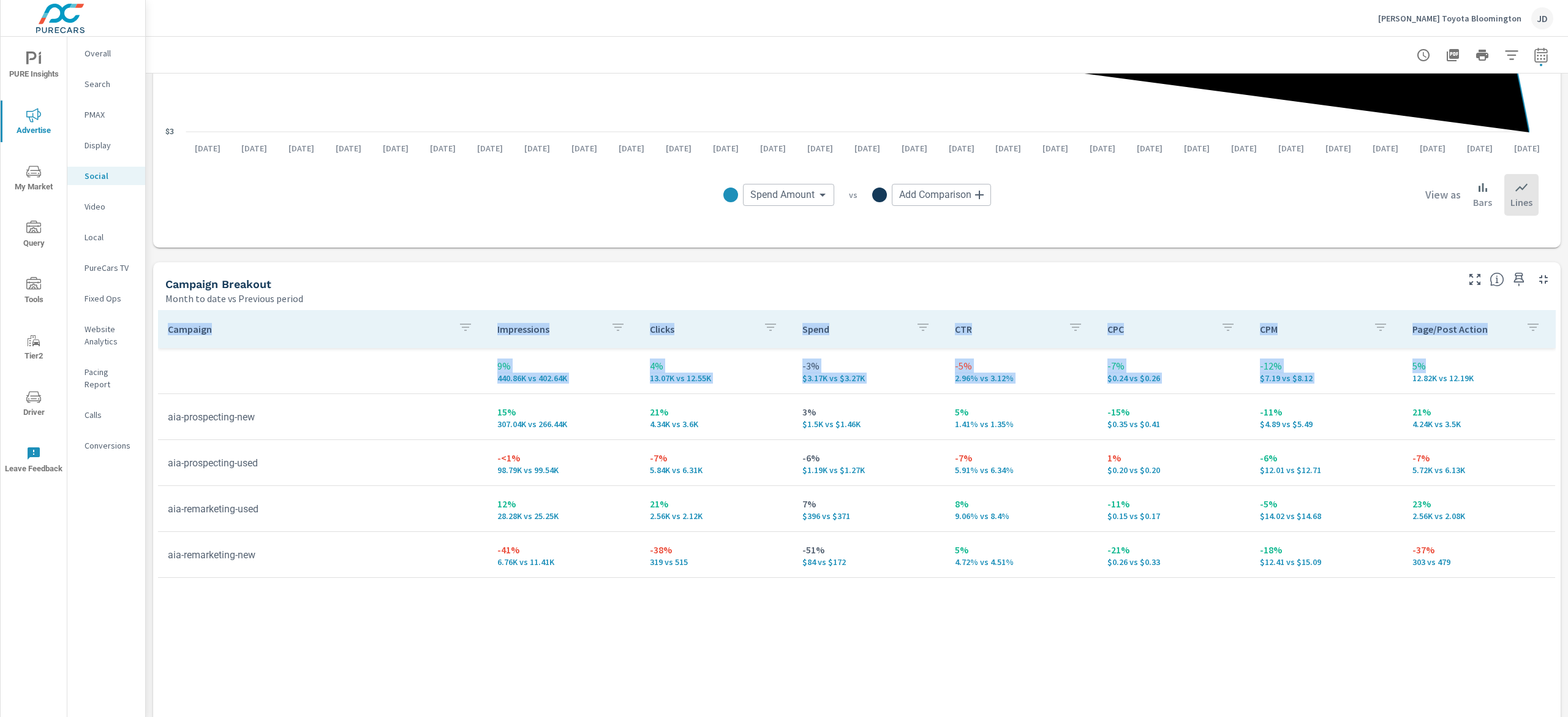
scroll to position [344, 0]
drag, startPoint x: 1566, startPoint y: 162, endPoint x: 1566, endPoint y: 364, distance: 202.0
click at [784, 358] on div "Social Performance [PERSON_NAME] Toyota Bloomington Report date range: [DATE] -…" at bounding box center [857, 376] width 1422 height 680
click at [324, 358] on div "Campaign Impressions Clicks Spend CTR CPC CPM Page/Post Action 9% 440.86K vs 40…" at bounding box center [857, 528] width 1397 height 438
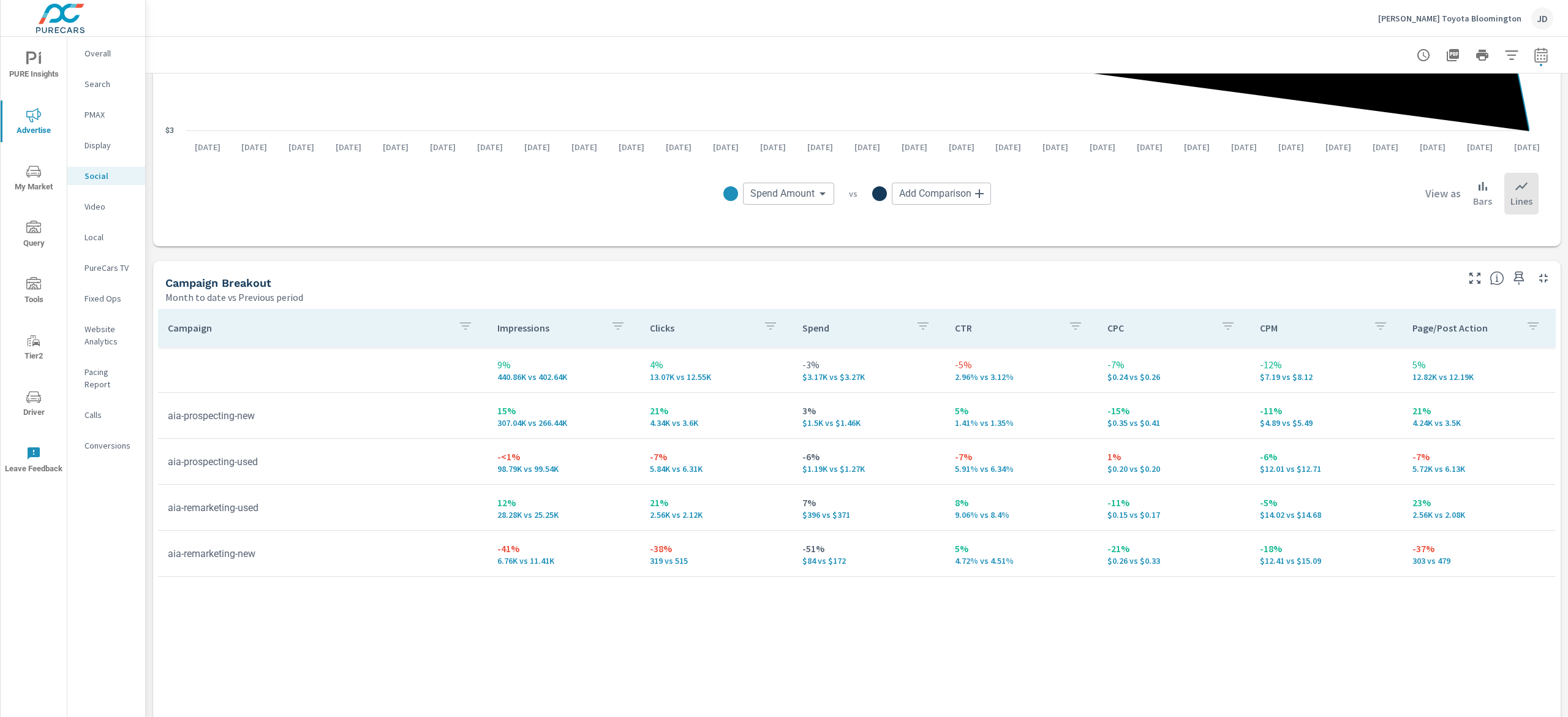
click at [109, 86] on p "Search" at bounding box center [110, 83] width 51 height 12
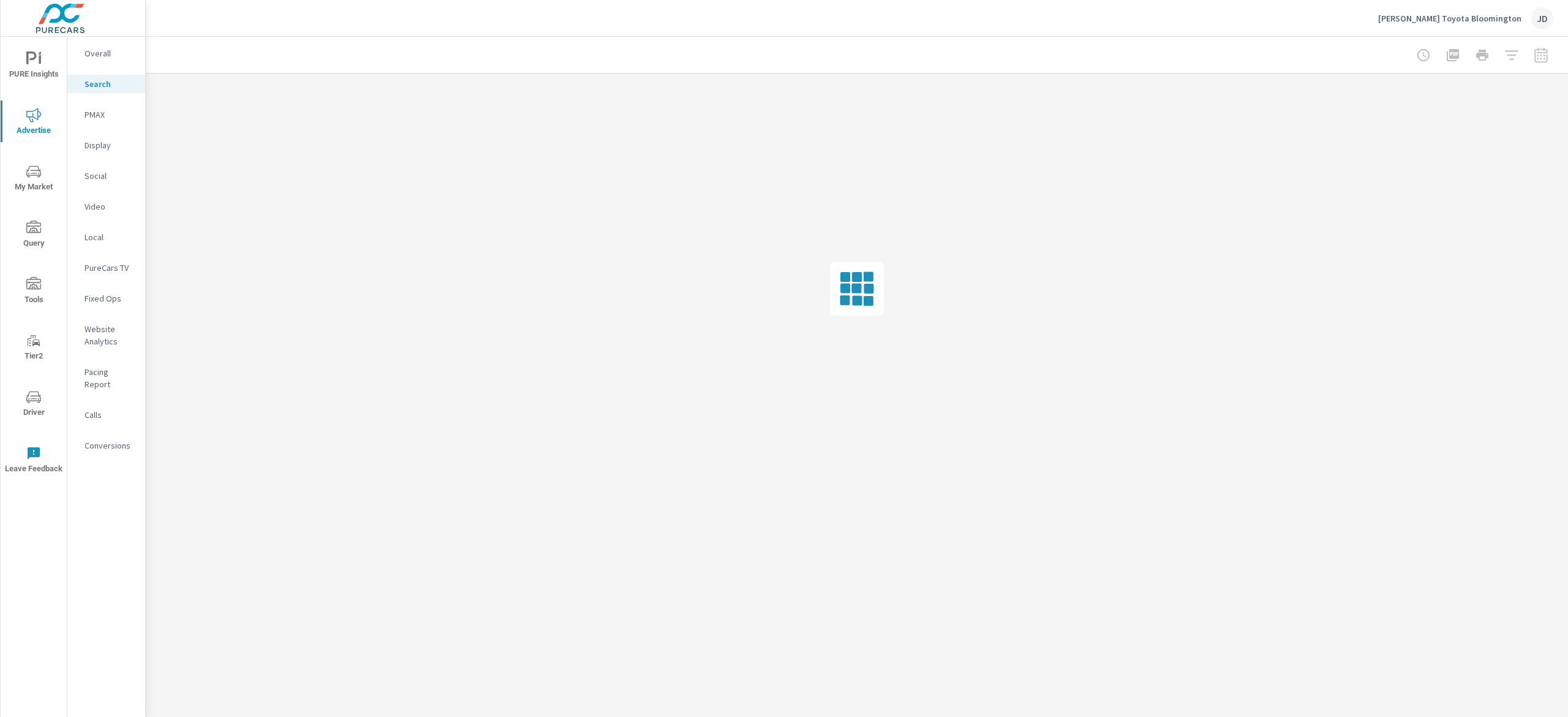
click at [758, 351] on div at bounding box center [857, 288] width 1422 height 430
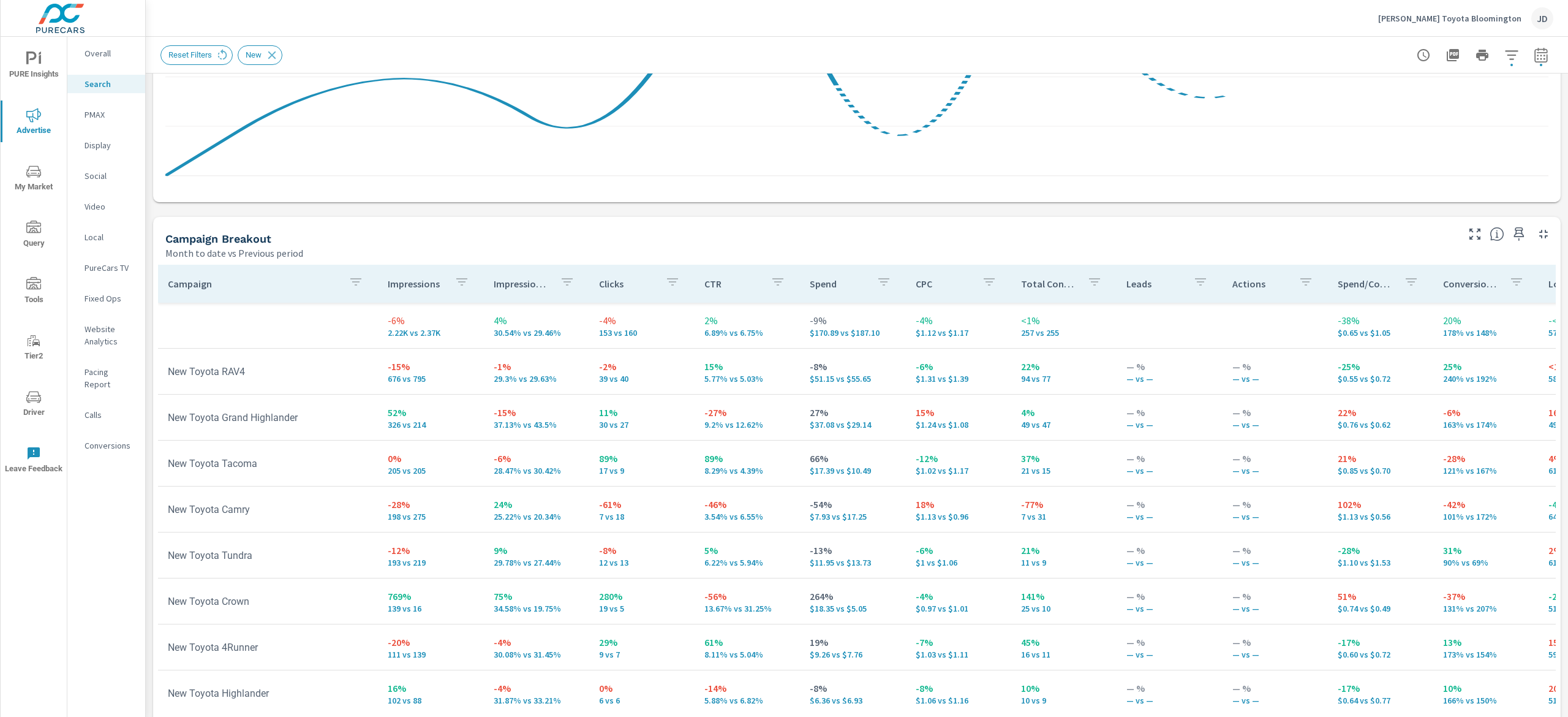
scroll to position [405, 0]
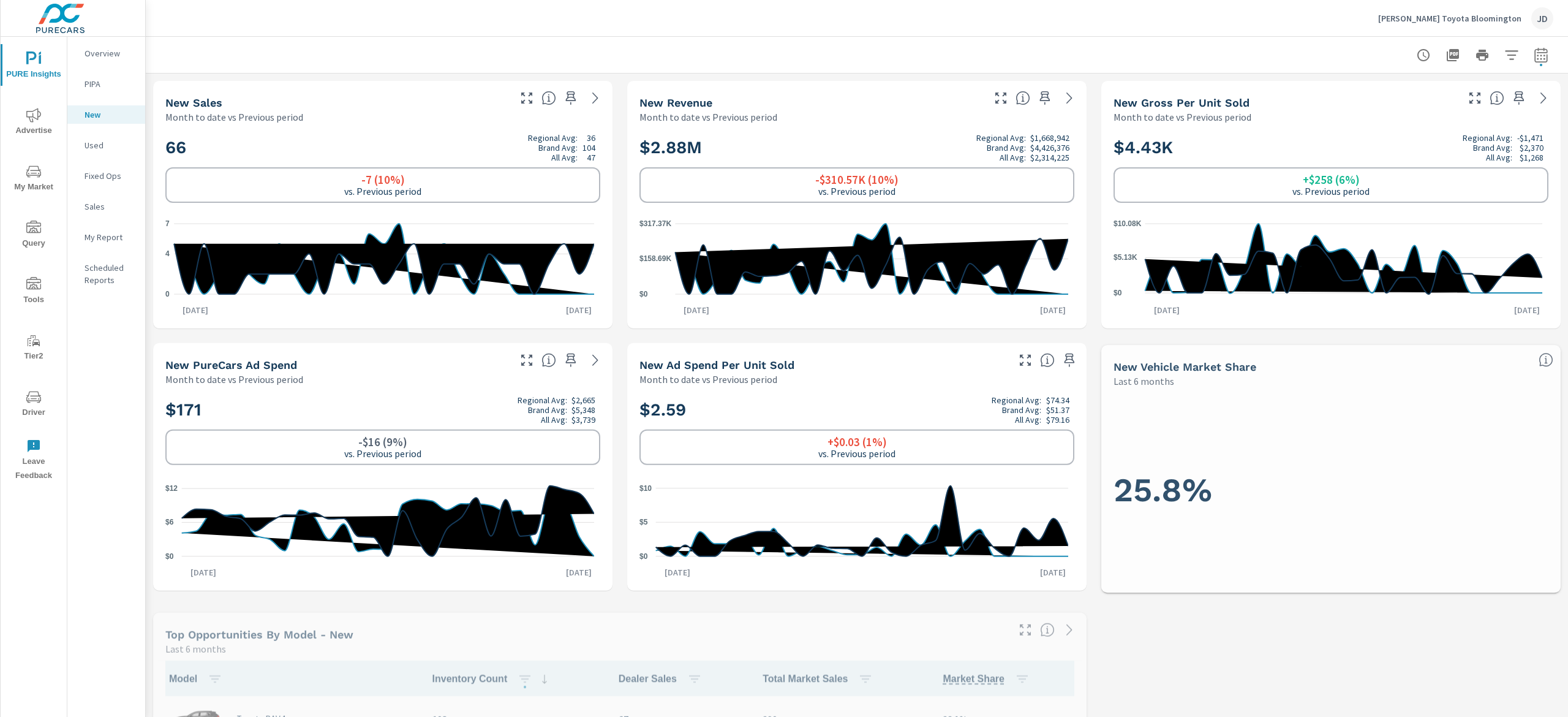
scroll to position [1, 0]
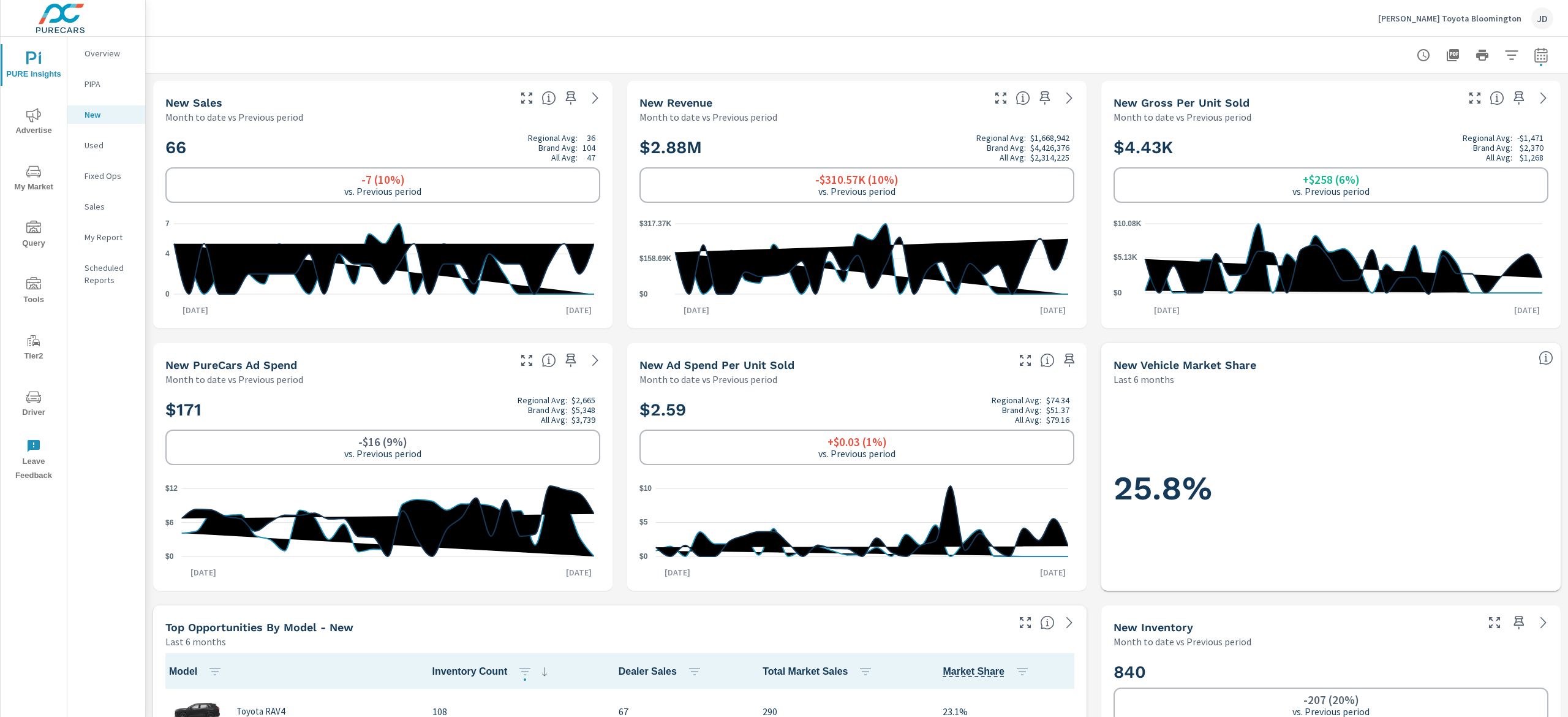
click at [33, 188] on span "My Market" at bounding box center [34, 179] width 58 height 30
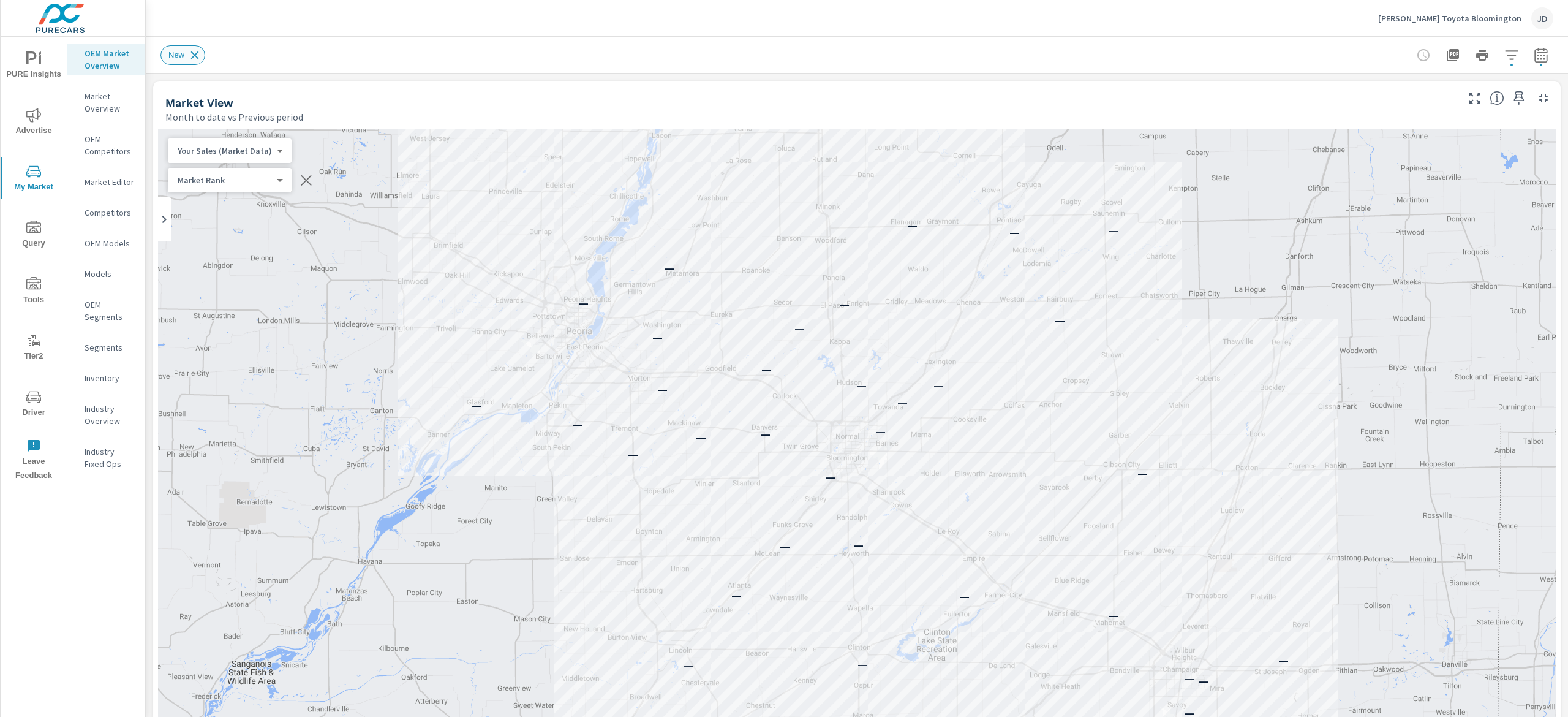
click at [197, 57] on icon at bounding box center [195, 55] width 8 height 8
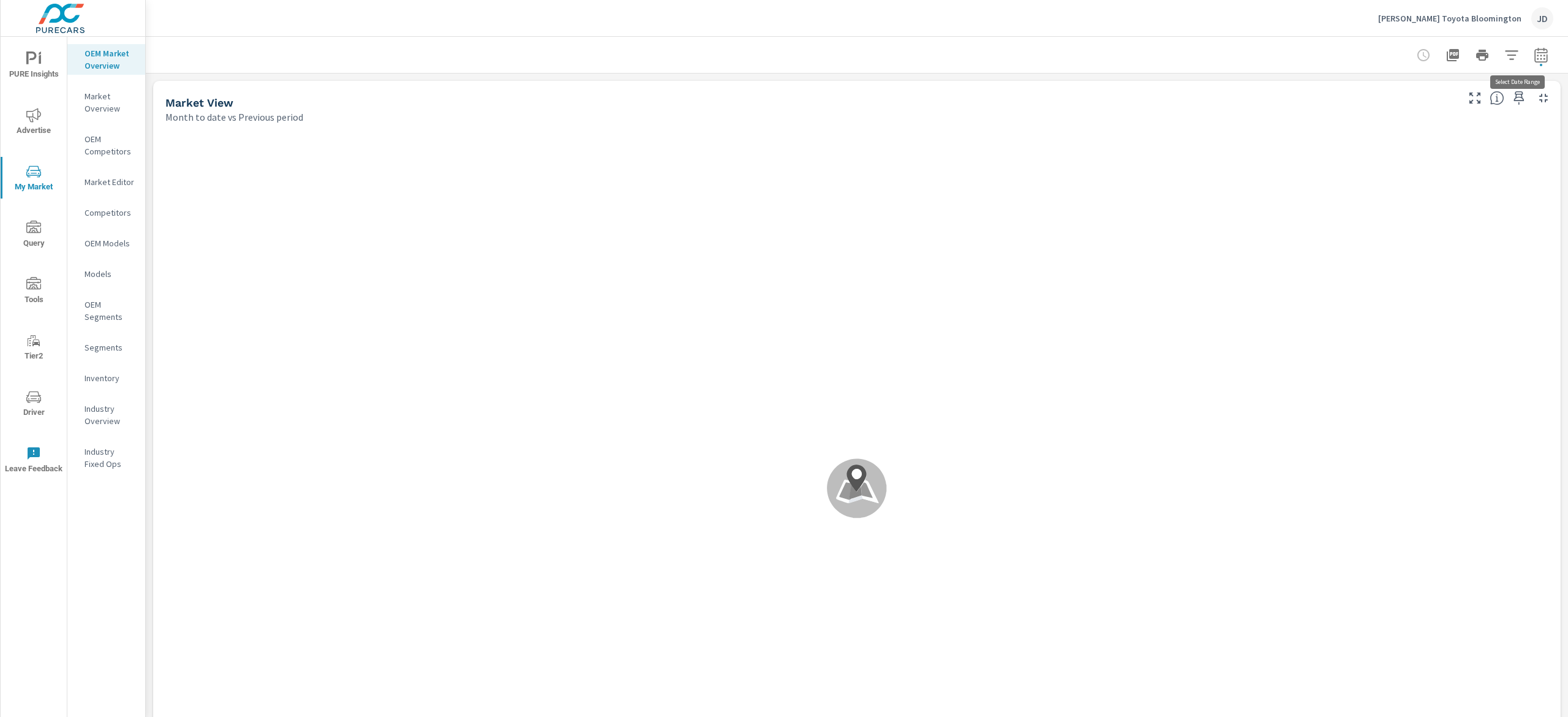
click at [1533, 50] on icon "button" at bounding box center [1541, 55] width 15 height 15
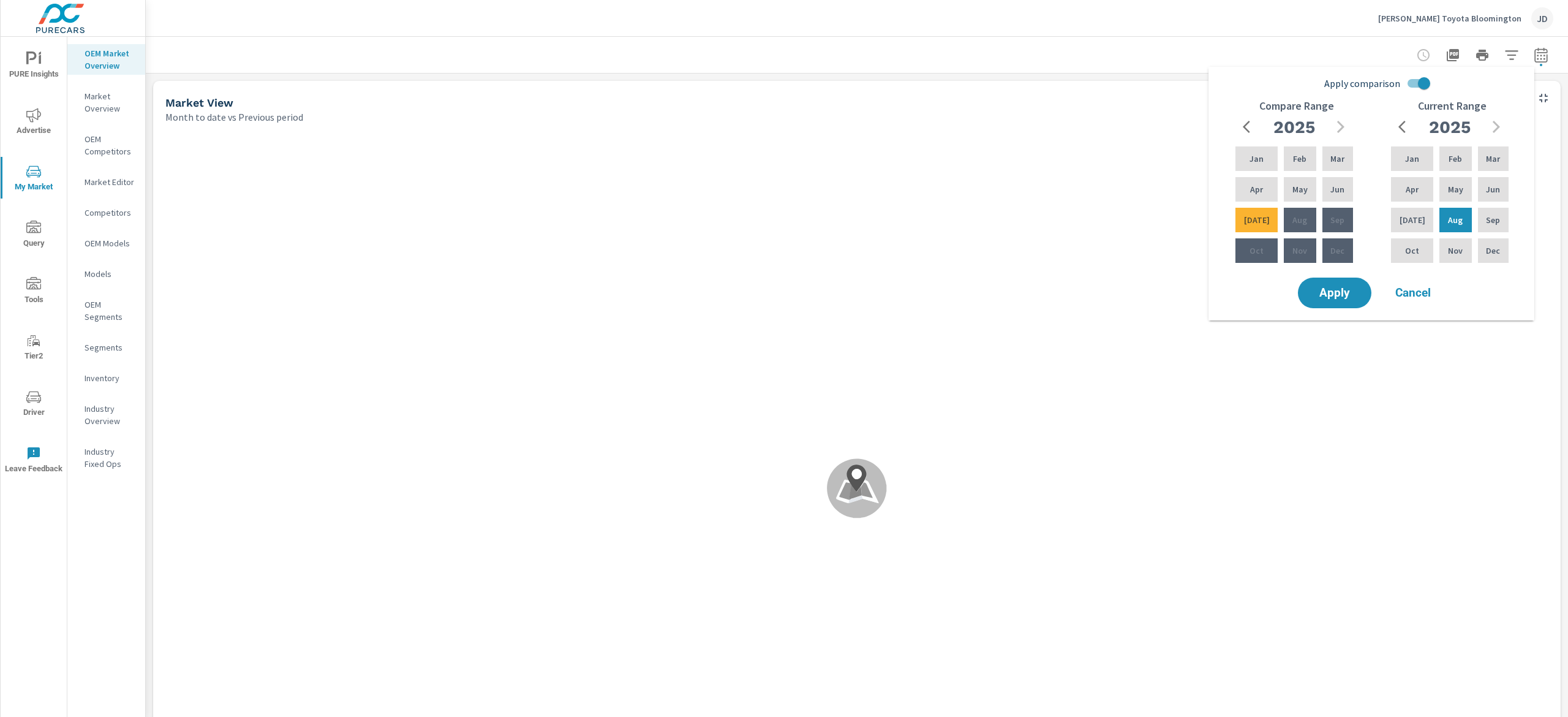
click at [1422, 83] on input "Apply comparison" at bounding box center [1424, 82] width 69 height 23
checkbox input "false"
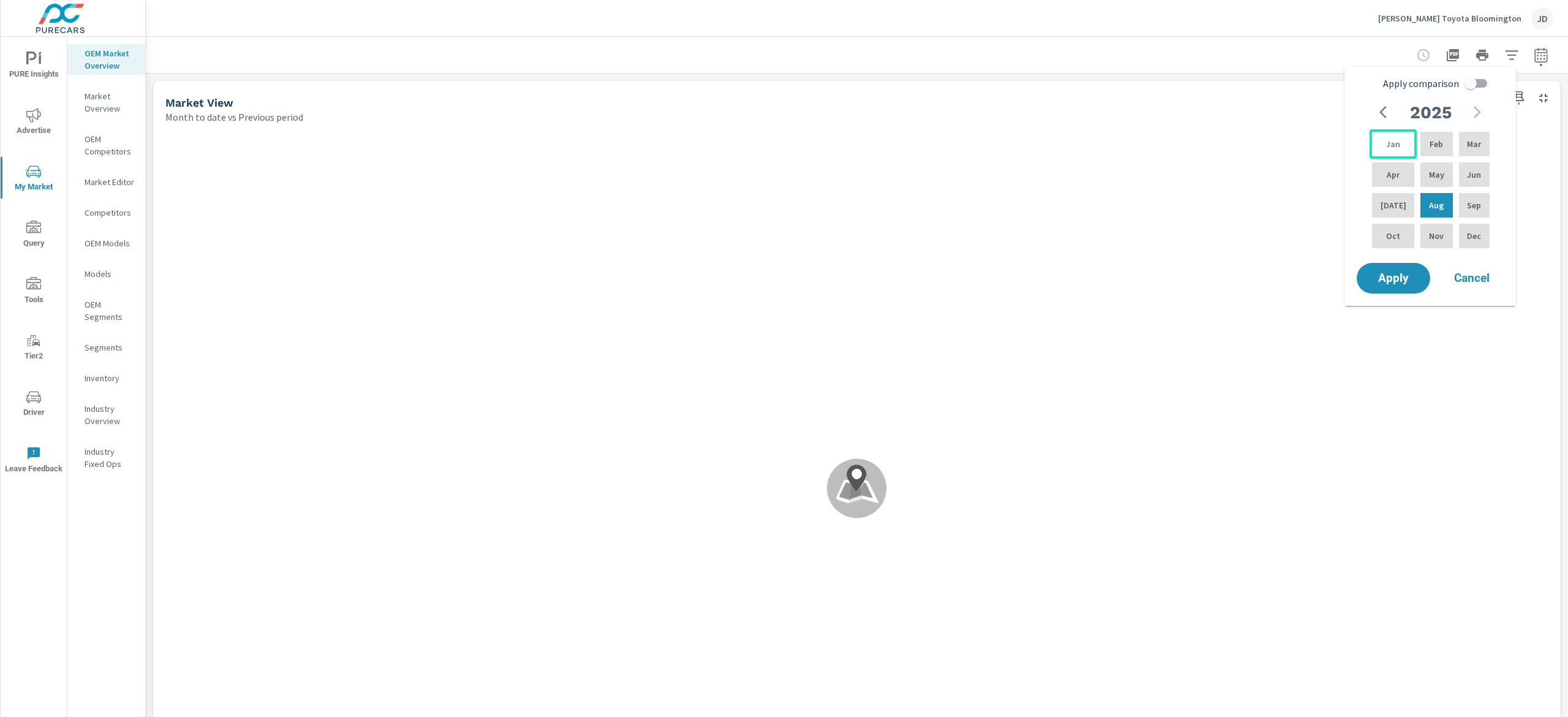
click at [1397, 143] on div "Jan" at bounding box center [1393, 143] width 47 height 29
click at [1397, 211] on div "[DATE]" at bounding box center [1393, 206] width 47 height 29
click at [1399, 284] on span "Apply" at bounding box center [1393, 278] width 50 height 12
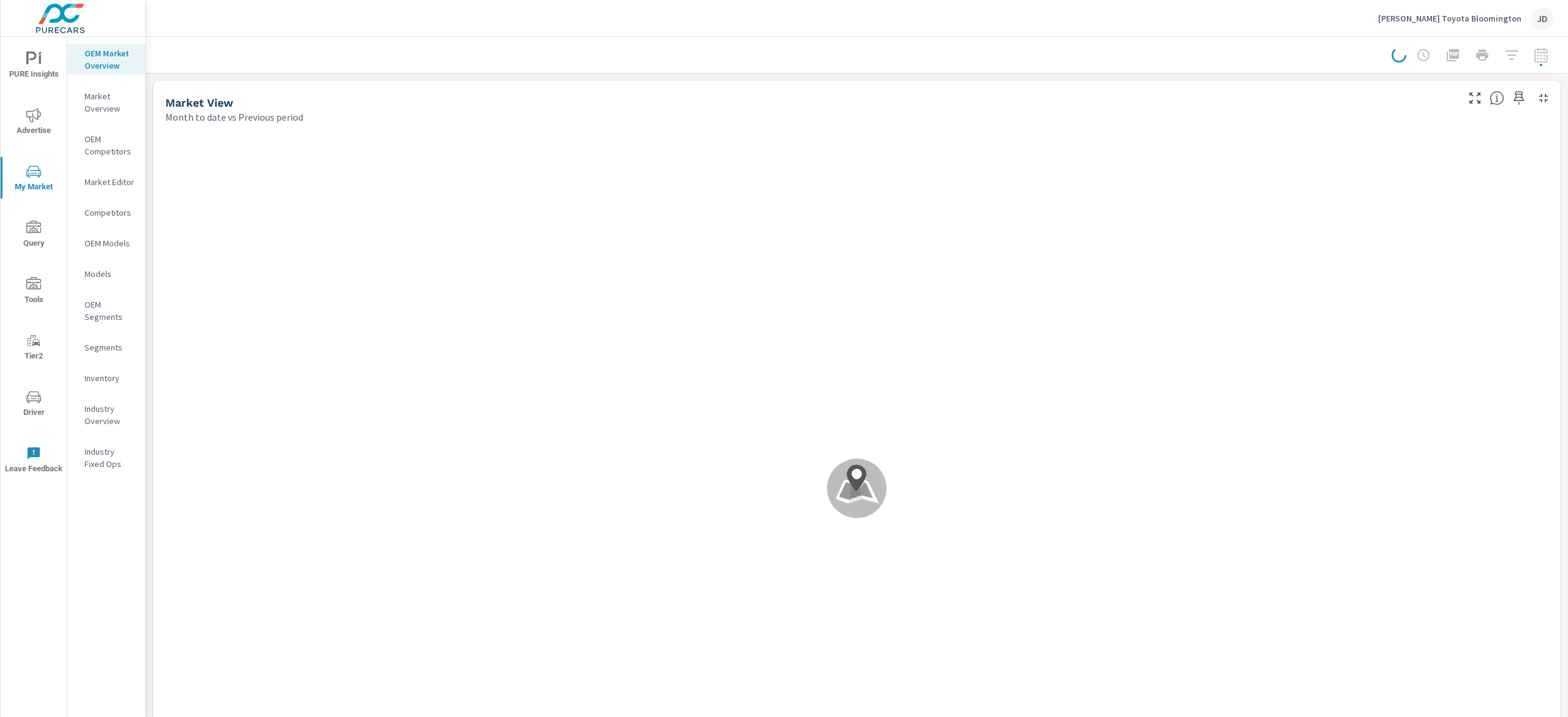
scroll to position [1, 0]
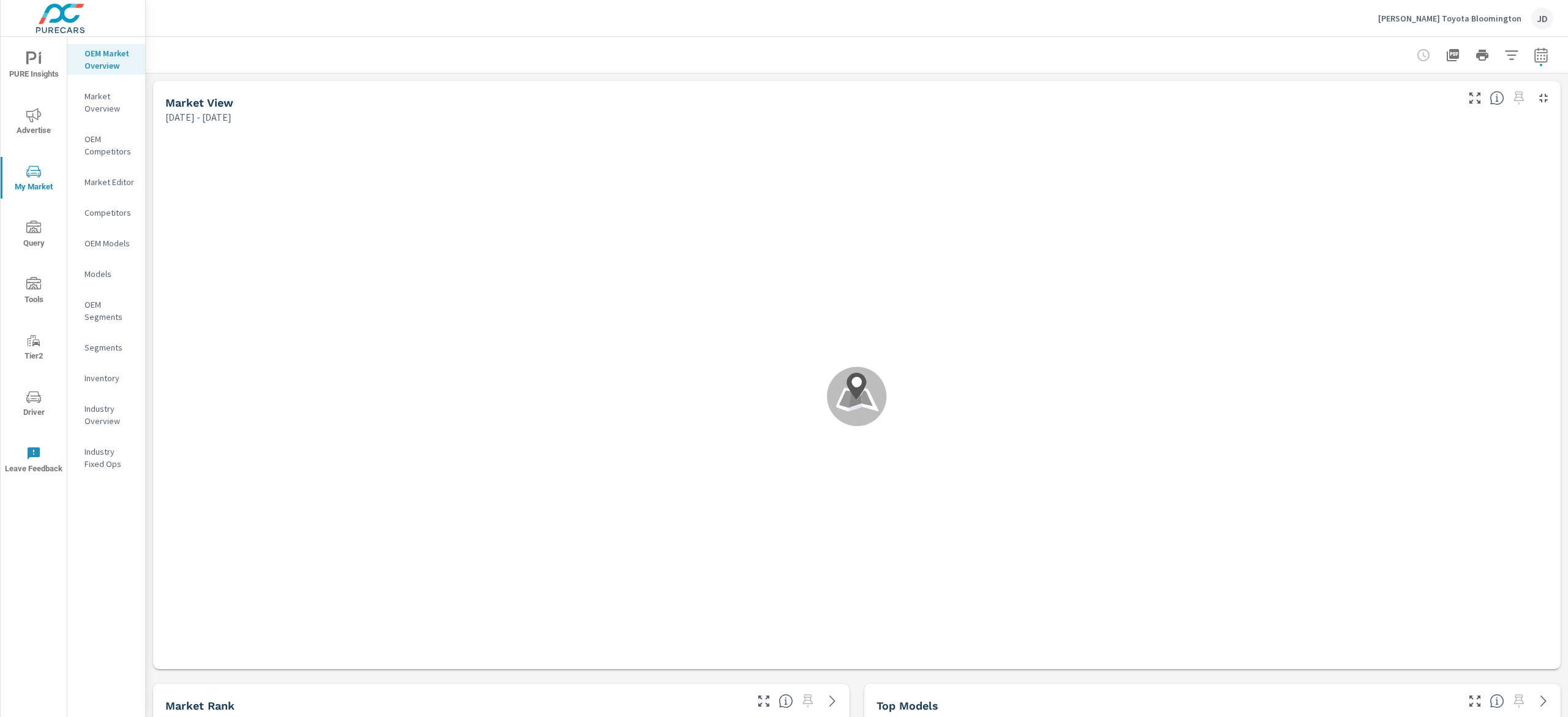
click at [1534, 57] on icon "button" at bounding box center [1541, 55] width 13 height 15
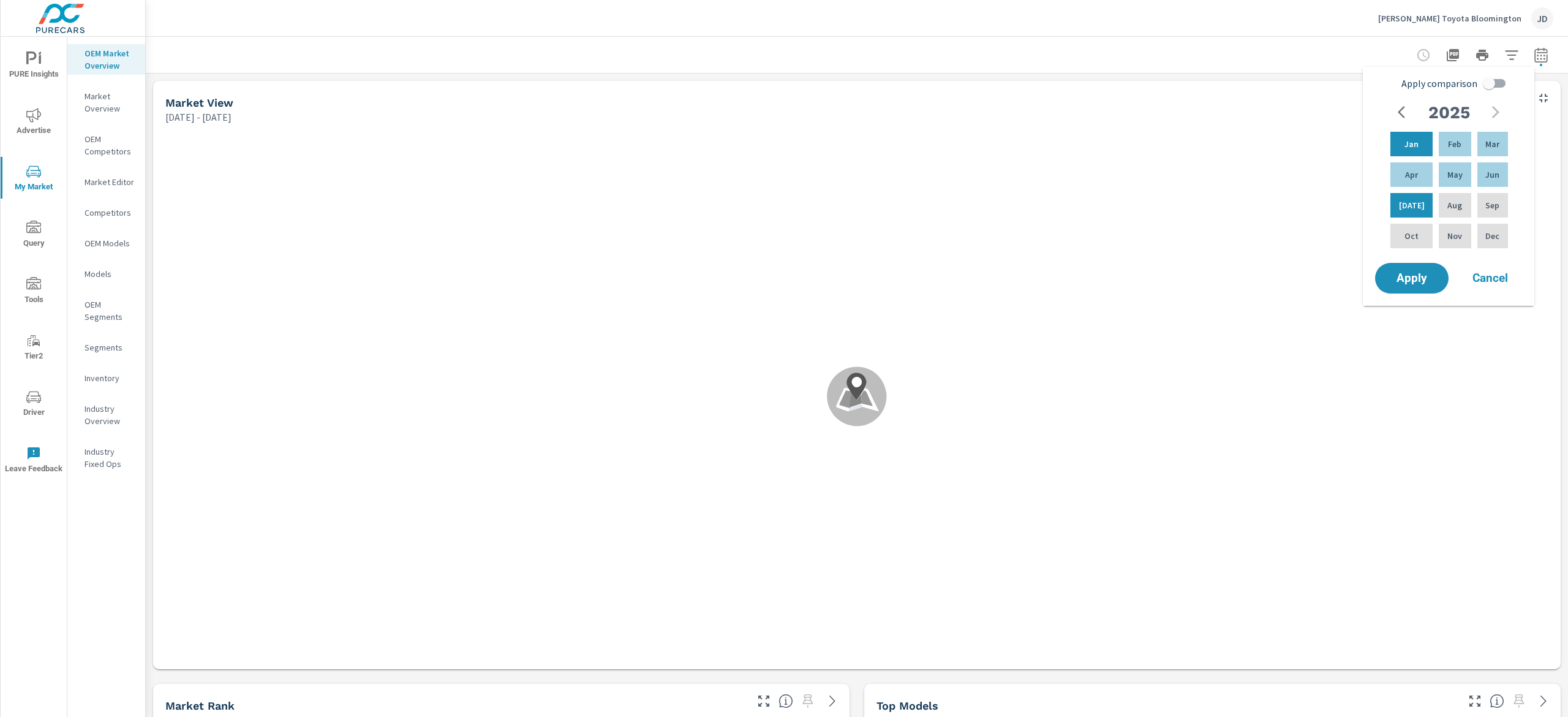
click at [1489, 80] on input "Apply comparison" at bounding box center [1489, 82] width 69 height 23
checkbox input "true"
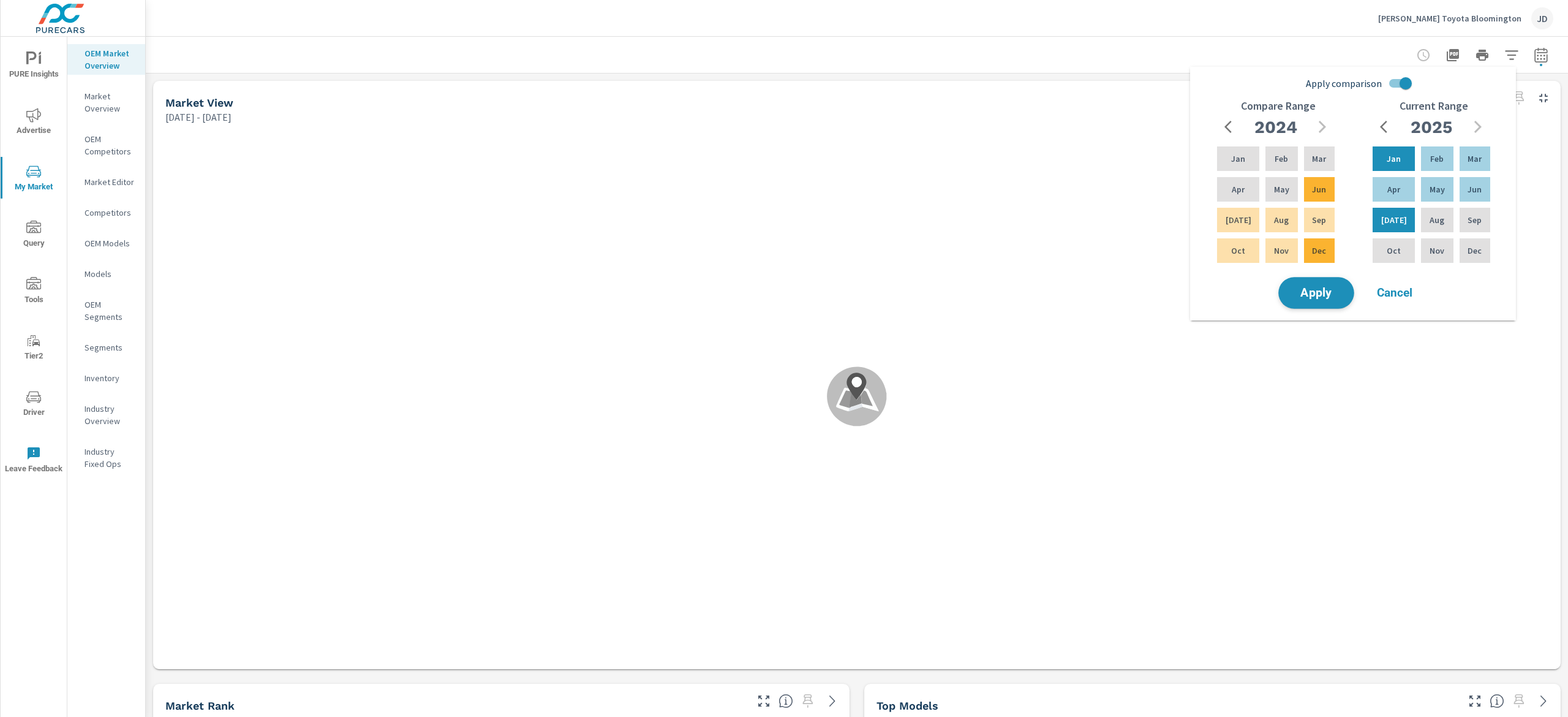
click at [1319, 297] on span "Apply" at bounding box center [1316, 293] width 50 height 12
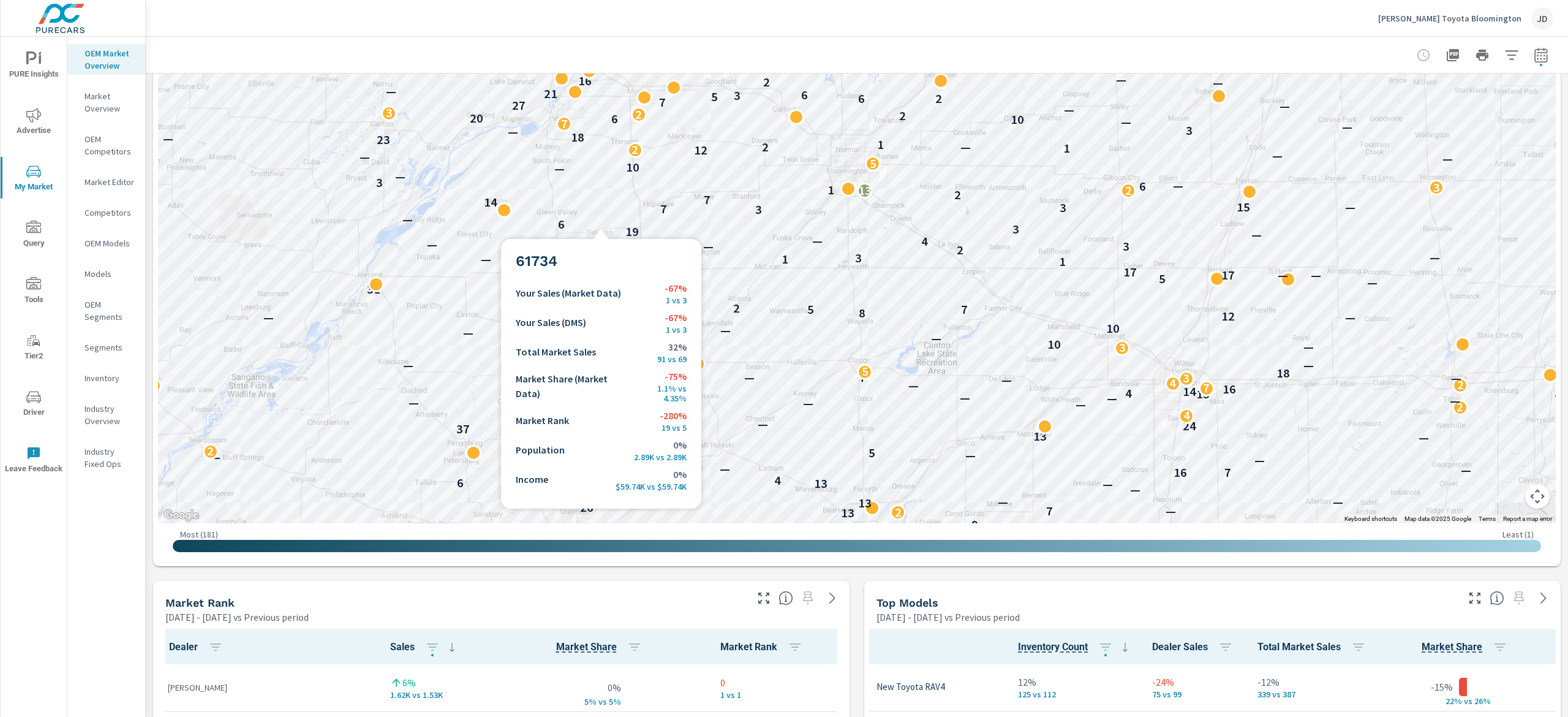
scroll to position [285, 0]
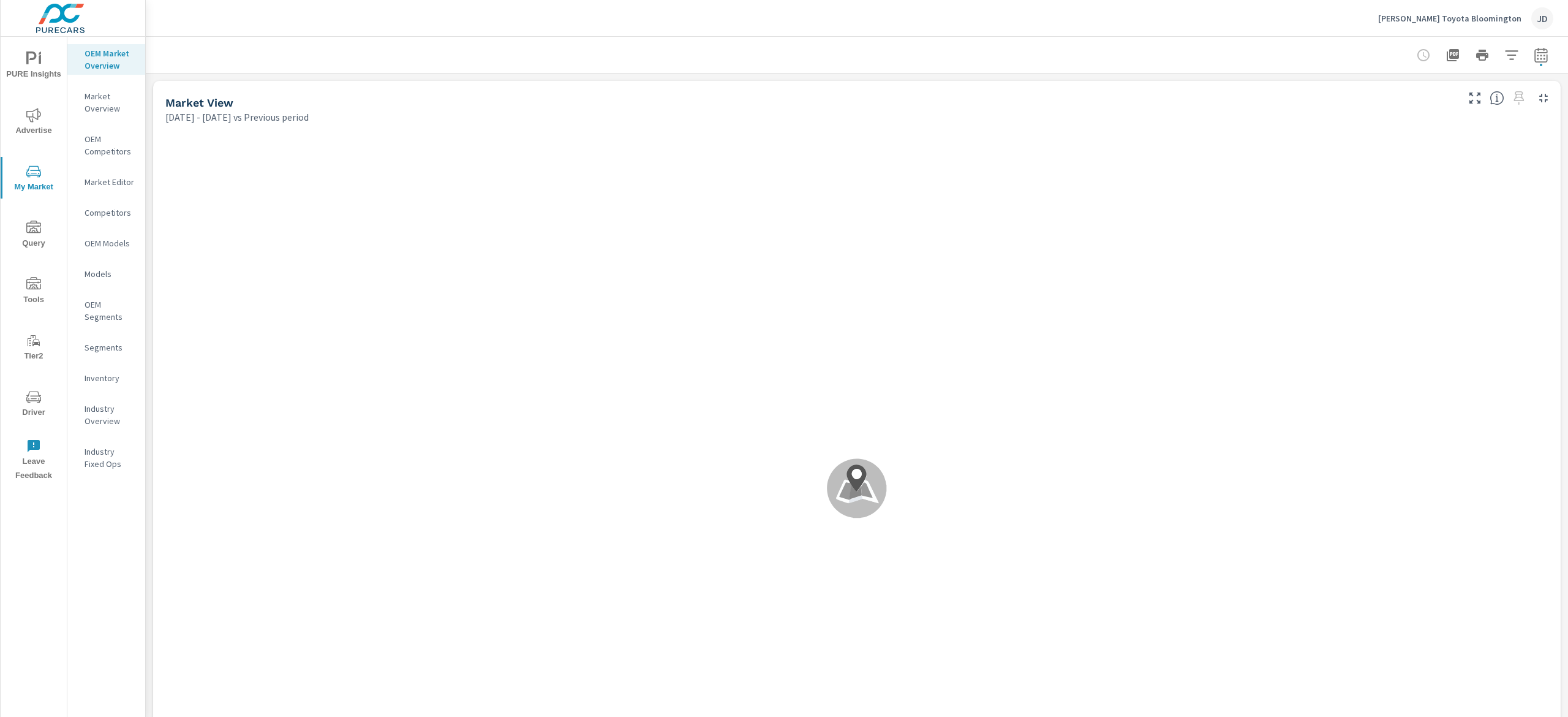
scroll to position [717, 0]
click at [1504, 53] on button "button" at bounding box center [1511, 55] width 25 height 25
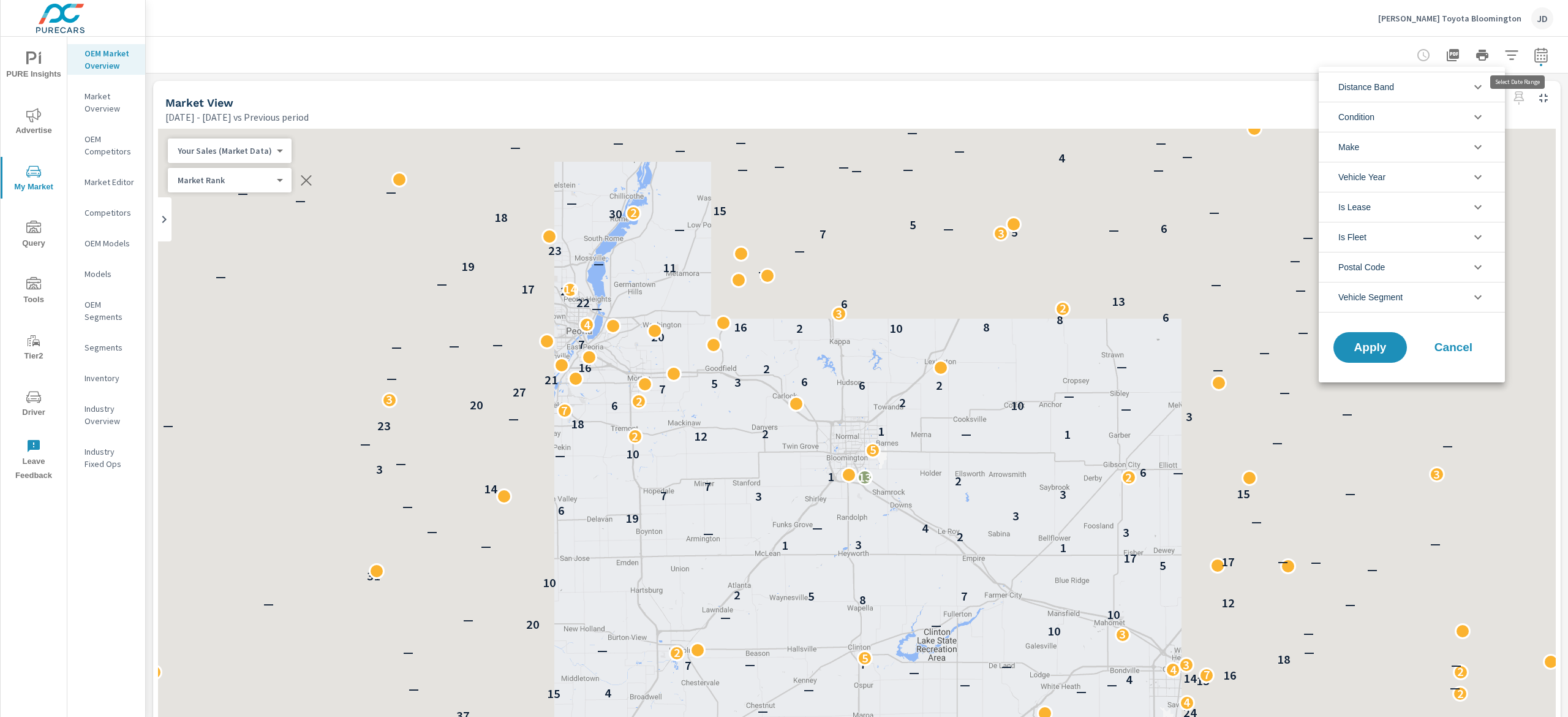
click at [1476, 97] on li "Distance Band" at bounding box center [1412, 86] width 186 height 30
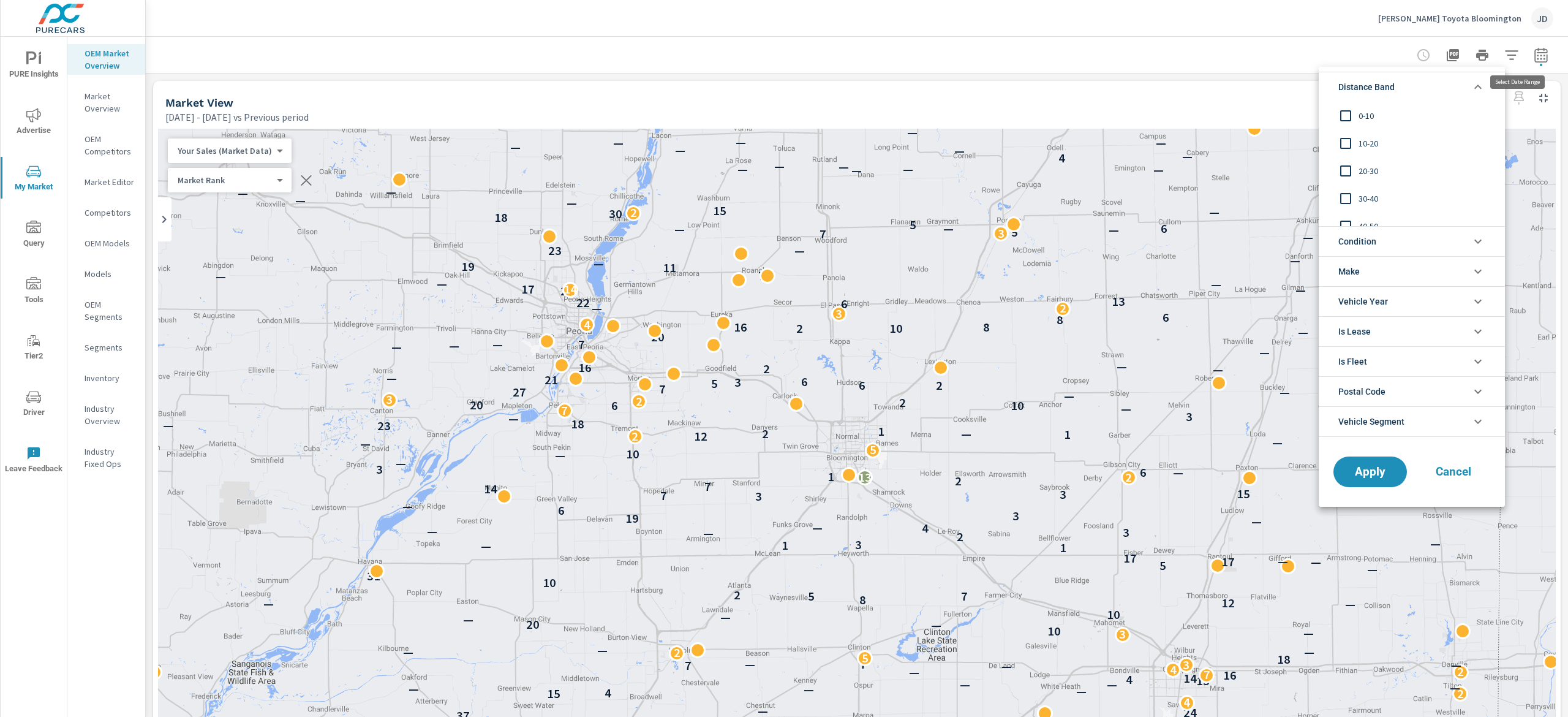
click at [1476, 97] on li "Distance Band" at bounding box center [1412, 86] width 186 height 30
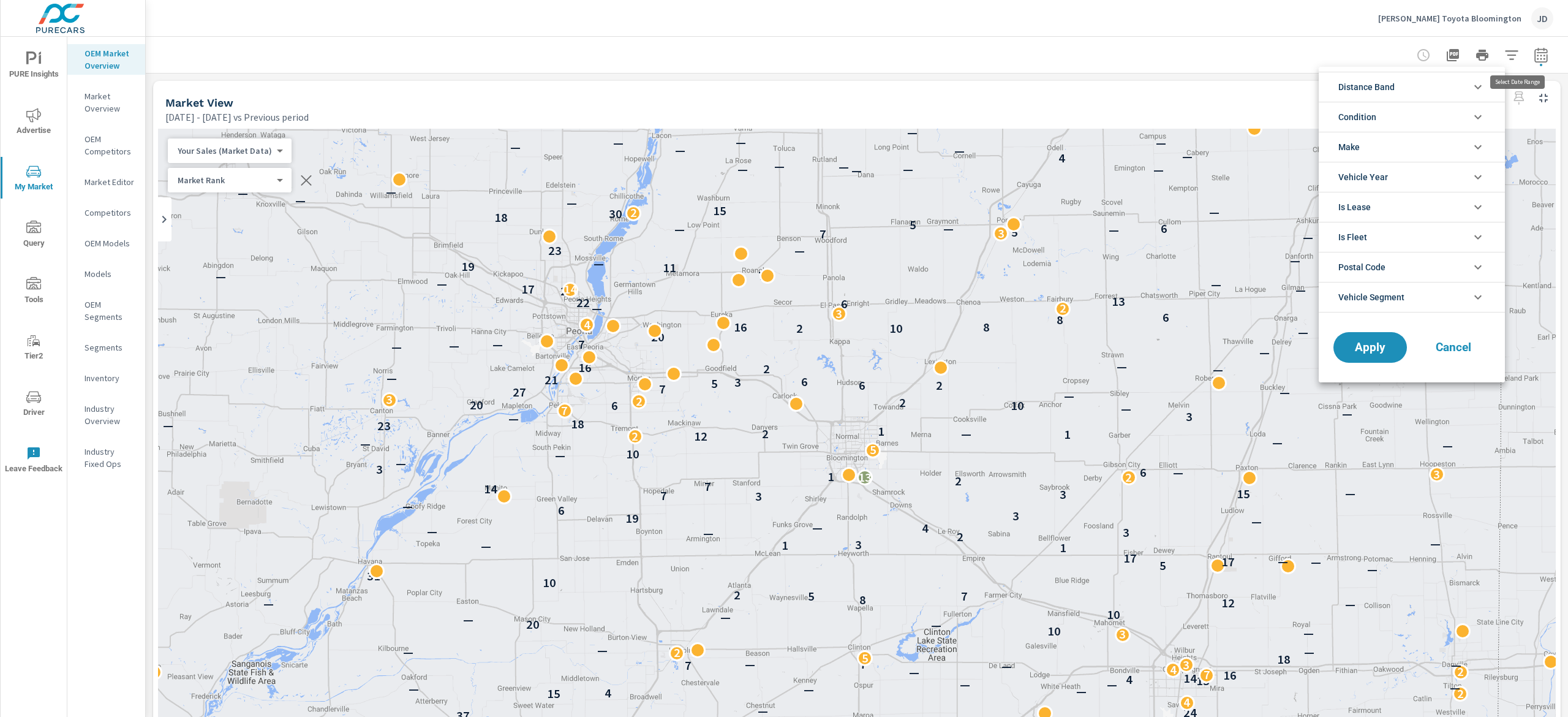
click at [1480, 121] on icon "filter options" at bounding box center [1478, 117] width 15 height 15
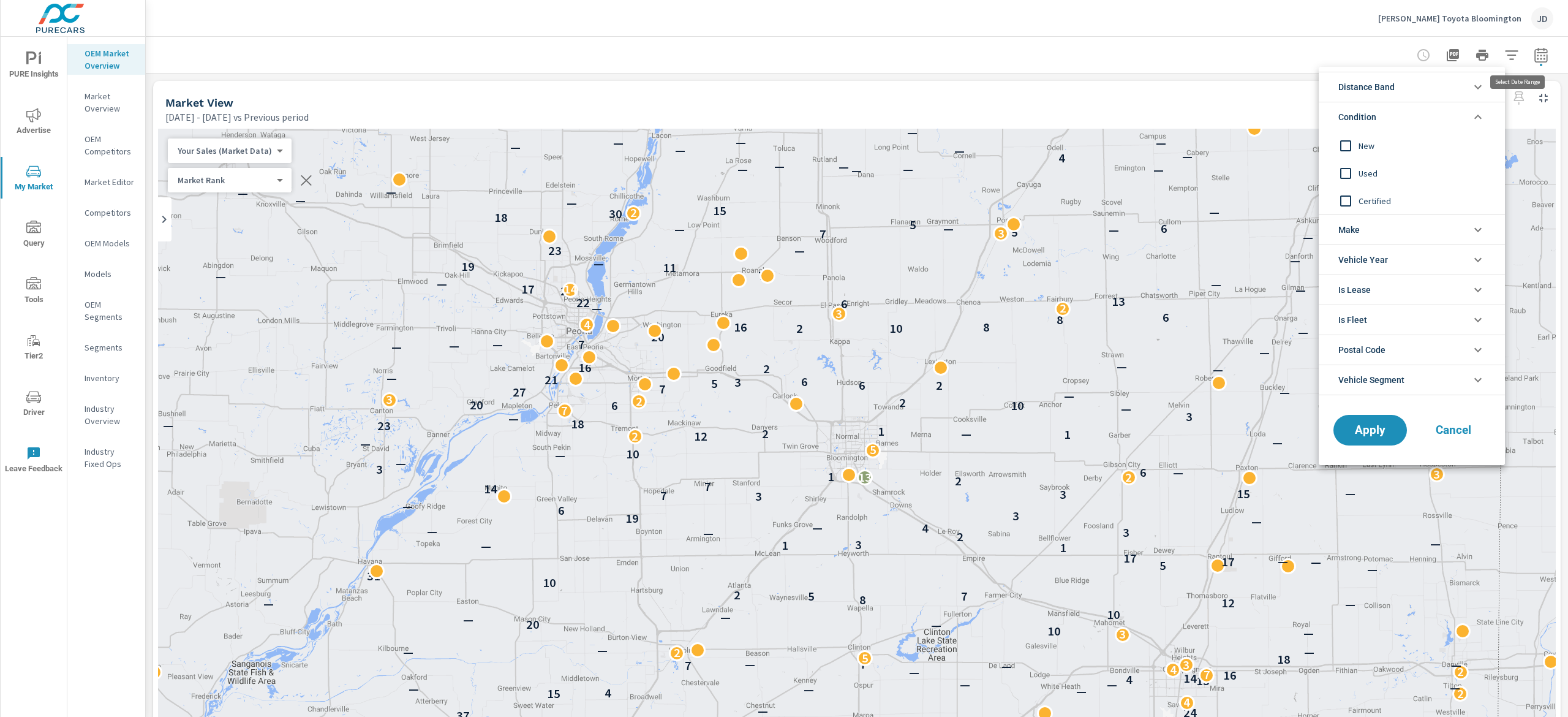
click at [1480, 121] on icon "filter options" at bounding box center [1478, 117] width 15 height 15
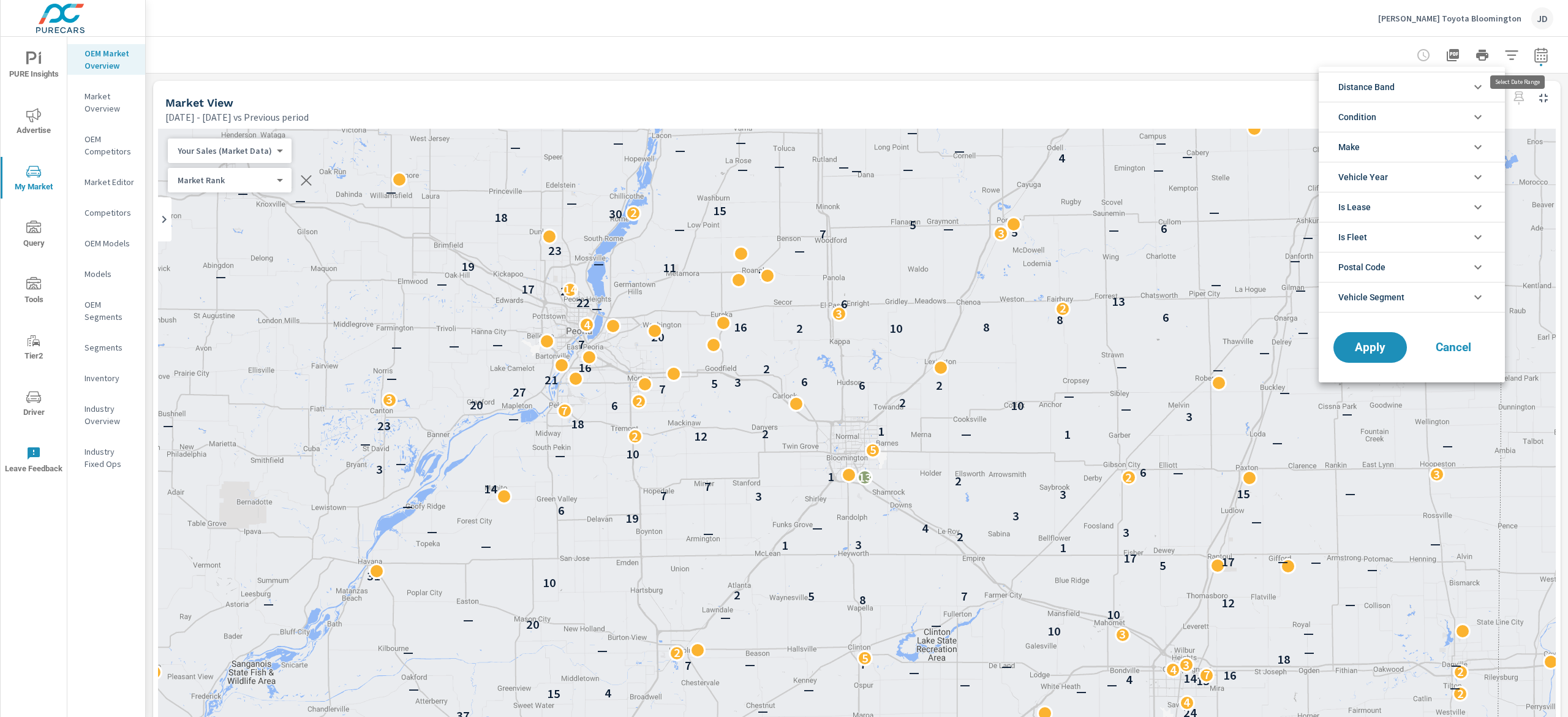
click at [1480, 154] on icon "filter options" at bounding box center [1478, 147] width 15 height 15
click at [1485, 146] on li "Make" at bounding box center [1412, 146] width 186 height 30
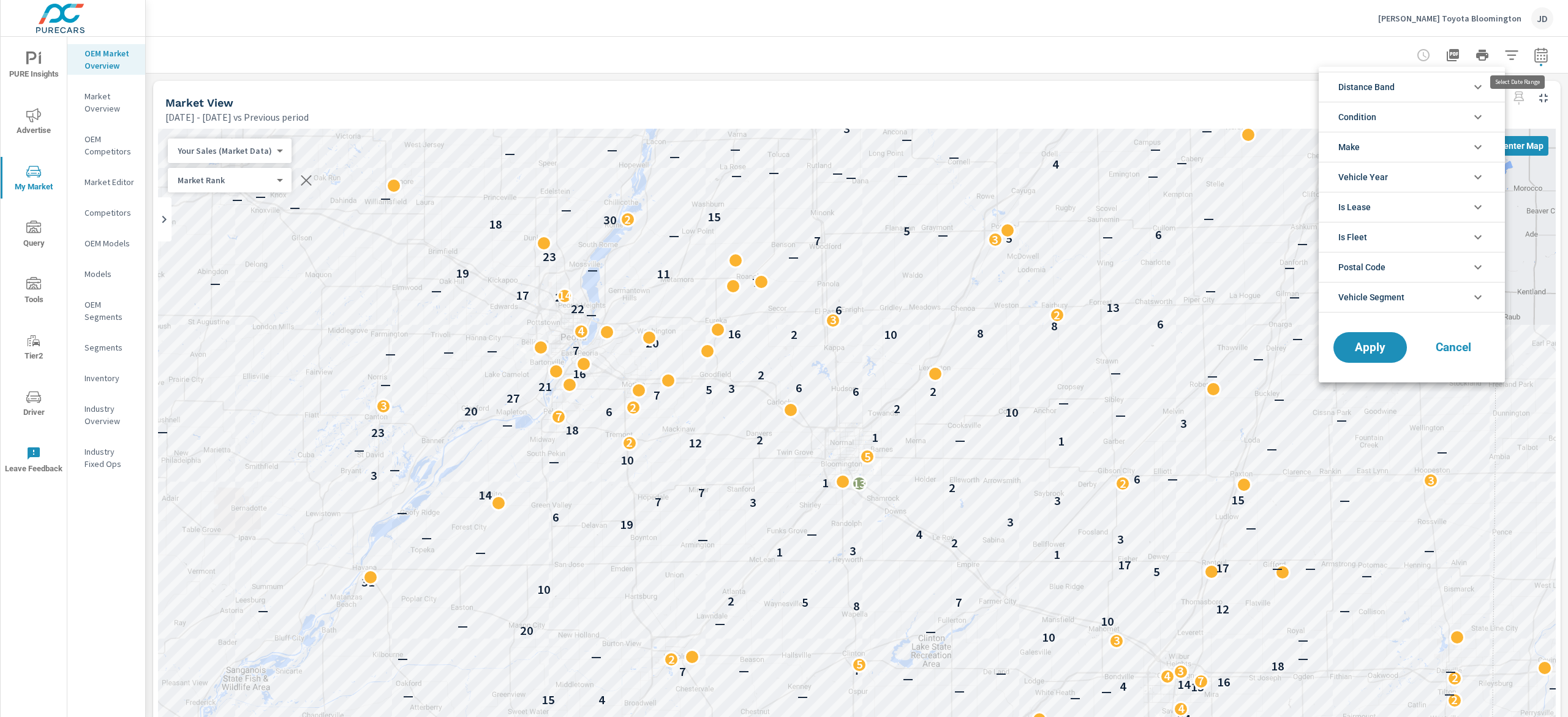
scroll to position [1, 0]
click at [1477, 144] on icon "filter options" at bounding box center [1478, 147] width 15 height 15
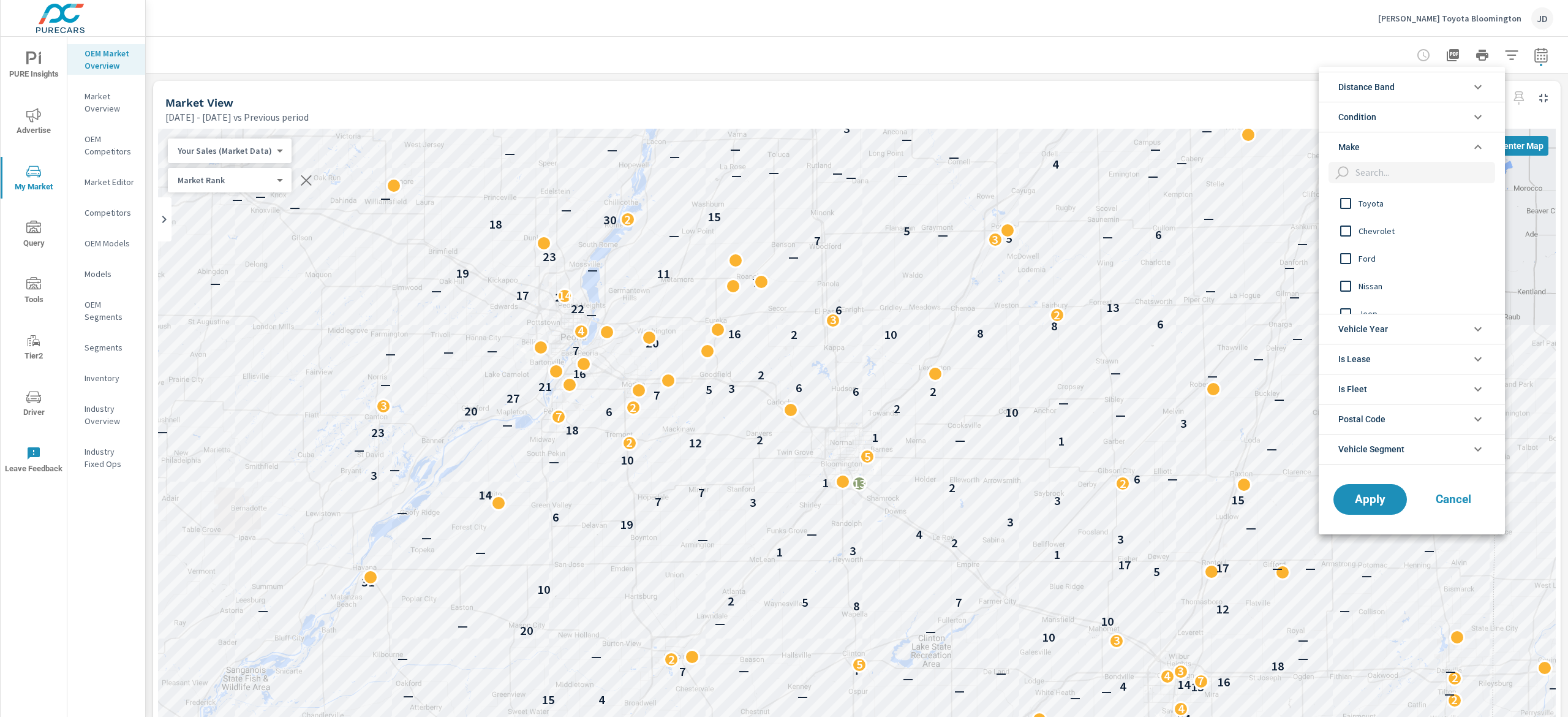
click at [1352, 217] on div "Chevrolet" at bounding box center [1410, 230] width 184 height 27
click at [1357, 206] on input "filter options" at bounding box center [1345, 204] width 26 height 26
click at [1343, 239] on input "filter options" at bounding box center [1345, 231] width 26 height 26
click at [1365, 505] on span "Apply" at bounding box center [1370, 499] width 50 height 12
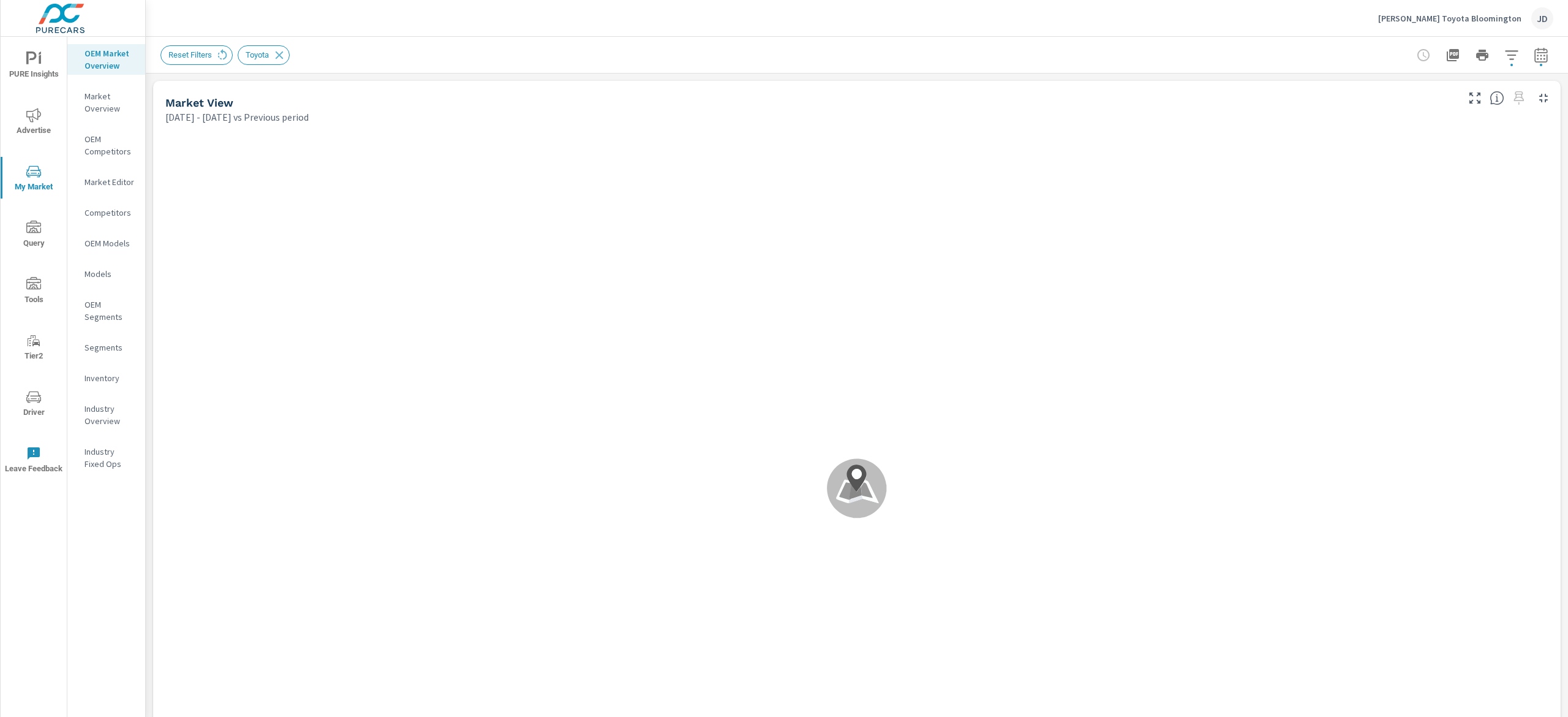
scroll to position [1, 0]
click at [1533, 58] on icon "button" at bounding box center [1541, 55] width 15 height 15
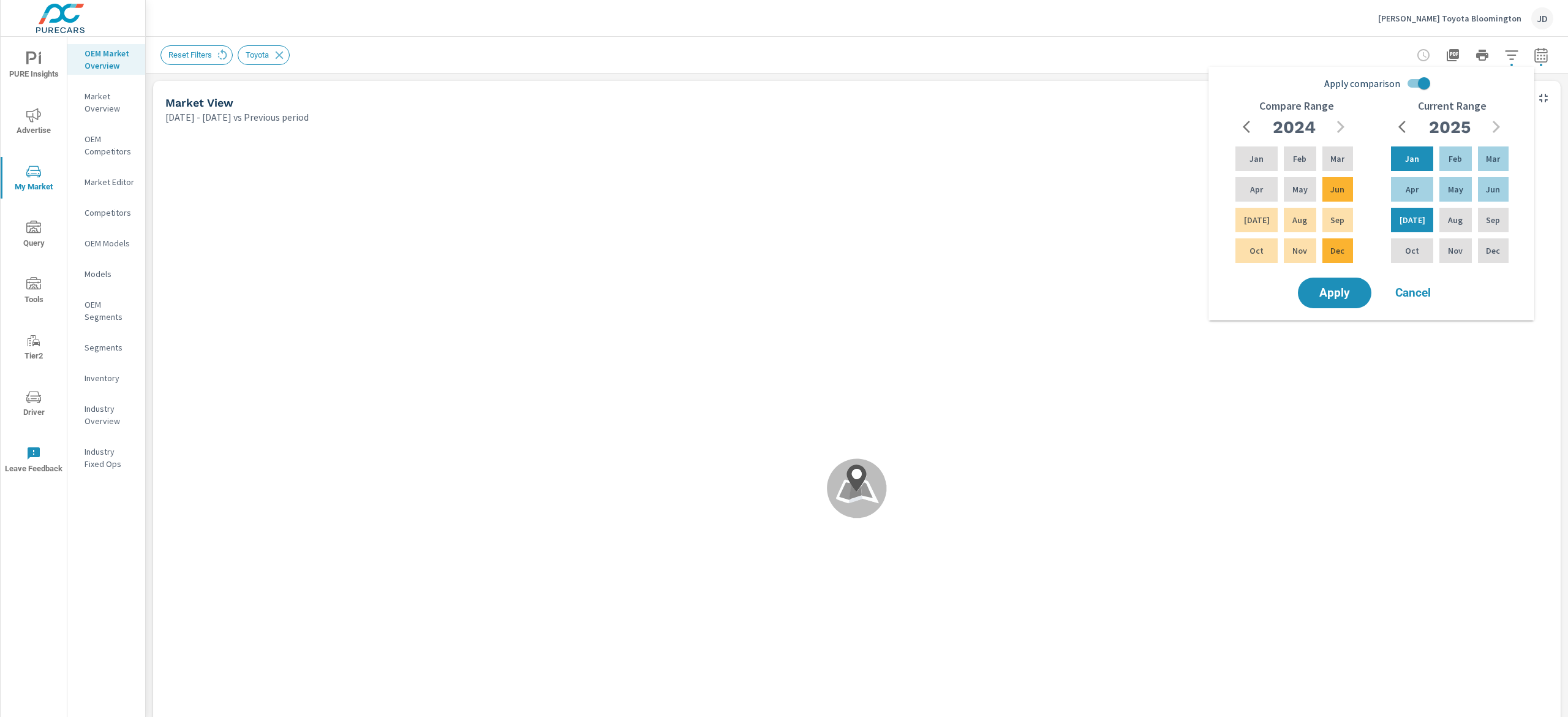
scroll to position [717, 0]
click at [1163, 46] on div "Reset Filters Toyota" at bounding box center [771, 55] width 1221 height 19
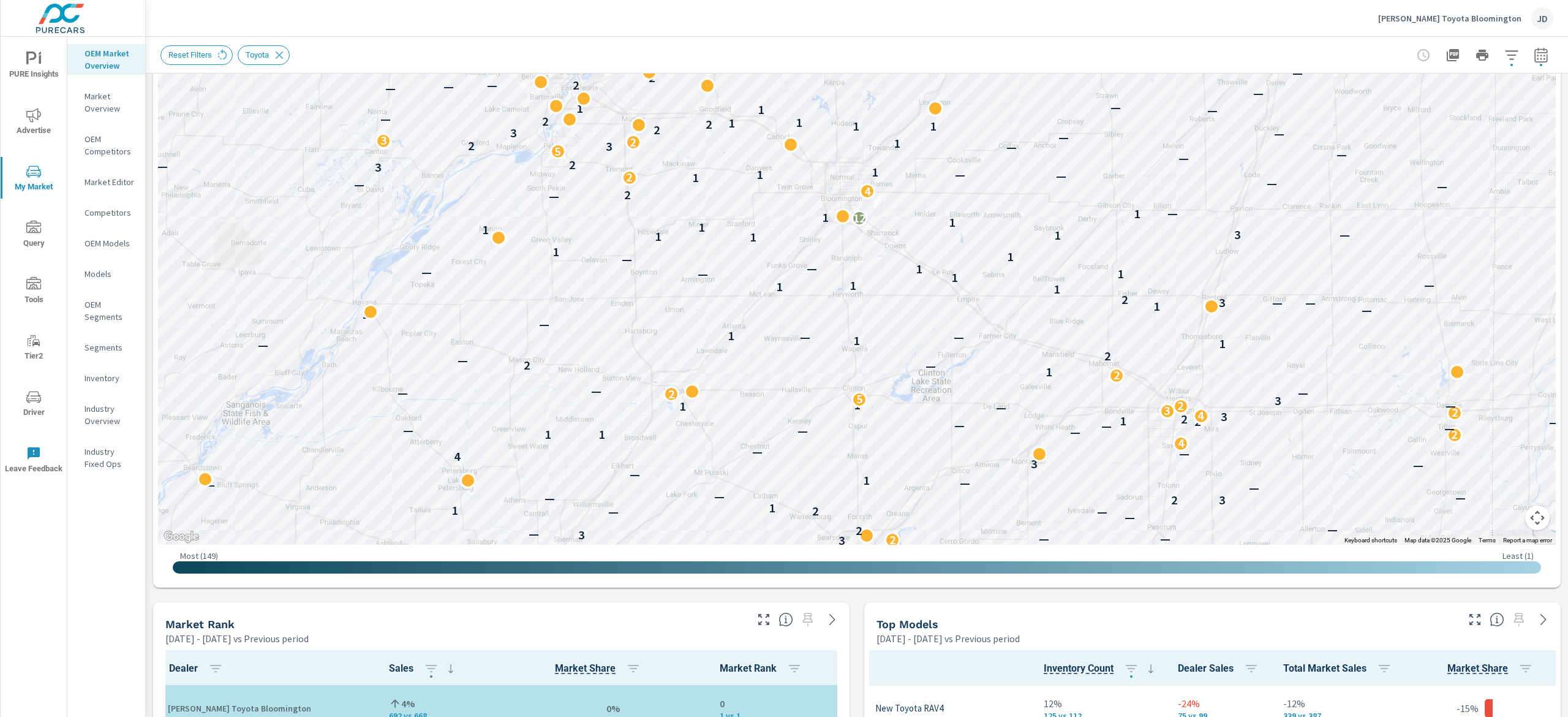
scroll to position [0, 0]
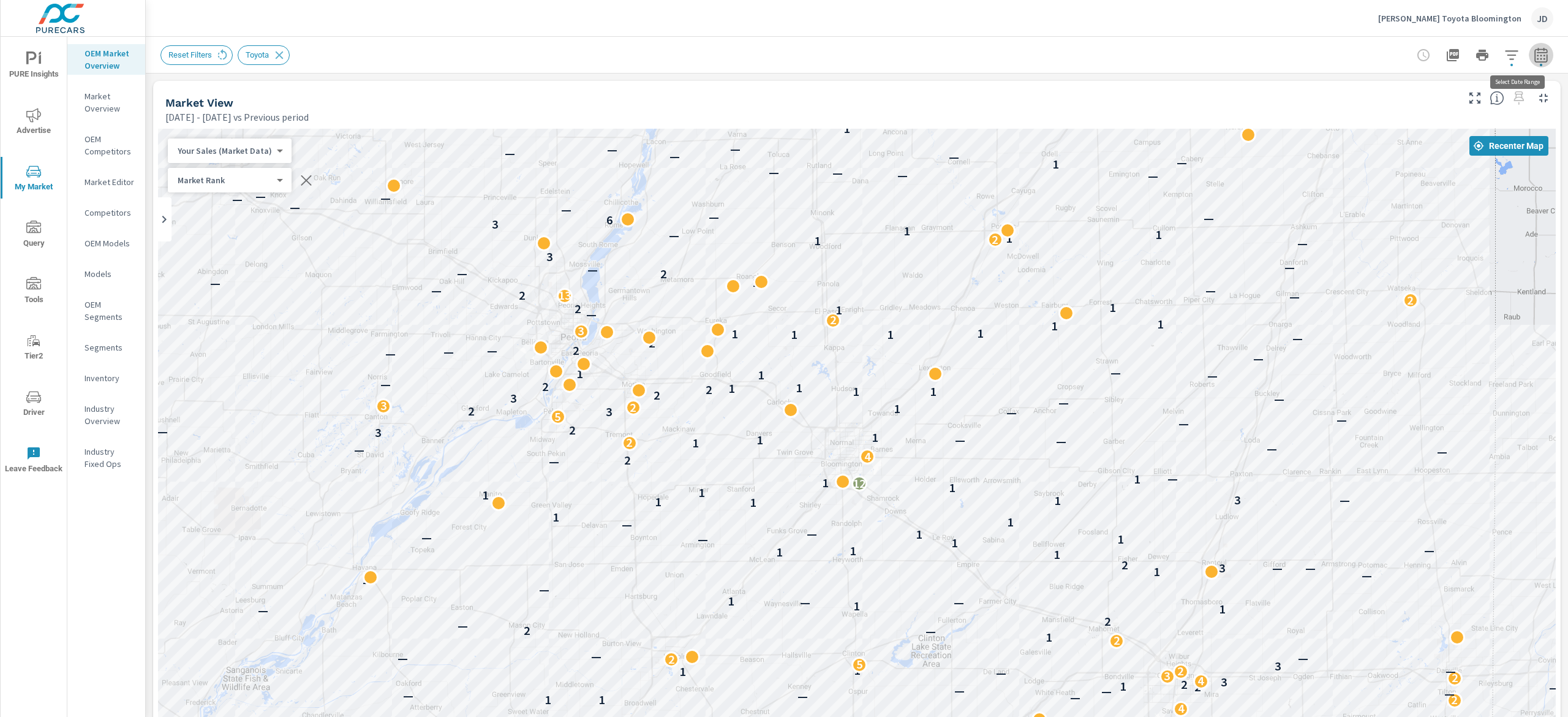
click at [1537, 56] on icon "button" at bounding box center [1541, 57] width 8 height 5
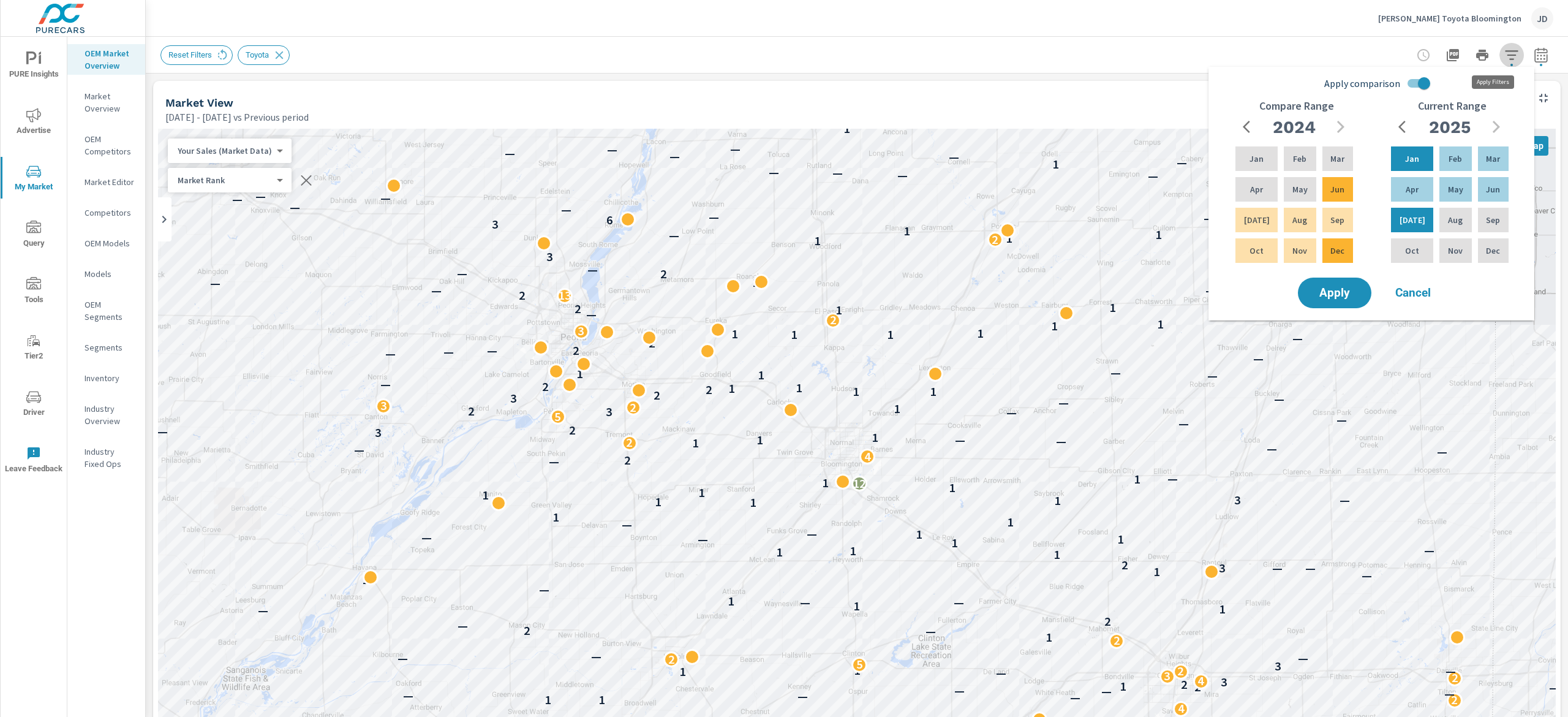
click at [1504, 51] on icon "button" at bounding box center [1511, 55] width 15 height 15
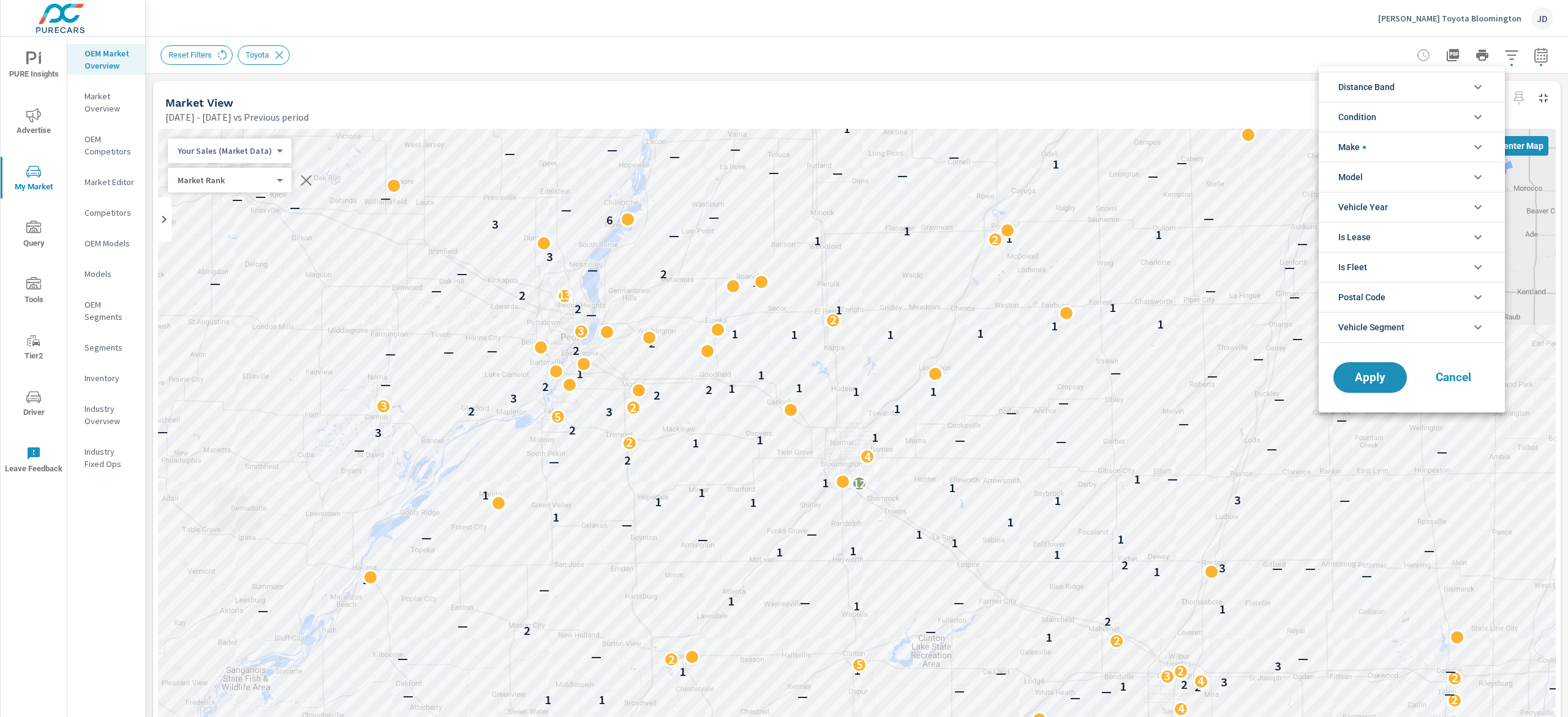
scroll to position [27, 0]
click at [1477, 146] on icon "filter options" at bounding box center [1478, 147] width 15 height 15
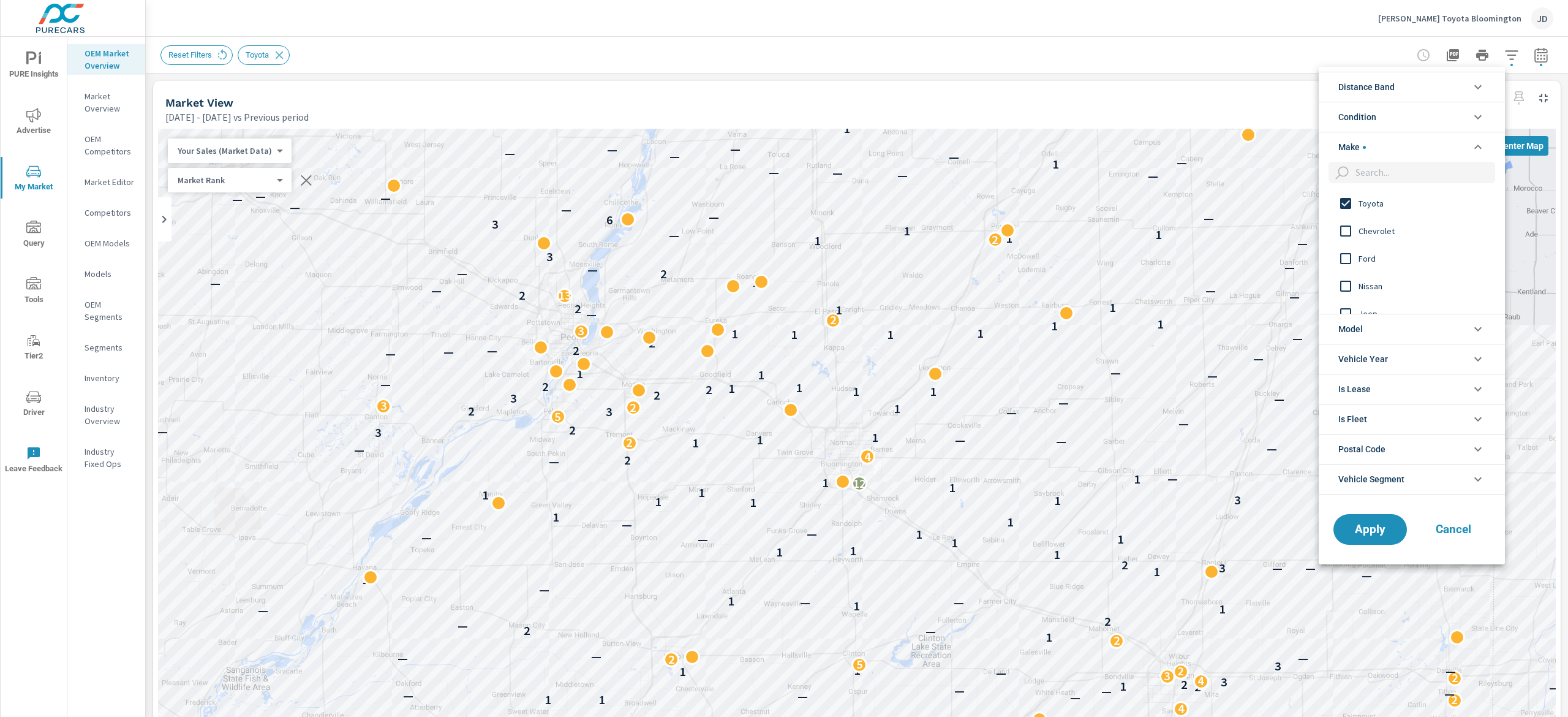
scroll to position [0, 0]
click at [1475, 116] on icon "filter options" at bounding box center [1478, 117] width 7 height 5
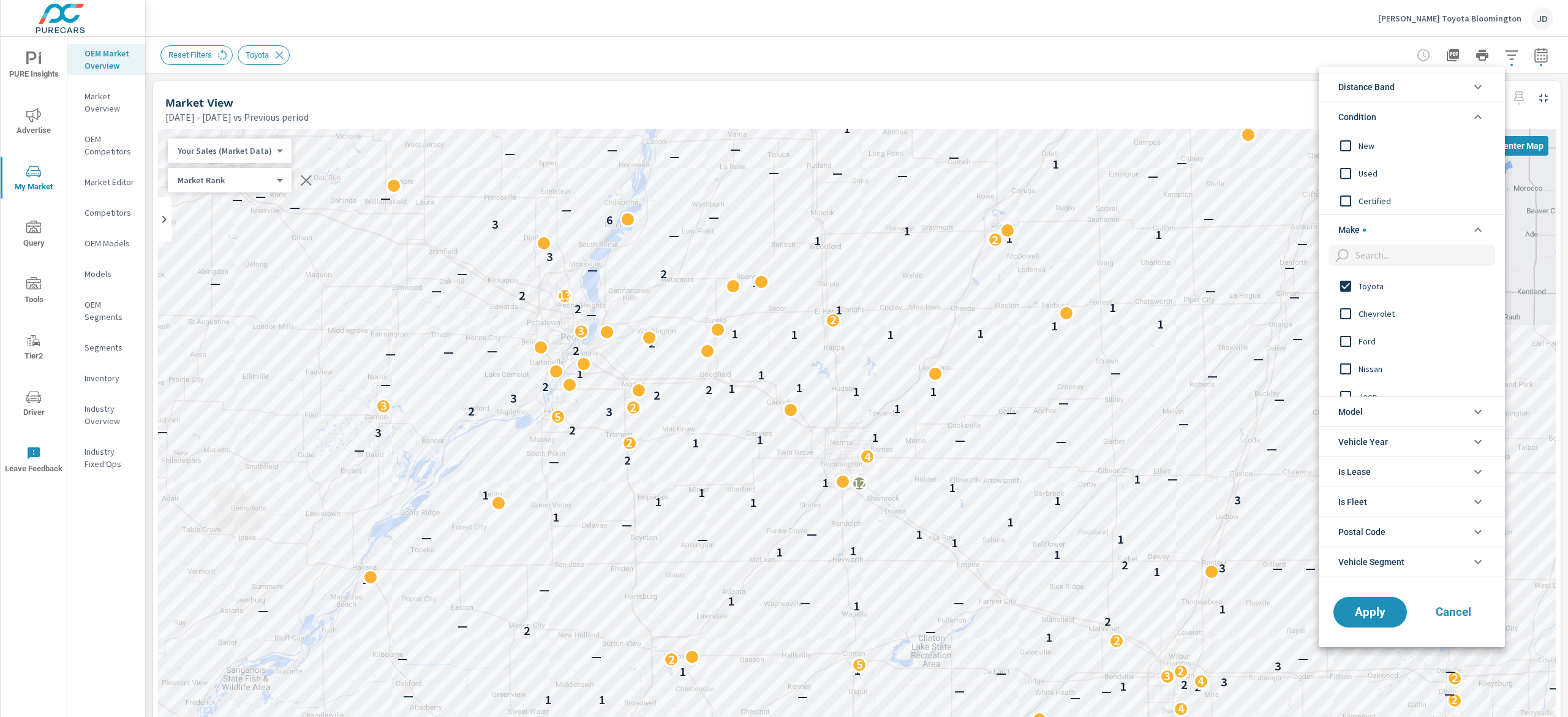
click at [1369, 146] on span "New" at bounding box center [1425, 146] width 134 height 15
click at [1351, 615] on span "Apply" at bounding box center [1370, 611] width 50 height 12
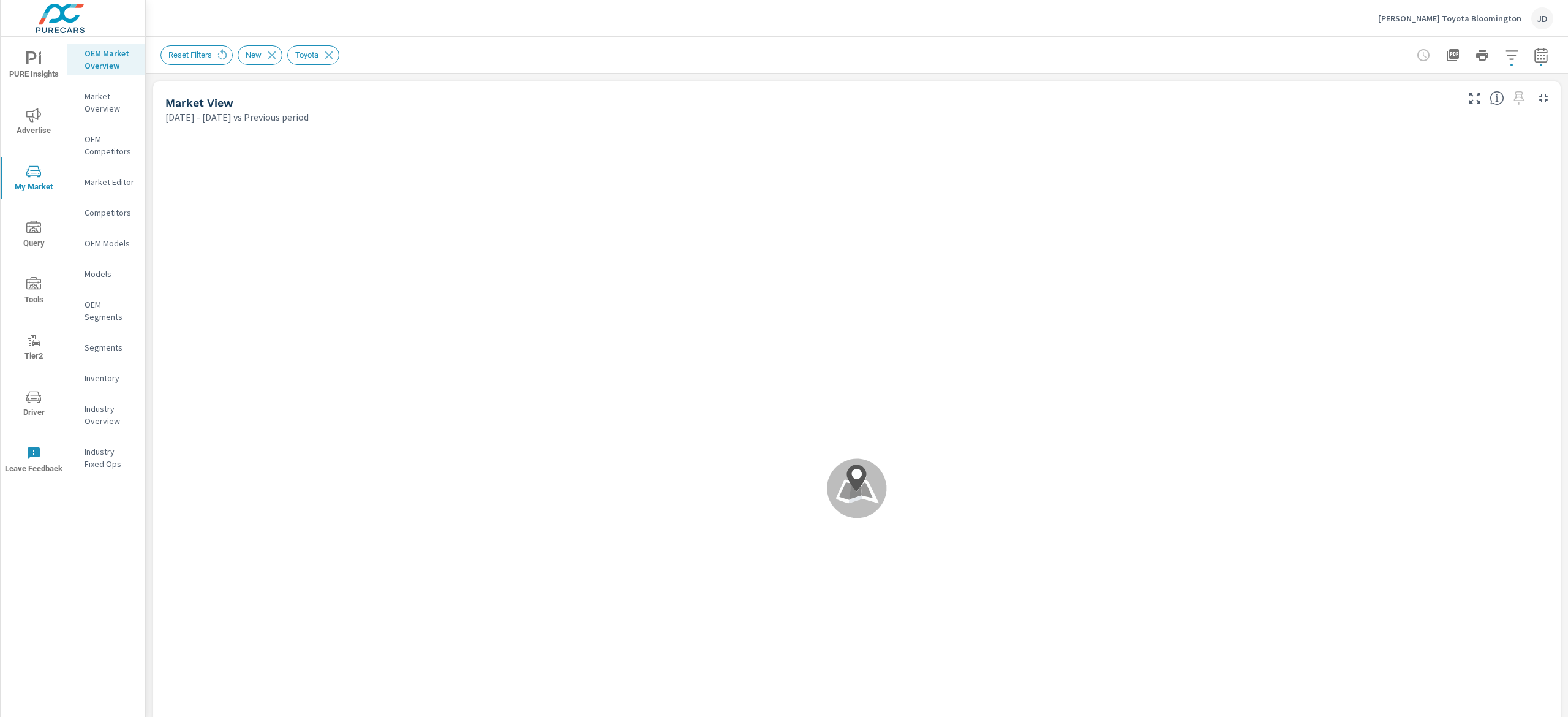
scroll to position [717, 0]
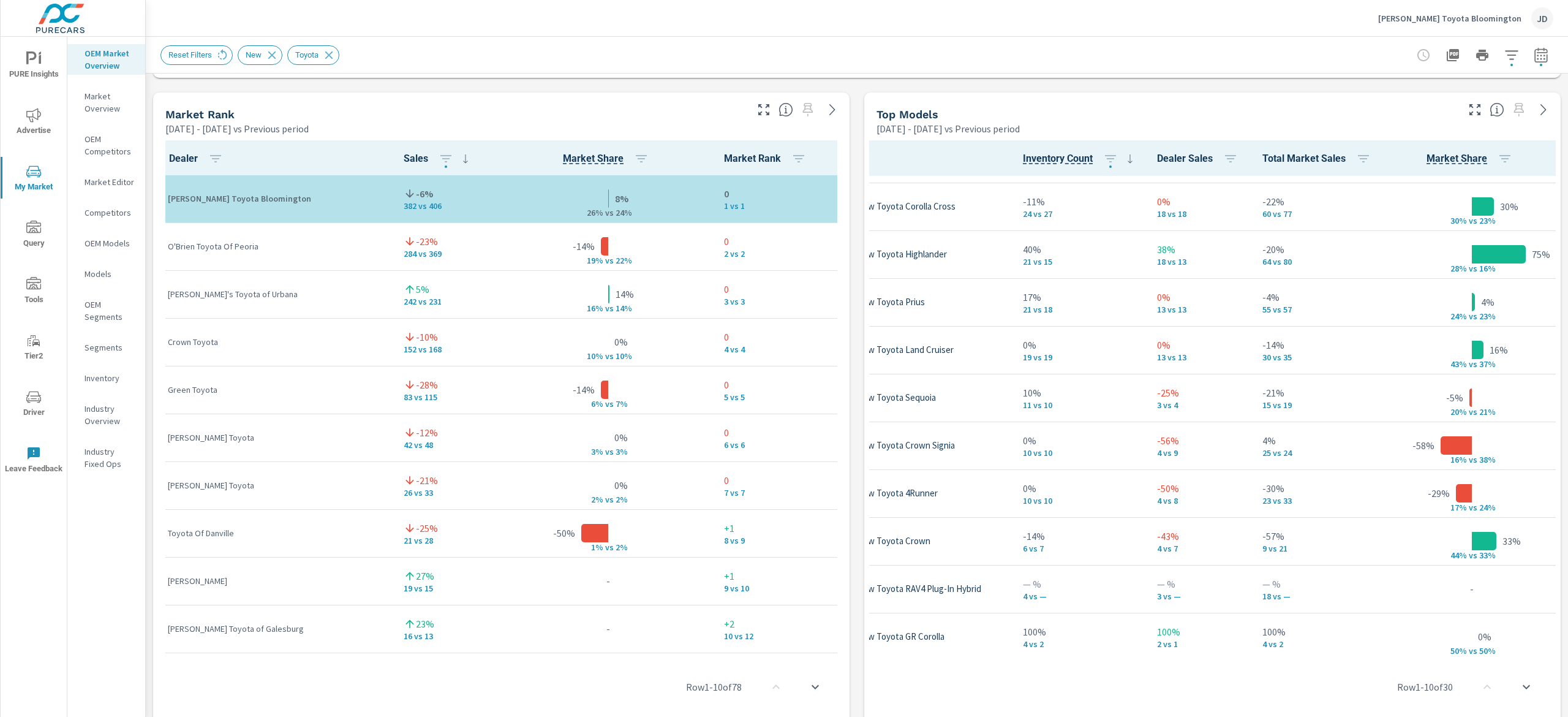
scroll to position [332, 90]
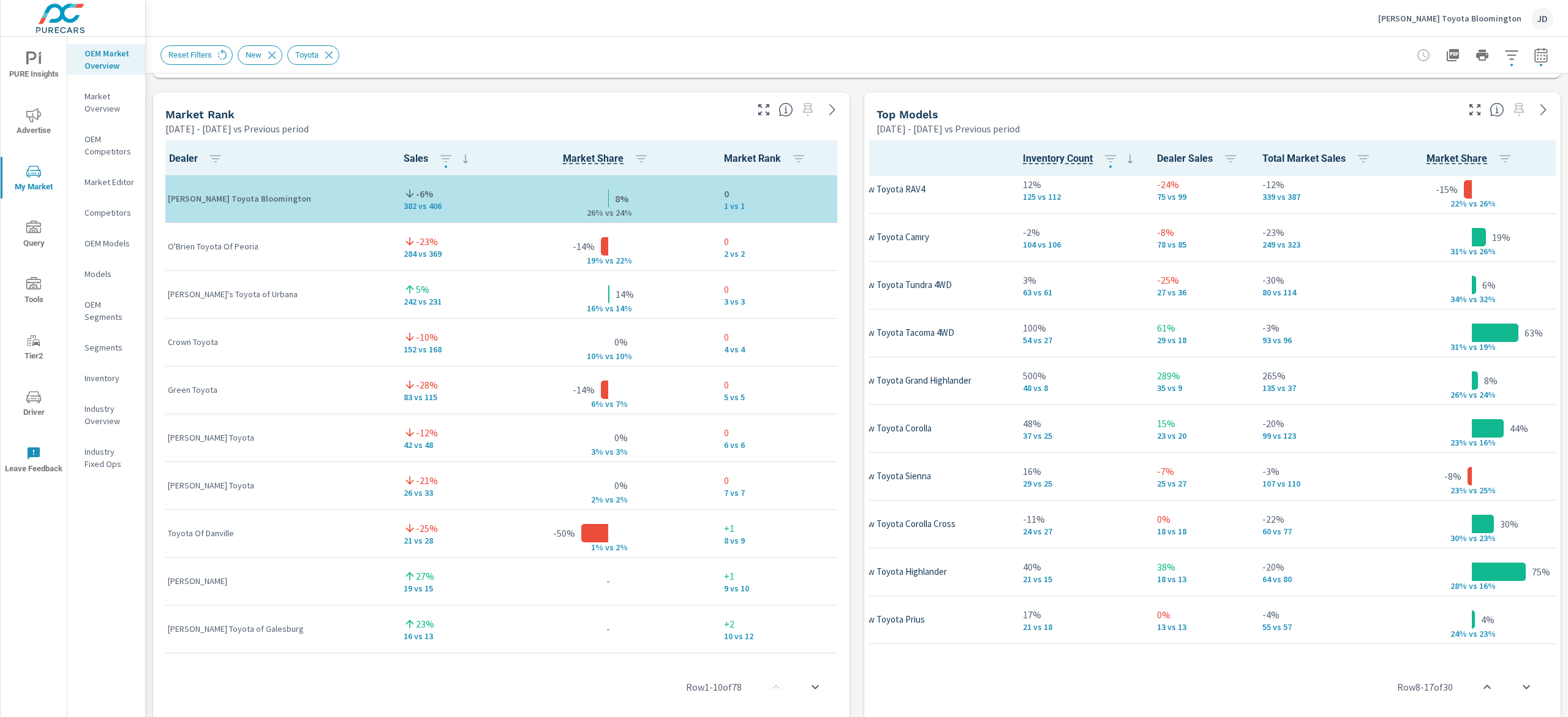
scroll to position [0, 90]
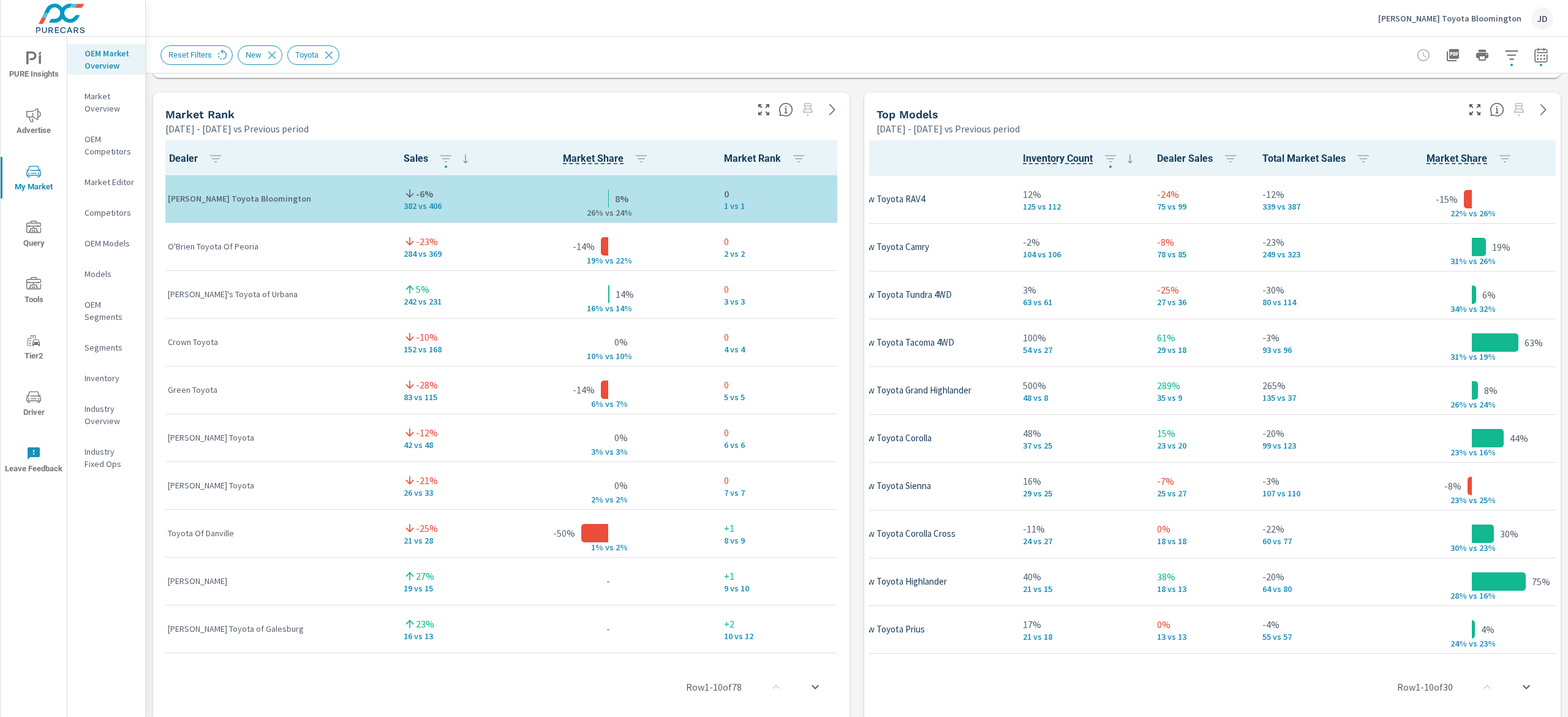
click at [1178, 35] on div "[PERSON_NAME] Toyota Bloomington JD" at bounding box center [857, 18] width 1393 height 37
